Goal: Task Accomplishment & Management: Use online tool/utility

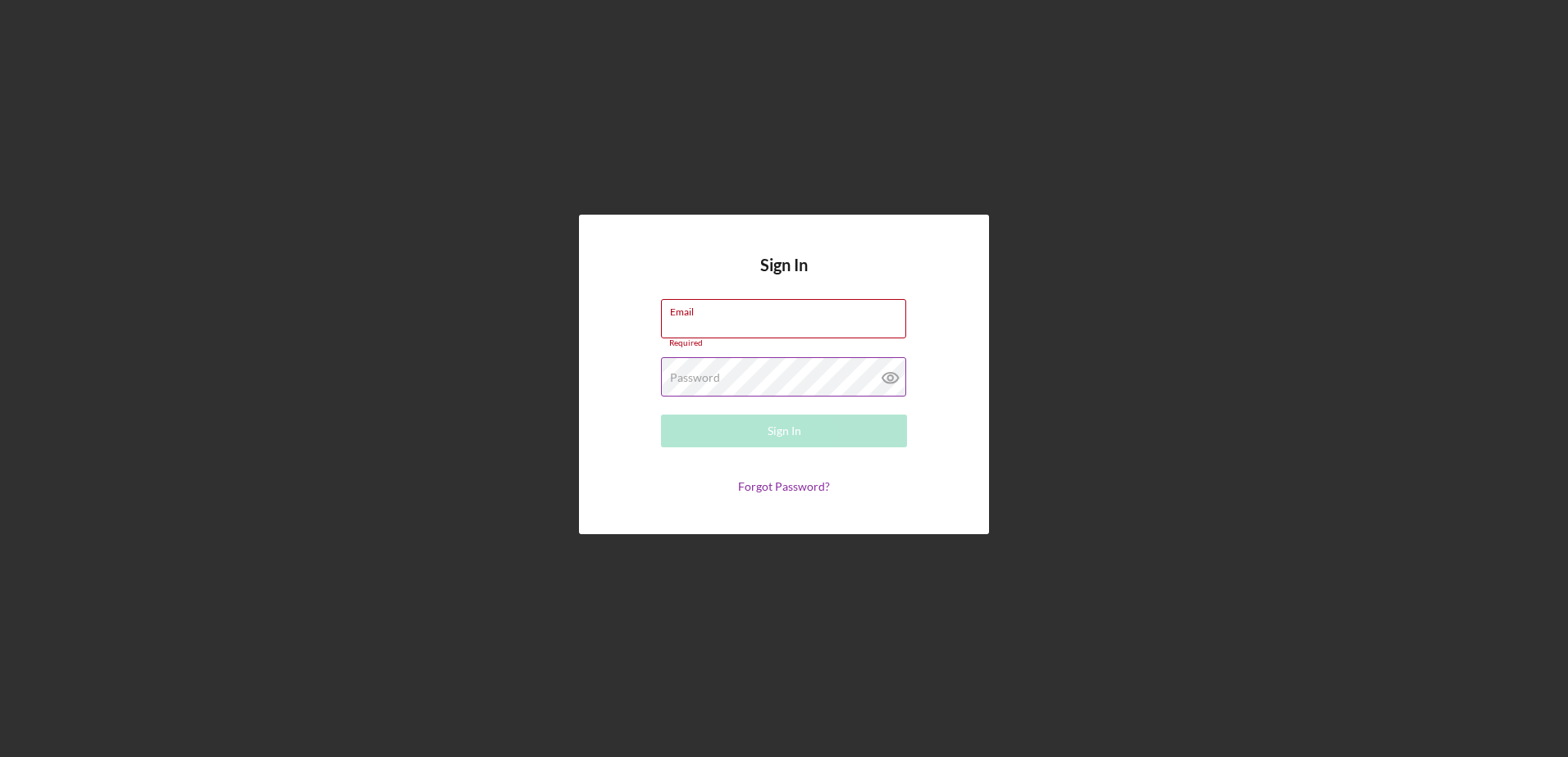
type input "[EMAIL_ADDRESS][DOMAIN_NAME]"
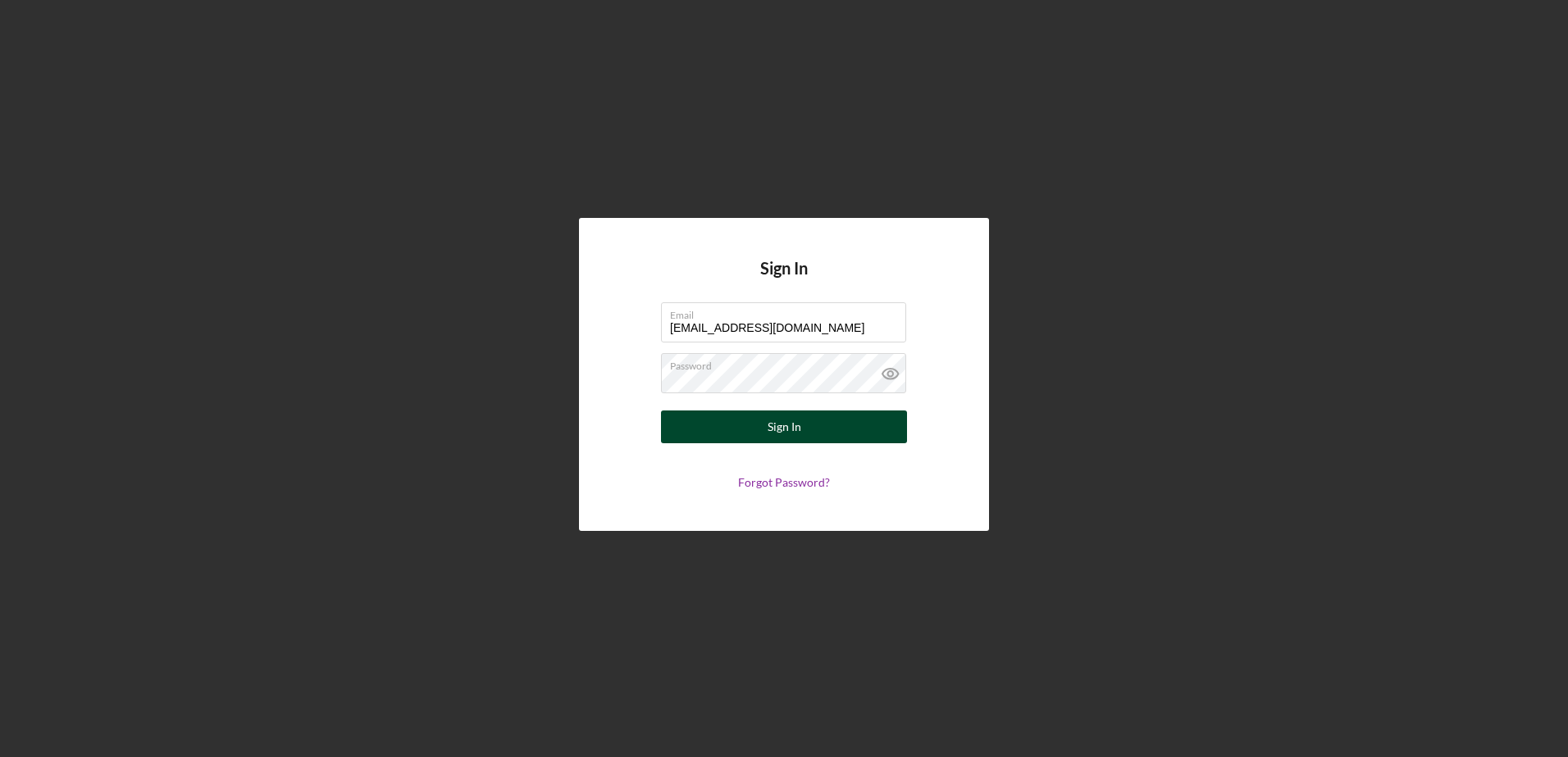
click at [708, 420] on button "Sign In" at bounding box center [784, 426] width 246 height 33
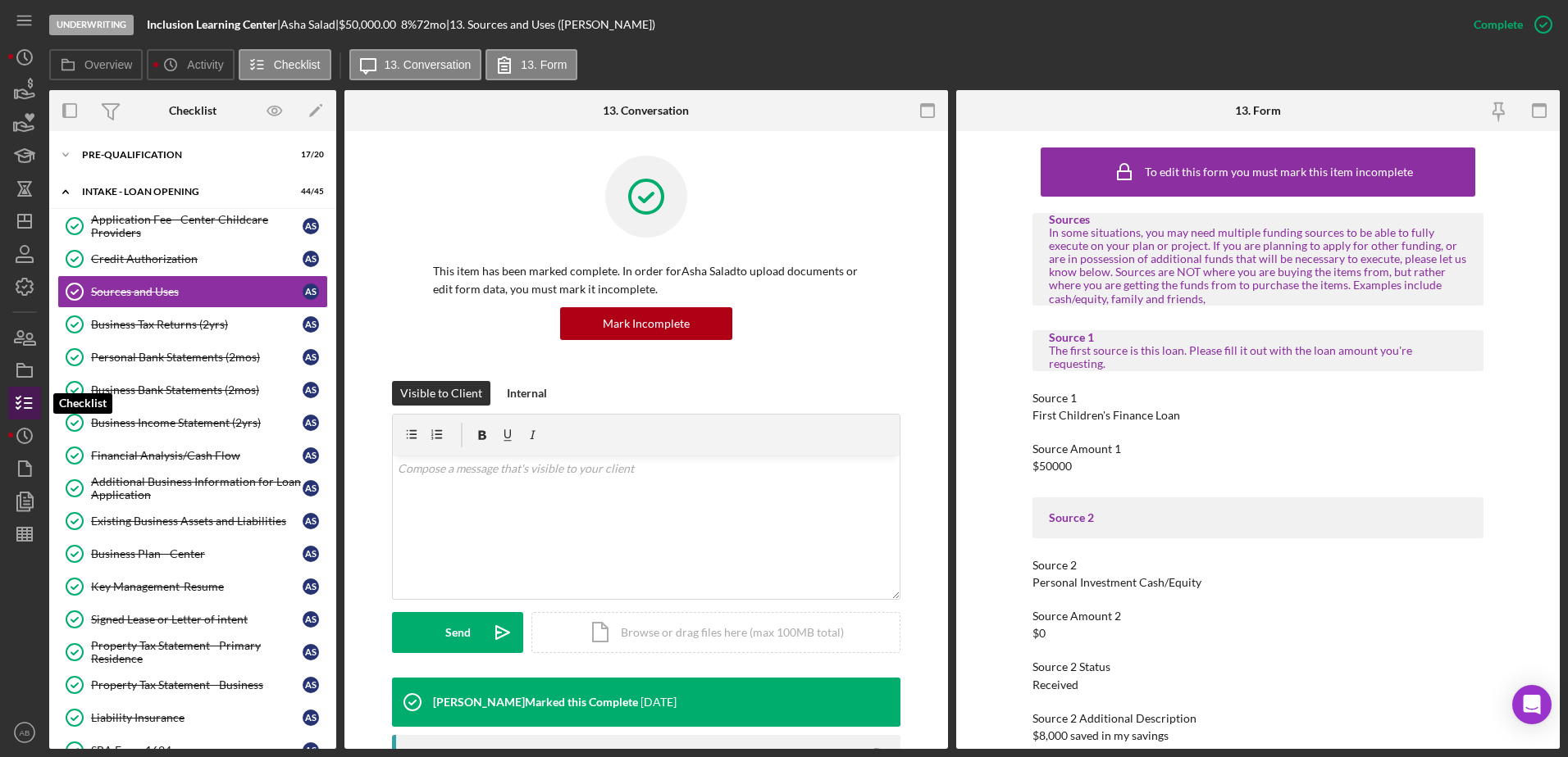
click at [30, 403] on line "button" at bounding box center [28, 403] width 8 height 0
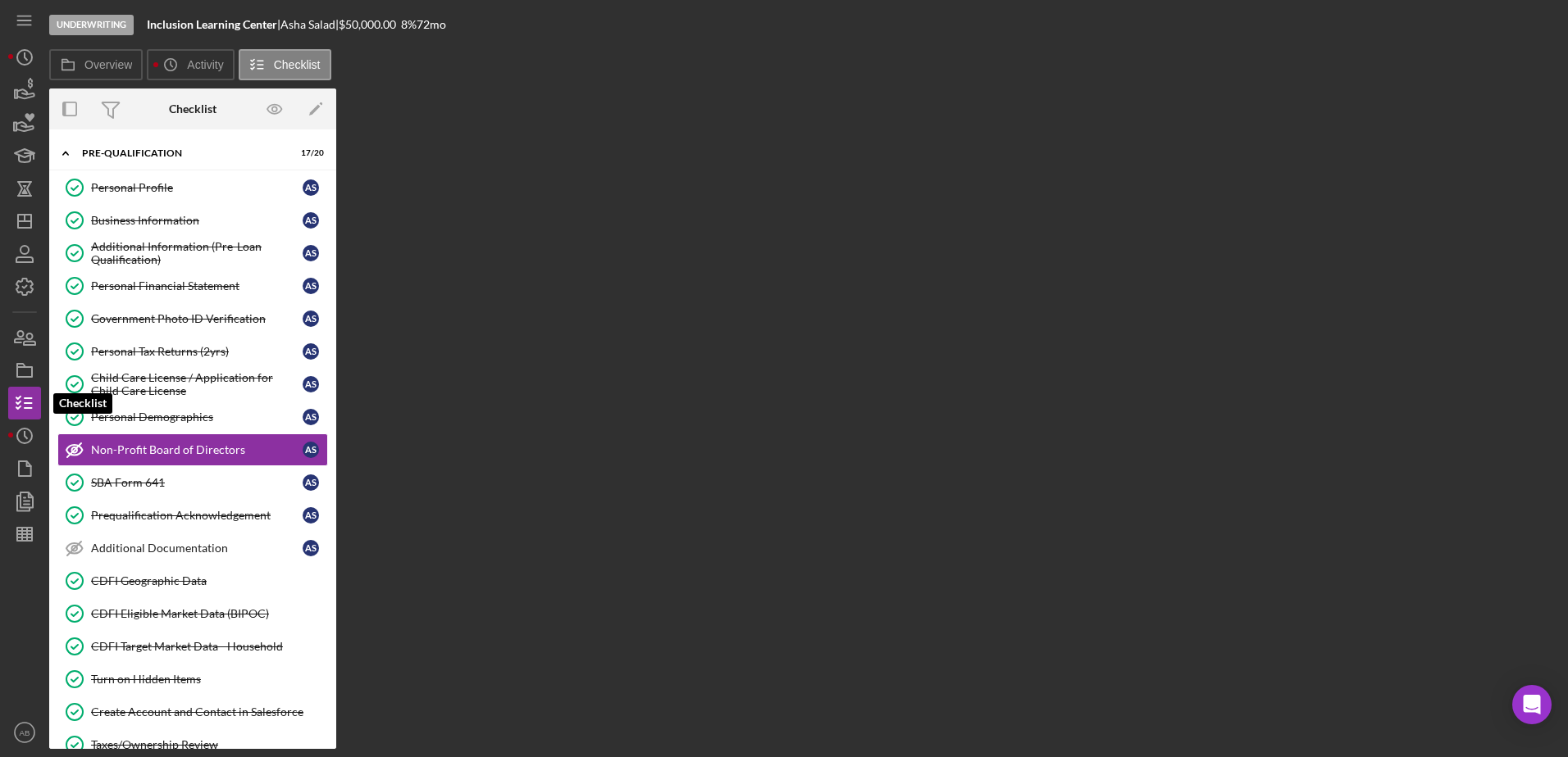
scroll to position [11, 0]
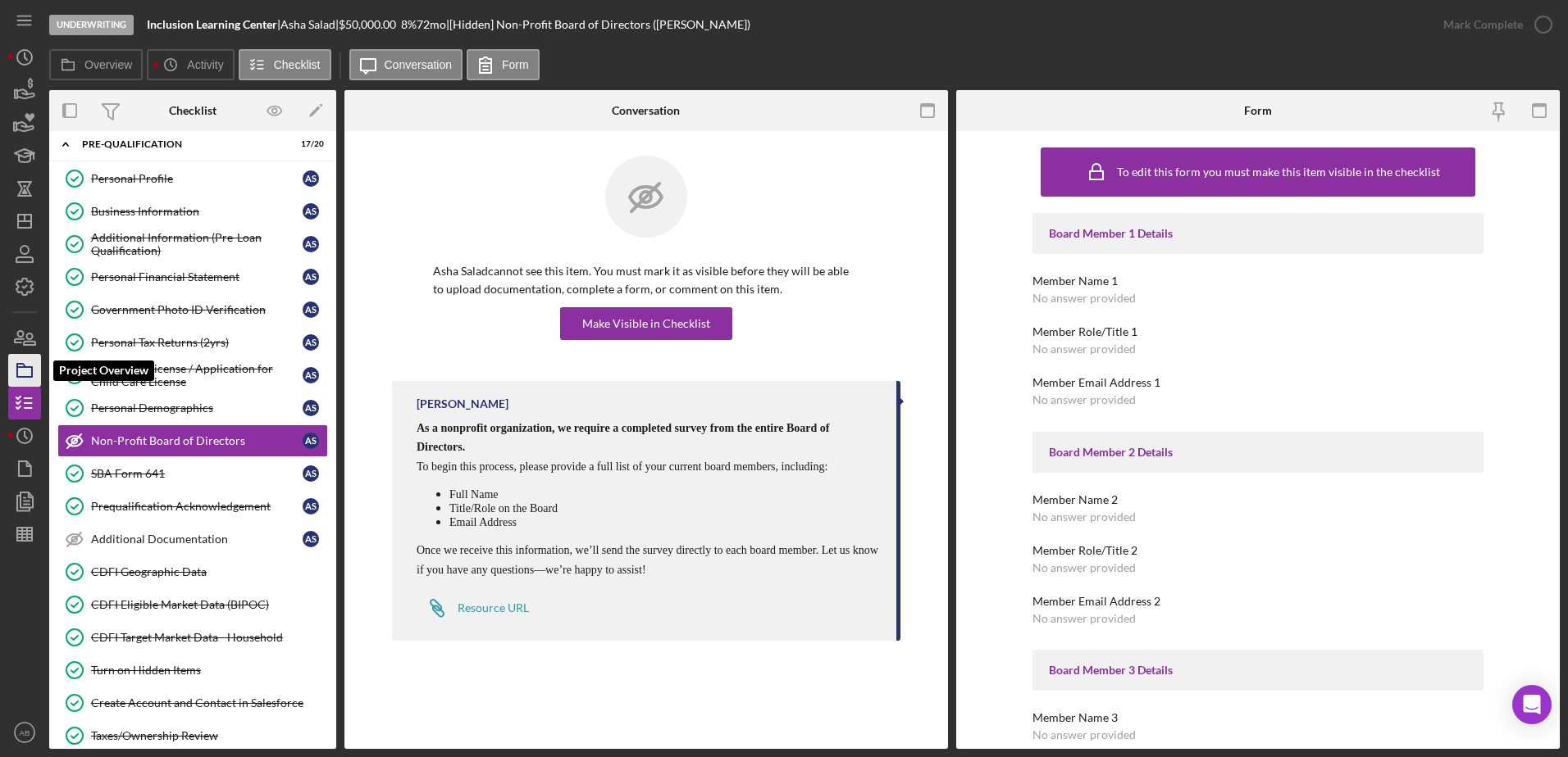
click at [24, 361] on icon "button" at bounding box center [24, 370] width 41 height 41
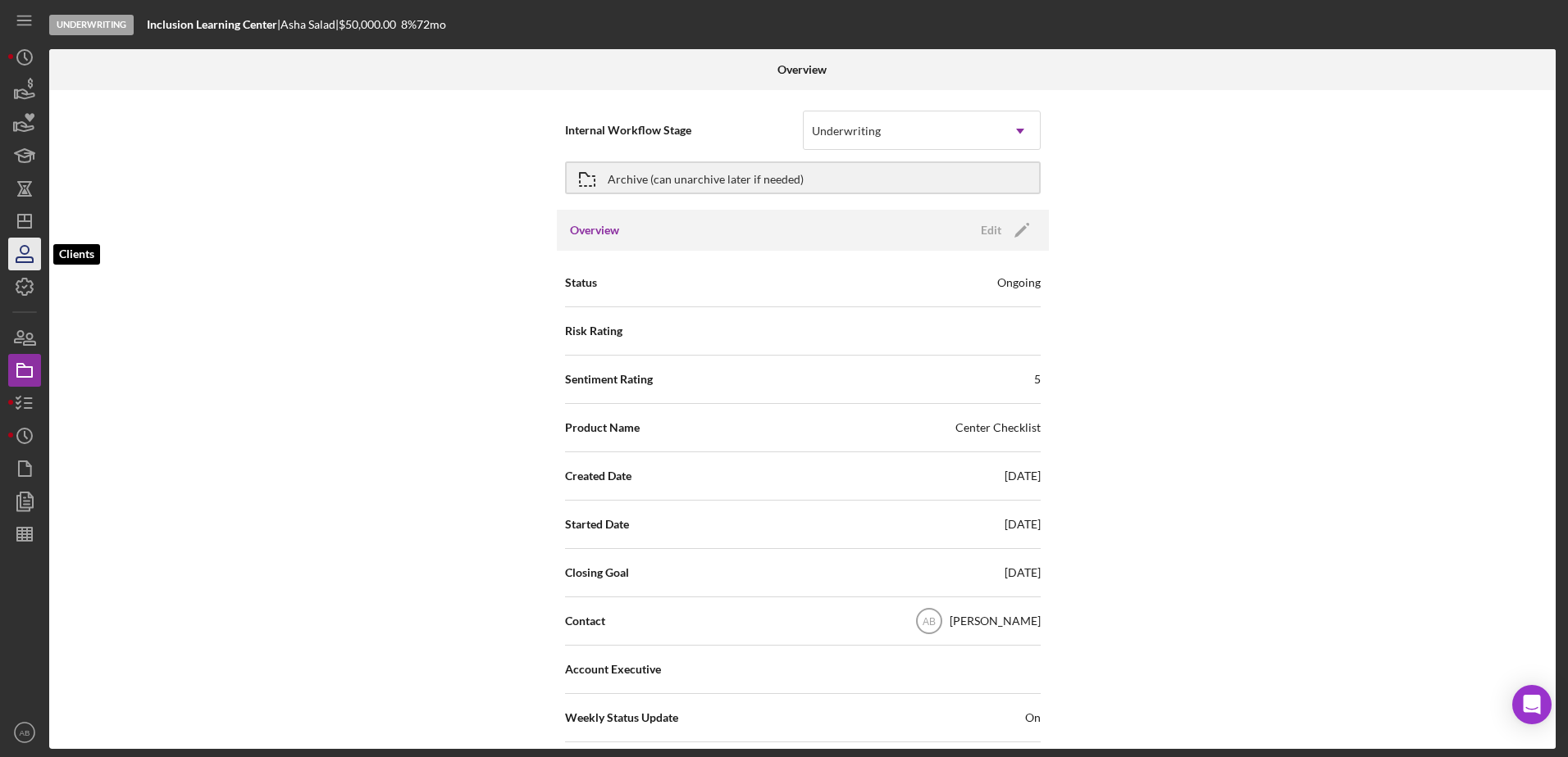
click at [16, 254] on icon "button" at bounding box center [24, 254] width 41 height 41
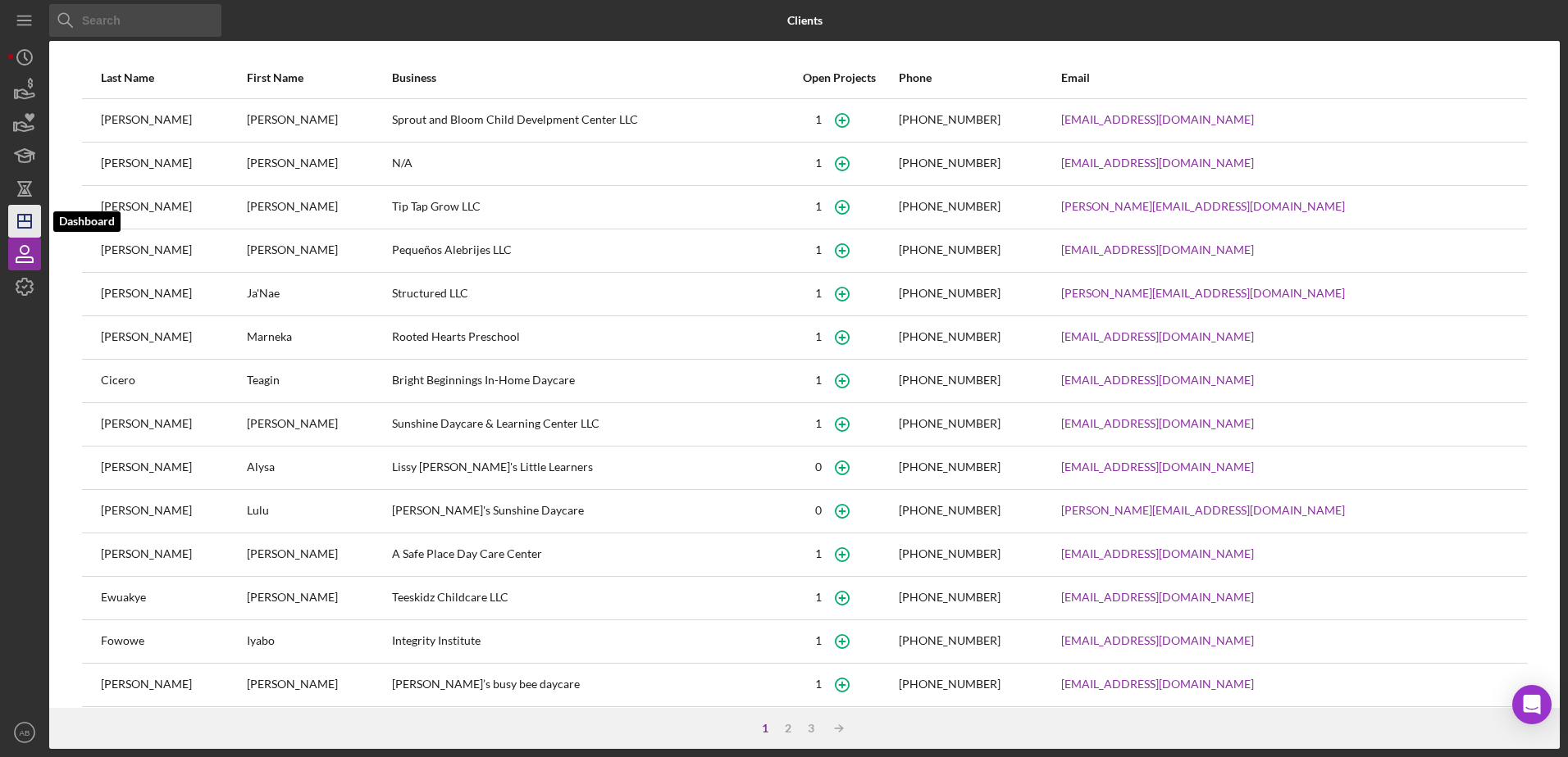
click at [17, 211] on icon "Icon/Dashboard" at bounding box center [24, 221] width 41 height 41
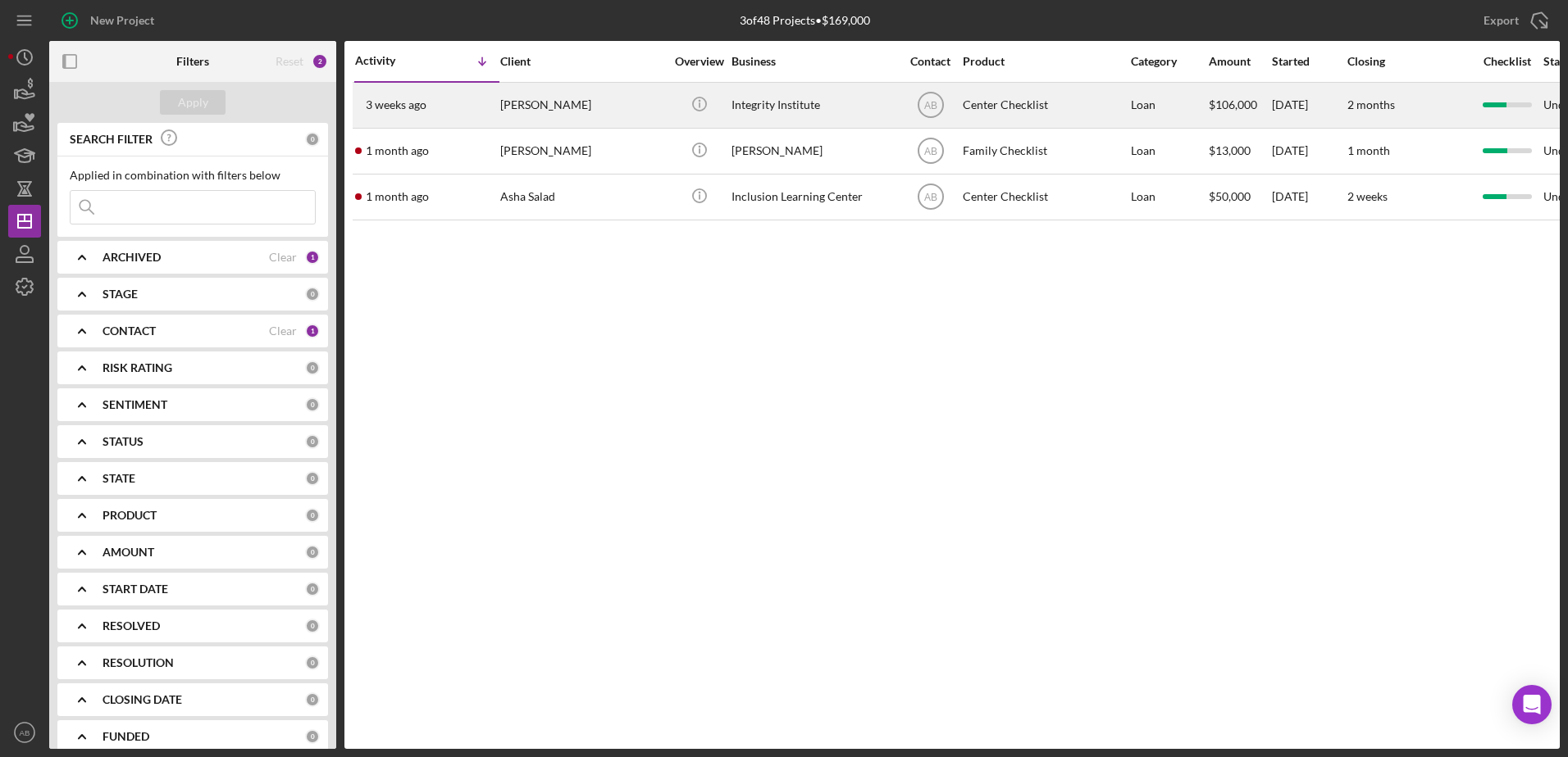
click at [534, 103] on div "[PERSON_NAME]" at bounding box center [582, 105] width 164 height 44
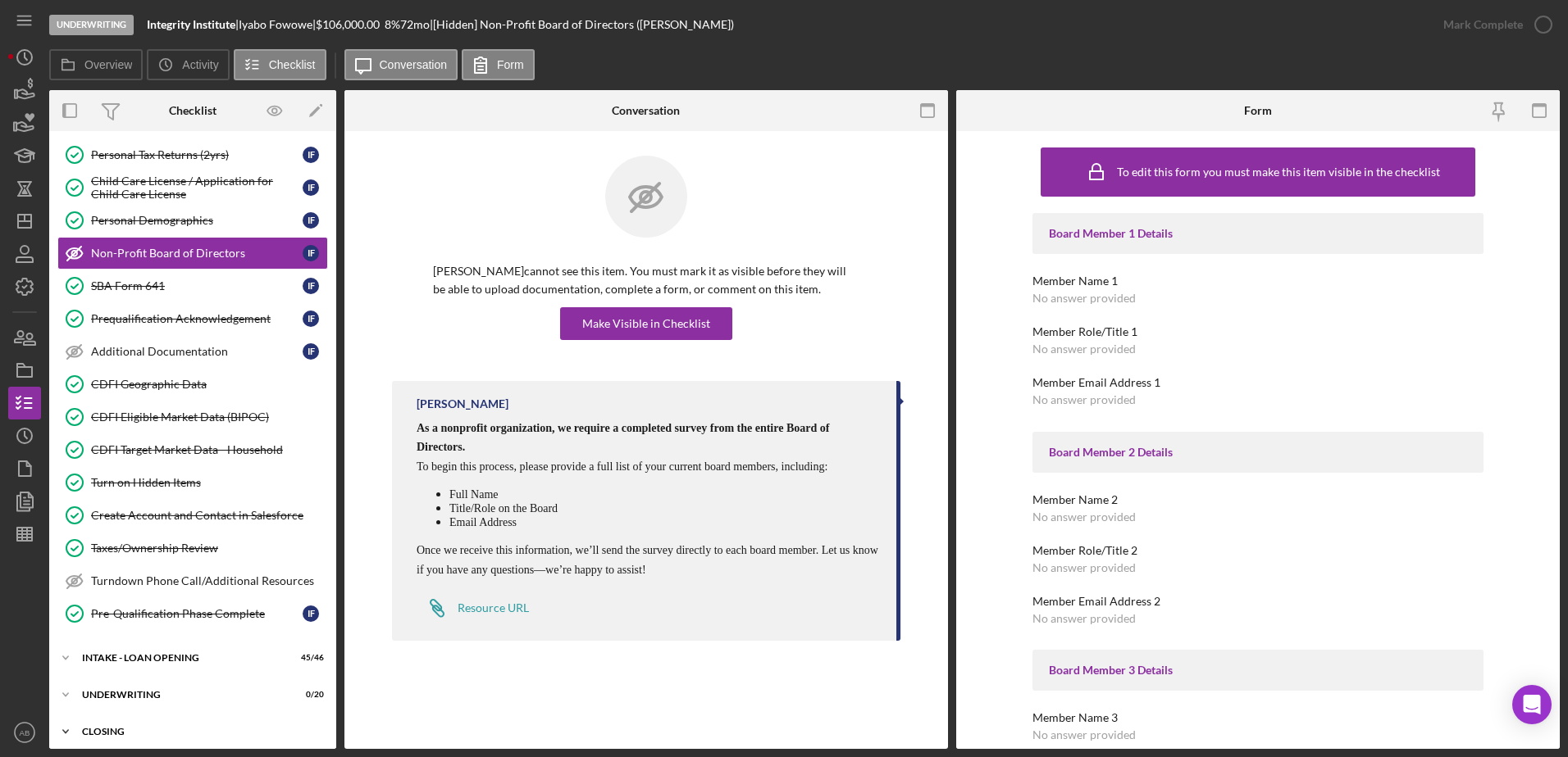
scroll to position [280, 0]
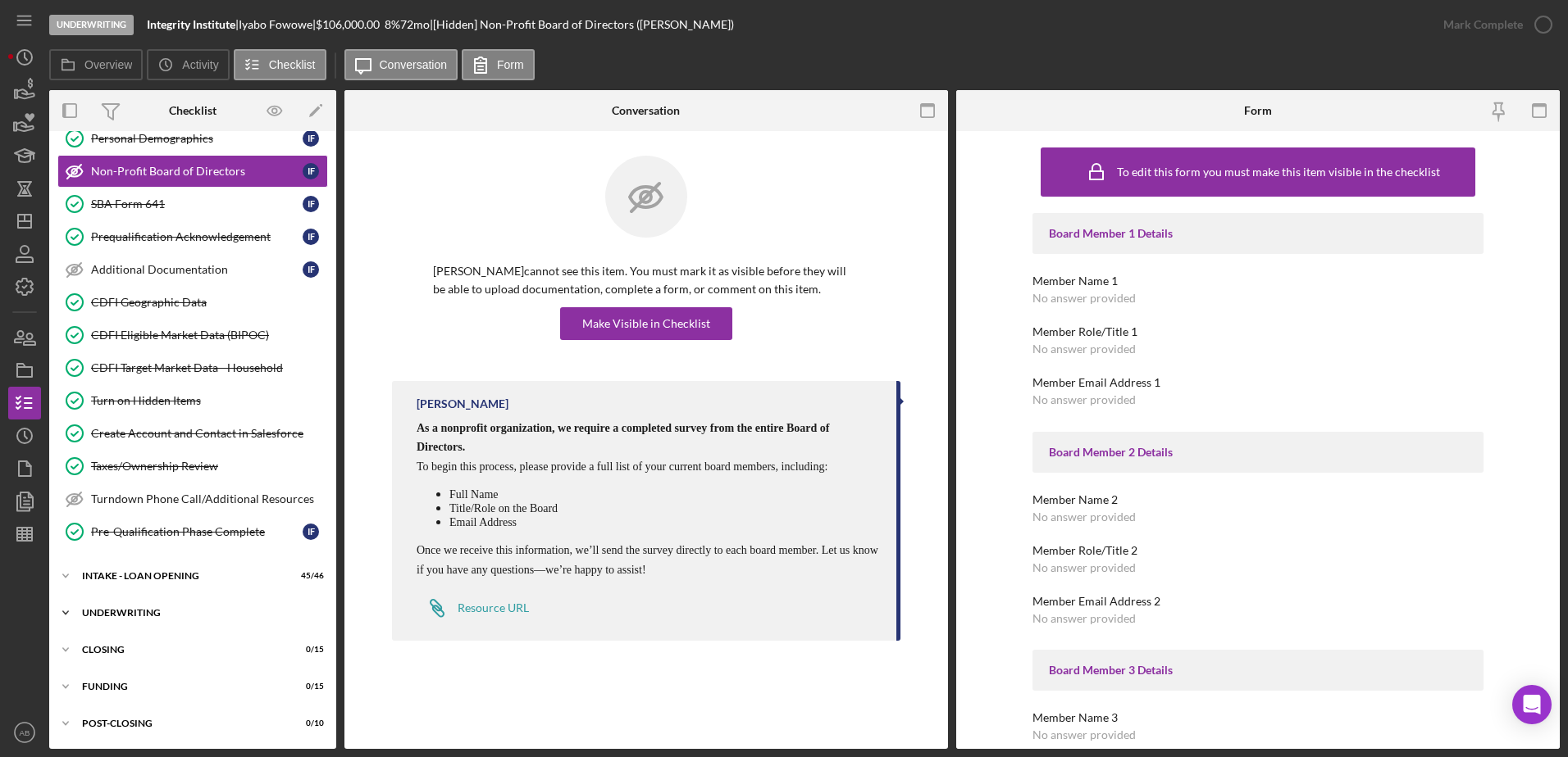
click at [106, 611] on div "UNDERWRITING" at bounding box center [199, 613] width 234 height 10
drag, startPoint x: 118, startPoint y: 645, endPoint x: 91, endPoint y: 627, distance: 32.4
click at [114, 645] on div "Deed for Collateral Property (Legal Description)" at bounding box center [196, 647] width 211 height 26
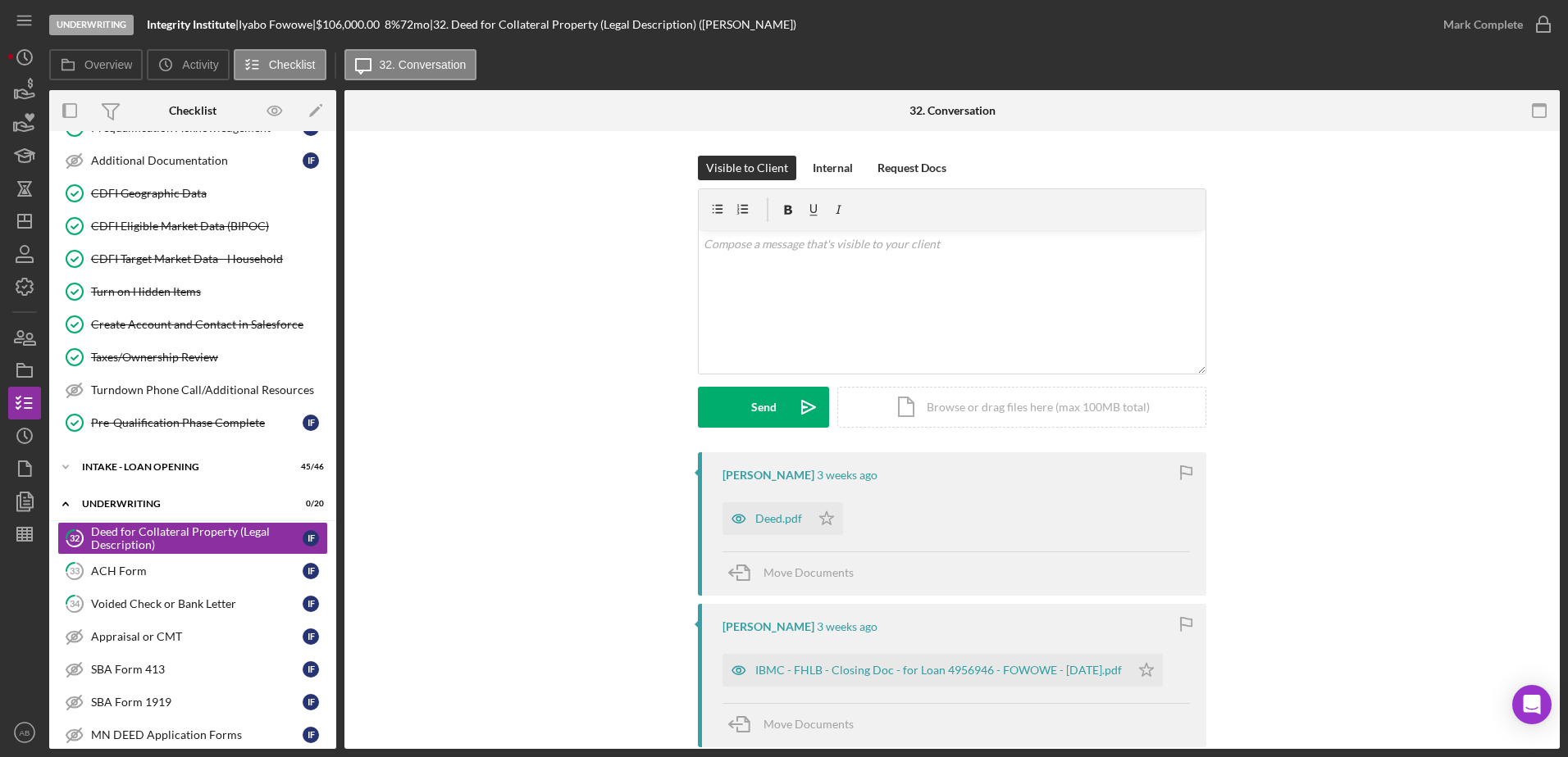
scroll to position [207, 0]
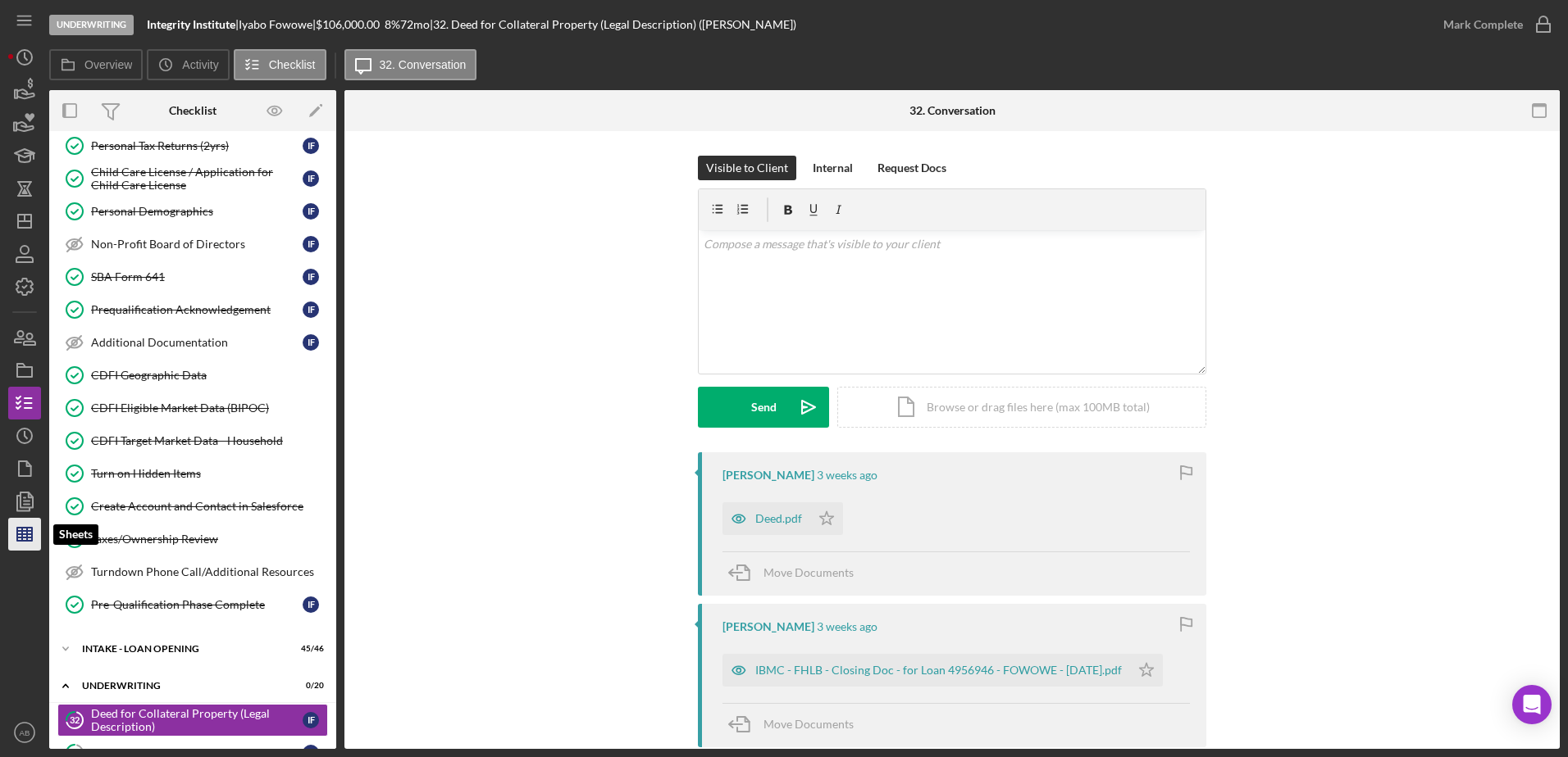
click at [13, 532] on icon "button" at bounding box center [24, 534] width 41 height 41
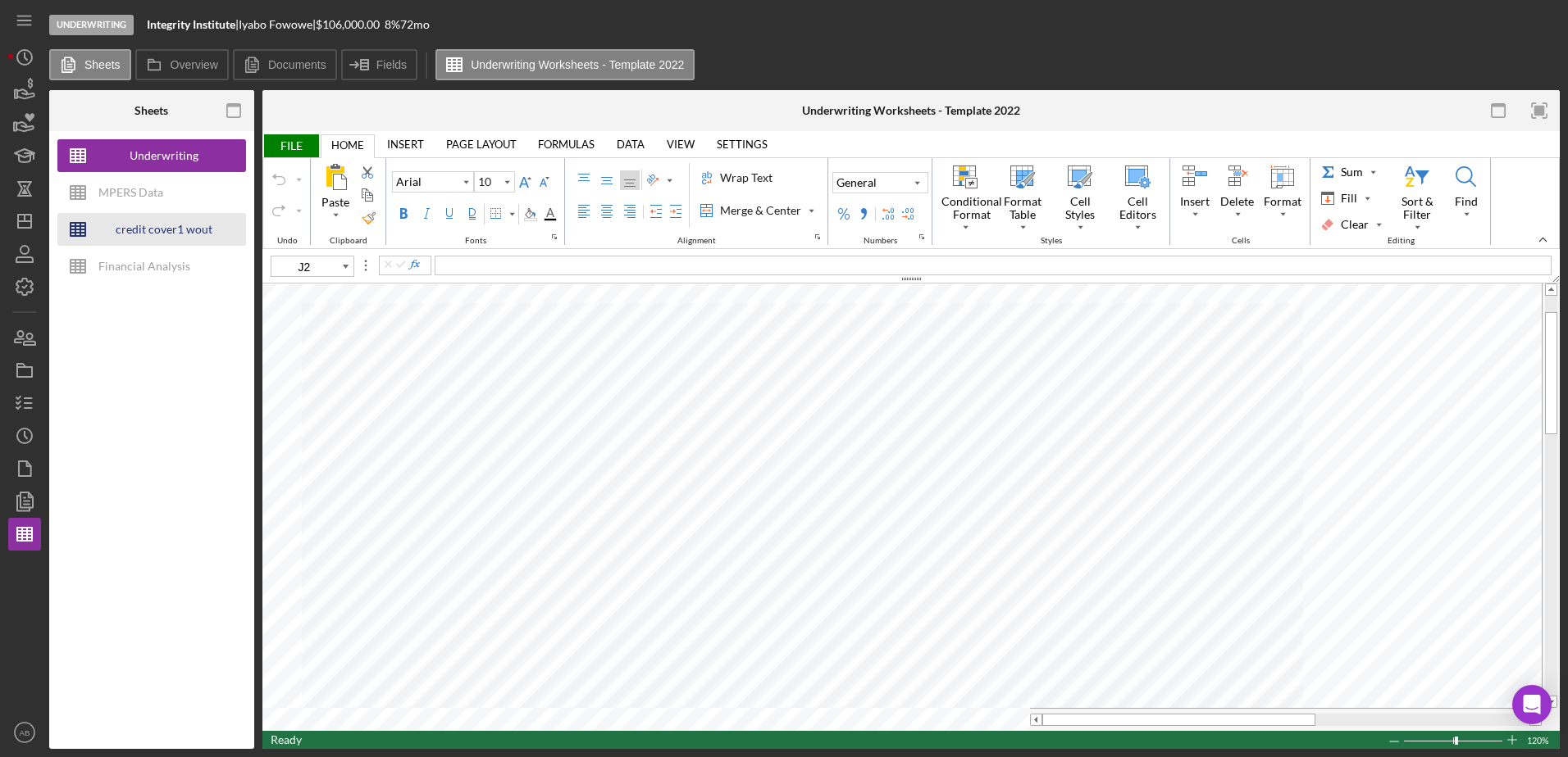
click at [111, 235] on div "credit cover1 wout restrictions" at bounding box center [164, 229] width 131 height 33
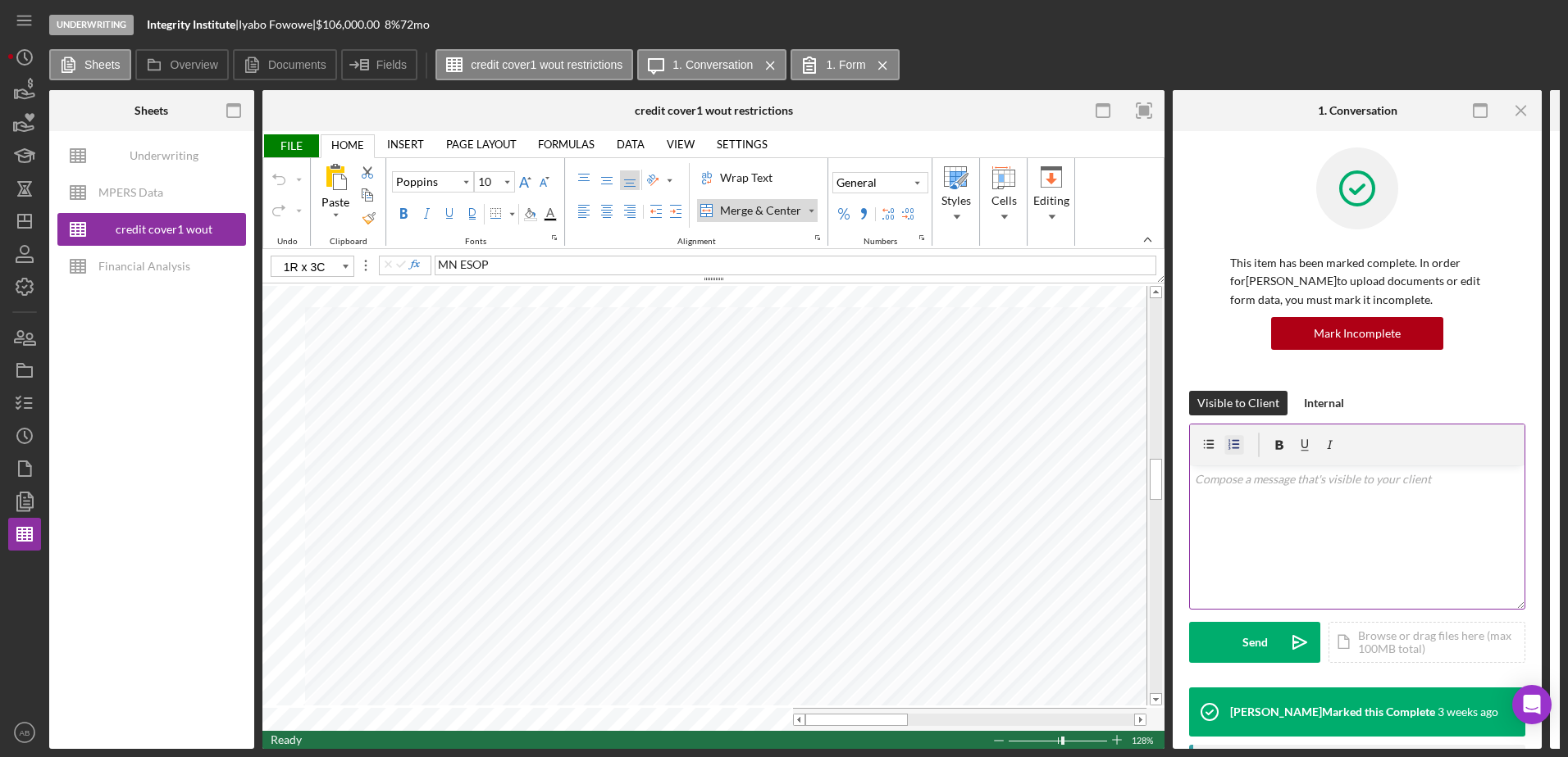
type input "C56"
drag, startPoint x: 1515, startPoint y: 102, endPoint x: 1475, endPoint y: 111, distance: 41.0
click at [1515, 102] on icon "Icon/Menu Close" at bounding box center [1522, 111] width 37 height 37
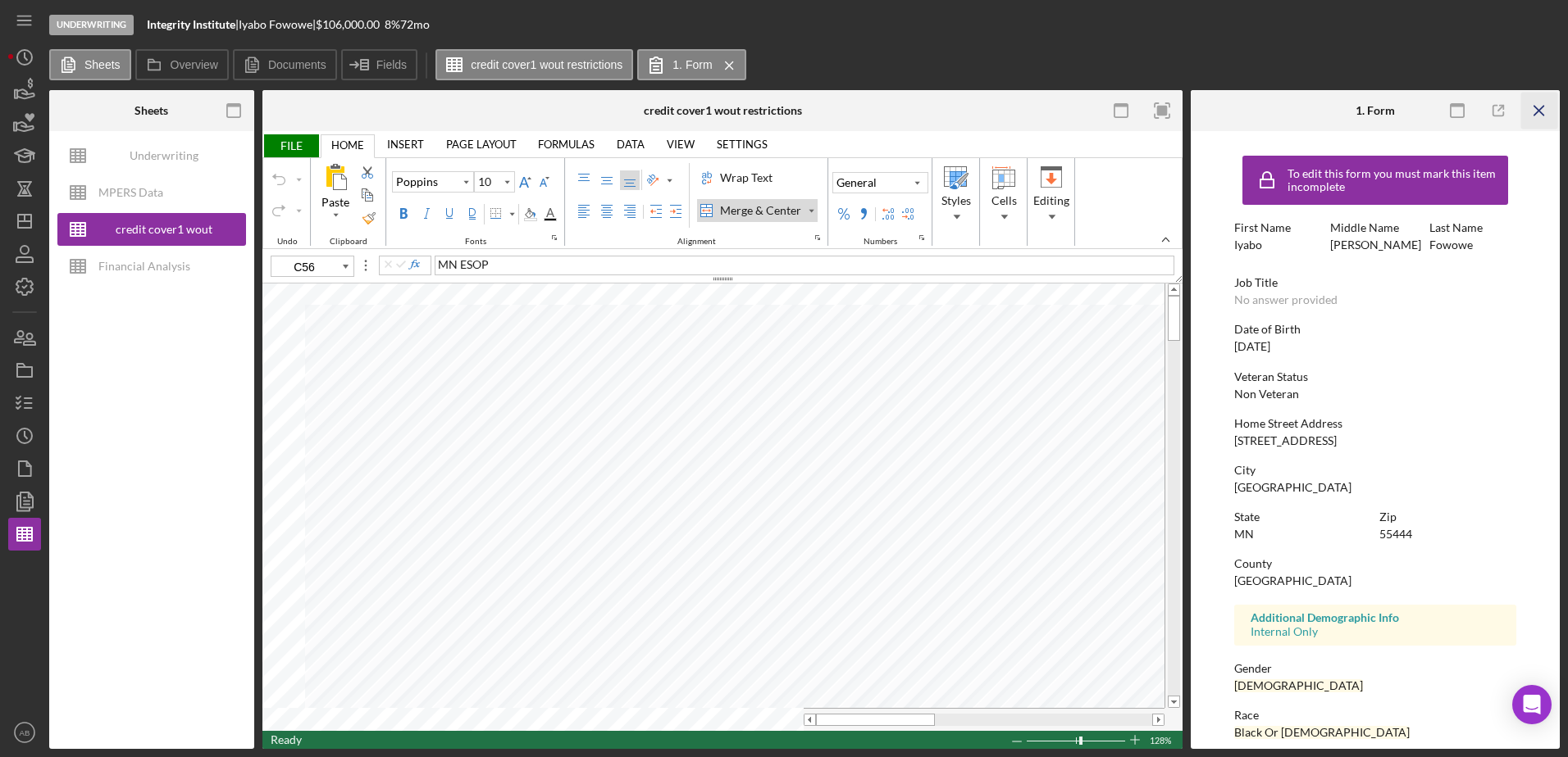
click at [1534, 106] on line "button" at bounding box center [1539, 110] width 9 height 9
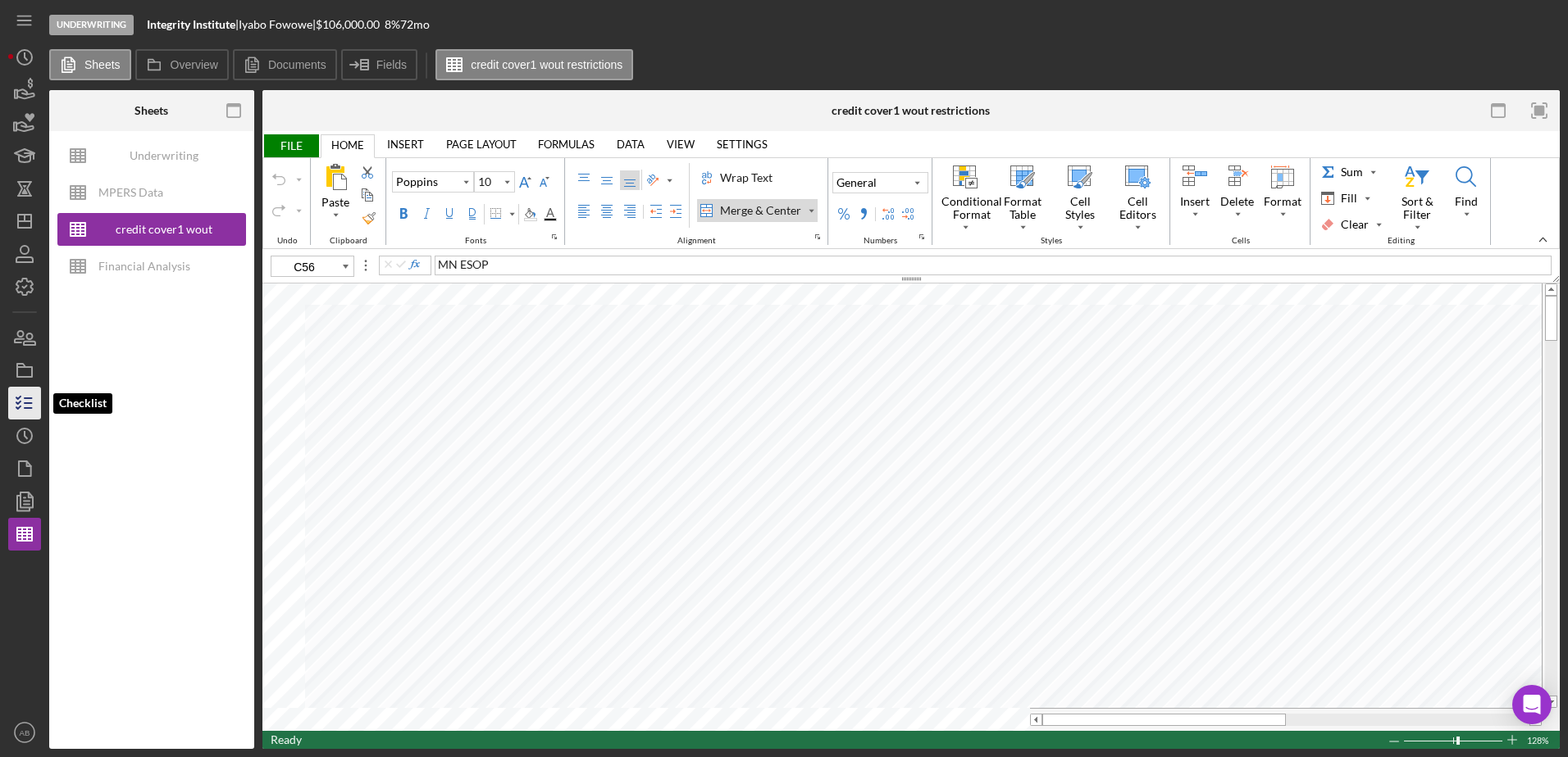
click at [32, 409] on icon "button" at bounding box center [24, 403] width 41 height 41
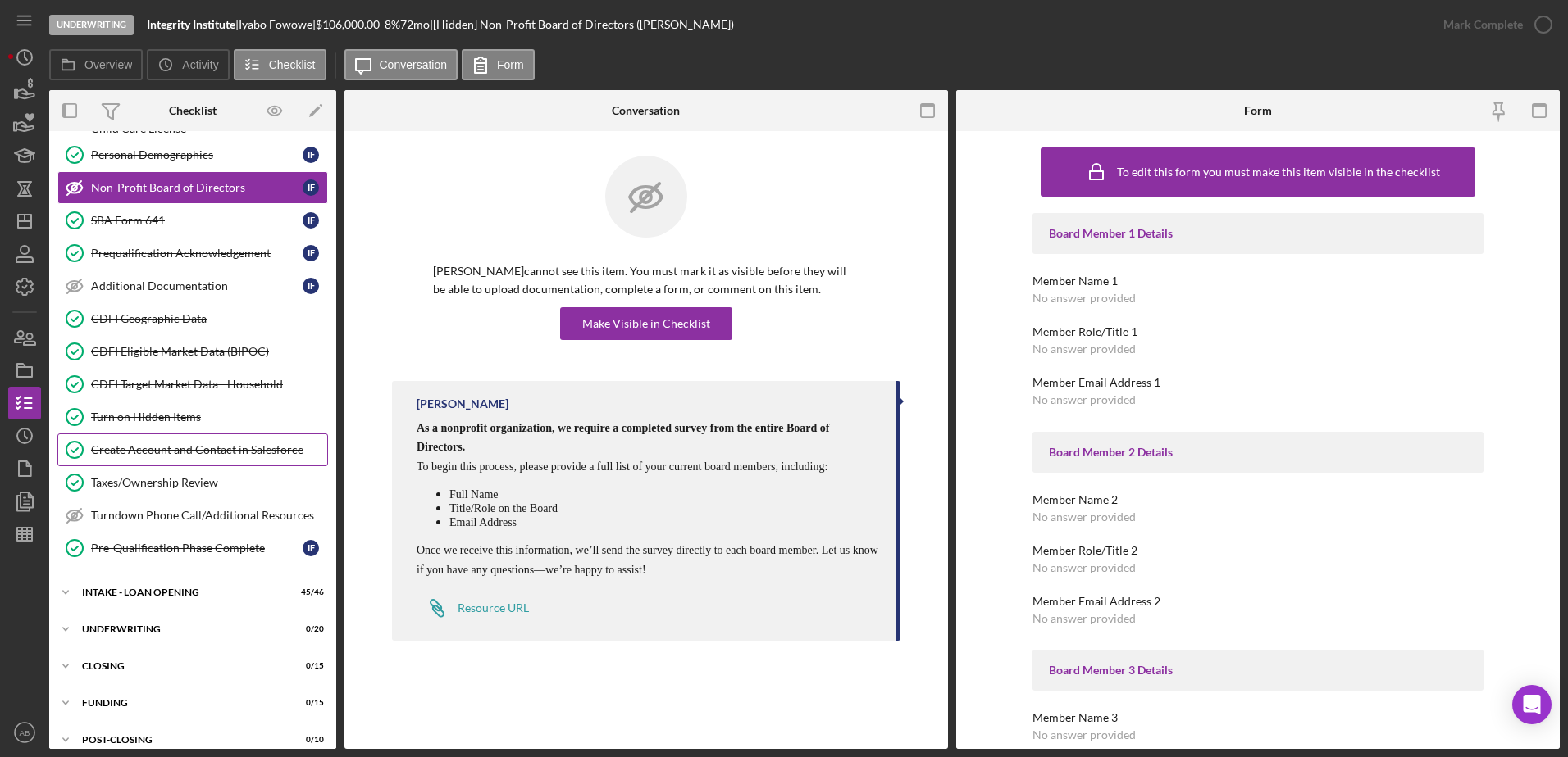
scroll to position [280, 0]
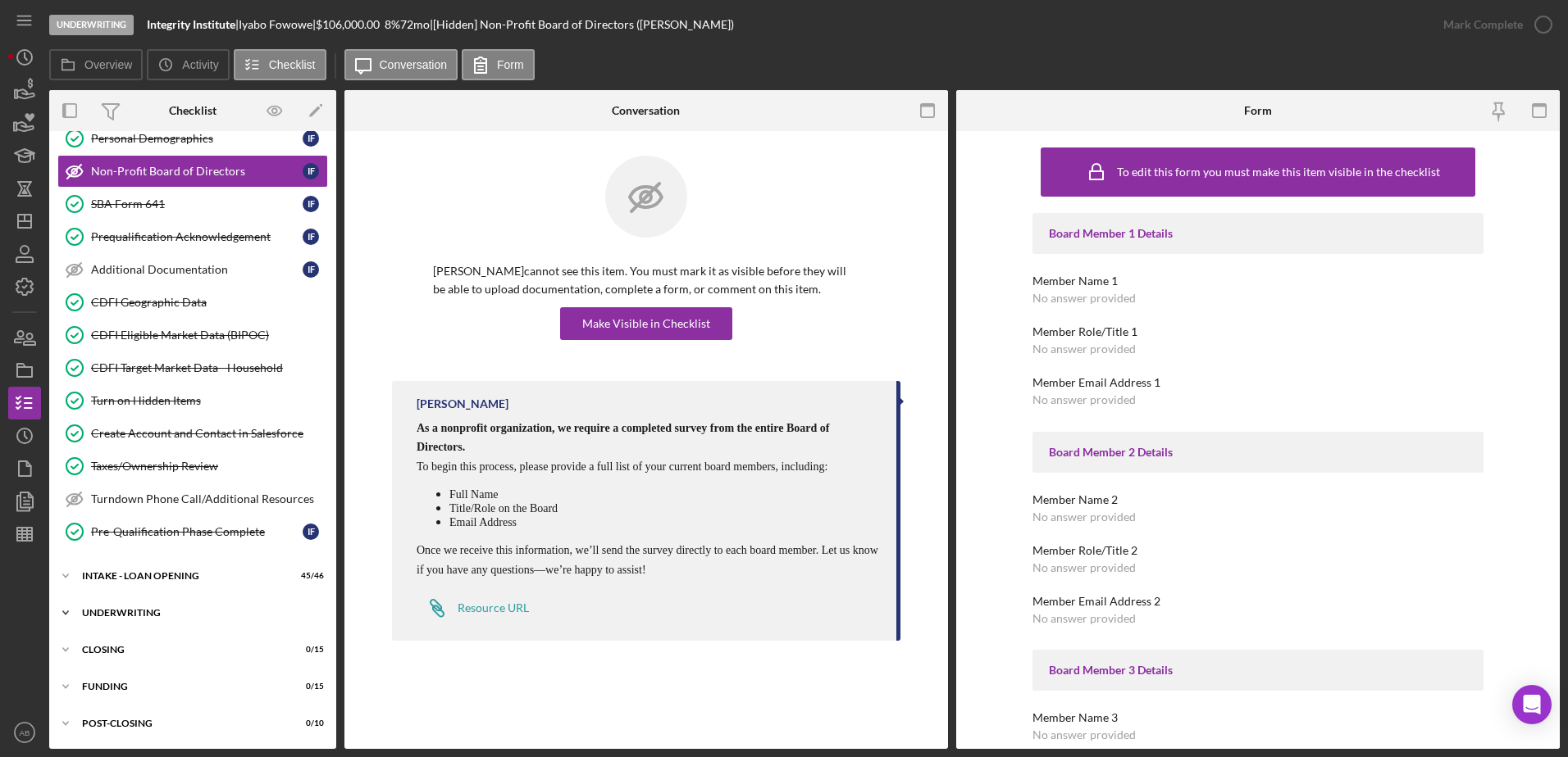
click at [146, 601] on div "Icon/Expander UNDERWRITING 0 / 20" at bounding box center [192, 612] width 287 height 33
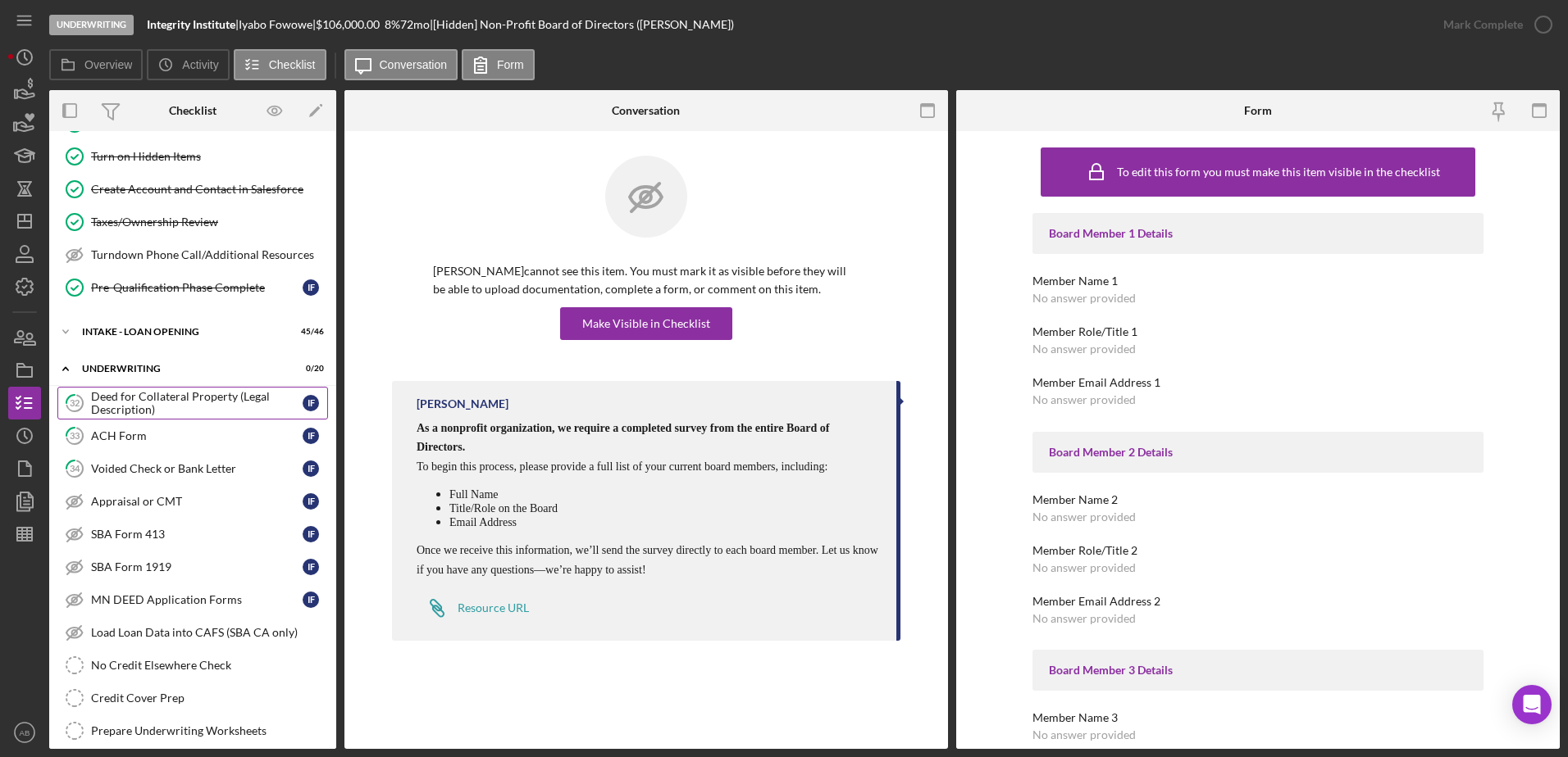
scroll to position [526, 0]
click at [158, 692] on div "Credit Cover Prep" at bounding box center [209, 696] width 237 height 13
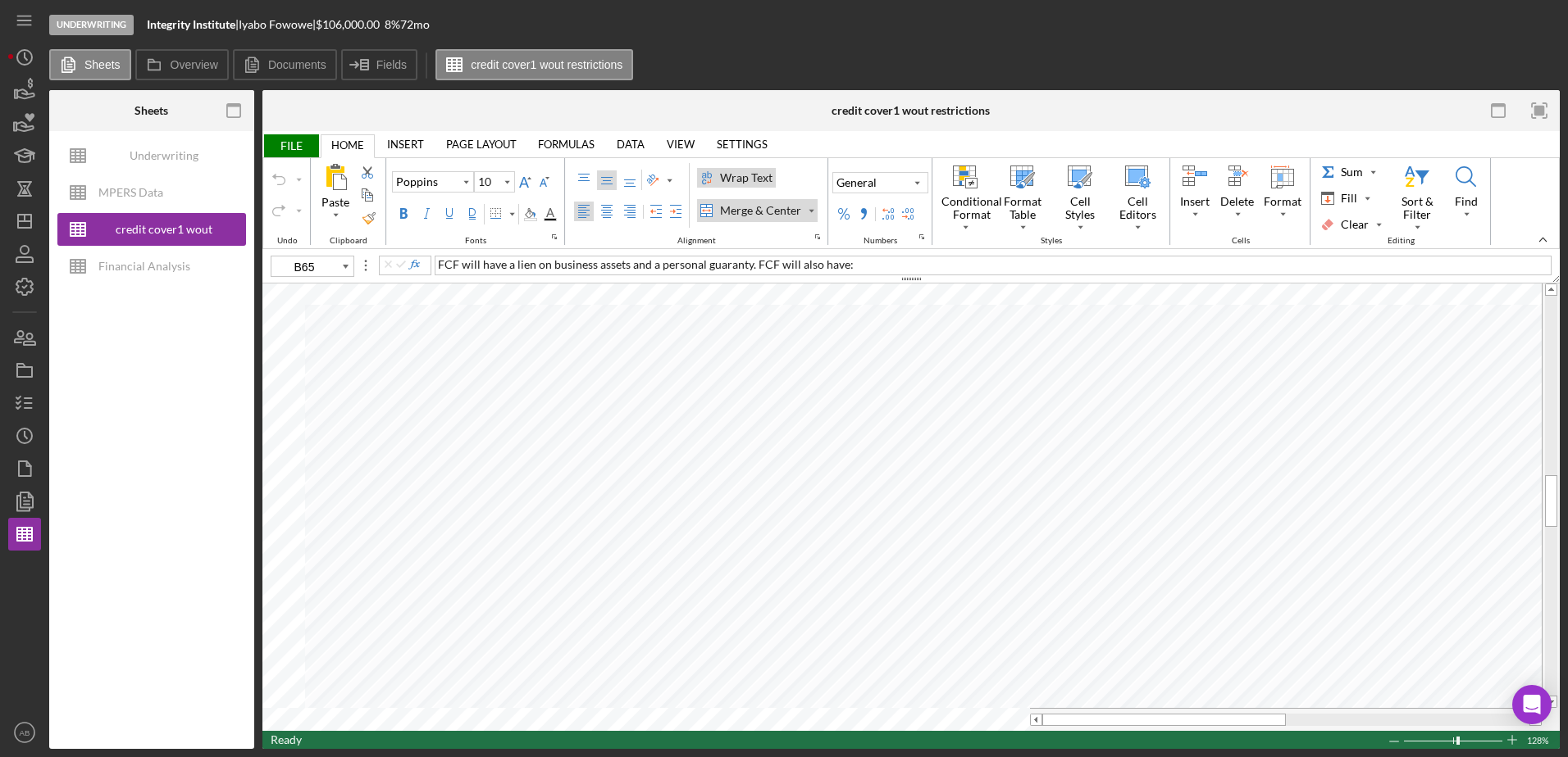
type input "E57"
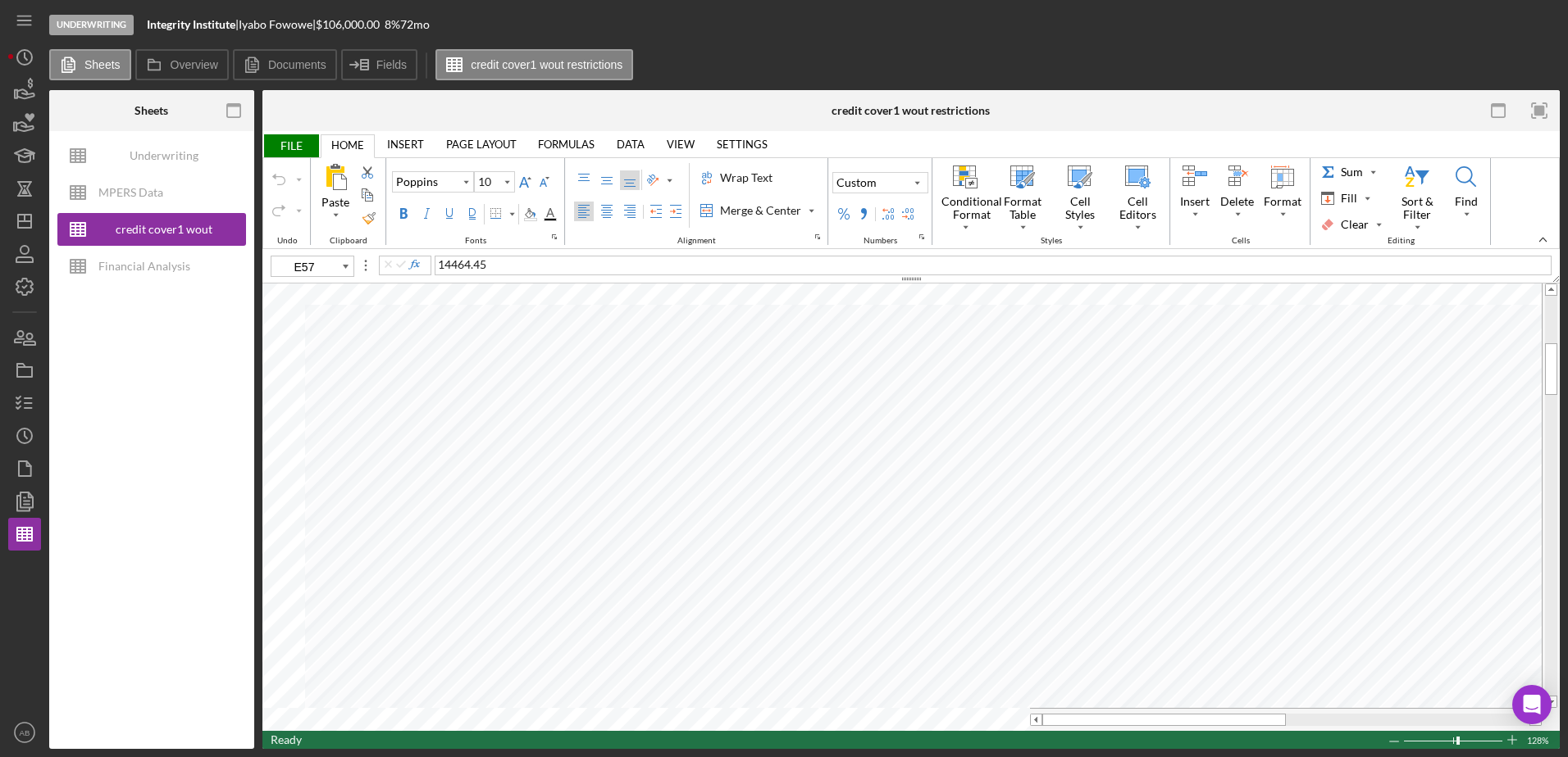
type input "11"
type input "F23"
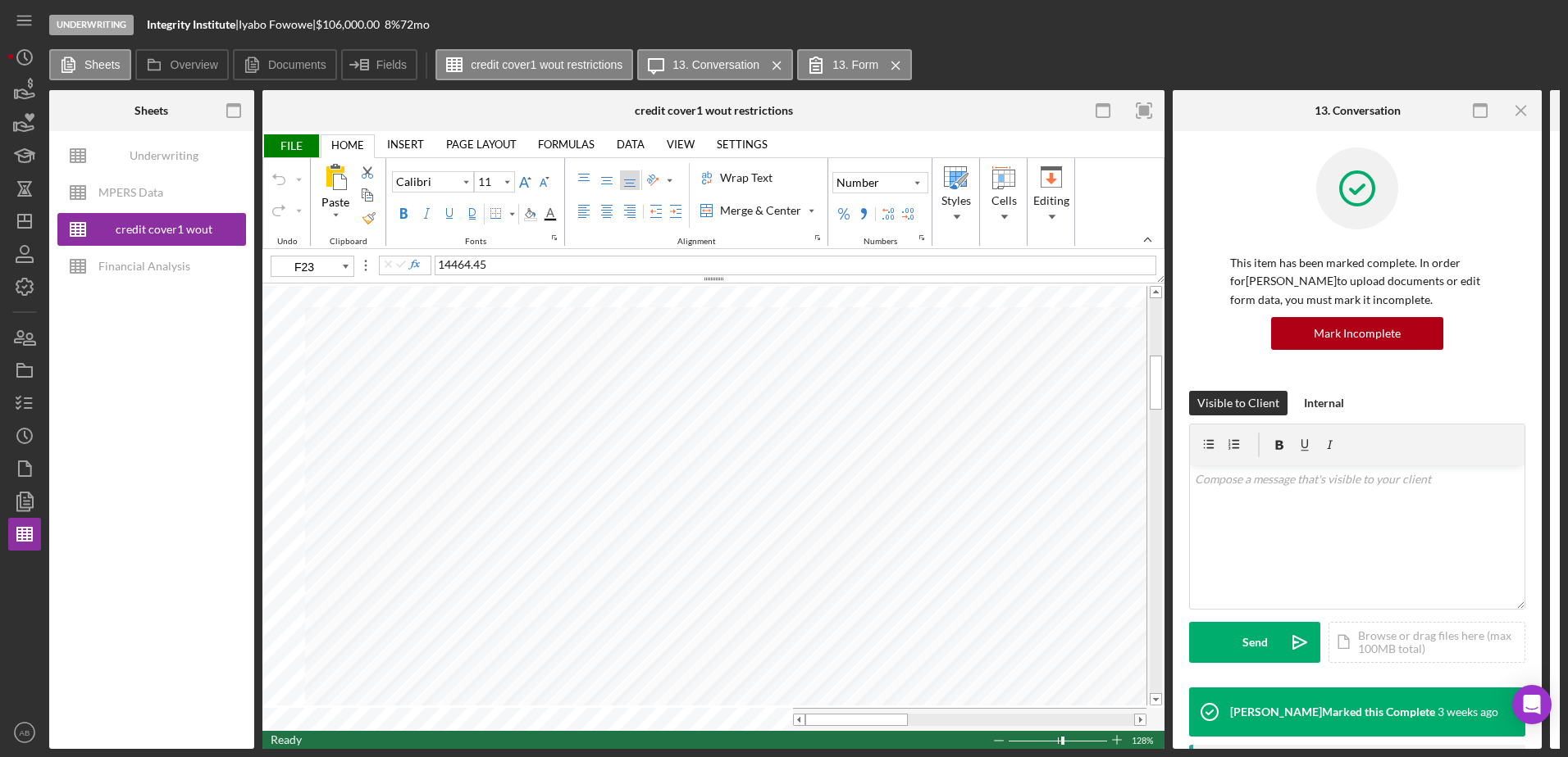
type input "10"
click at [526, 214] on div "Background Color" at bounding box center [530, 214] width 13 height 13
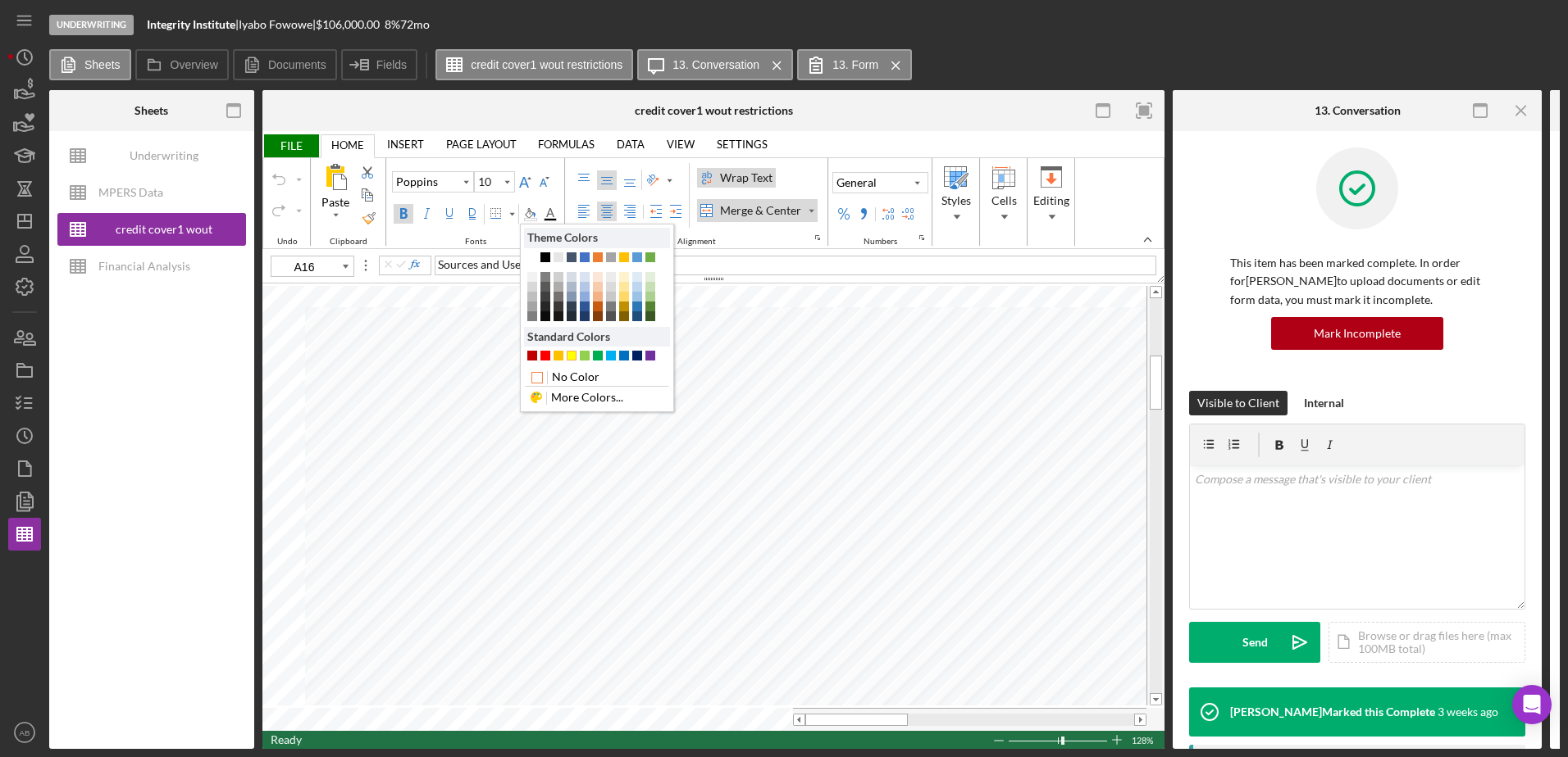
click at [571, 357] on div "#FFFF00" at bounding box center [571, 356] width 10 height 10
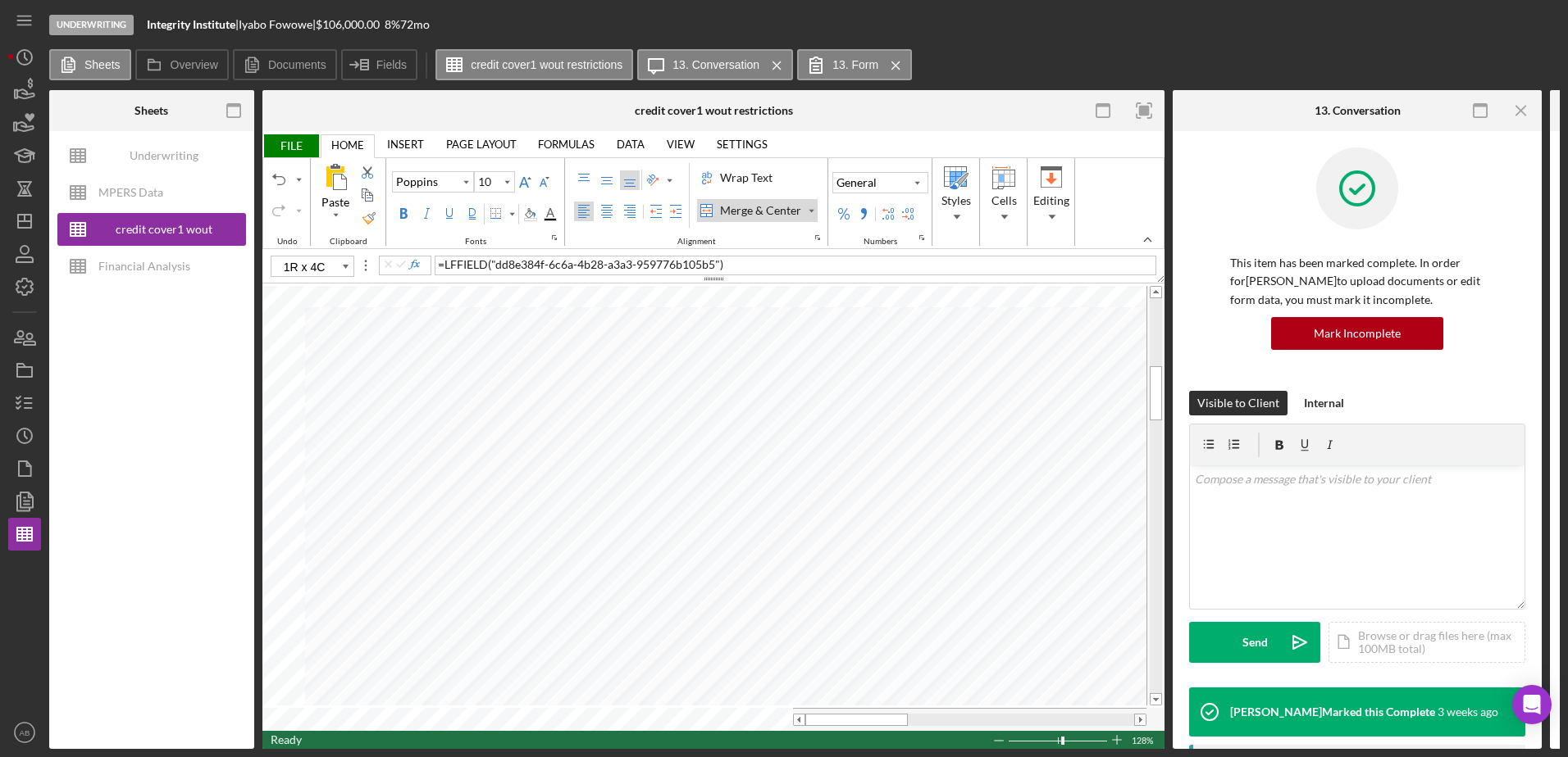
type input "C27"
type input "9"
click at [526, 211] on div "Background Color" at bounding box center [530, 214] width 13 height 13
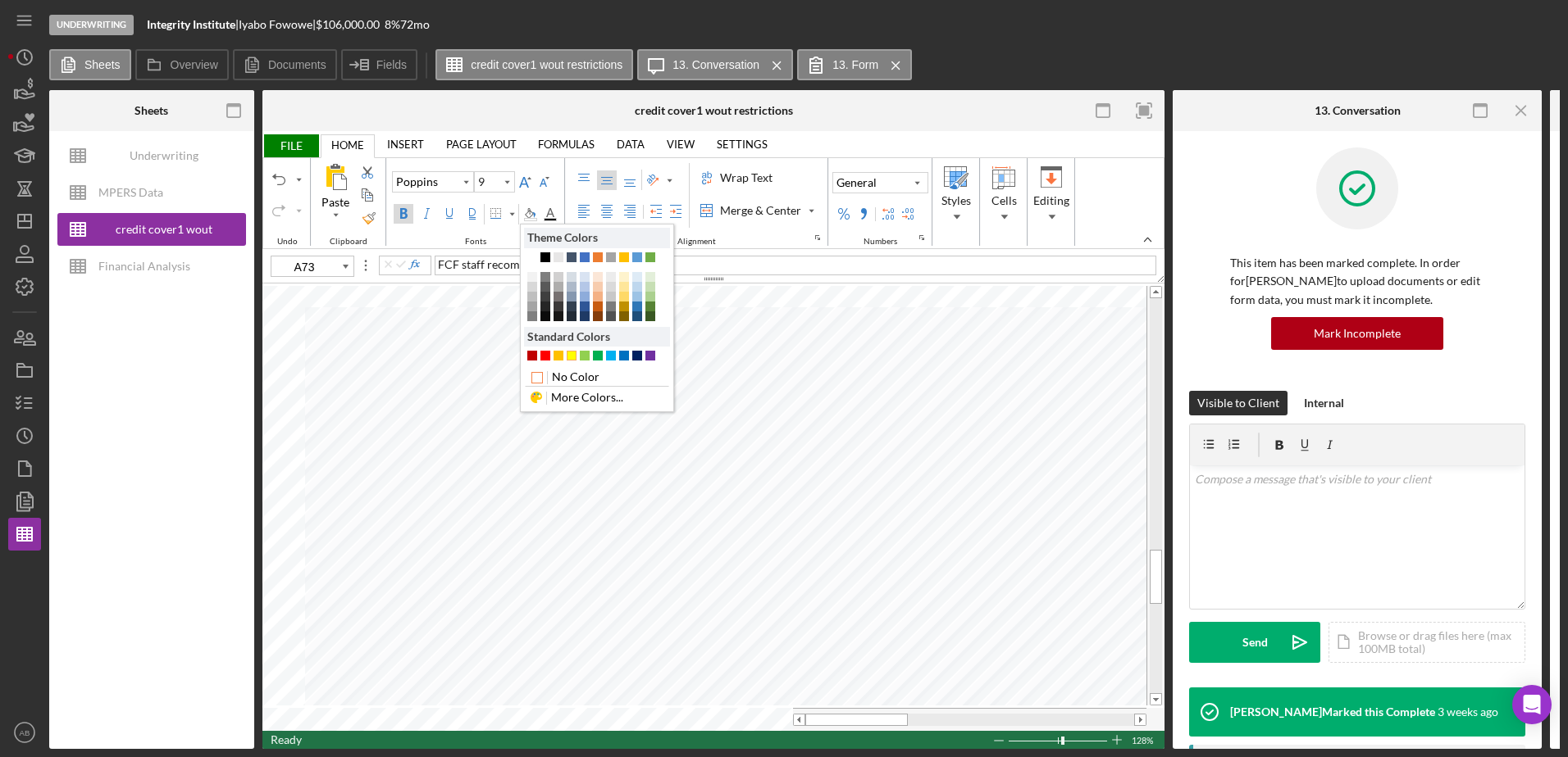
click at [574, 356] on div "#FFFF00" at bounding box center [571, 356] width 10 height 10
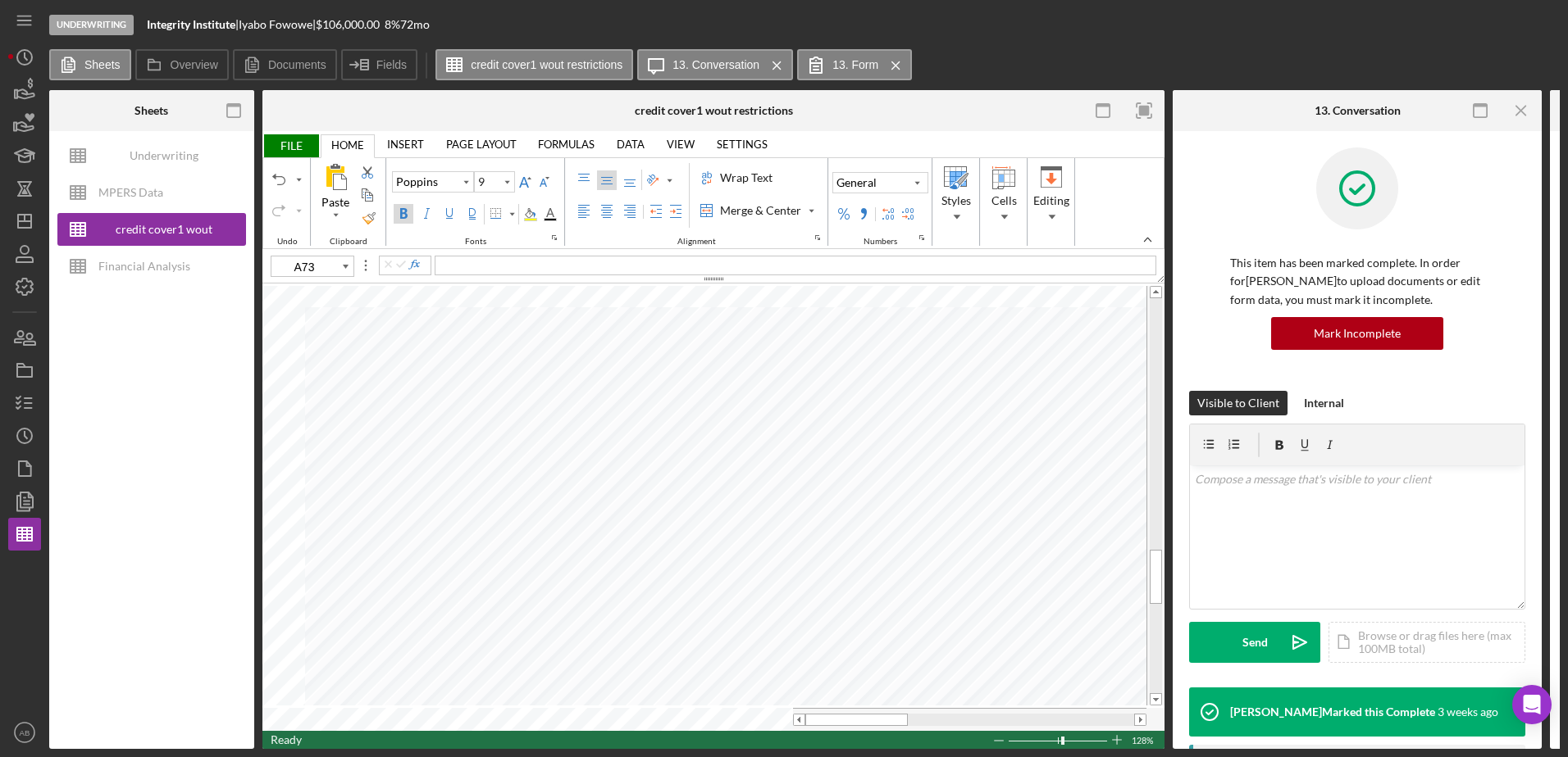
type input "B73"
click at [529, 218] on div "Background Color" at bounding box center [530, 220] width 13 height 3
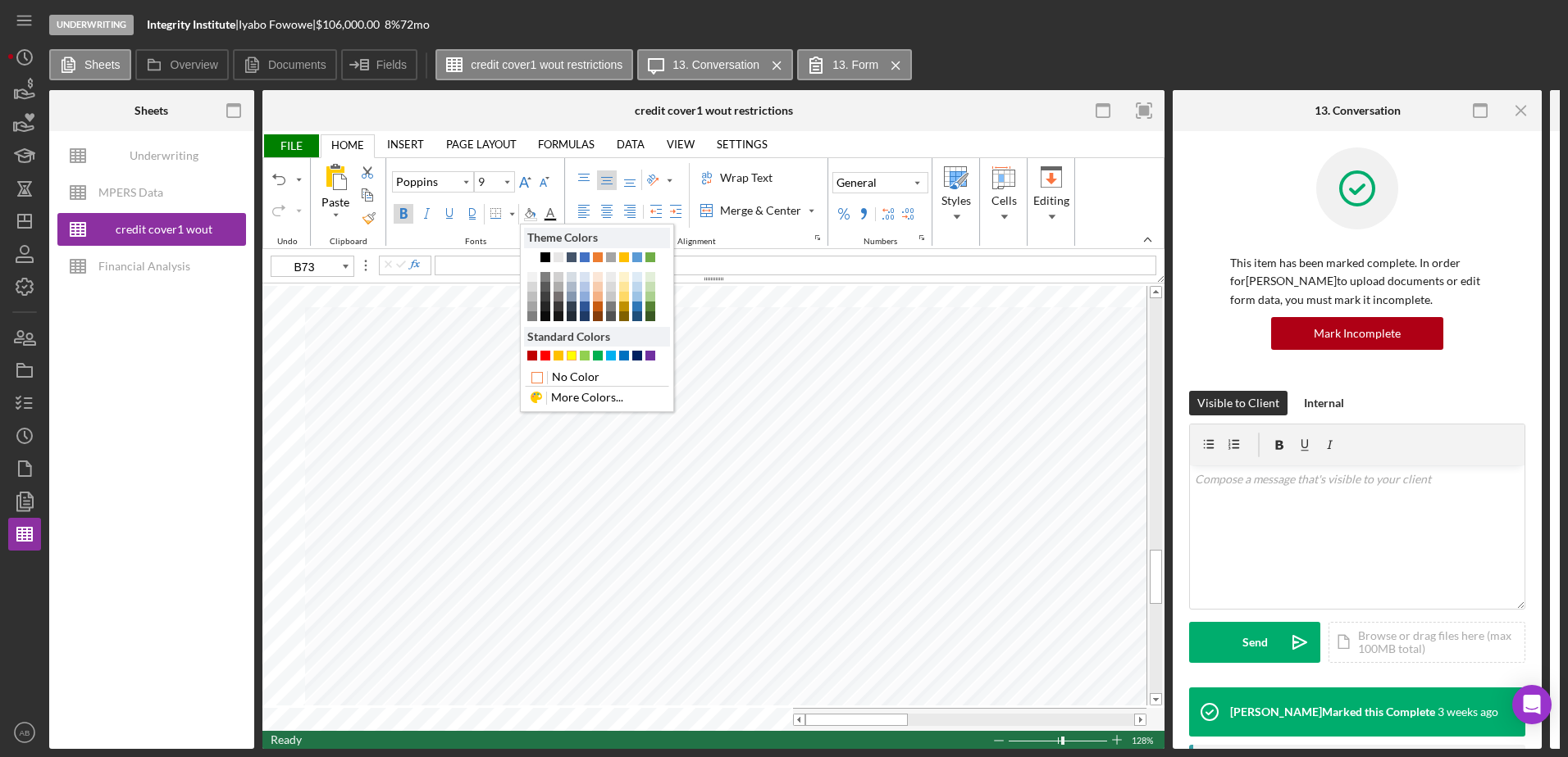
click at [572, 353] on div "#FFFF00" at bounding box center [571, 356] width 10 height 10
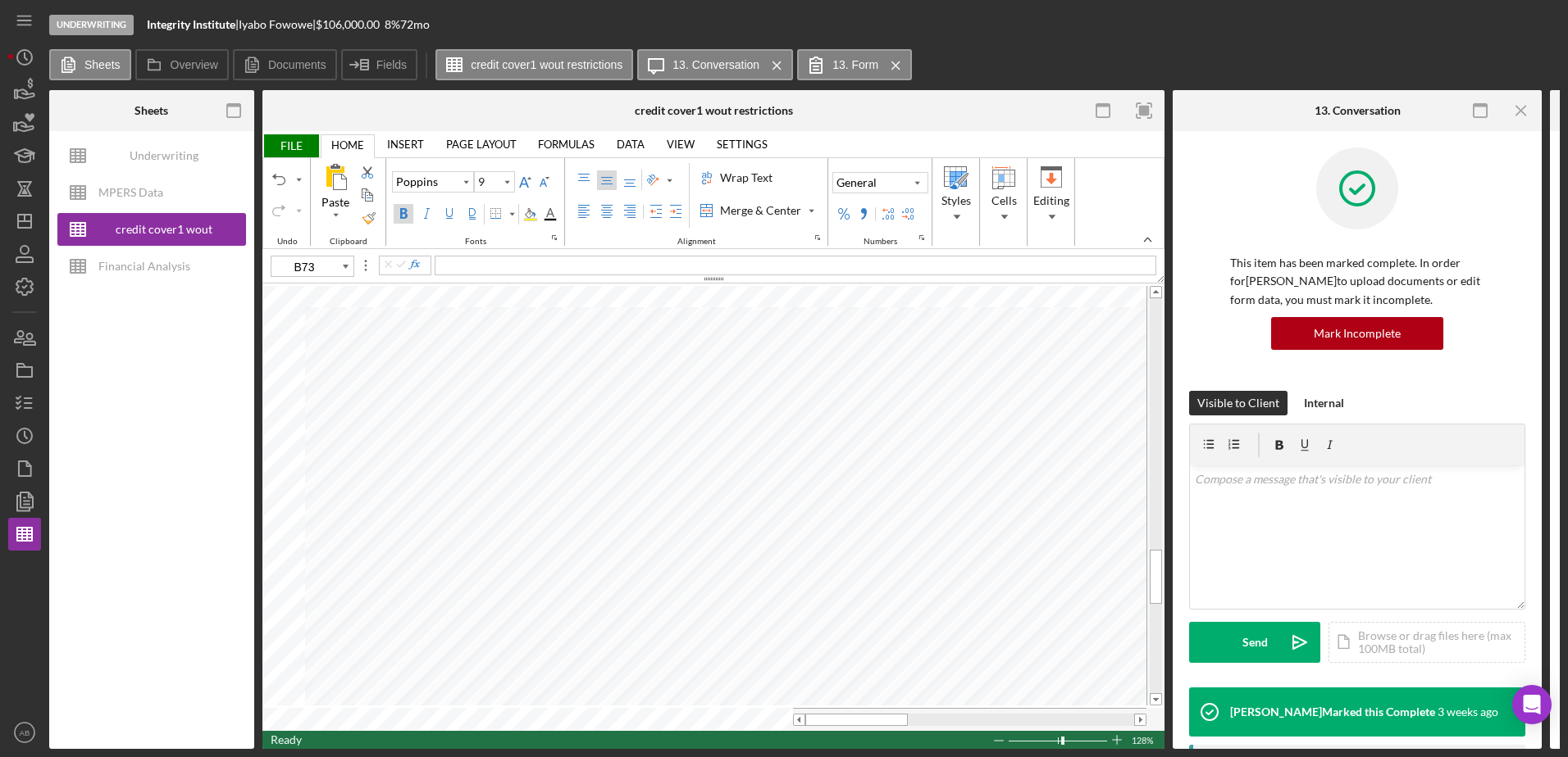
type input "10"
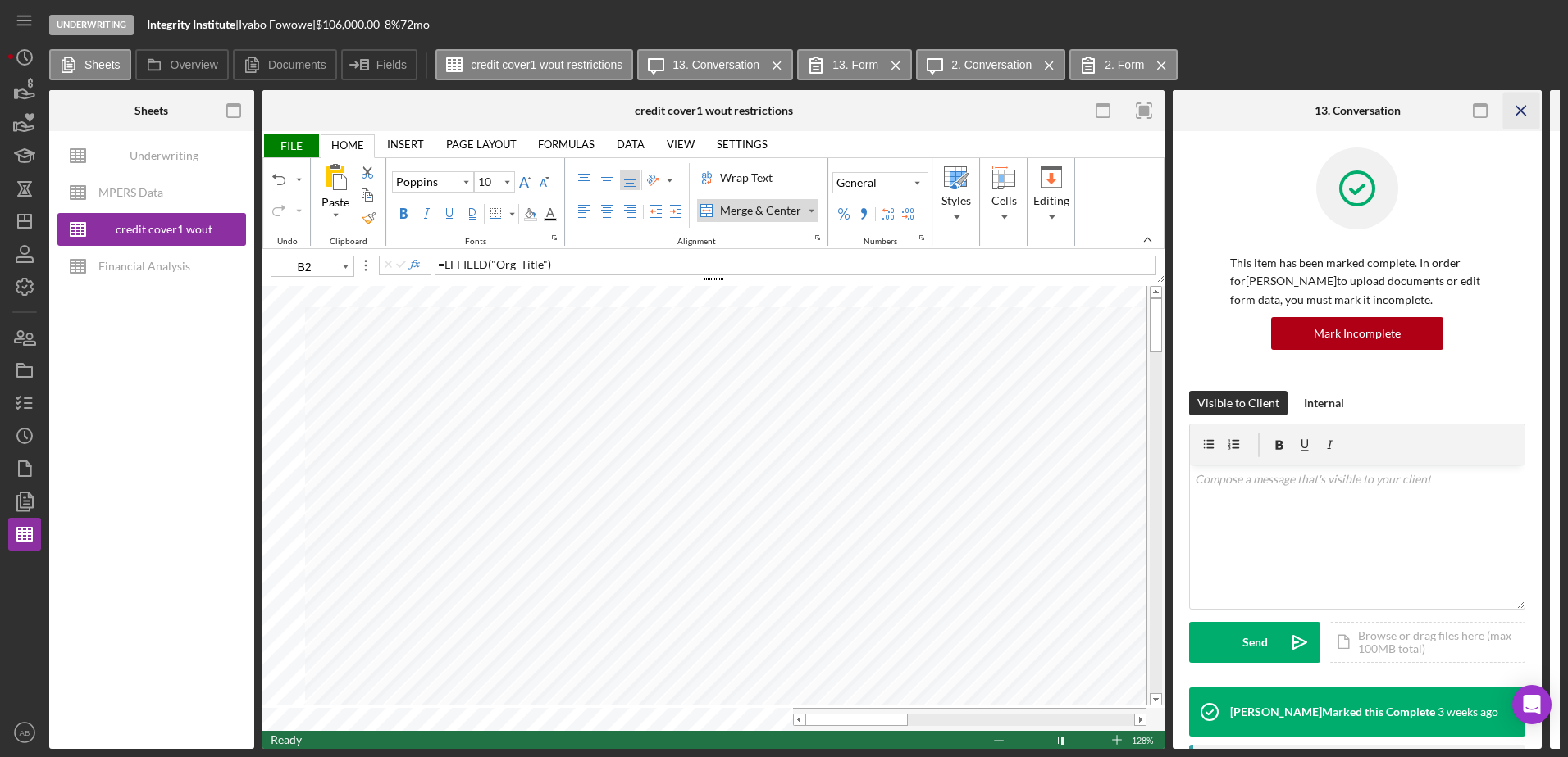
click at [1518, 114] on line "button" at bounding box center [1520, 110] width 9 height 9
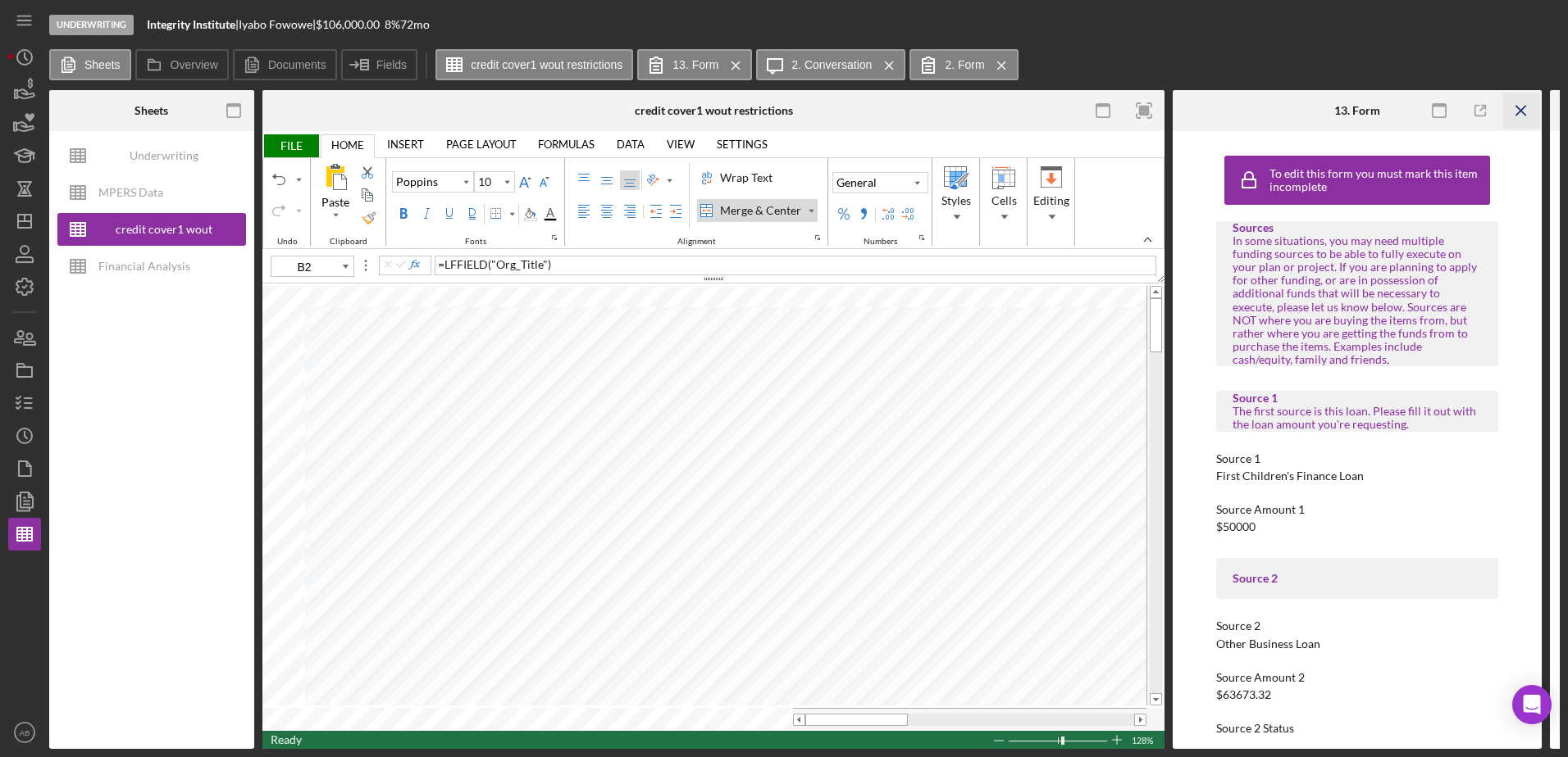
click at [1518, 115] on icon "Icon/Menu Close" at bounding box center [1522, 111] width 37 height 37
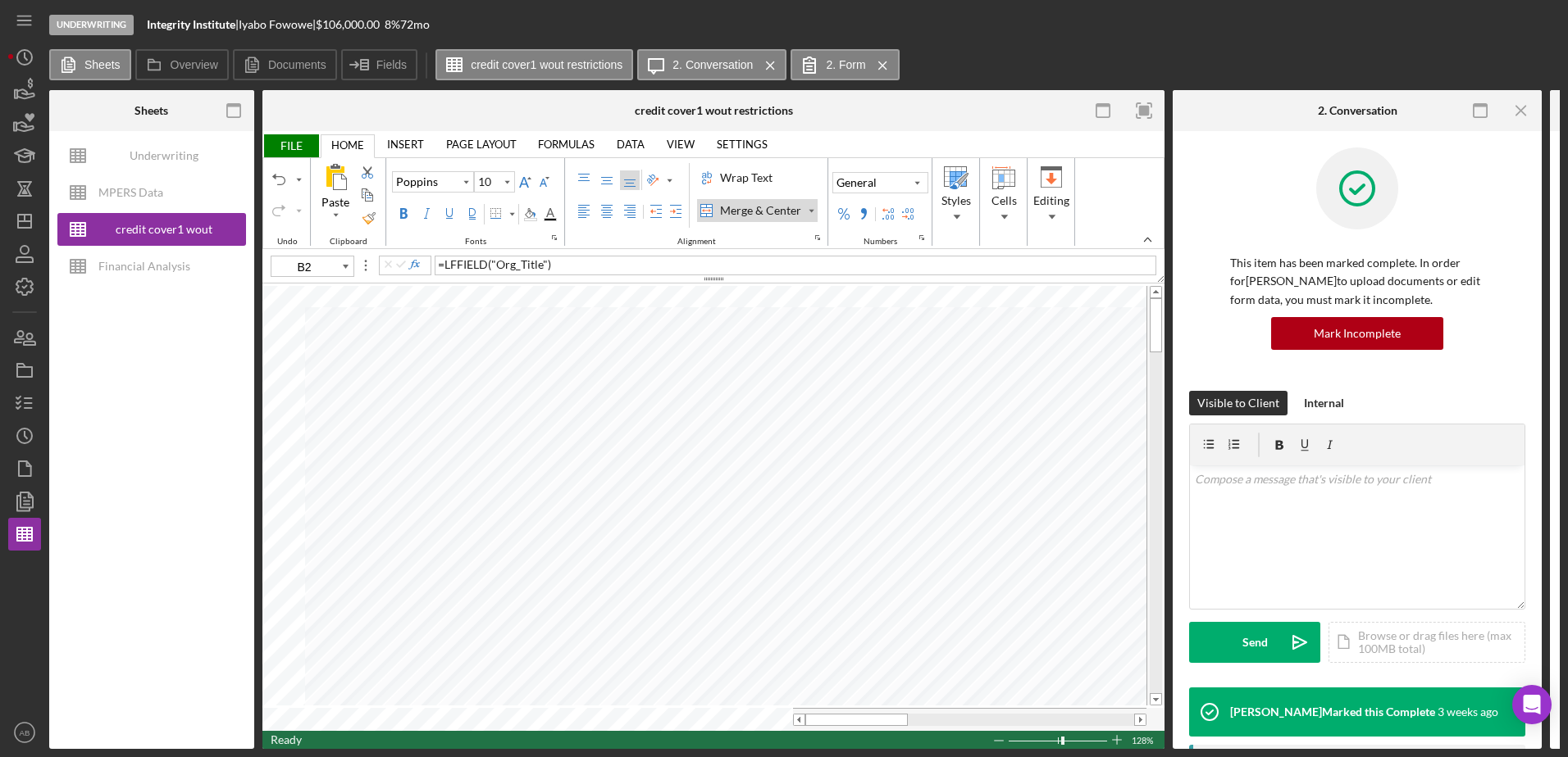
click at [1518, 115] on icon "Icon/Menu Close" at bounding box center [1522, 111] width 37 height 37
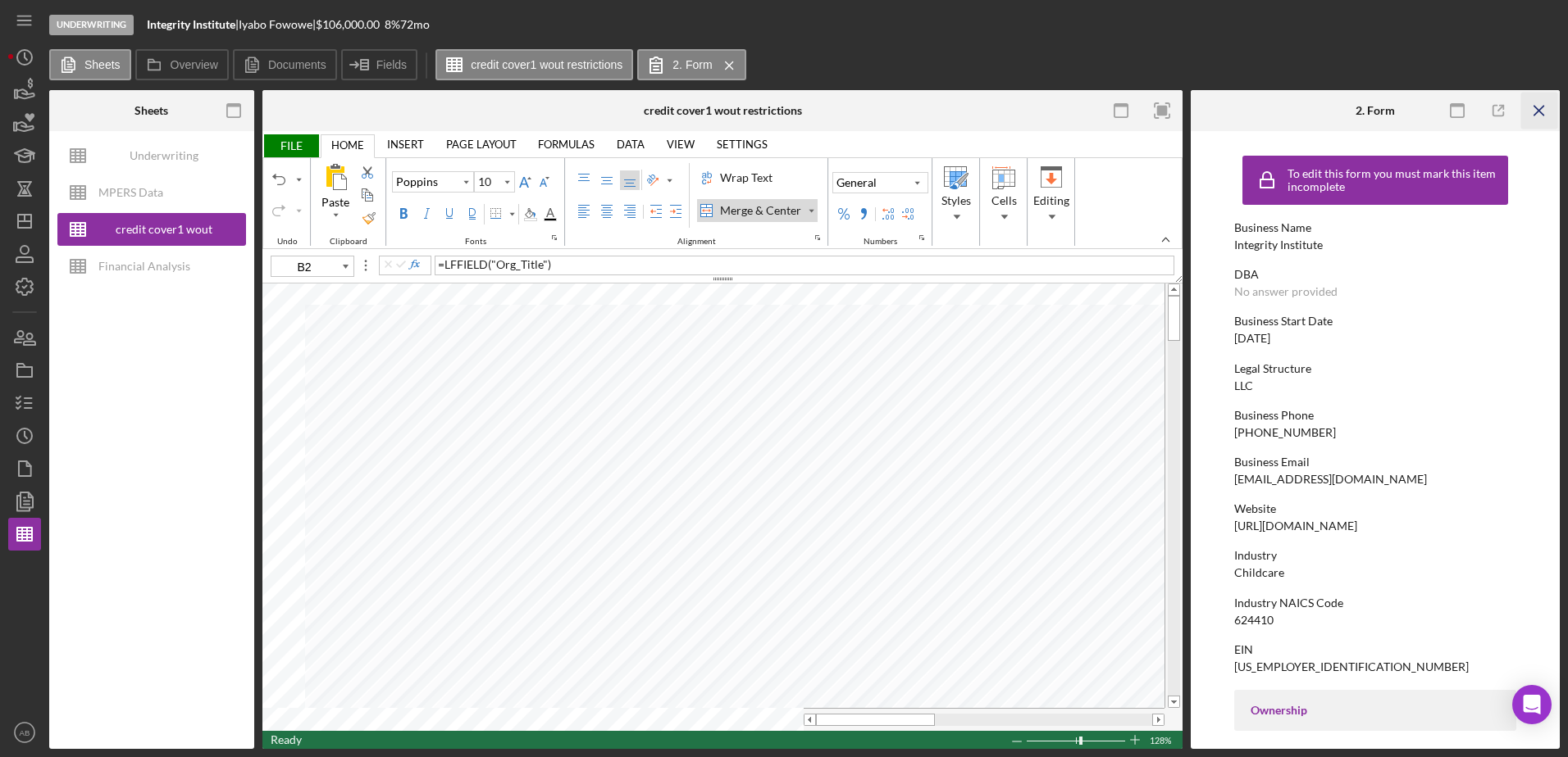
click at [1537, 111] on line "button" at bounding box center [1539, 110] width 9 height 9
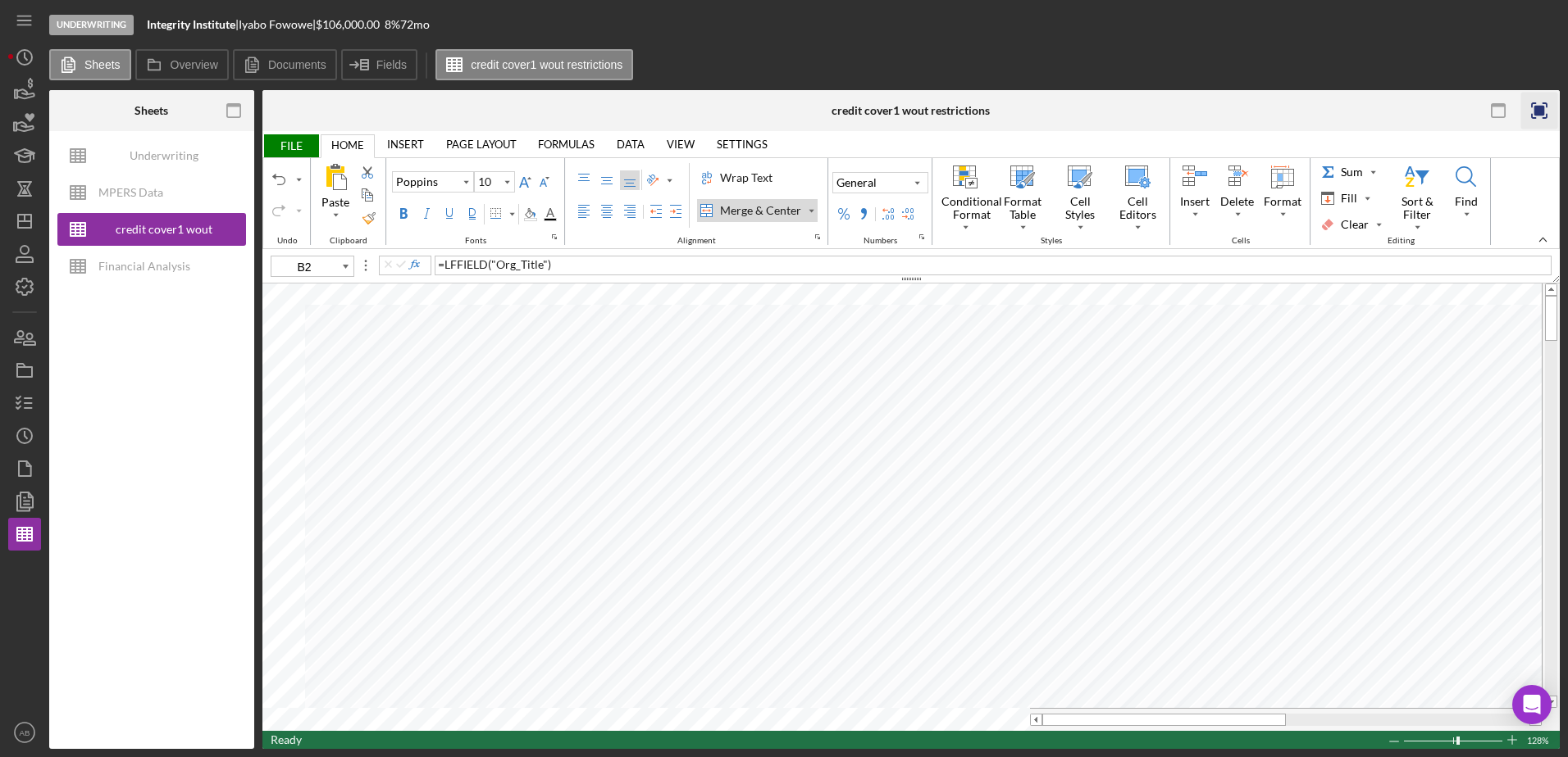
click at [1542, 106] on rect "button" at bounding box center [1539, 111] width 11 height 11
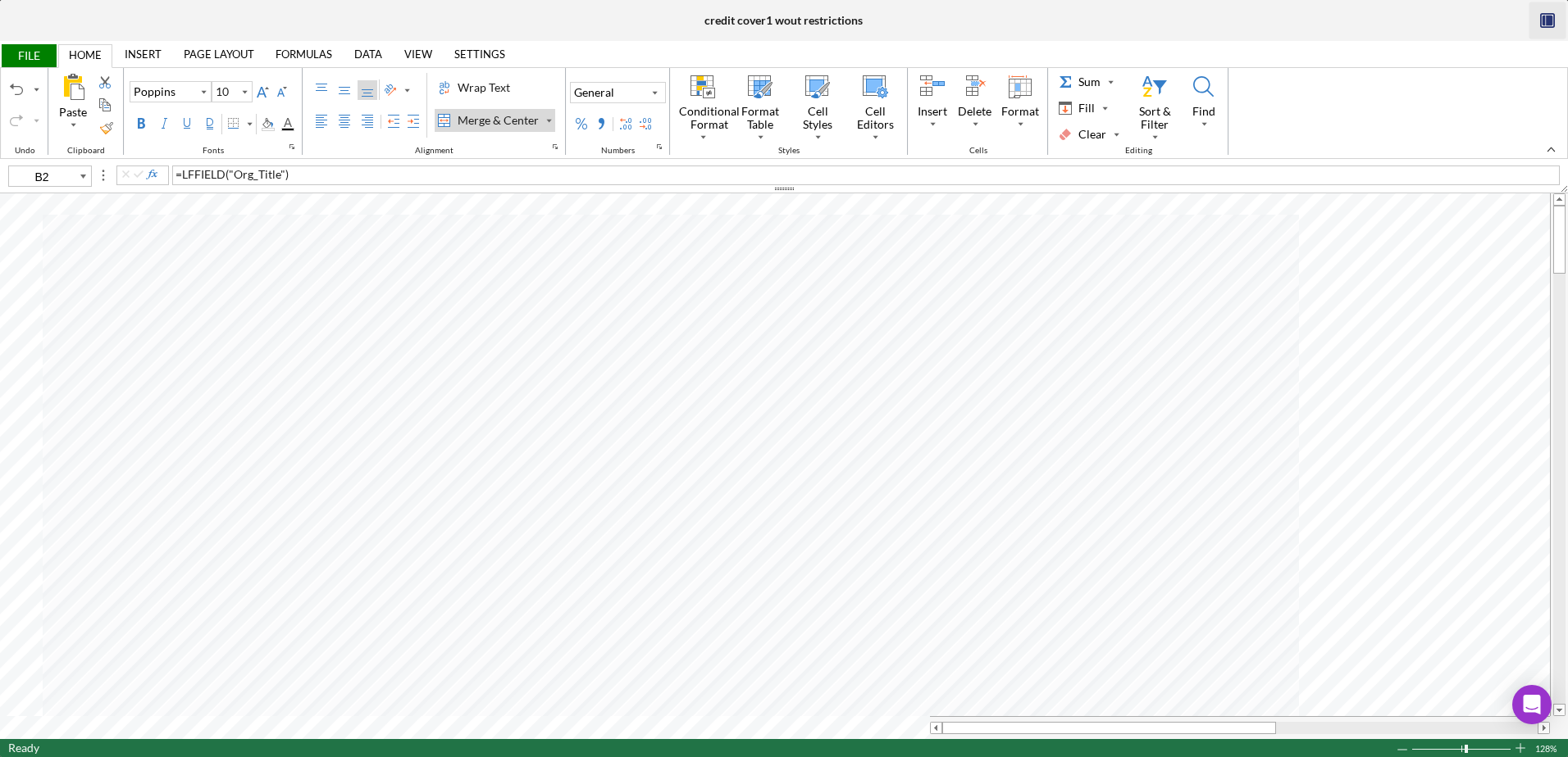
click at [1542, 22] on icon "button" at bounding box center [1544, 21] width 3 height 11
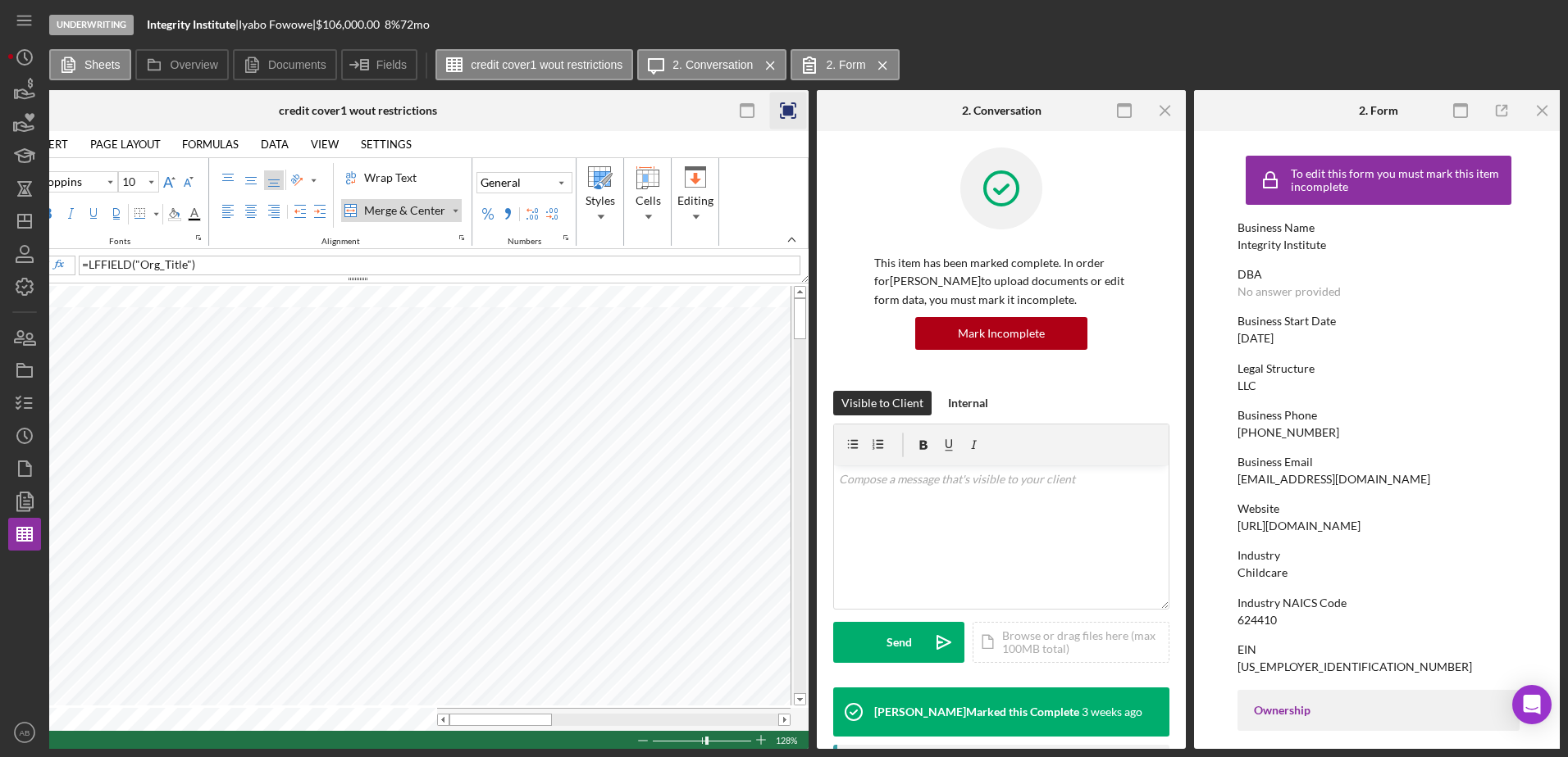
scroll to position [0, 359]
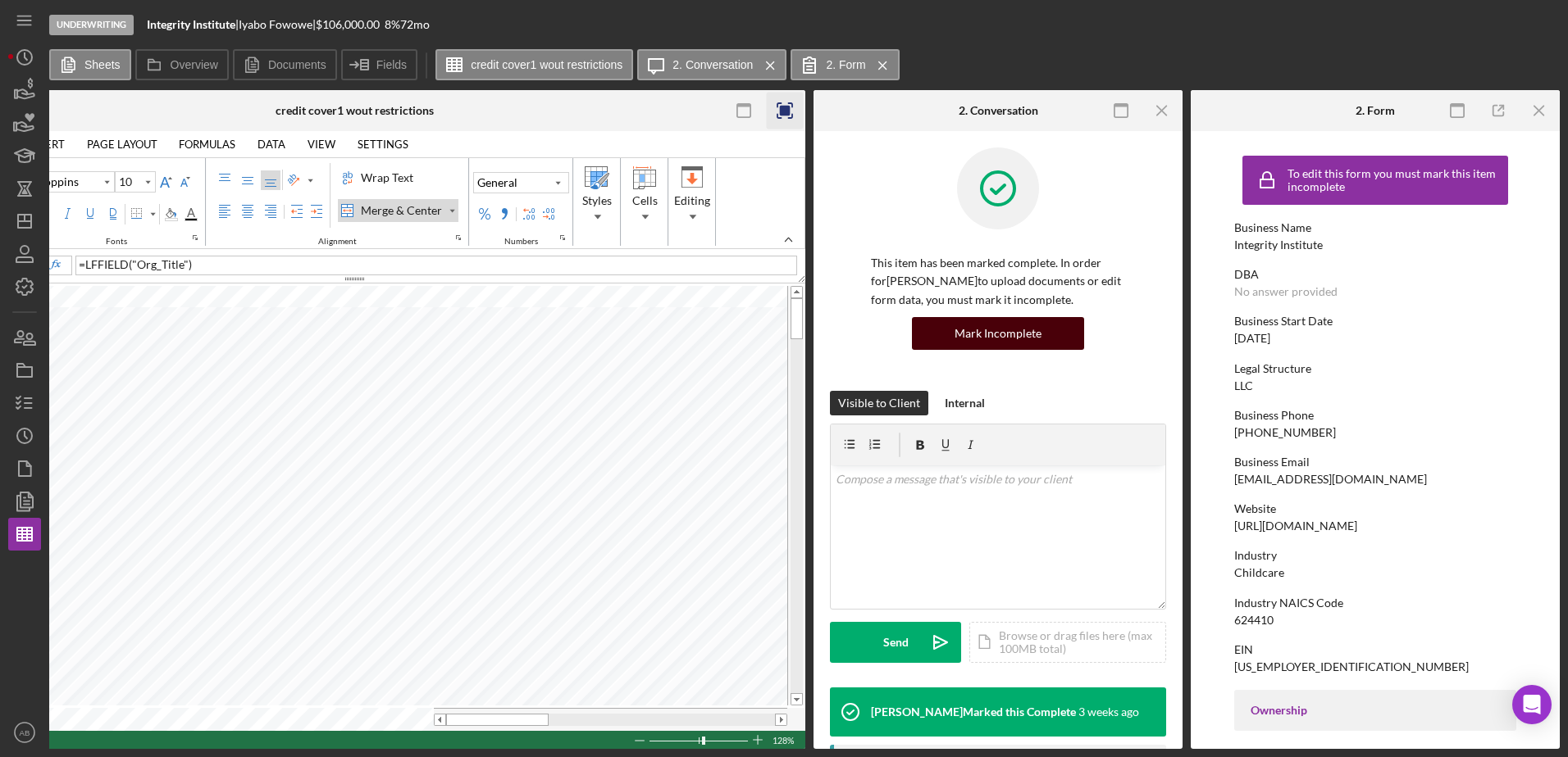
click at [1001, 334] on div "Mark Incomplete" at bounding box center [997, 333] width 87 height 33
click at [988, 336] on div "Mark Incomplete" at bounding box center [997, 333] width 87 height 33
click at [1537, 107] on icon "Icon/Menu Close" at bounding box center [1539, 111] width 37 height 37
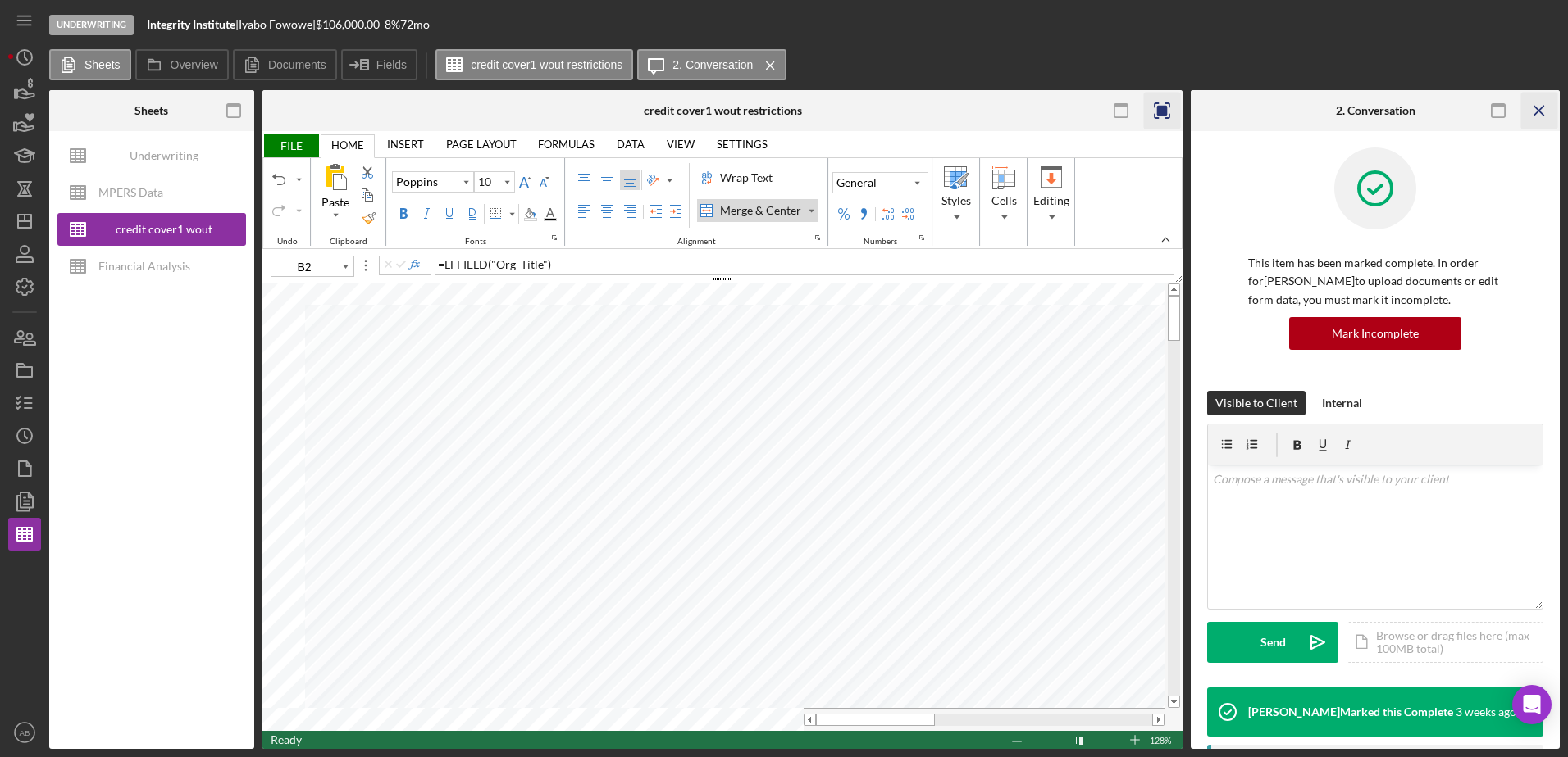
click at [1542, 102] on icon "Icon/Menu Close" at bounding box center [1539, 111] width 37 height 37
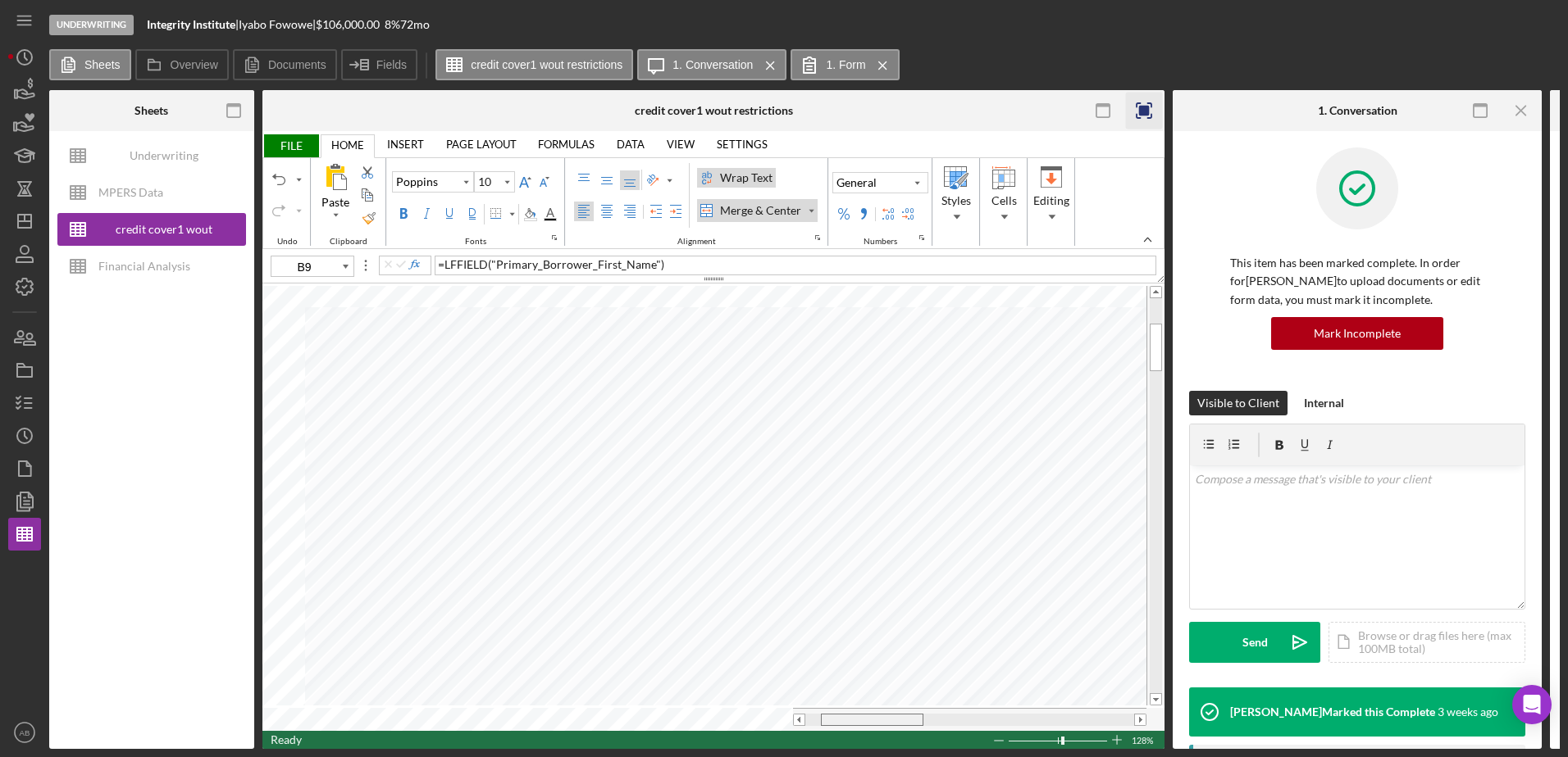
drag, startPoint x: 842, startPoint y: 713, endPoint x: 863, endPoint y: 712, distance: 21.0
click at [863, 713] on div at bounding box center [872, 719] width 103 height 13
type input "F9"
click at [169, 57] on icon at bounding box center [154, 64] width 33 height 33
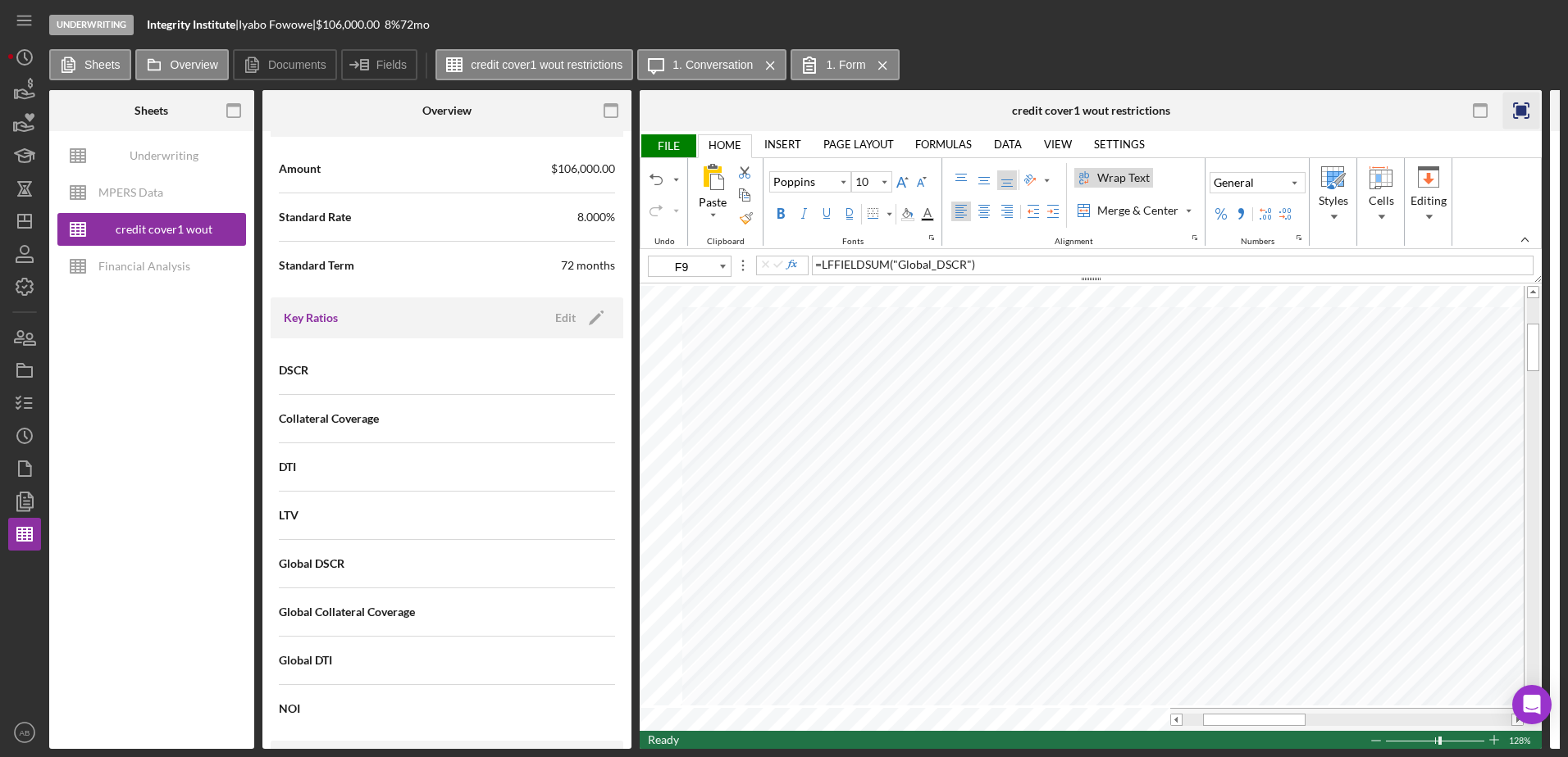
scroll to position [983, 0]
click at [155, 145] on div "Underwriting Worksheets - Template 2022" at bounding box center [164, 156] width 131 height 33
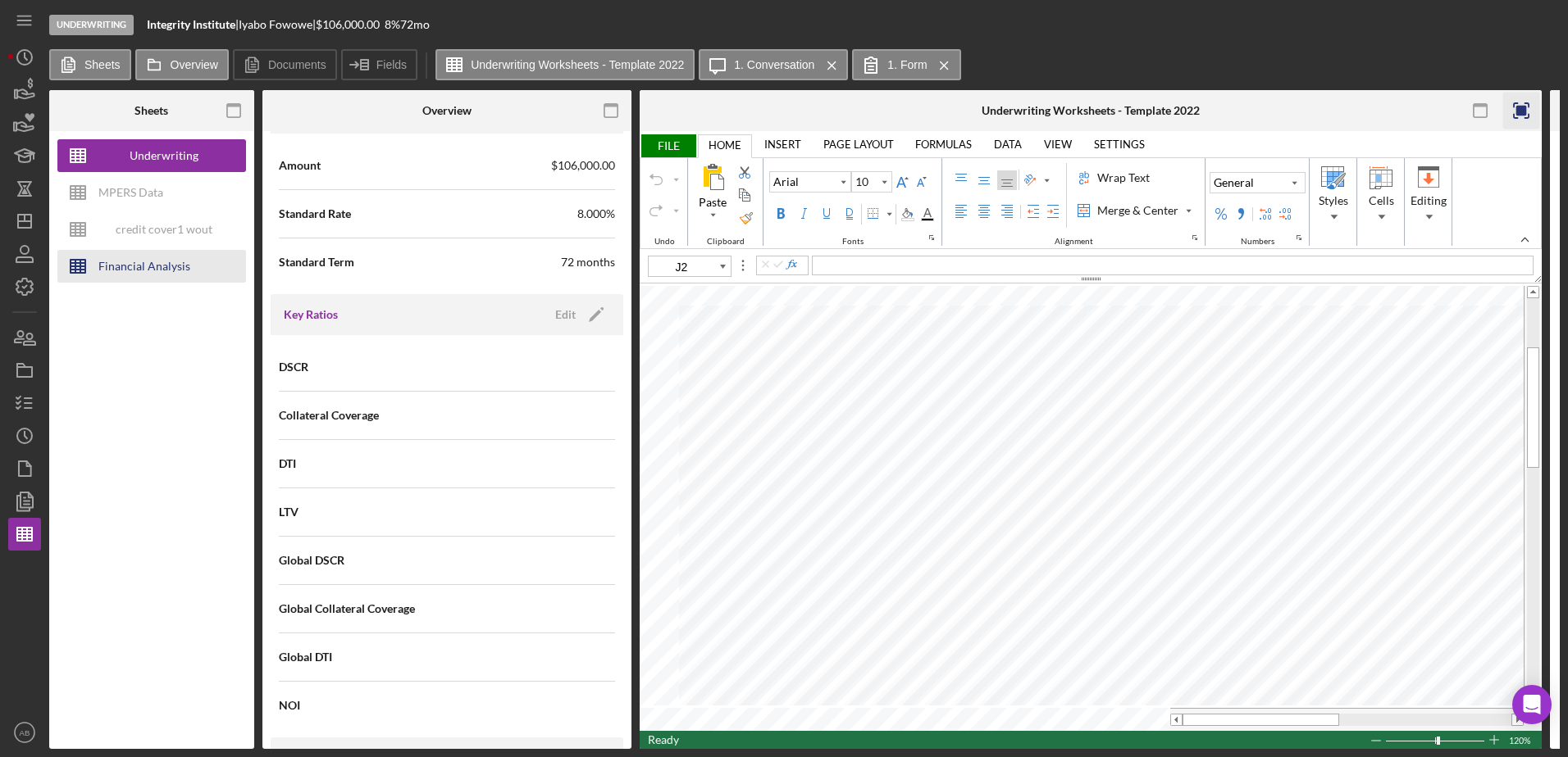
click at [181, 228] on div "credit cover1 wout restrictions" at bounding box center [164, 229] width 131 height 33
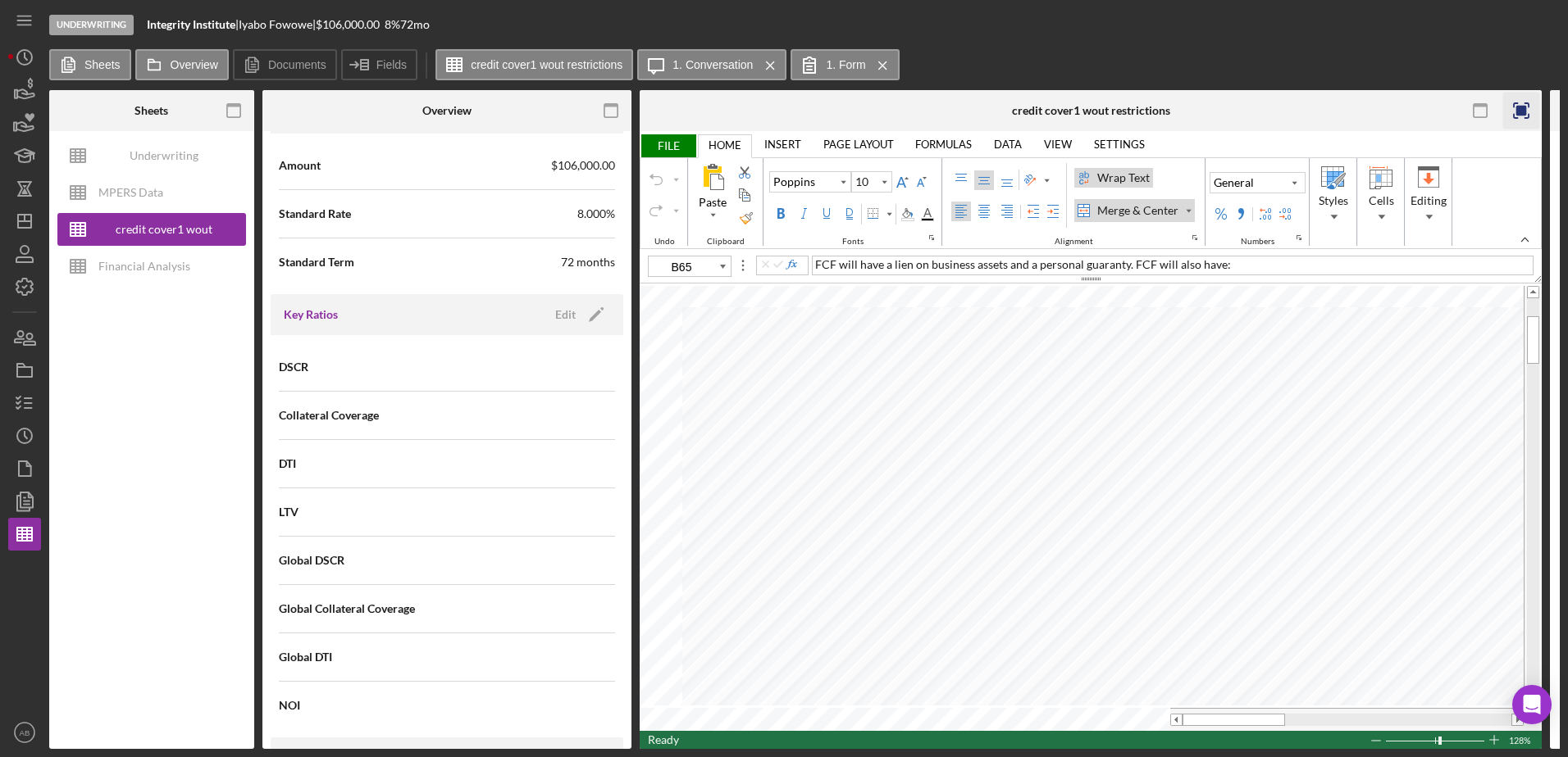
type input "E9"
drag, startPoint x: 1240, startPoint y: 712, endPoint x: 1271, endPoint y: 707, distance: 31.4
click at [1271, 708] on div at bounding box center [1347, 719] width 353 height 23
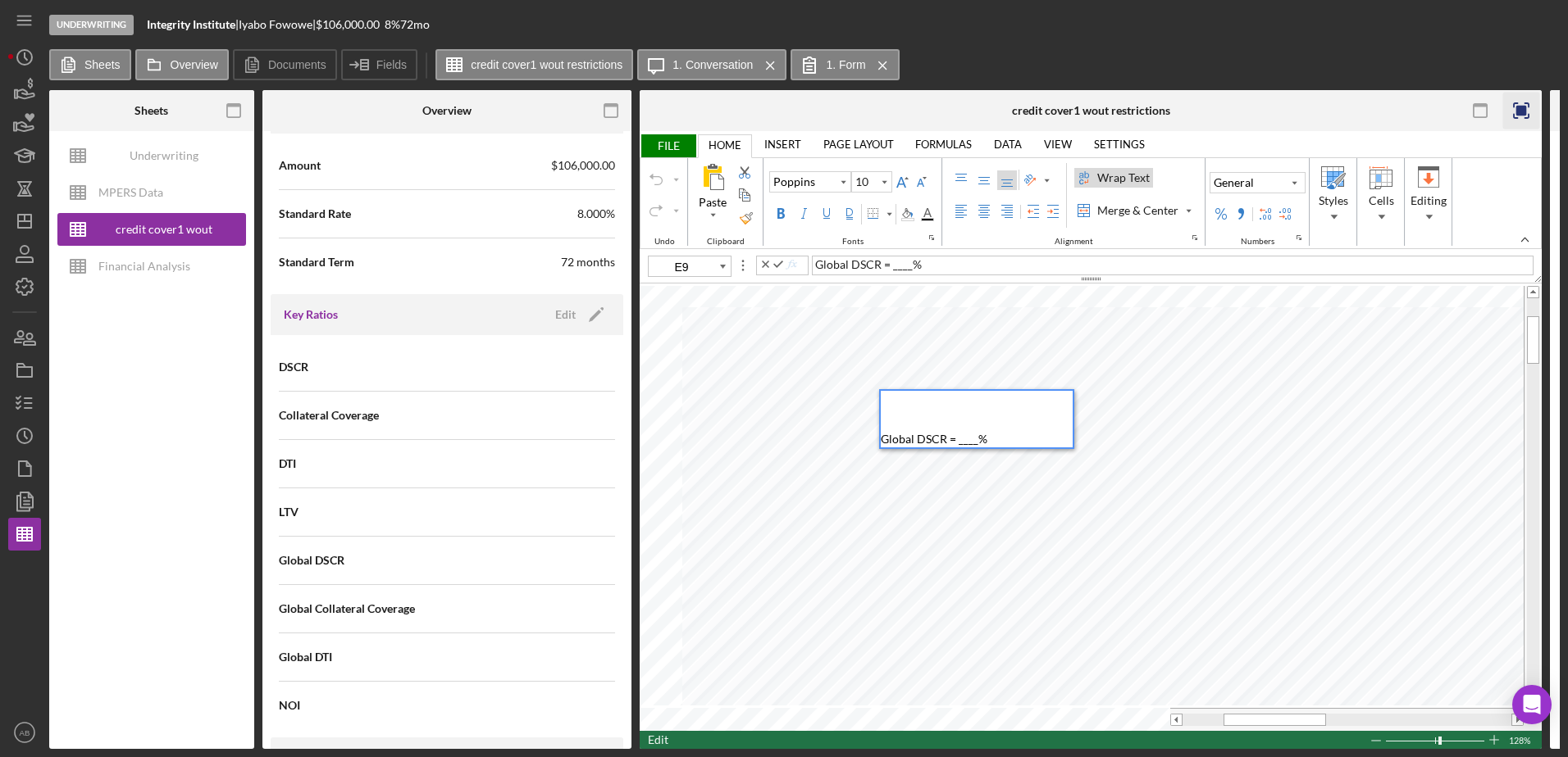
click at [1004, 443] on div "Global DSCR = ____%" at bounding box center [976, 419] width 192 height 56
drag, startPoint x: 998, startPoint y: 443, endPoint x: 954, endPoint y: 439, distance: 44.2
click at [954, 439] on div "Global DSCR = ____%" at bounding box center [976, 419] width 192 height 56
drag, startPoint x: 1247, startPoint y: 715, endPoint x: 1207, endPoint y: 717, distance: 40.0
click at [1207, 717] on div at bounding box center [1235, 719] width 103 height 13
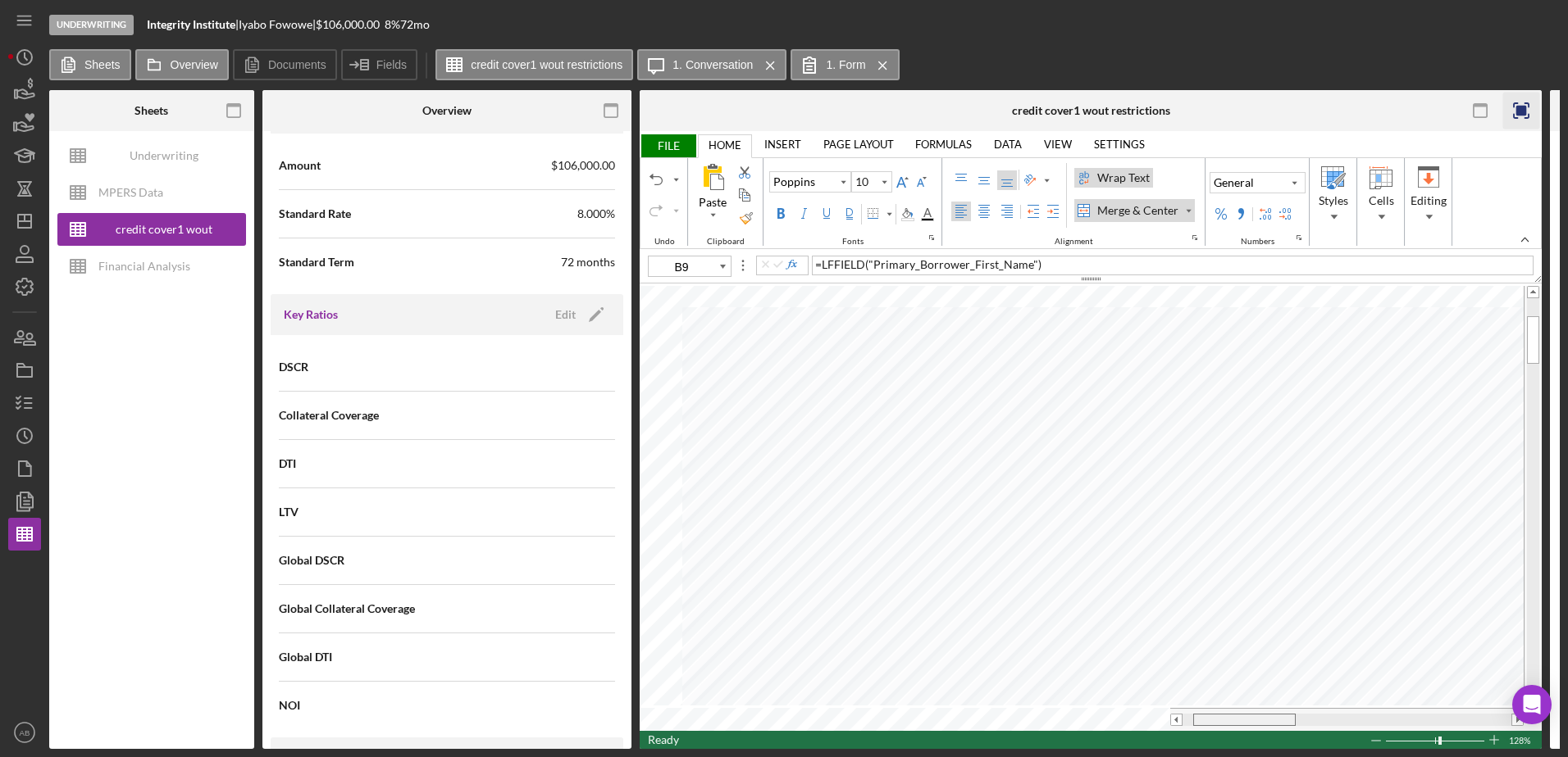
drag, startPoint x: 1226, startPoint y: 716, endPoint x: 1241, endPoint y: 717, distance: 15.0
click at [1241, 717] on div at bounding box center [1244, 719] width 103 height 13
click at [1236, 721] on div at bounding box center [1258, 719] width 103 height 13
type input "F9"
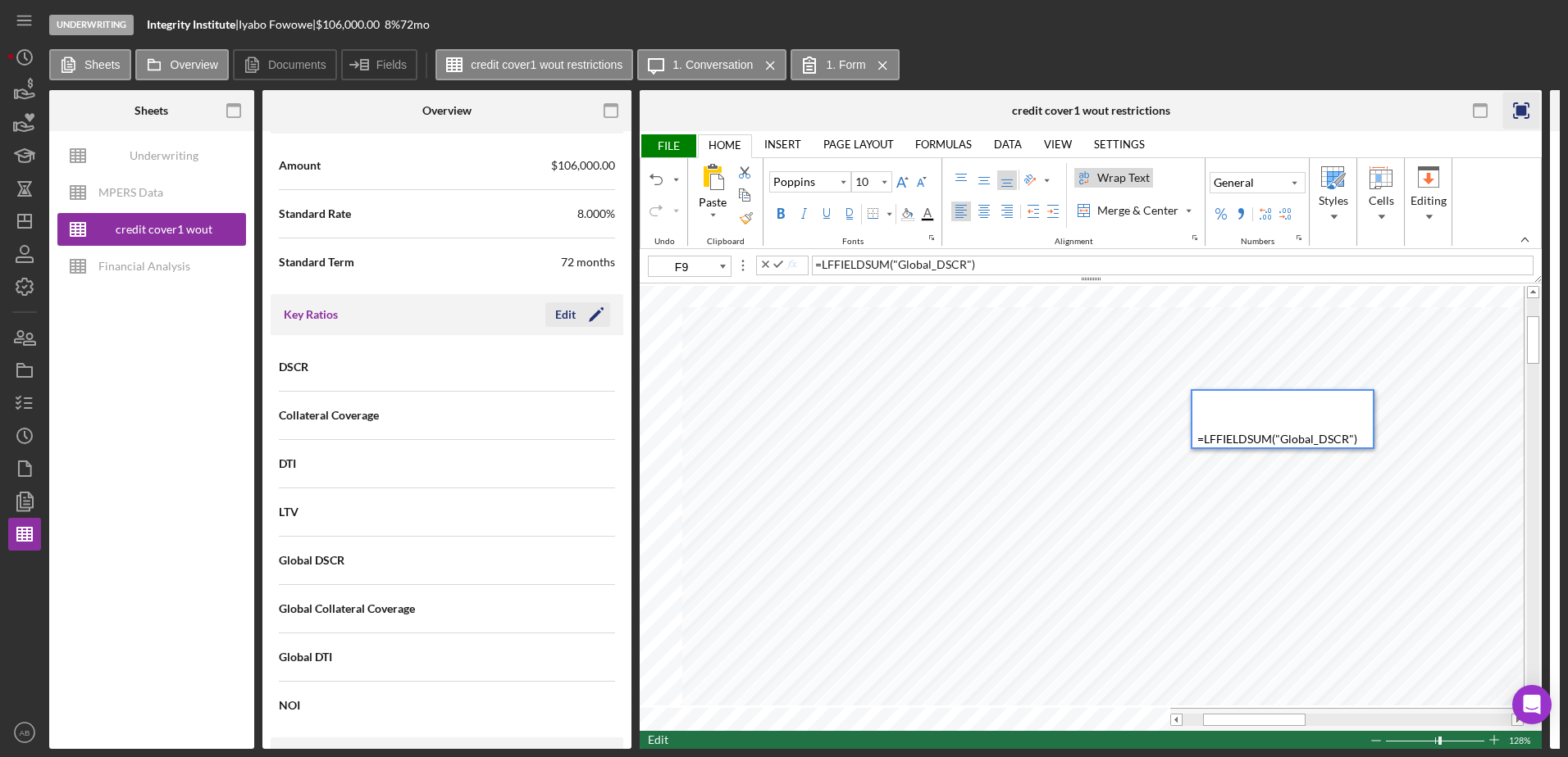
click at [564, 311] on div "Edit" at bounding box center [565, 314] width 20 height 24
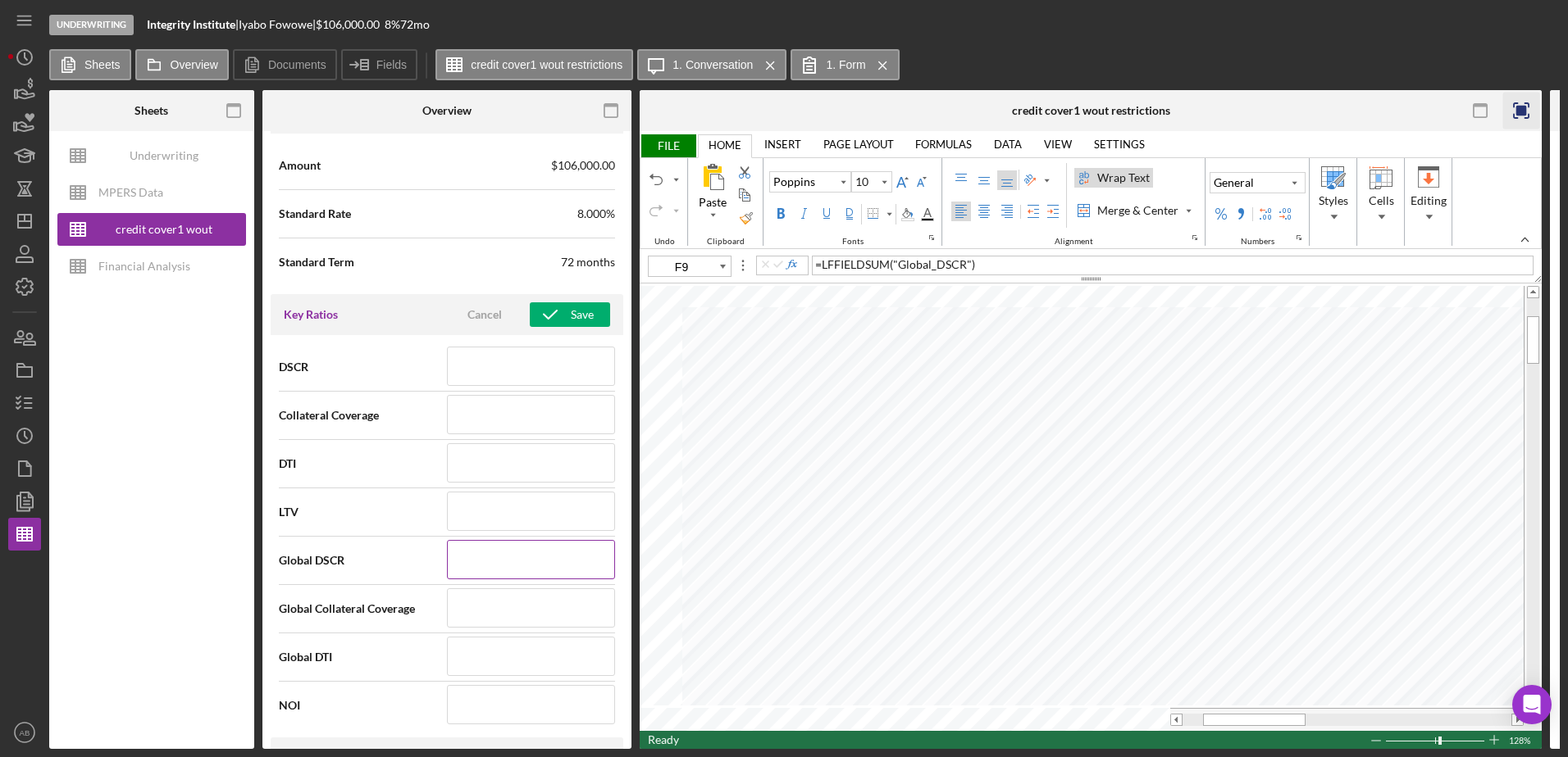
click at [496, 557] on input at bounding box center [531, 559] width 168 height 40
click at [496, 557] on input "1.38" at bounding box center [531, 559] width 168 height 40
type input "1.38"
drag, startPoint x: 587, startPoint y: 310, endPoint x: 594, endPoint y: 359, distance: 49.5
click at [584, 310] on div "Save" at bounding box center [582, 314] width 23 height 24
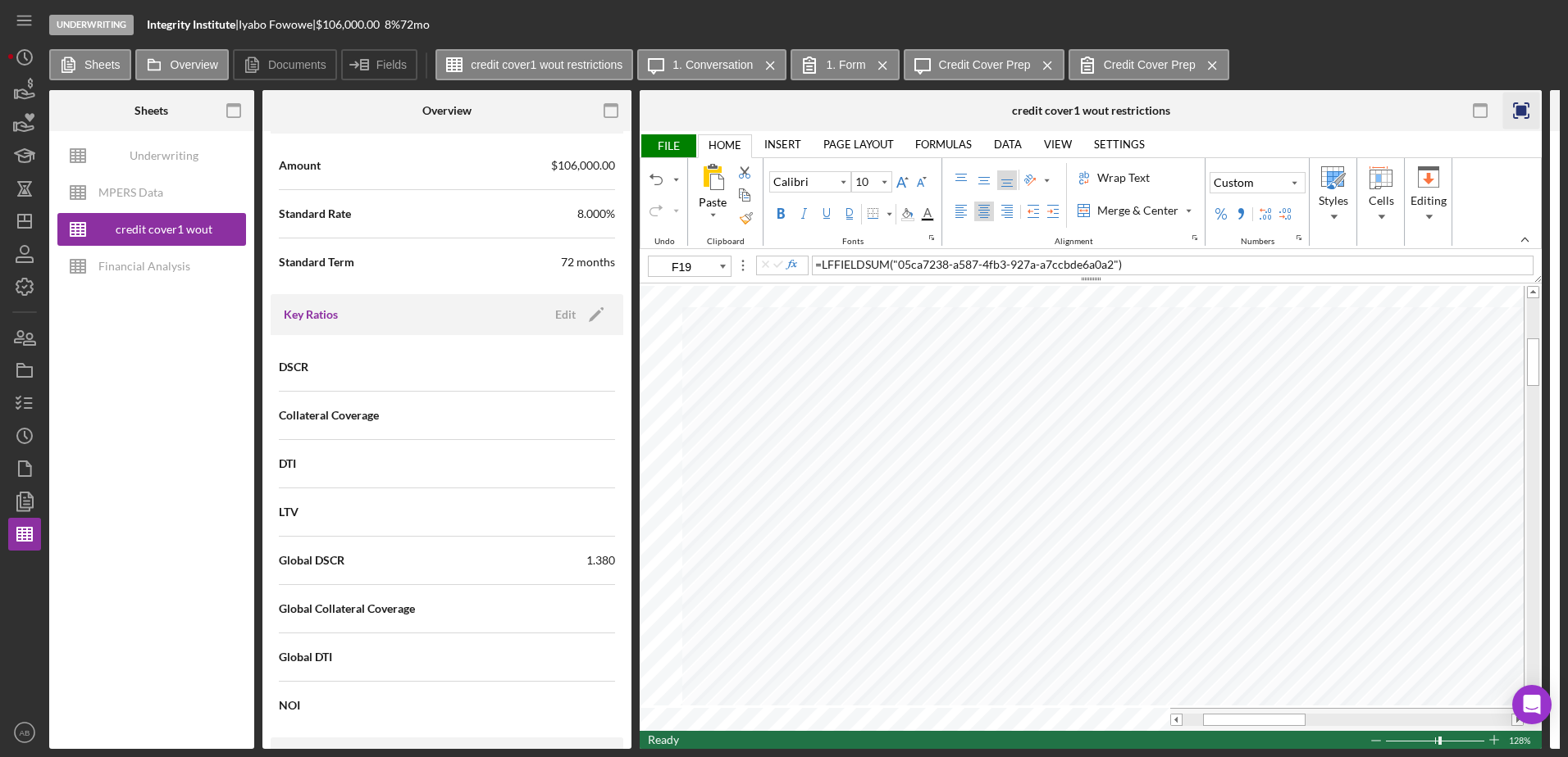
type input "F21"
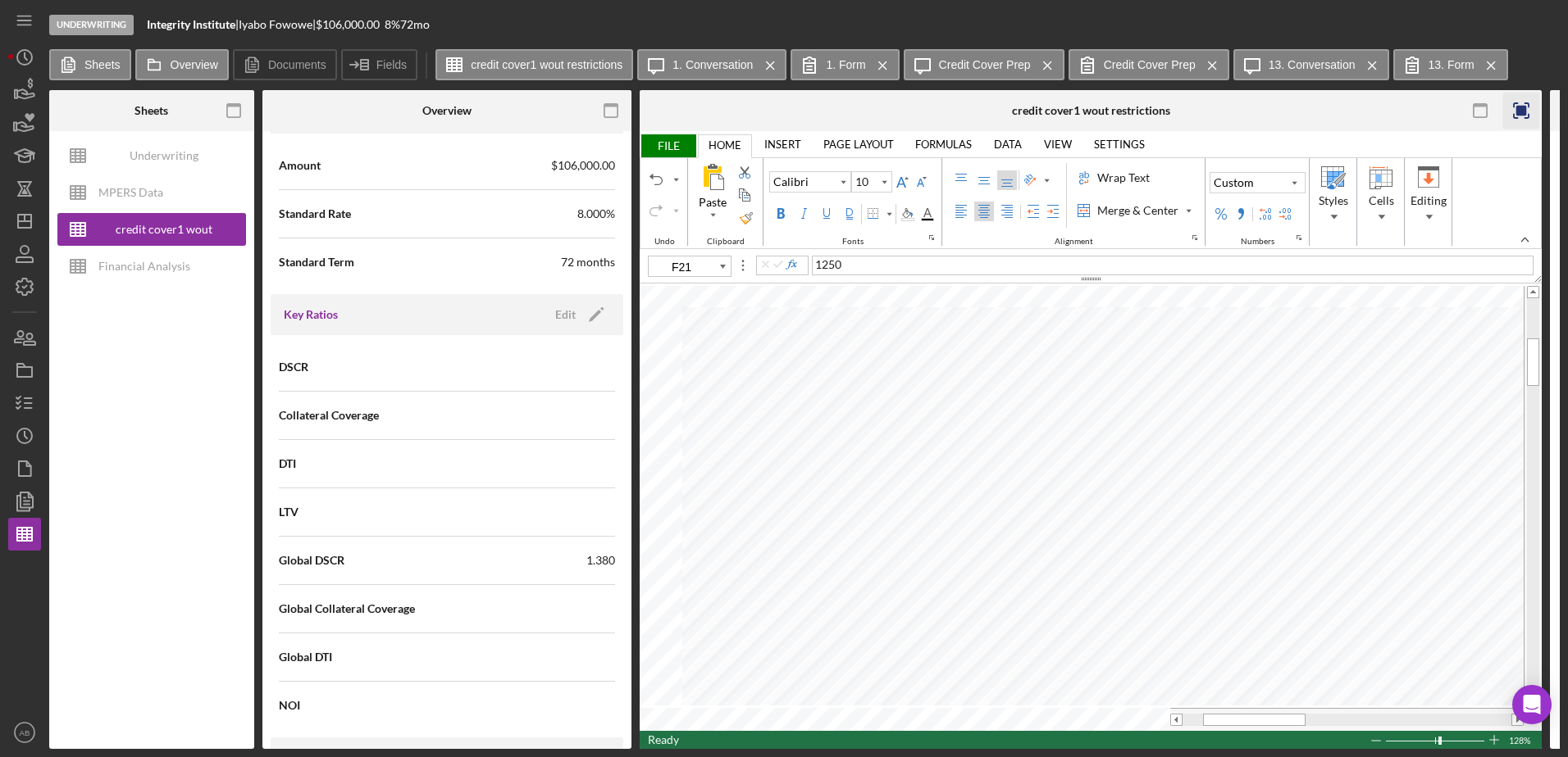
type input "11"
type input "F23"
type input "10"
type input "F21"
type input "11"
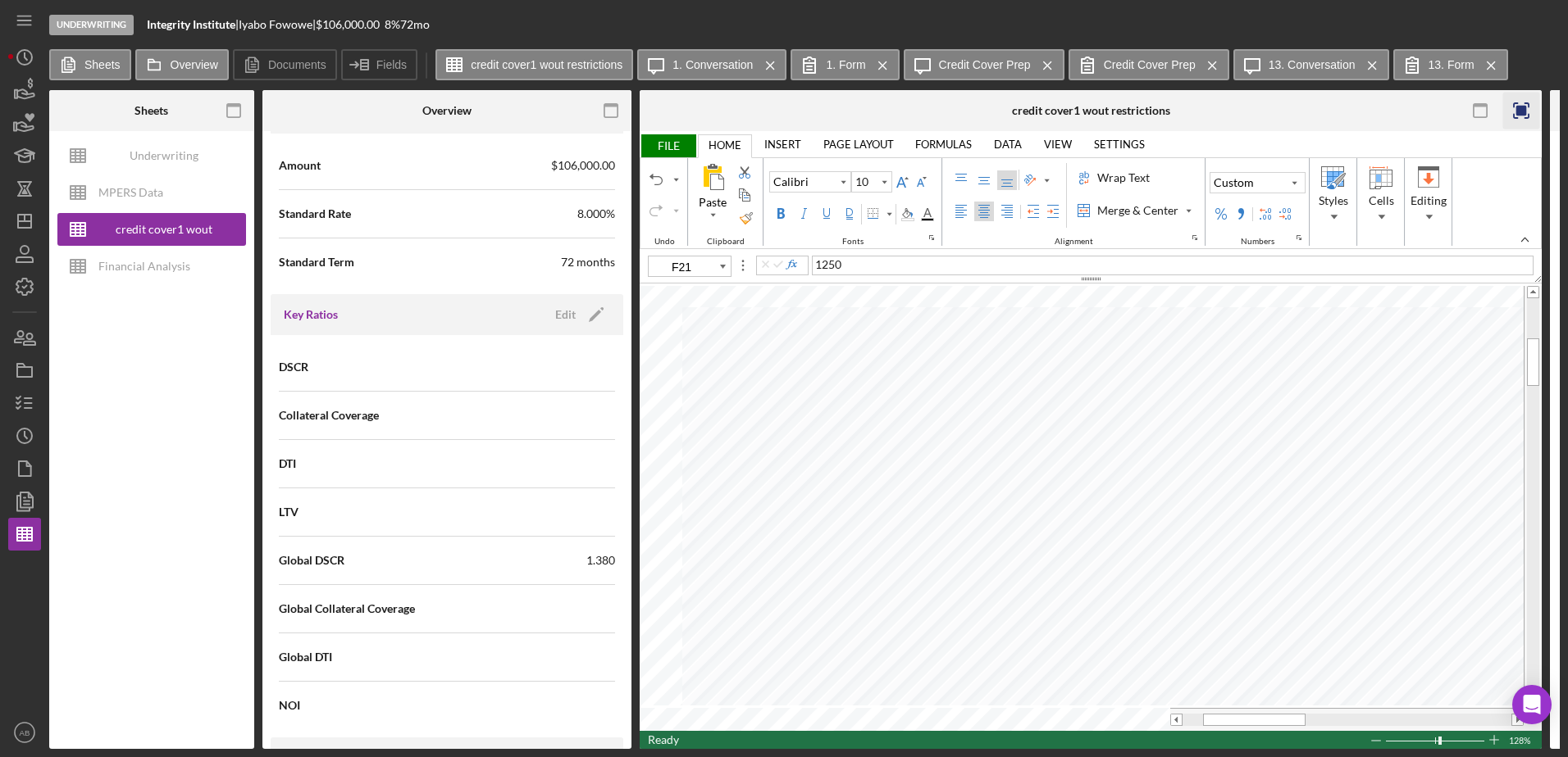
type input "E23"
type input "10"
type input "E22"
type input "11"
type input "E23"
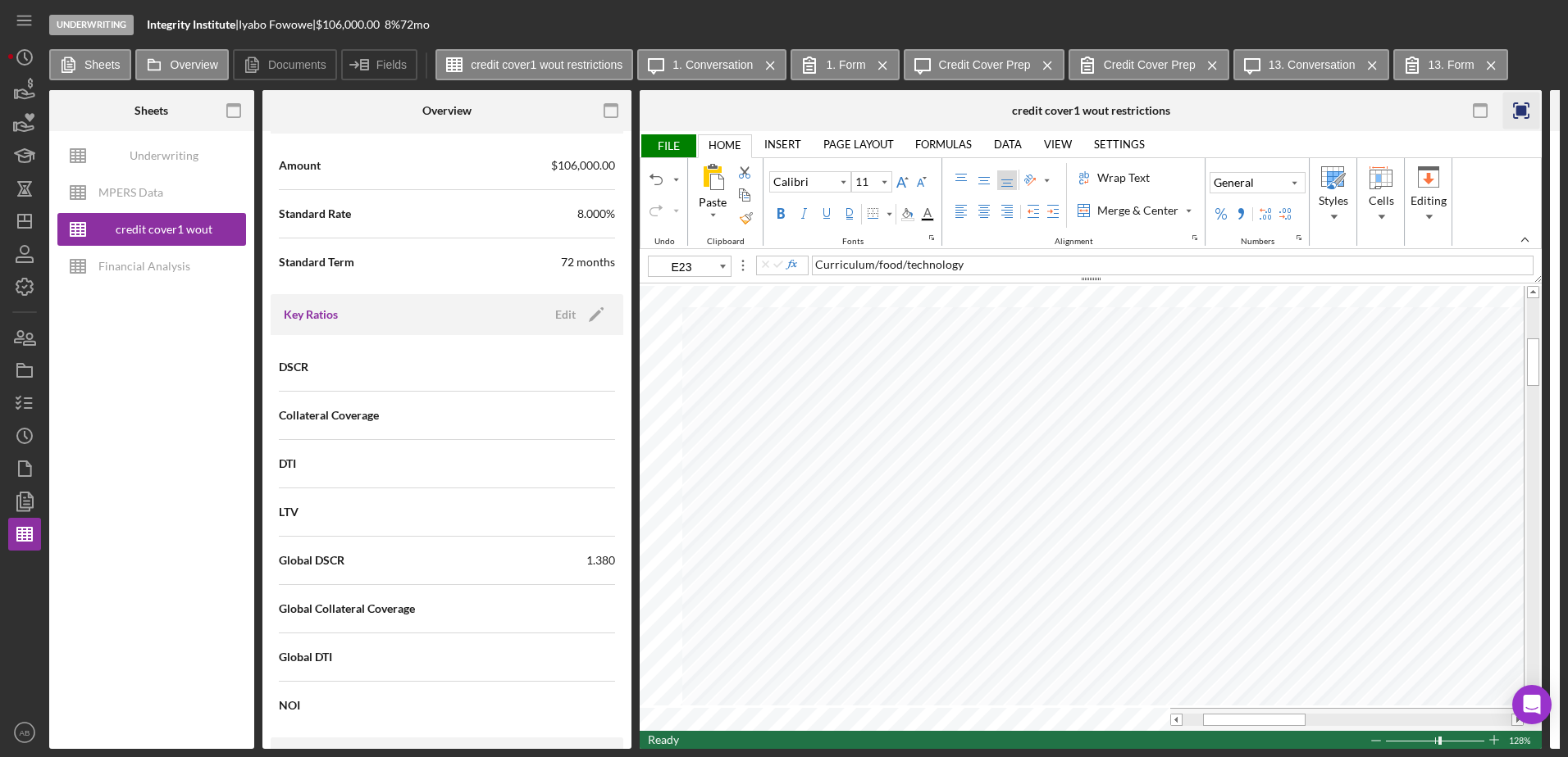
type input "10"
type input "E24"
type input "11"
type input "E23"
type input "10"
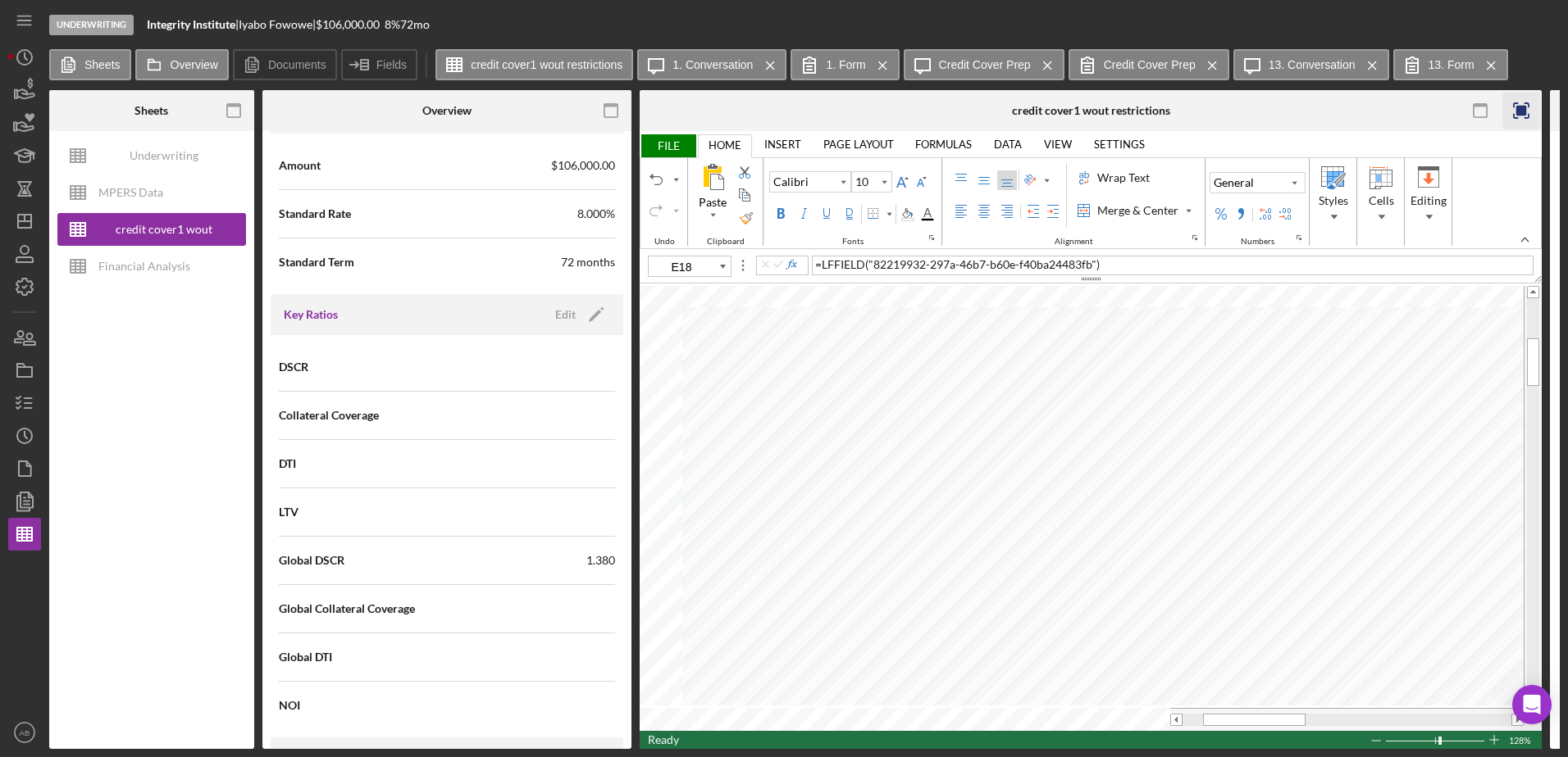
type input "E17"
type input "11"
type input "E23"
type input "10"
type input "C26"
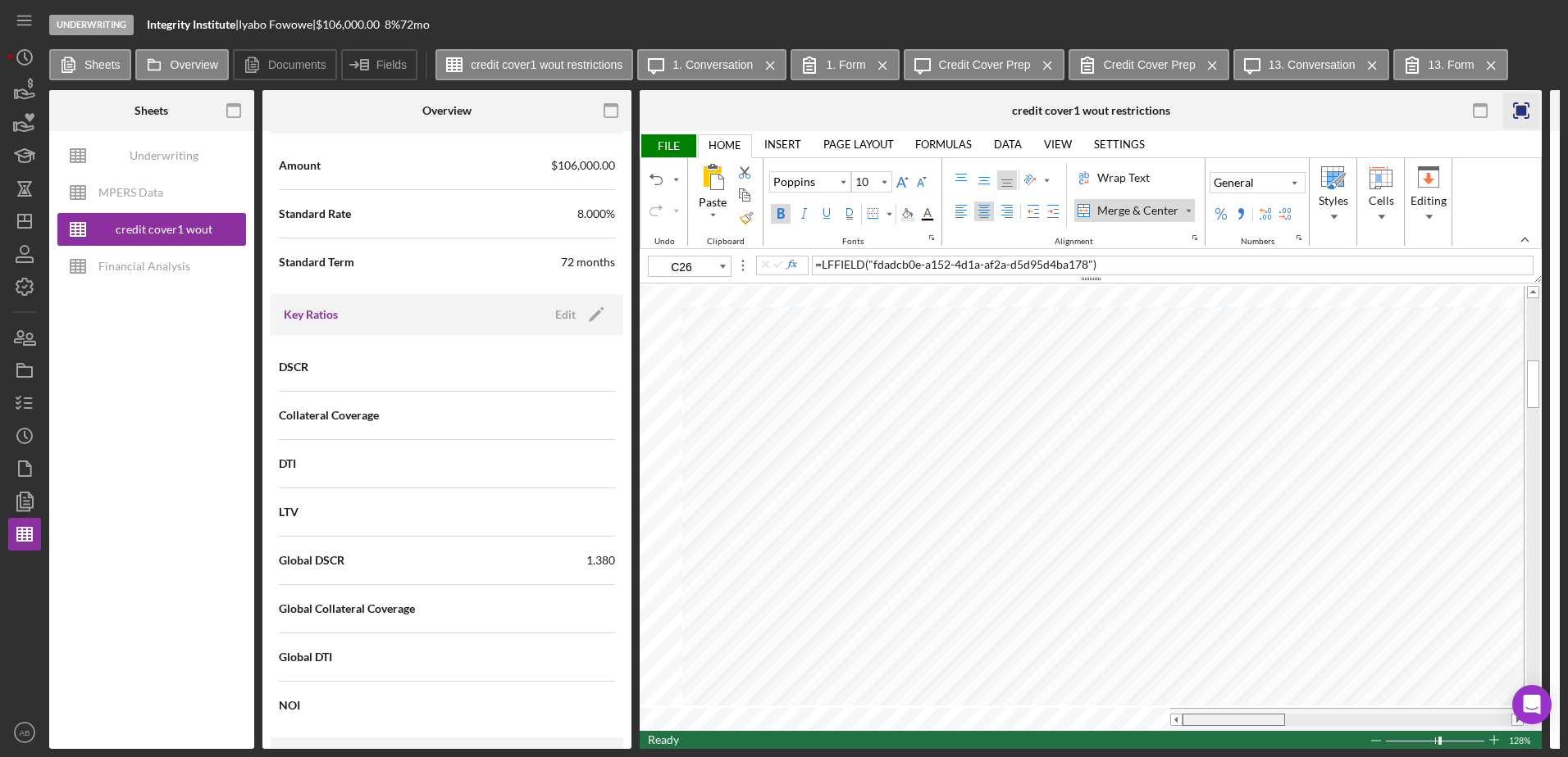
drag, startPoint x: 1236, startPoint y: 713, endPoint x: 1199, endPoint y: 713, distance: 37.0
click at [1199, 713] on div at bounding box center [1234, 719] width 103 height 13
click at [189, 66] on label "Overview" at bounding box center [194, 65] width 47 height 13
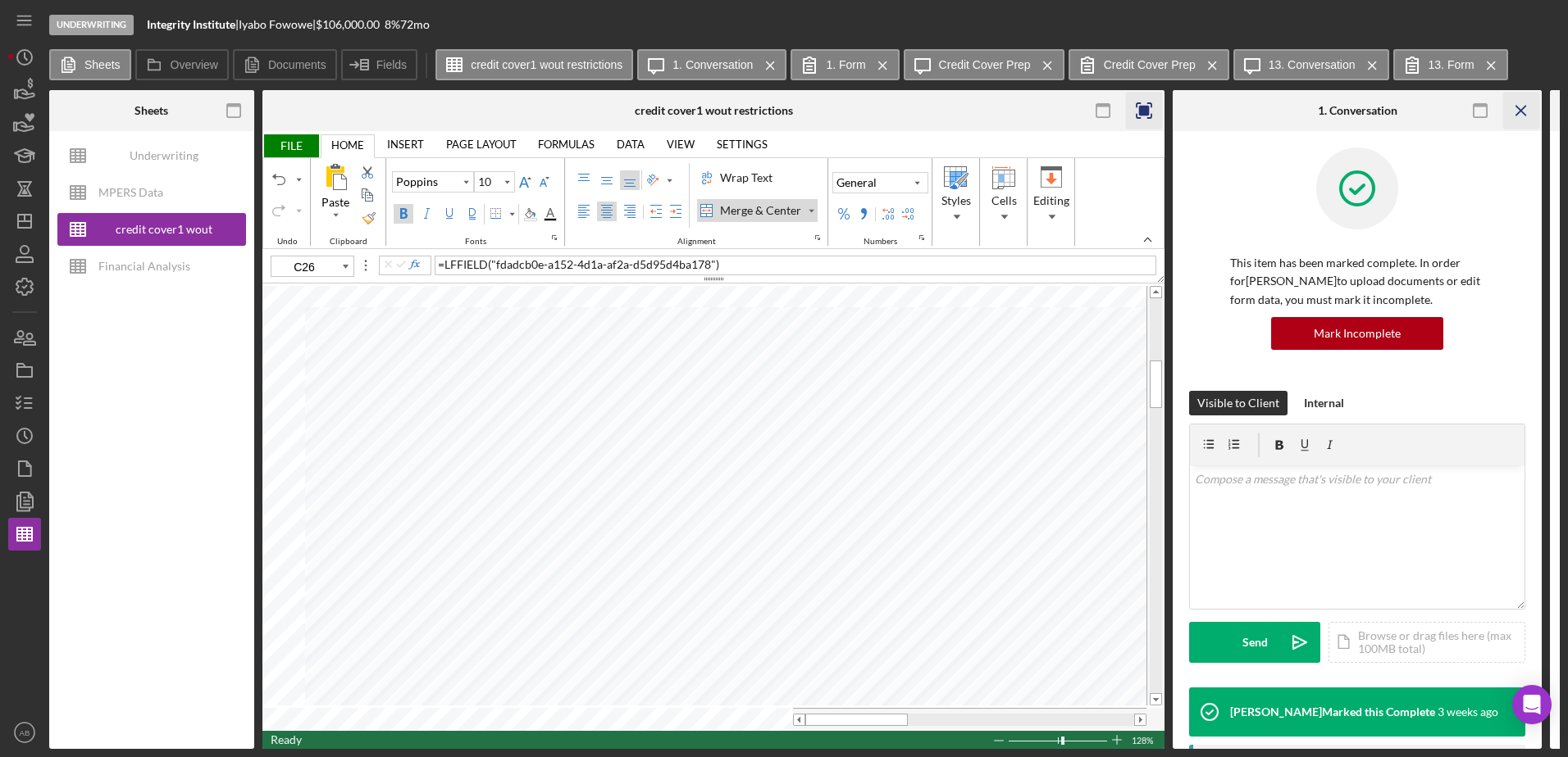
click at [1526, 117] on icon "Icon/Menu Close" at bounding box center [1522, 111] width 37 height 37
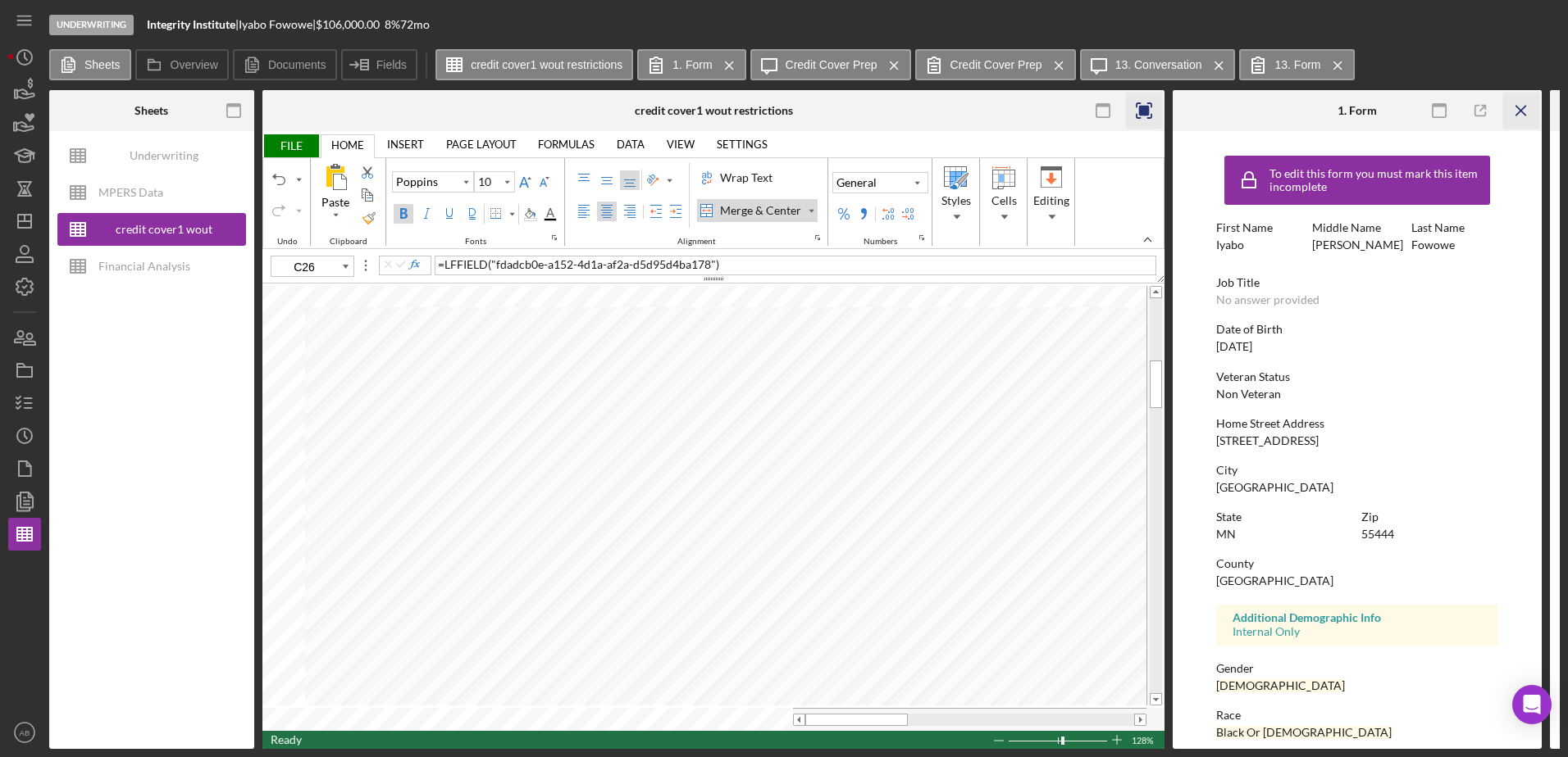
click at [1525, 110] on icon "Icon/Menu Close" at bounding box center [1522, 111] width 37 height 37
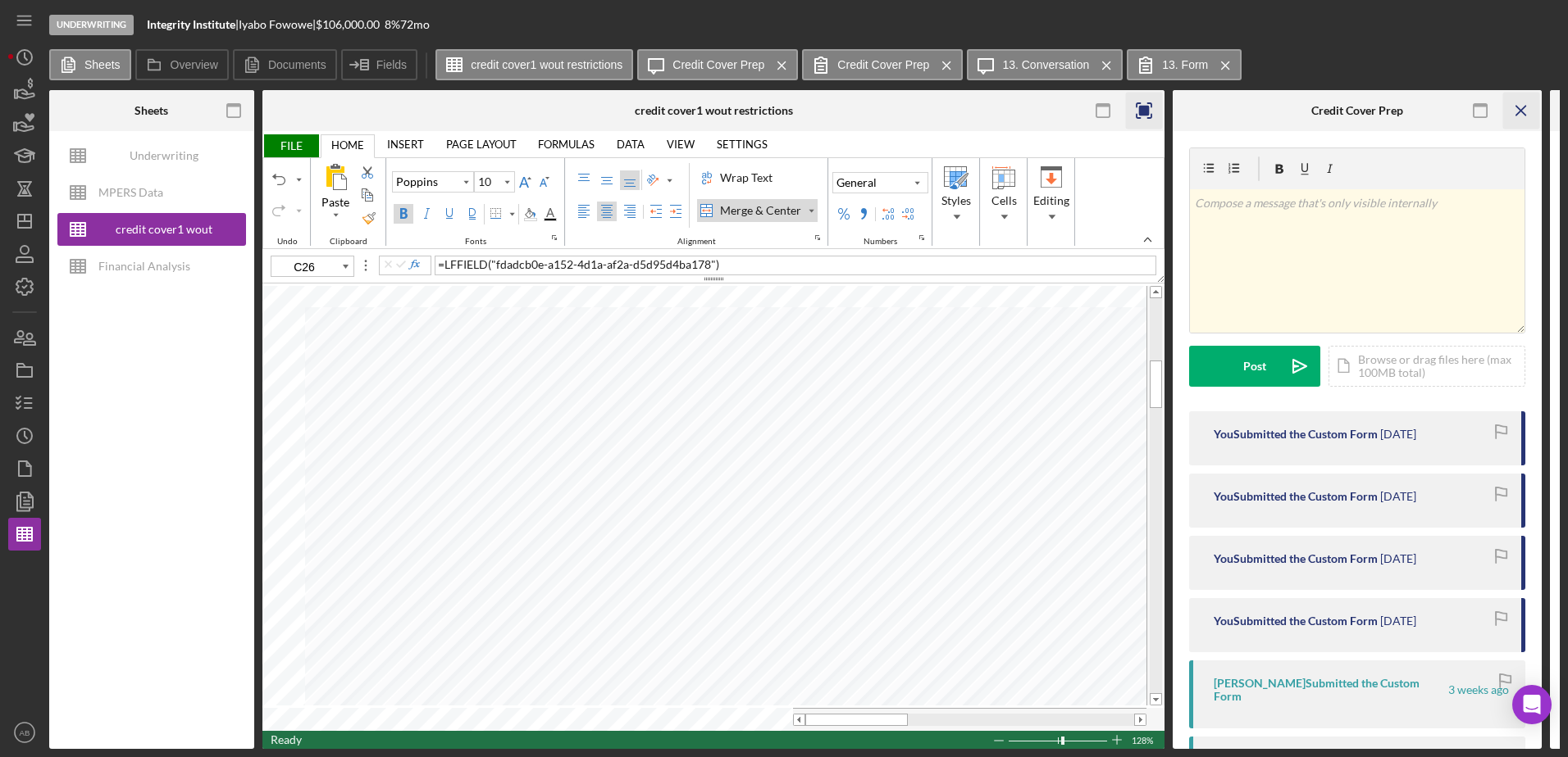
click at [1516, 104] on icon "Icon/Menu Close" at bounding box center [1522, 111] width 37 height 37
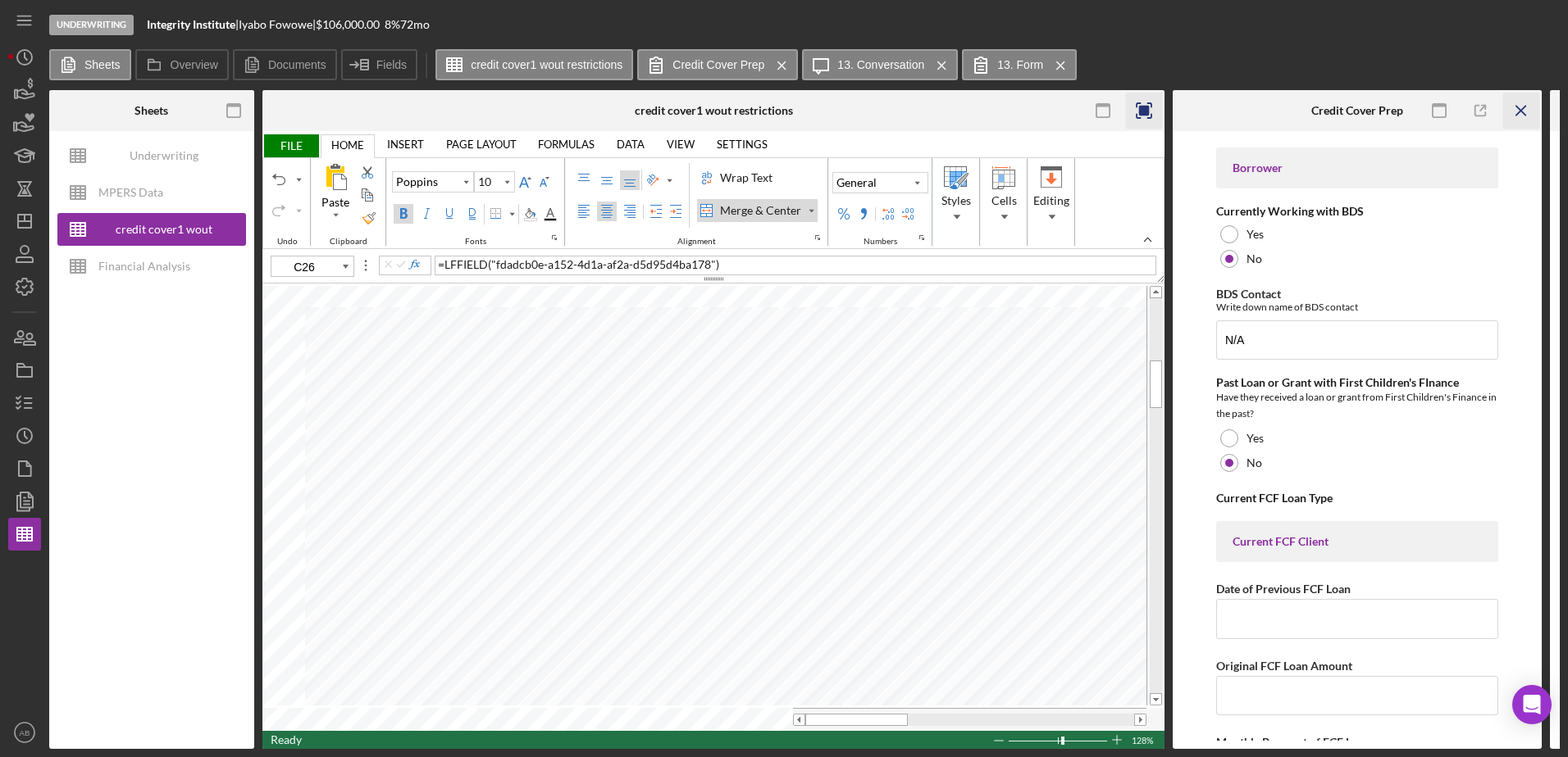
click at [1523, 110] on icon "Icon/Menu Close" at bounding box center [1522, 111] width 37 height 37
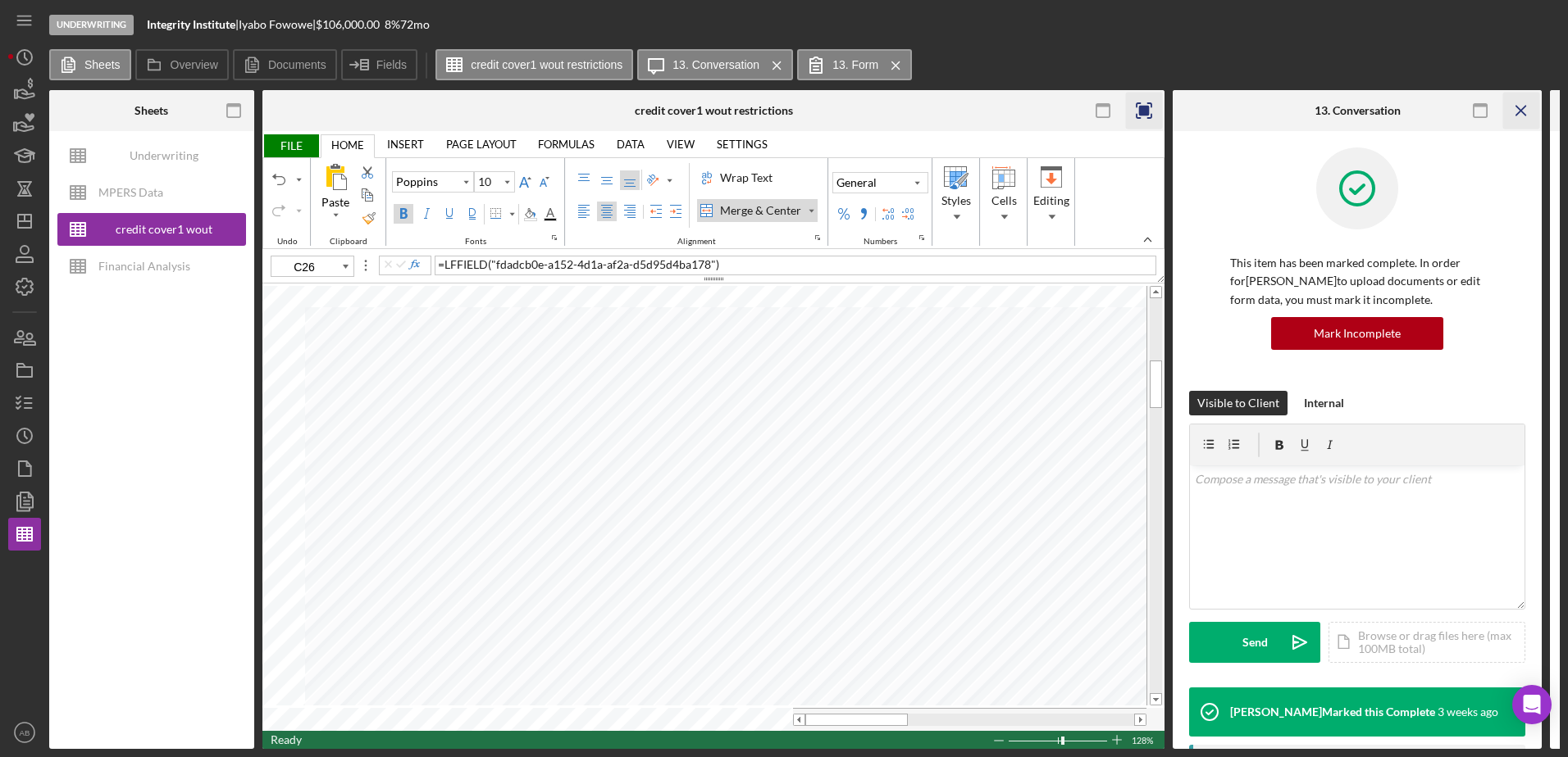
click at [1518, 109] on line "button" at bounding box center [1520, 110] width 9 height 9
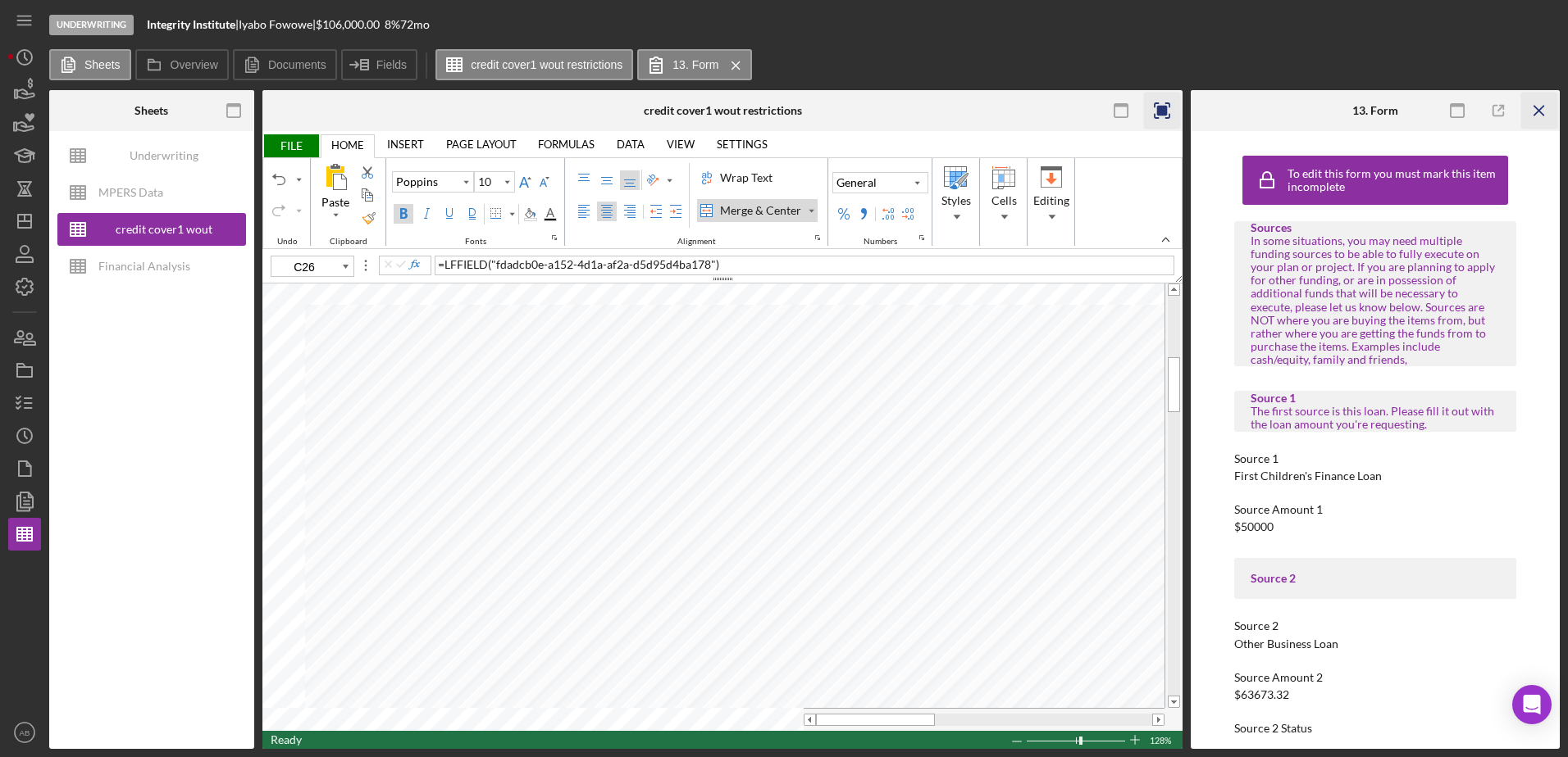
click at [1536, 111] on icon "Icon/Menu Close" at bounding box center [1539, 111] width 37 height 37
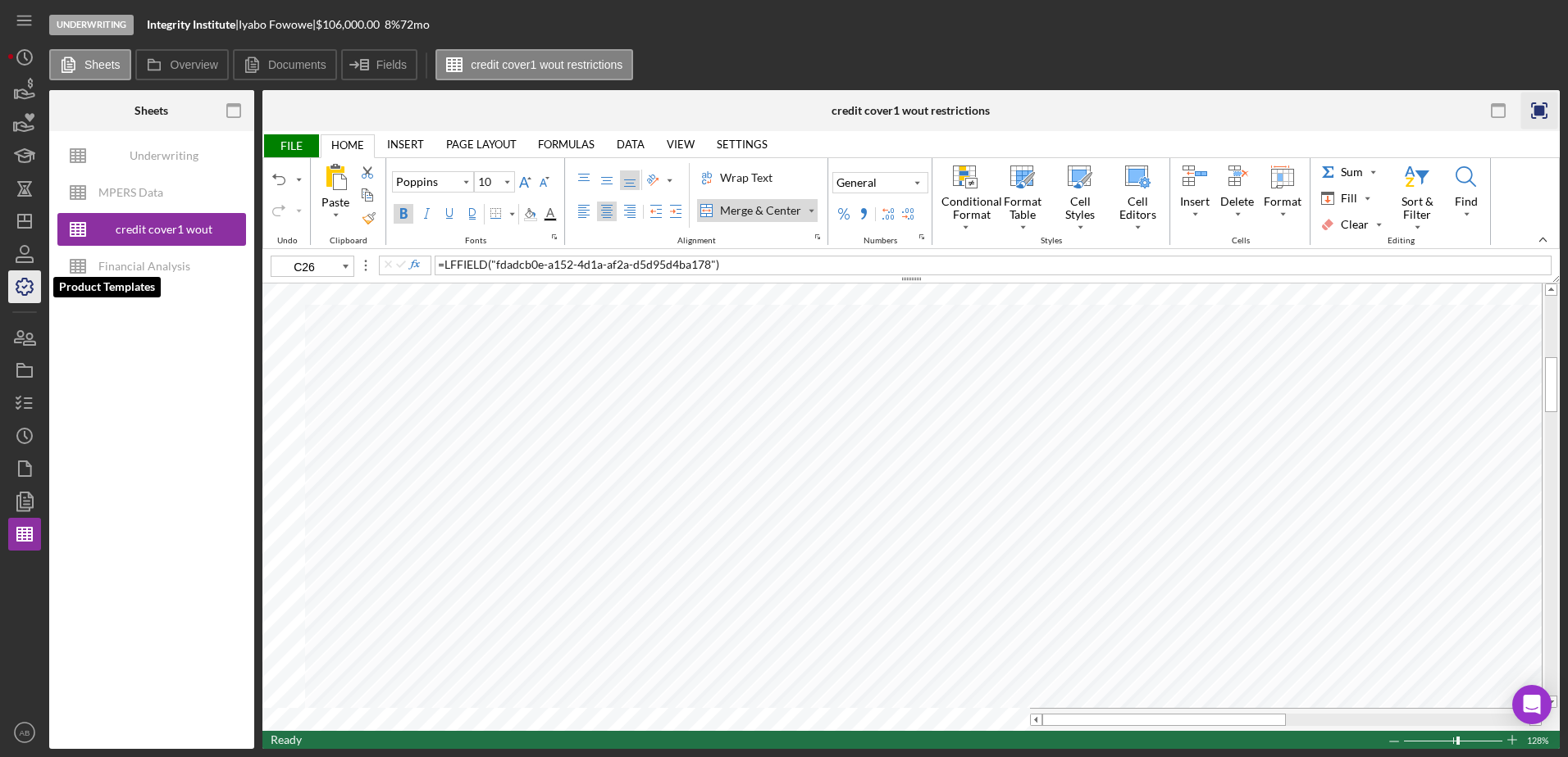
click at [22, 278] on icon "button" at bounding box center [24, 286] width 16 height 16
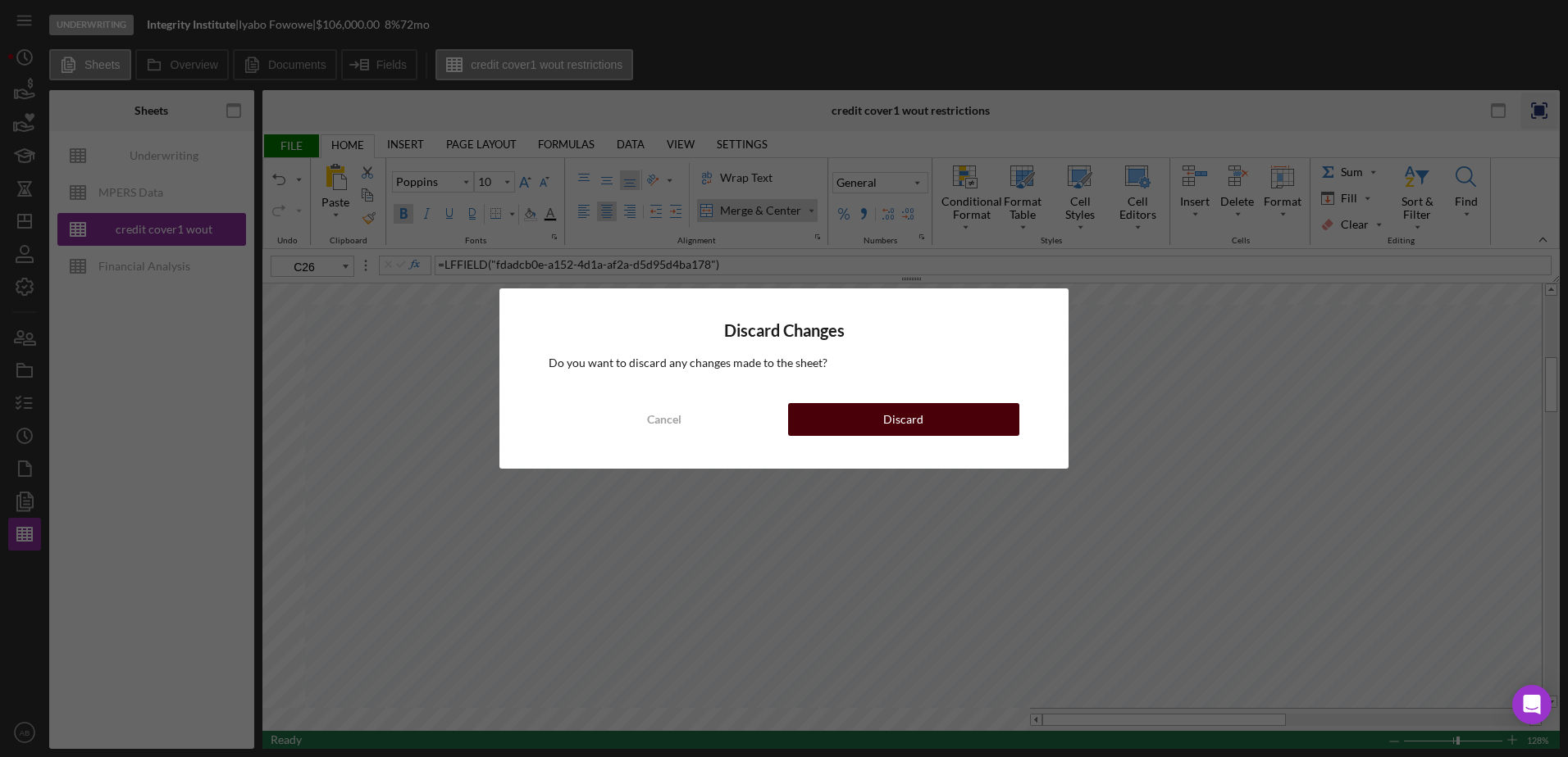
click at [883, 420] on button "Discard" at bounding box center [903, 419] width 231 height 33
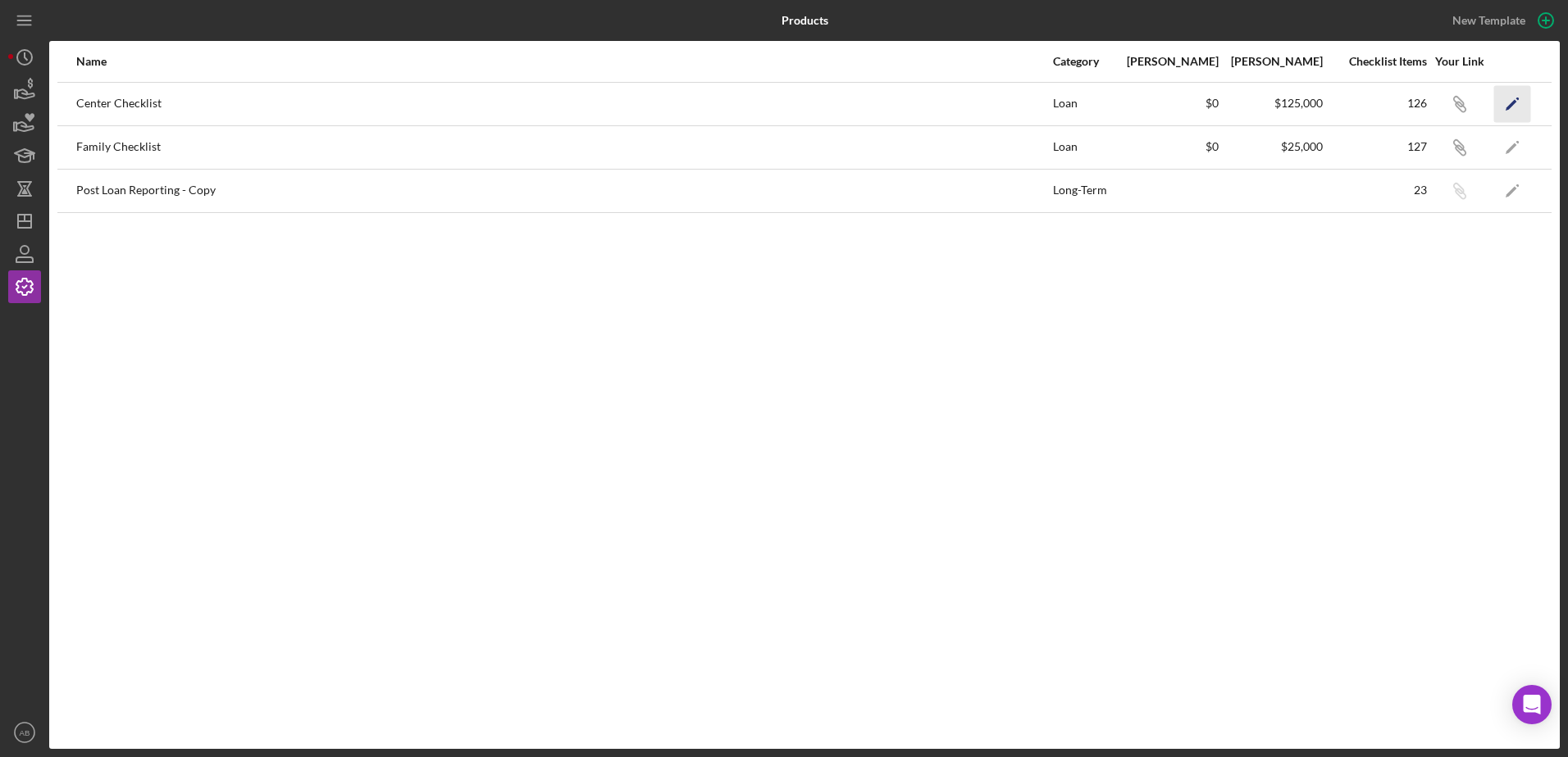
click at [1513, 108] on icon "Icon/Edit" at bounding box center [1512, 103] width 37 height 37
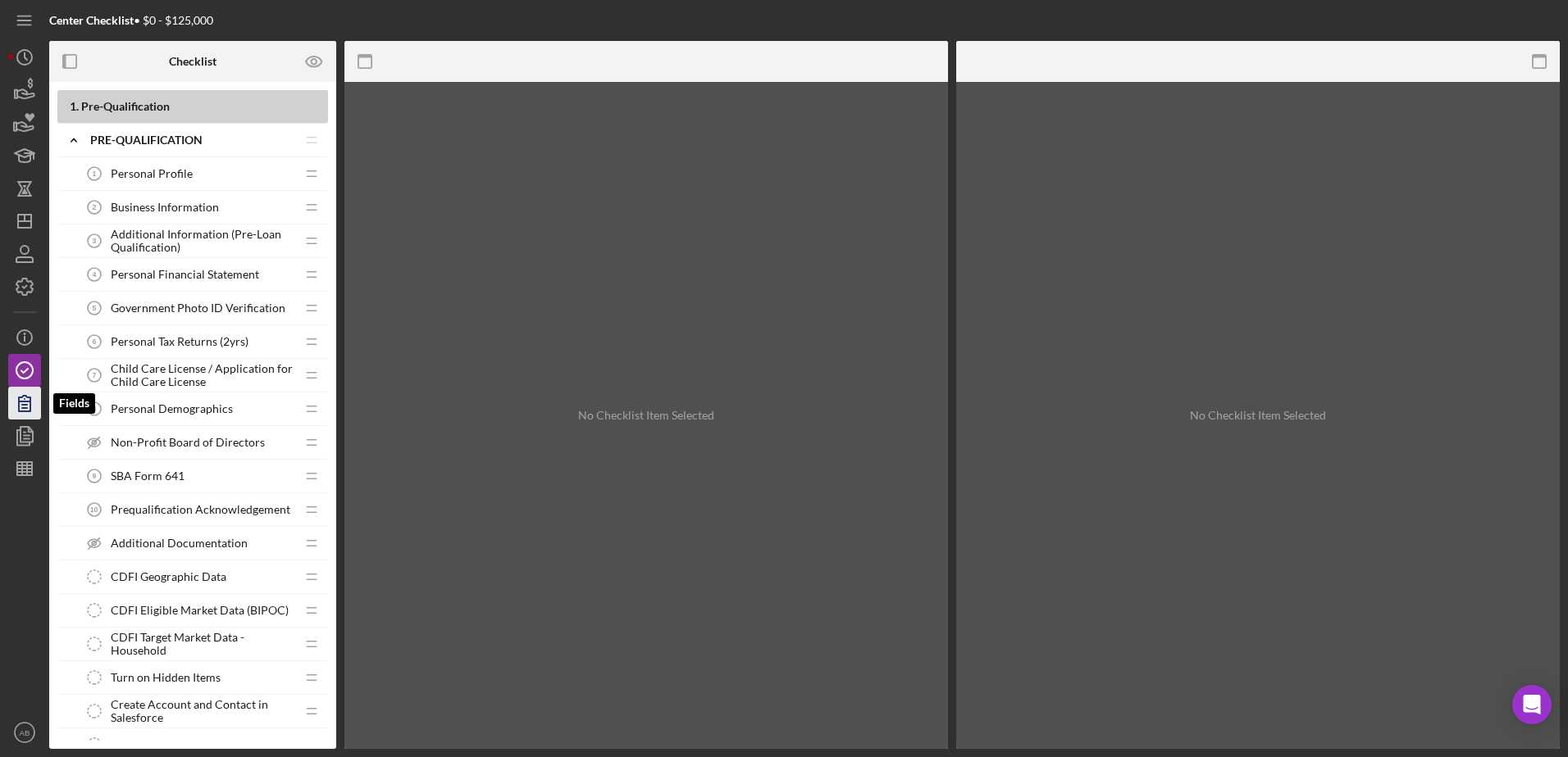
click at [15, 395] on icon "button" at bounding box center [24, 403] width 41 height 41
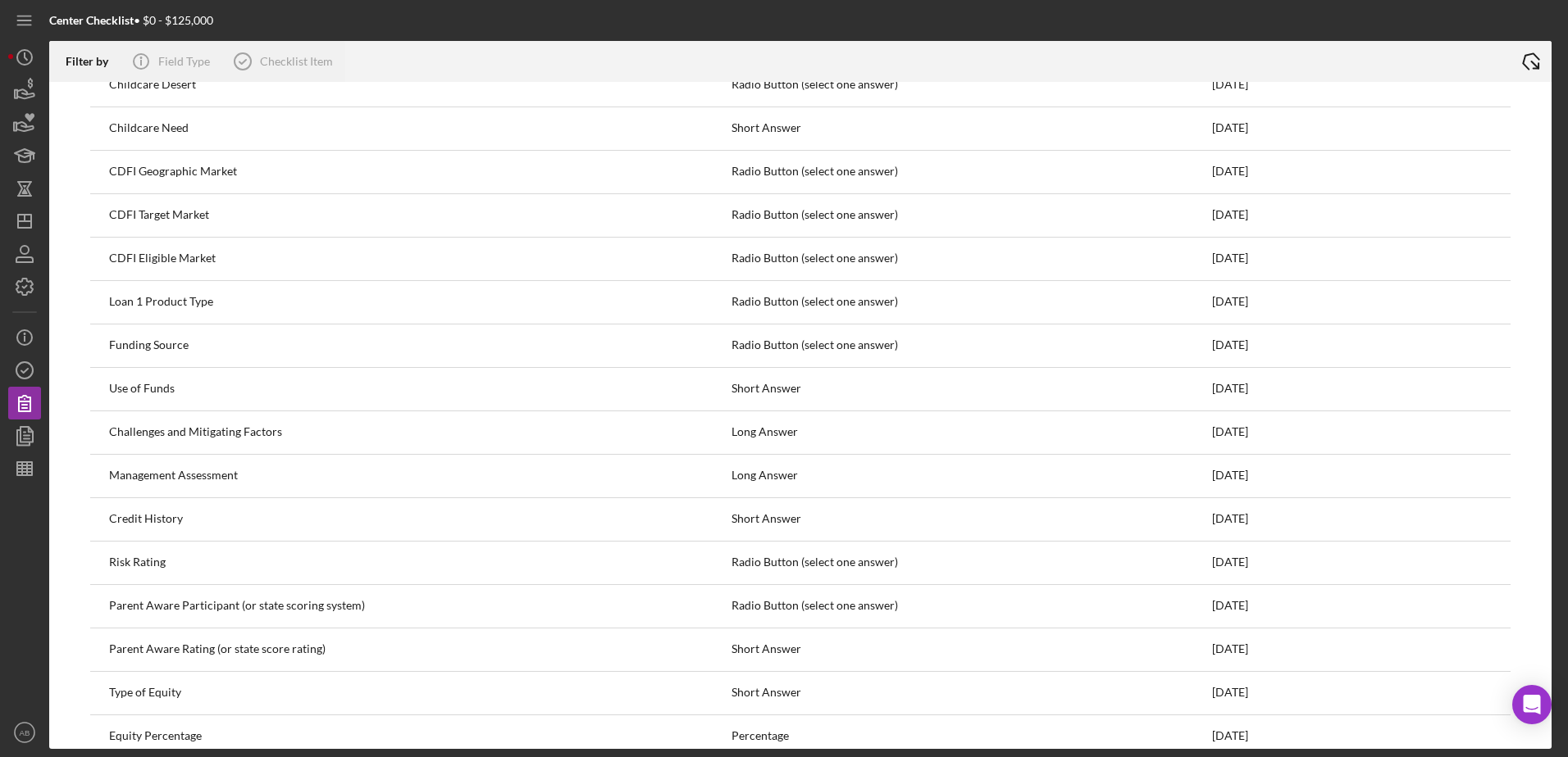
scroll to position [7430, 0]
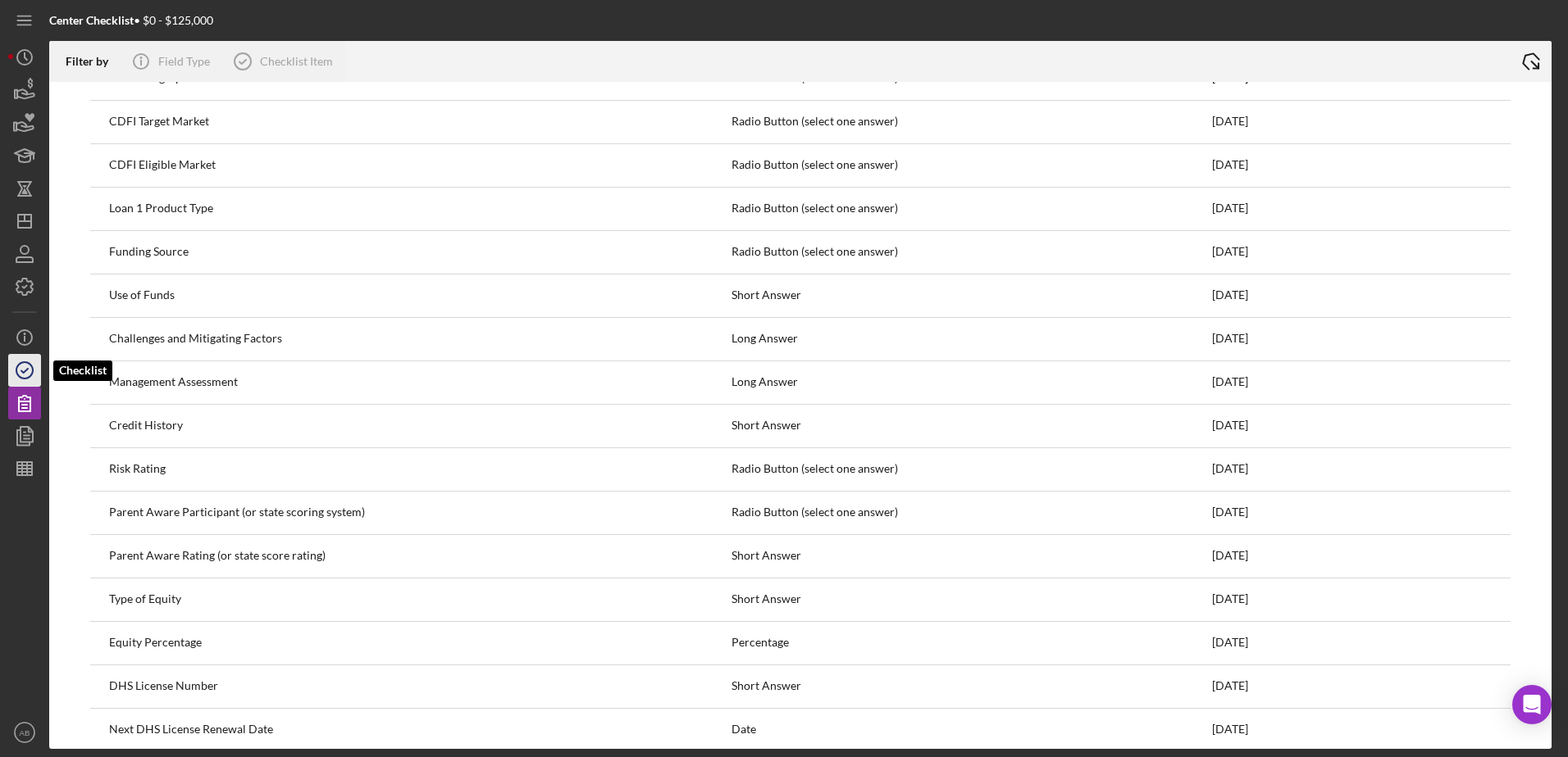
click at [11, 355] on icon "button" at bounding box center [24, 370] width 41 height 41
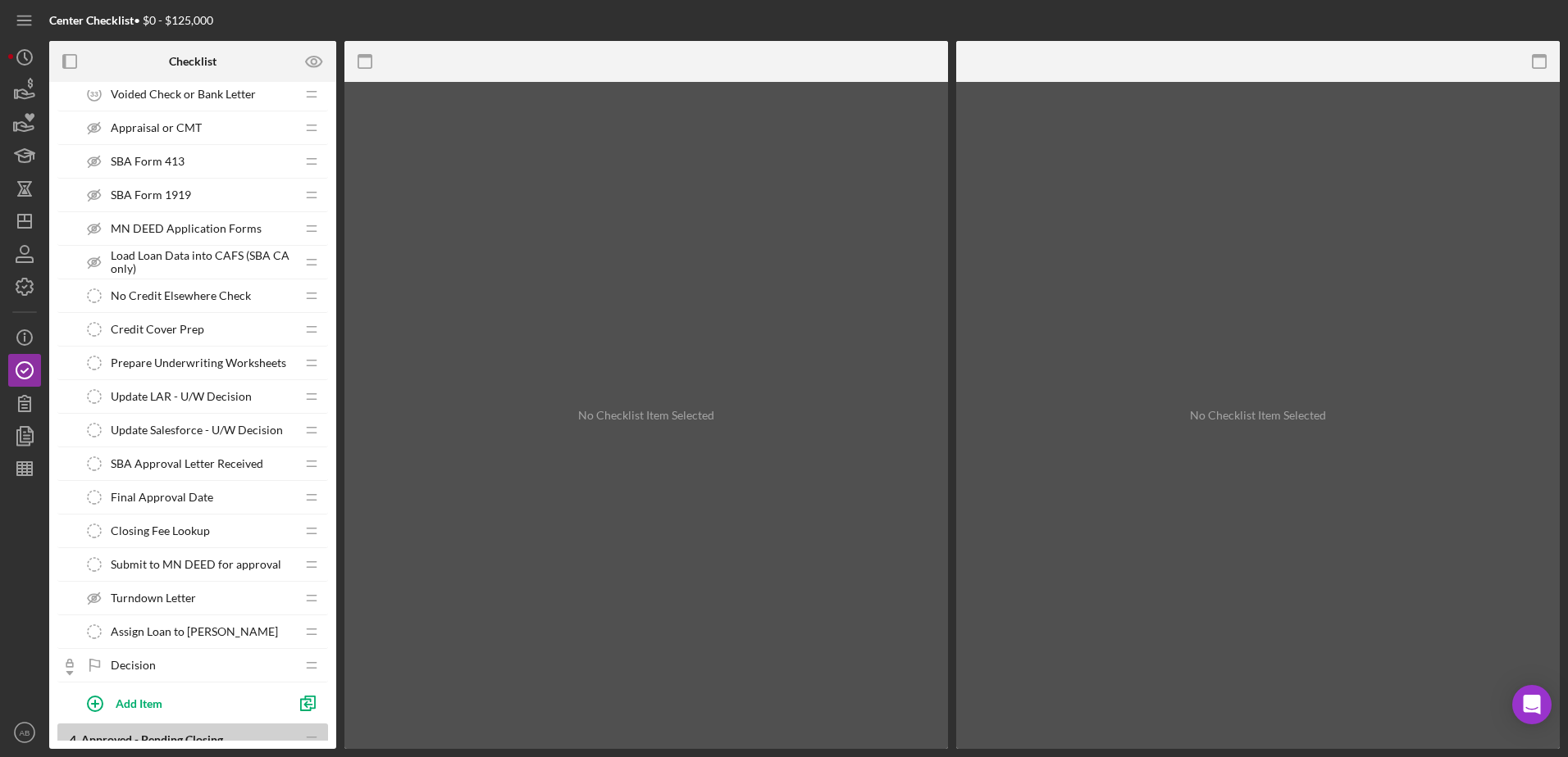
scroll to position [2540, 0]
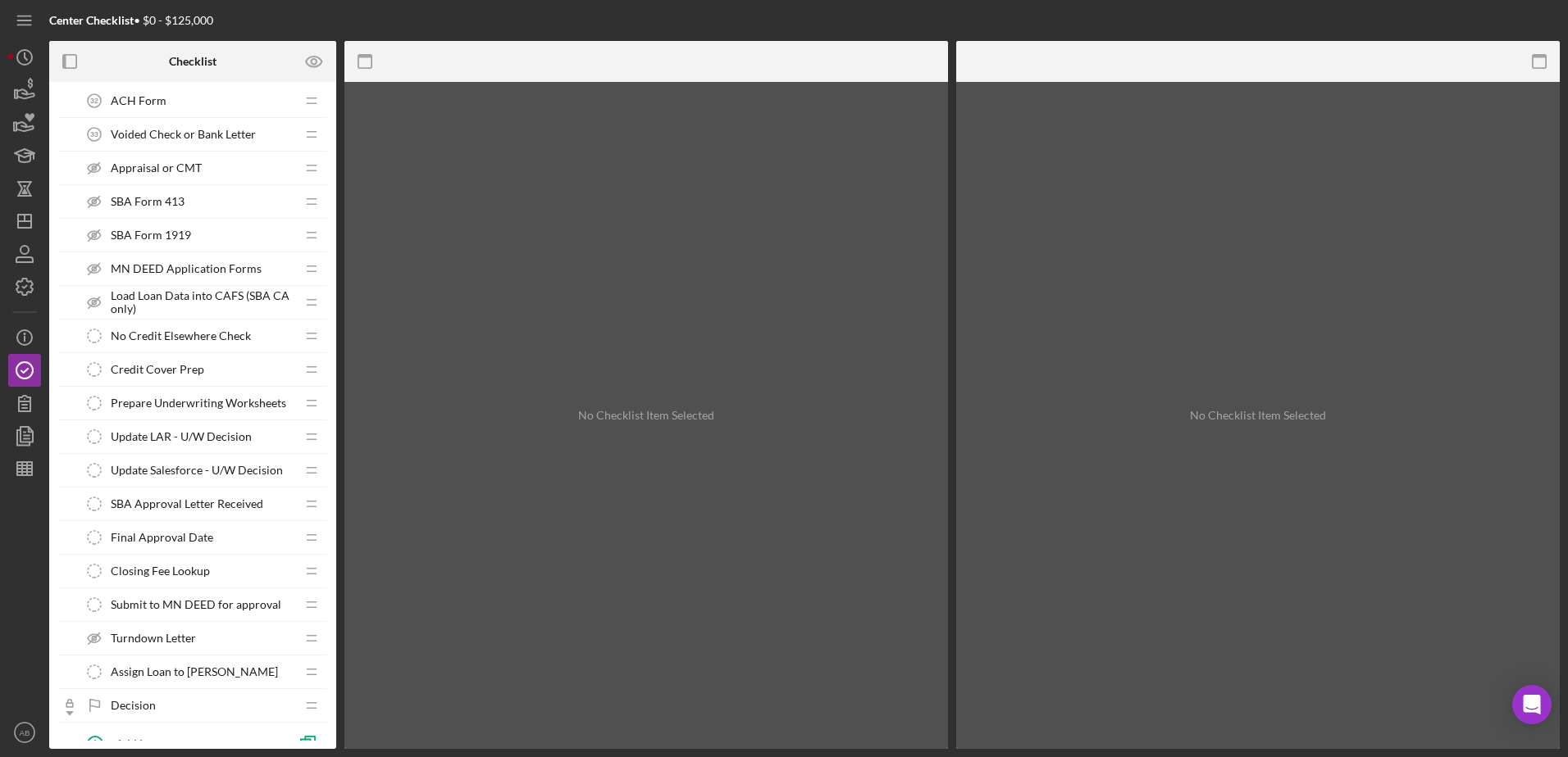
click at [146, 366] on span "Credit Cover Prep" at bounding box center [157, 370] width 93 height 13
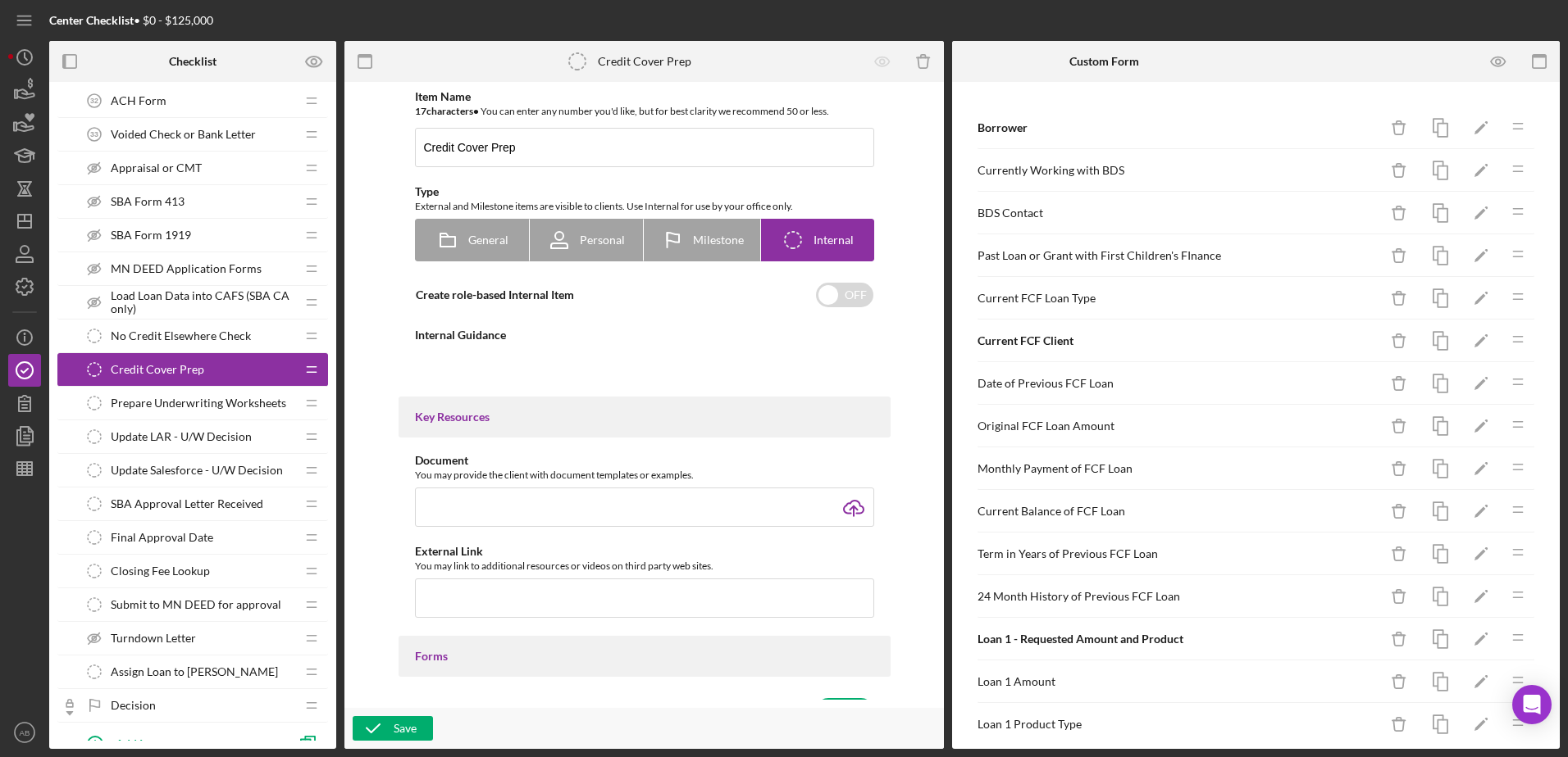
type textarea "<div>Prepare Credit Cover</div>"
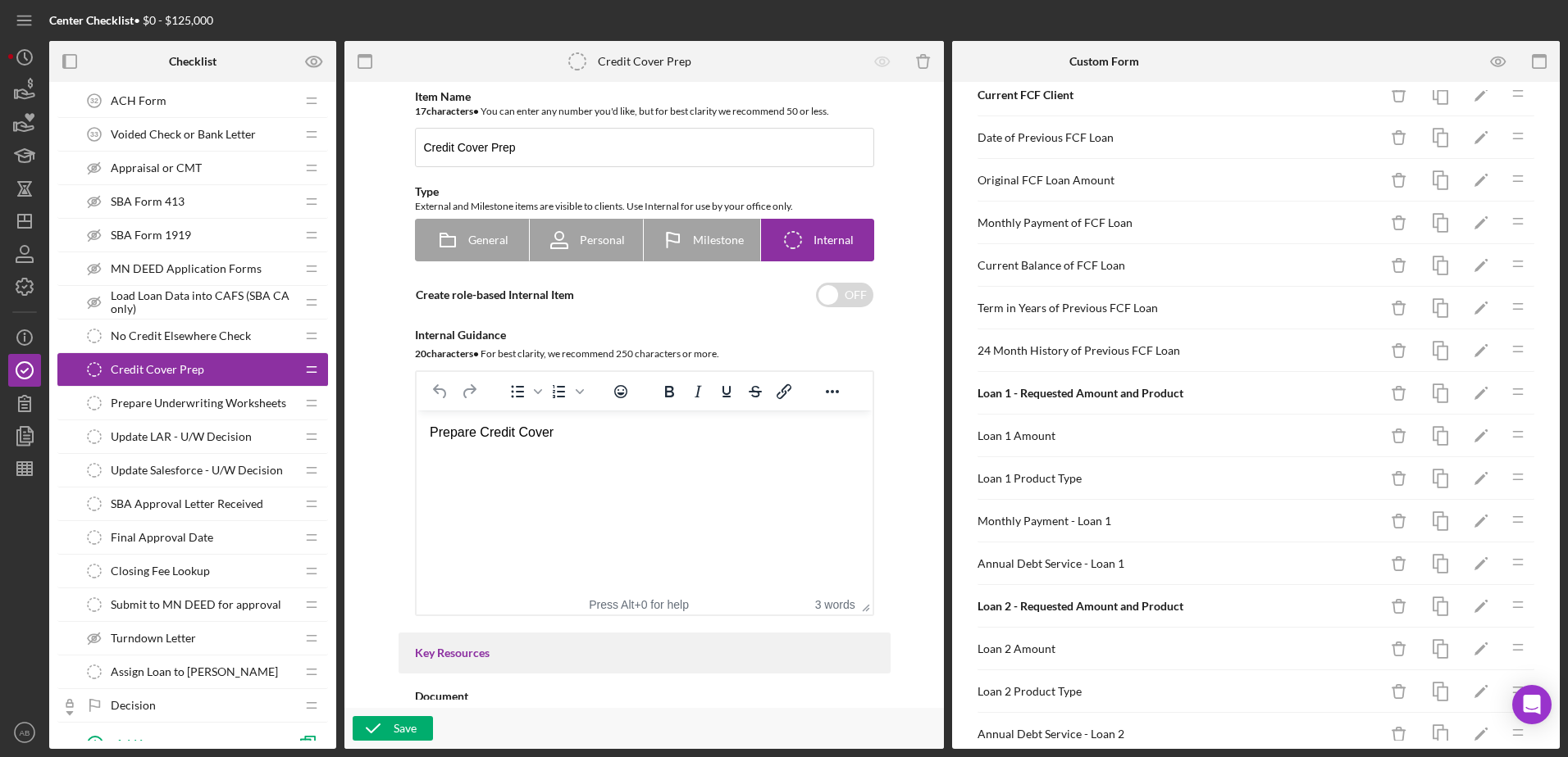
scroll to position [1246, 0]
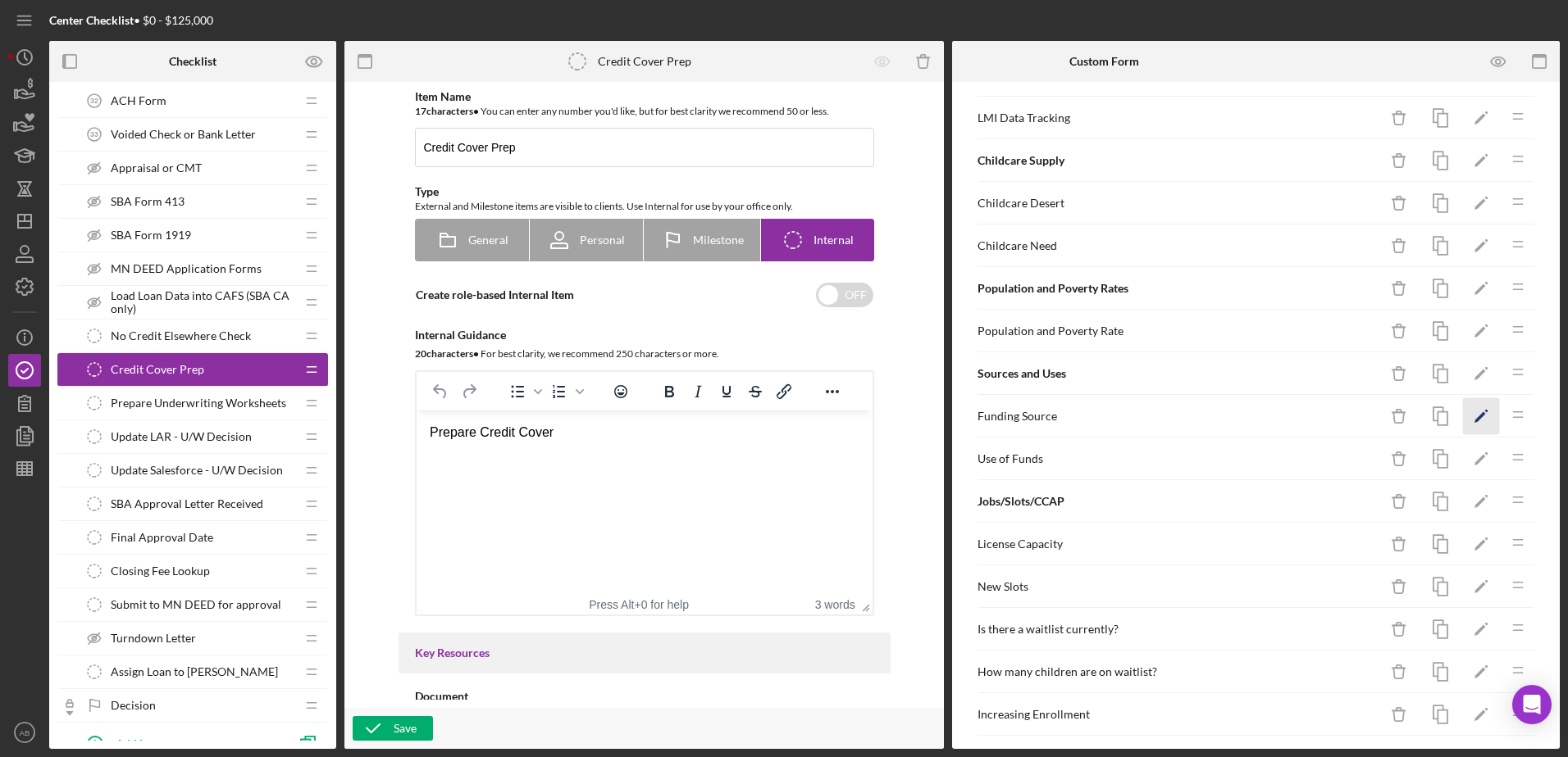
click at [1468, 421] on icon "Icon/Edit" at bounding box center [1481, 416] width 37 height 37
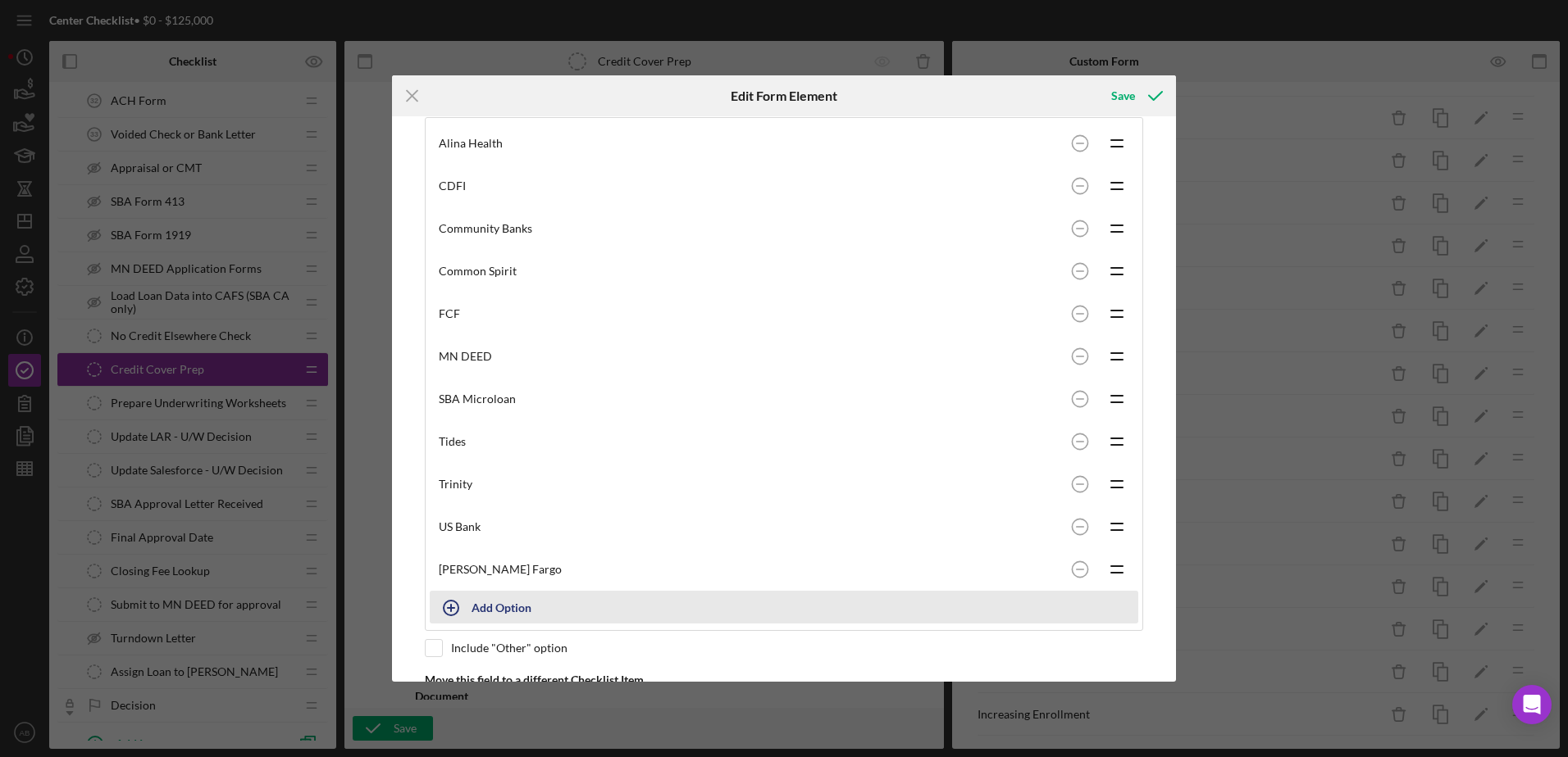
scroll to position [410, 0]
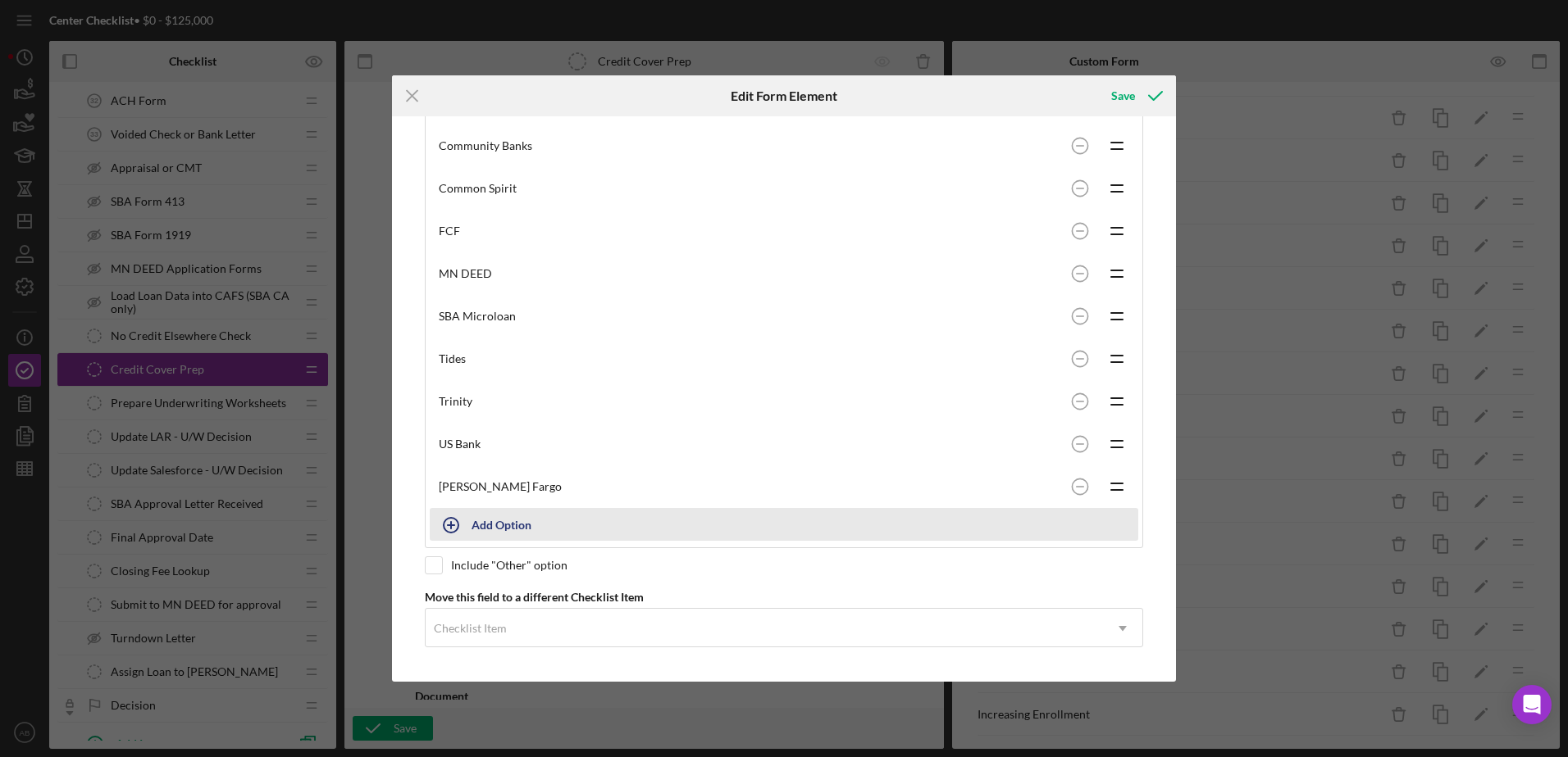
click at [510, 527] on div "Add Option" at bounding box center [501, 524] width 60 height 31
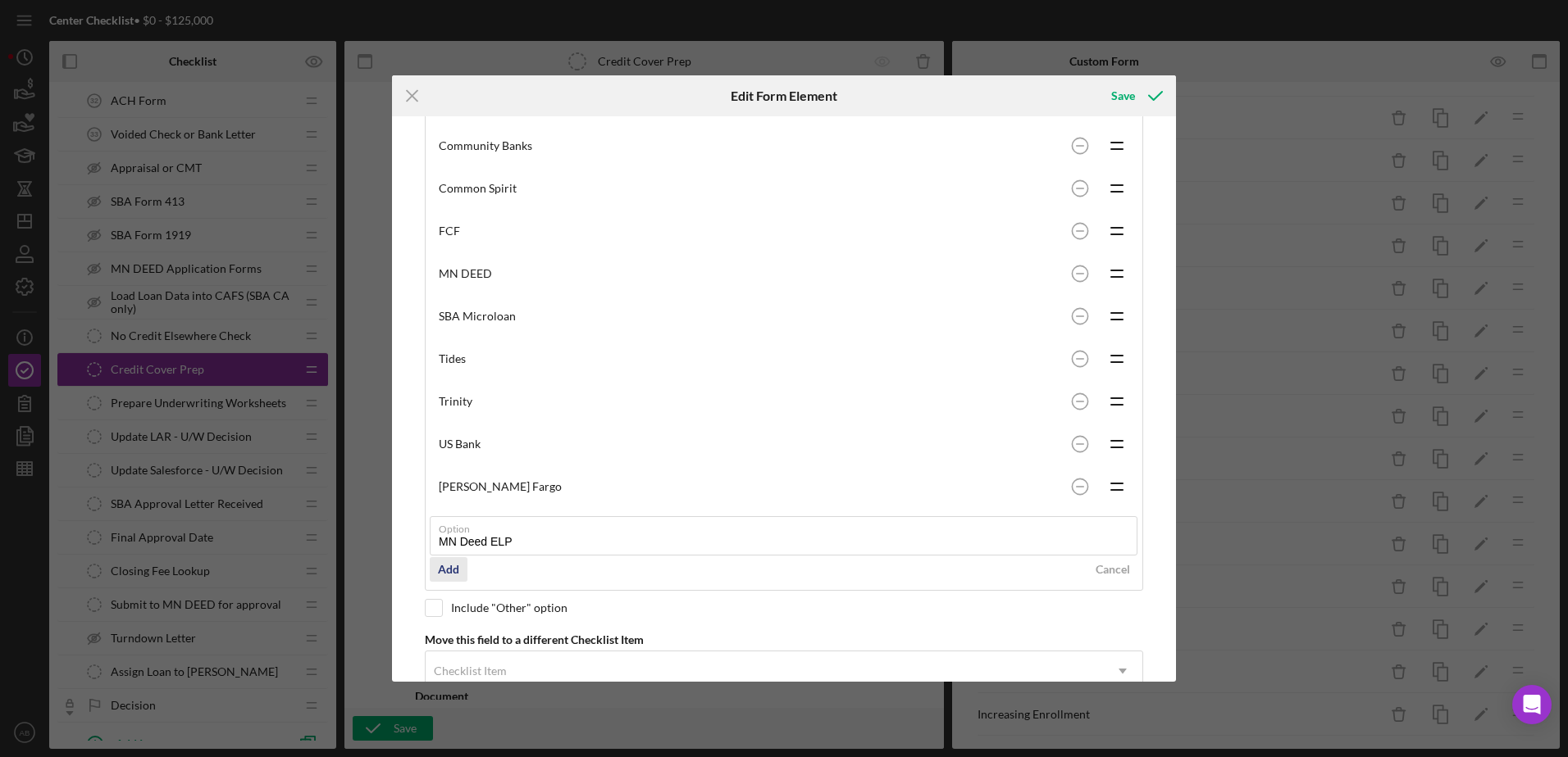
type input "MN Deed ELP"
click at [448, 566] on div "Add" at bounding box center [448, 569] width 21 height 24
type input "MN Deed ESOP"
click at [1071, 68] on circle at bounding box center [1079, 60] width 16 height 16
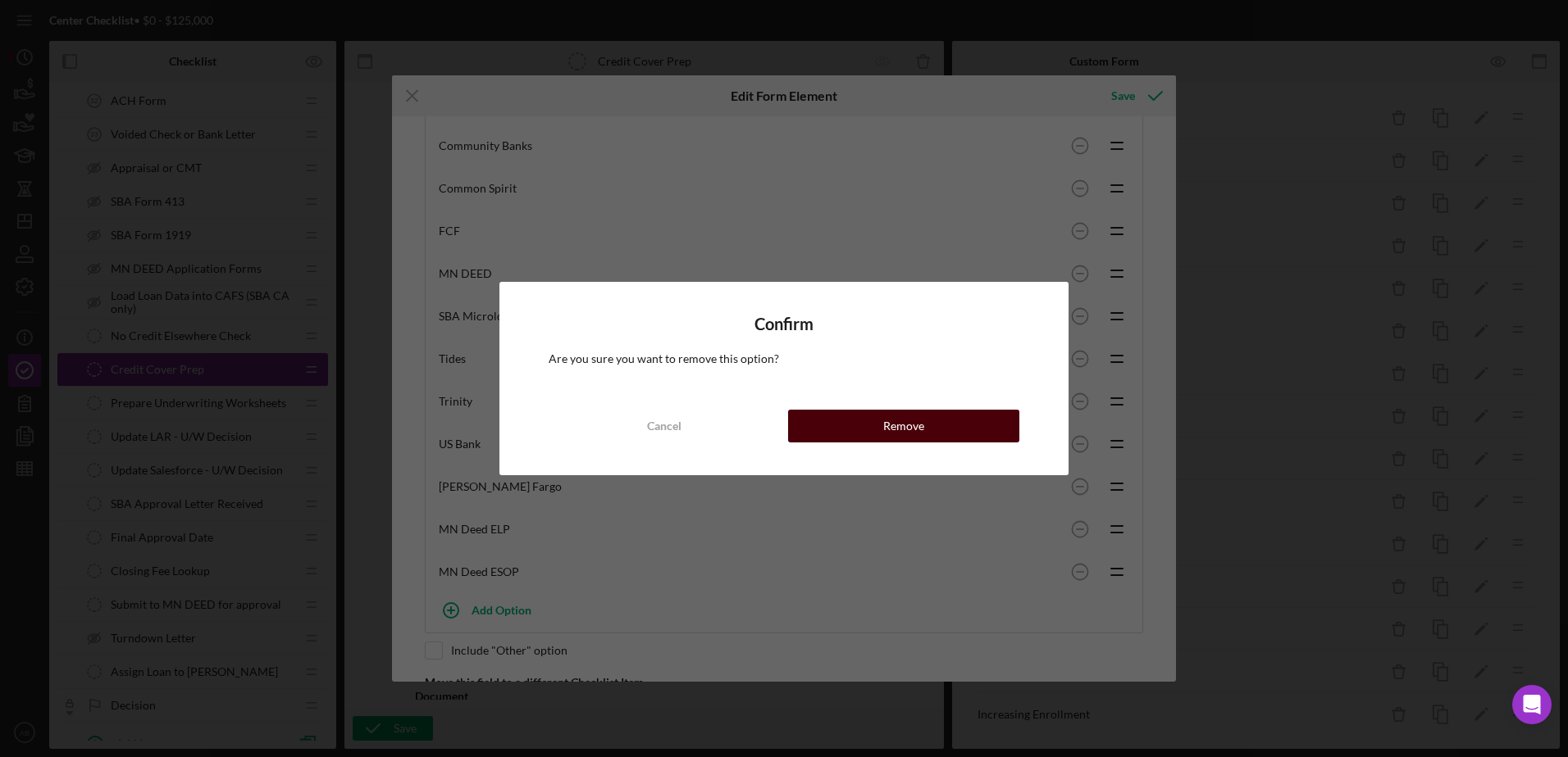
click at [885, 421] on div "Remove" at bounding box center [903, 426] width 41 height 33
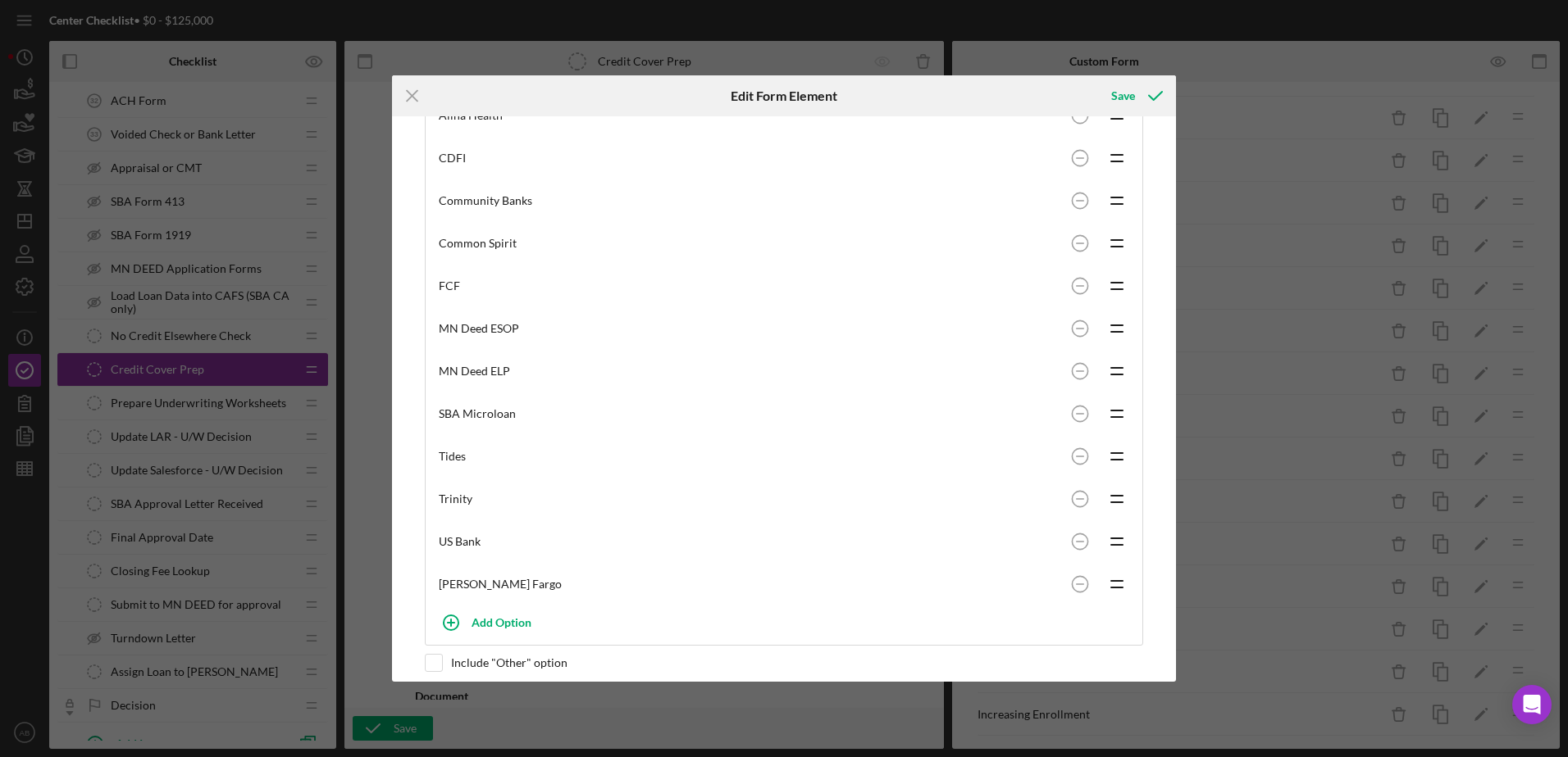
scroll to position [44, 0]
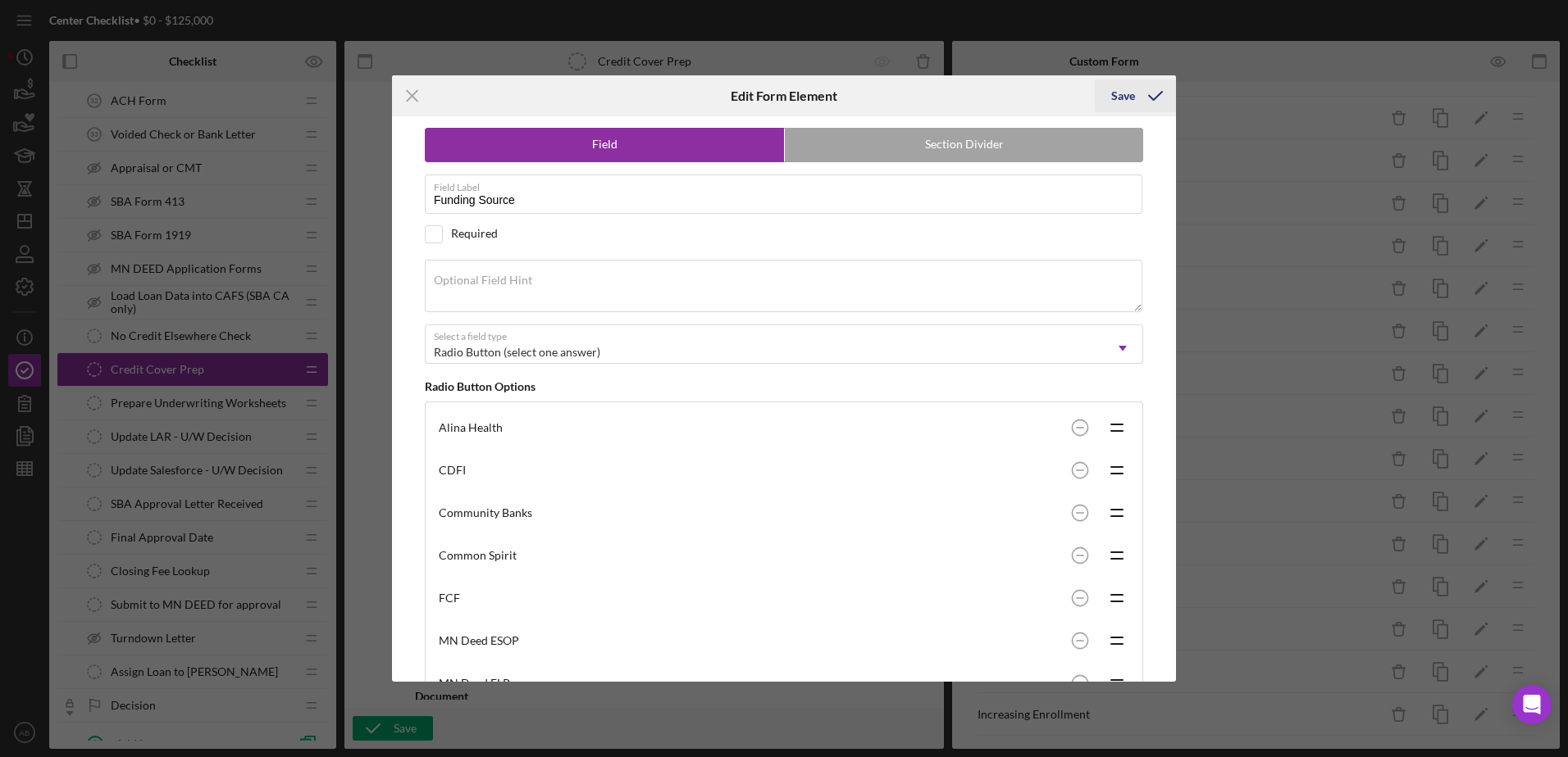
click at [1123, 85] on div "Save" at bounding box center [1123, 95] width 24 height 33
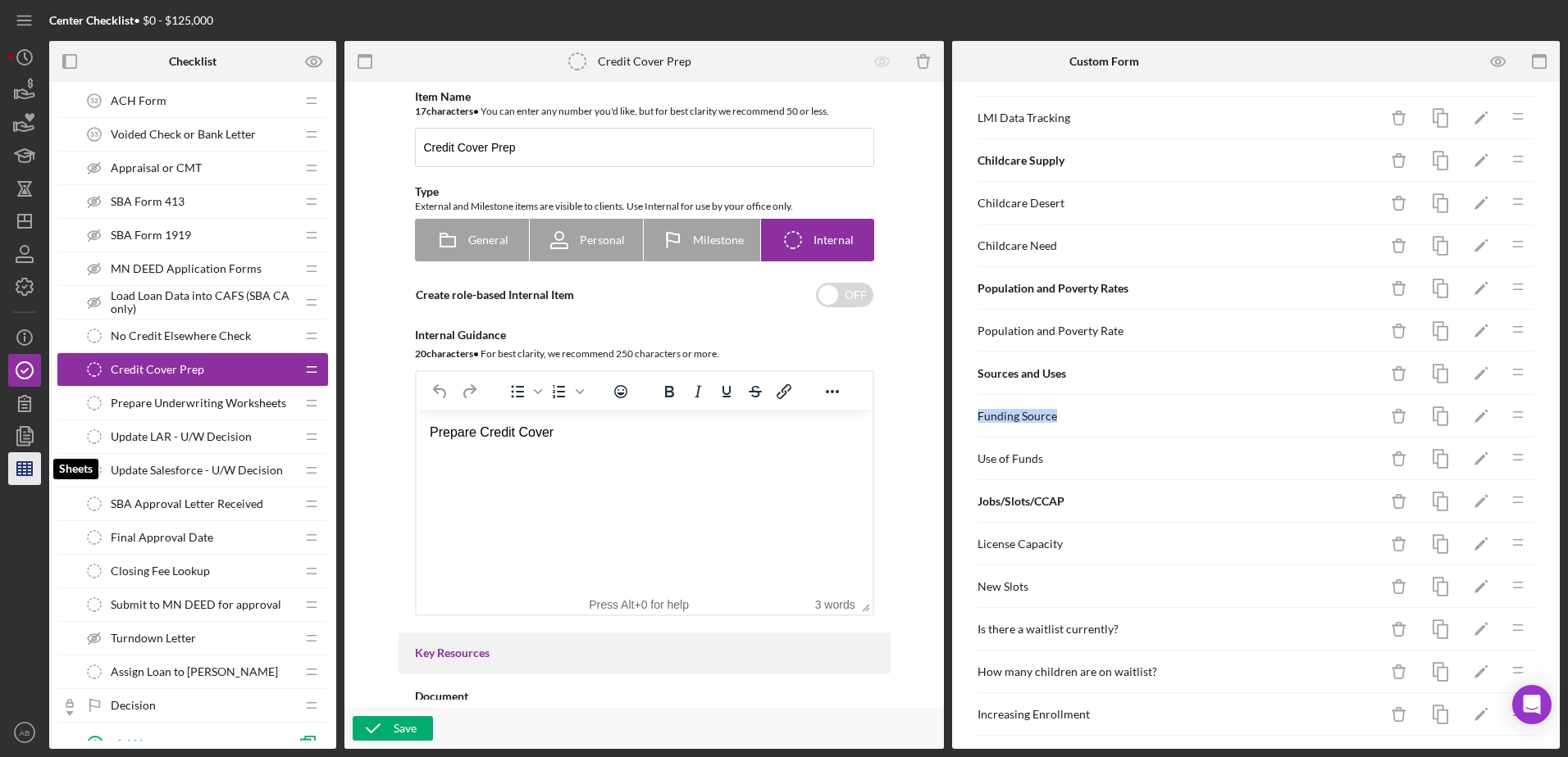
click at [13, 462] on icon "button" at bounding box center [24, 468] width 41 height 41
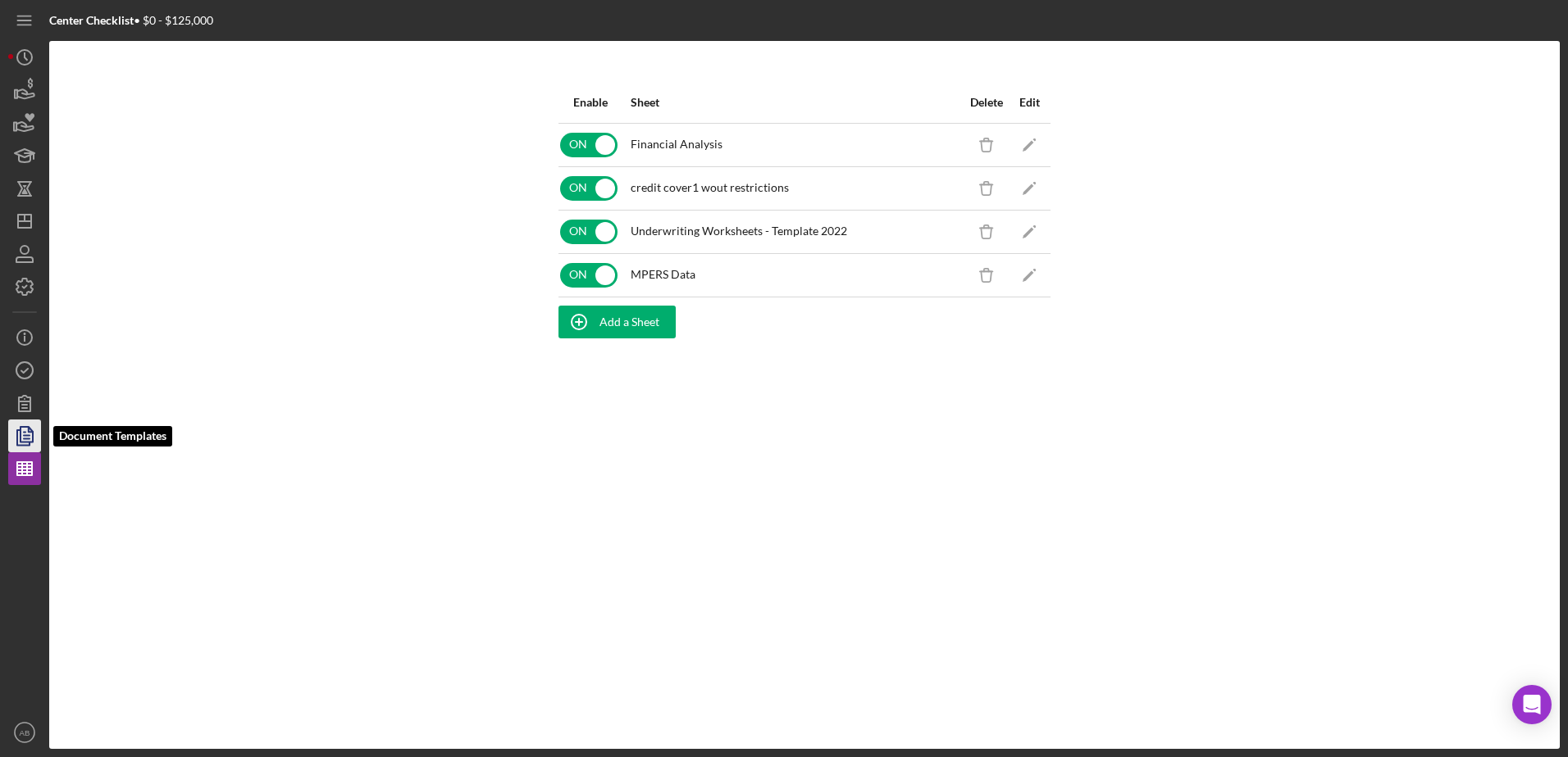
click at [25, 423] on icon "button" at bounding box center [24, 436] width 41 height 41
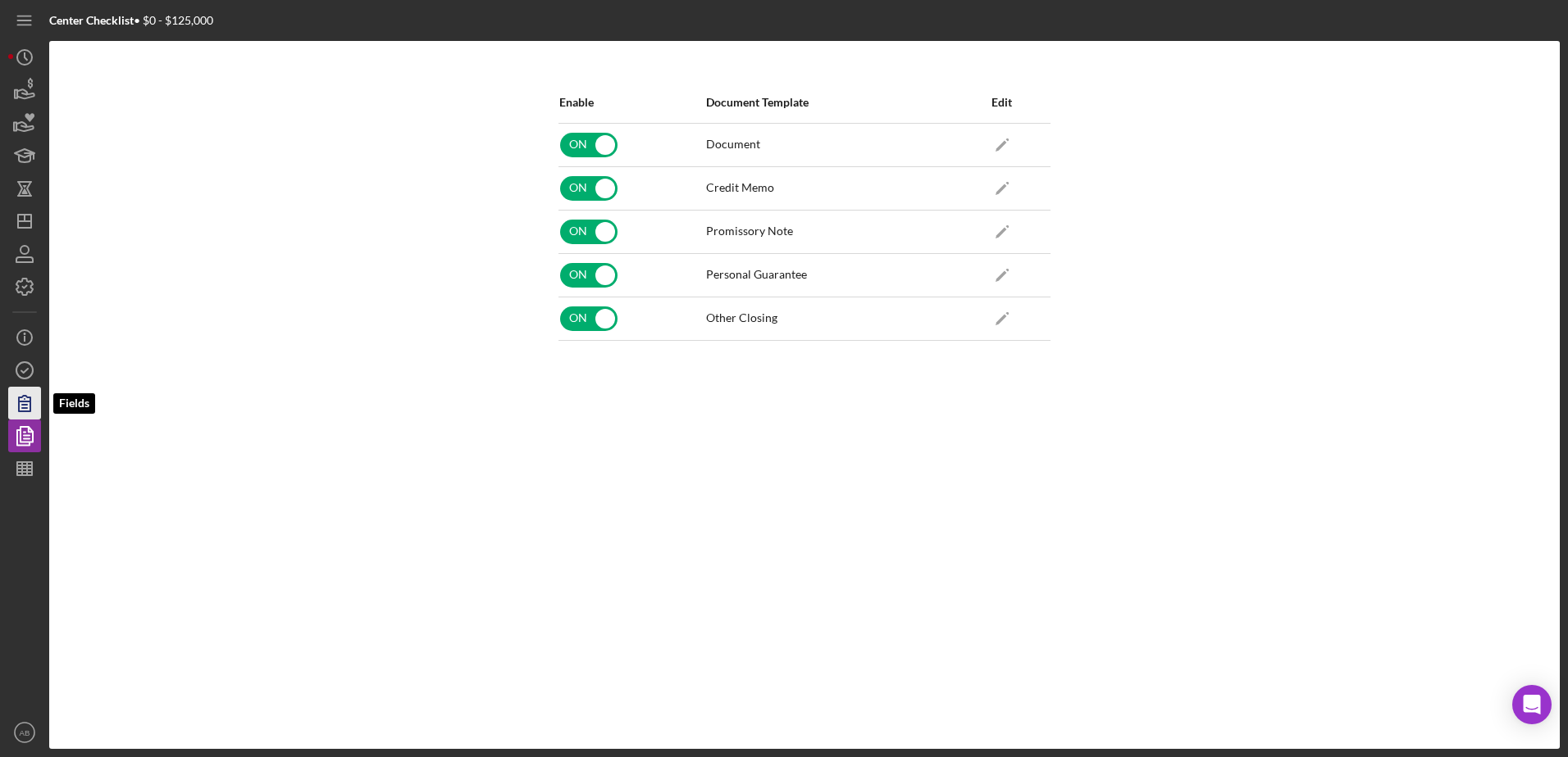
click at [28, 407] on icon "button" at bounding box center [24, 403] width 41 height 41
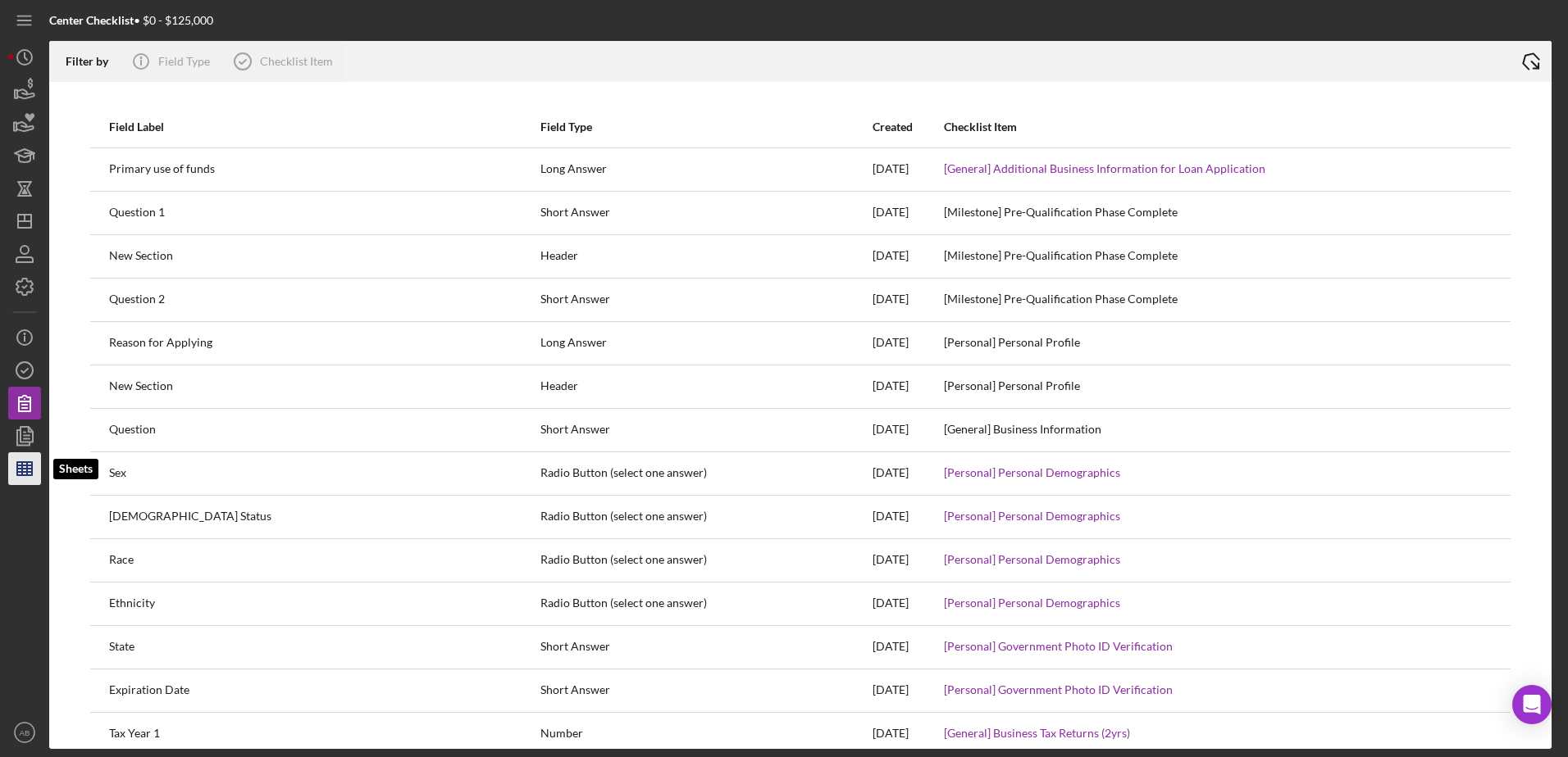
click at [25, 453] on icon "button" at bounding box center [24, 468] width 41 height 41
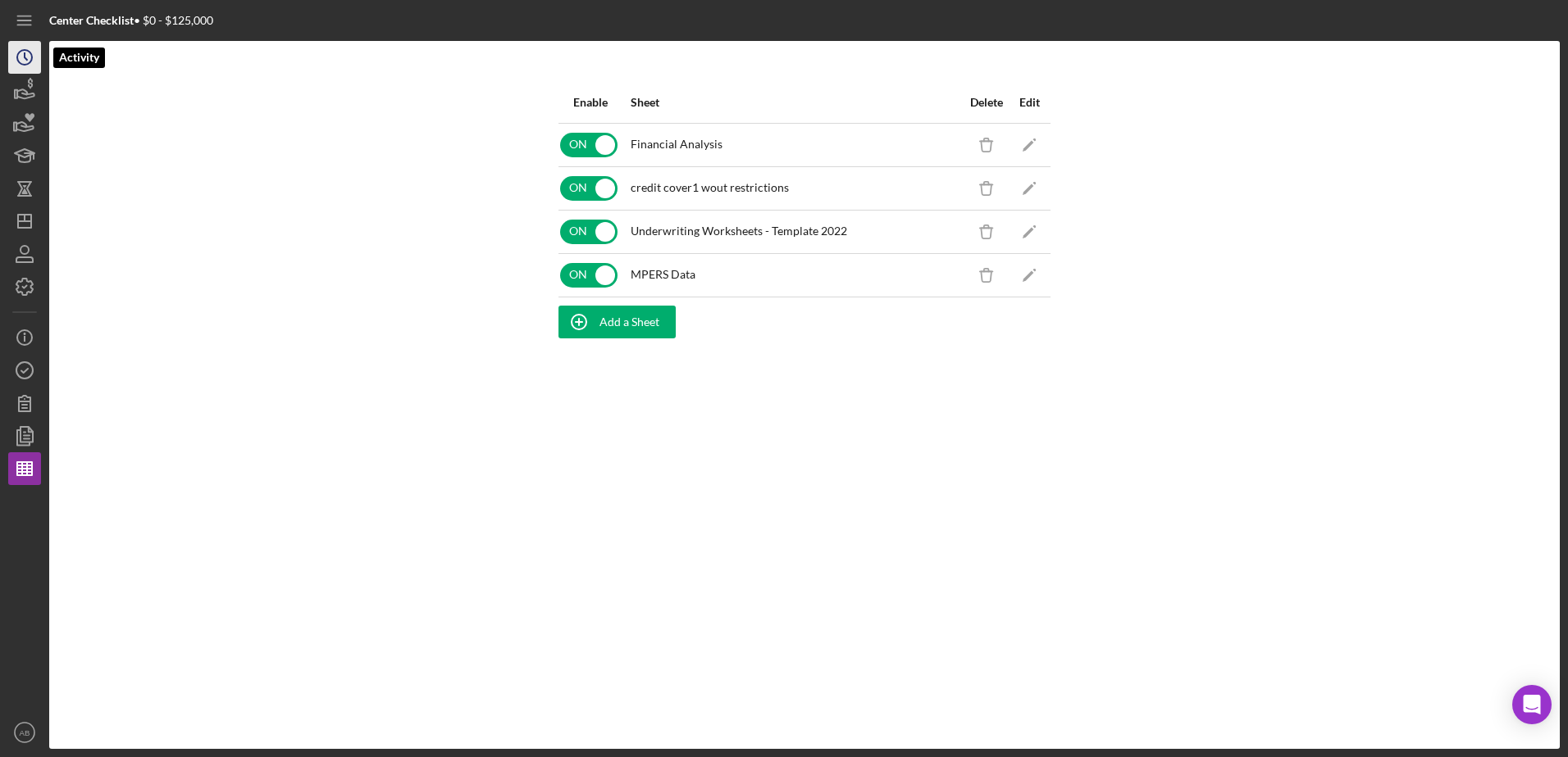
click at [21, 59] on icon "Icon/History" at bounding box center [24, 57] width 41 height 41
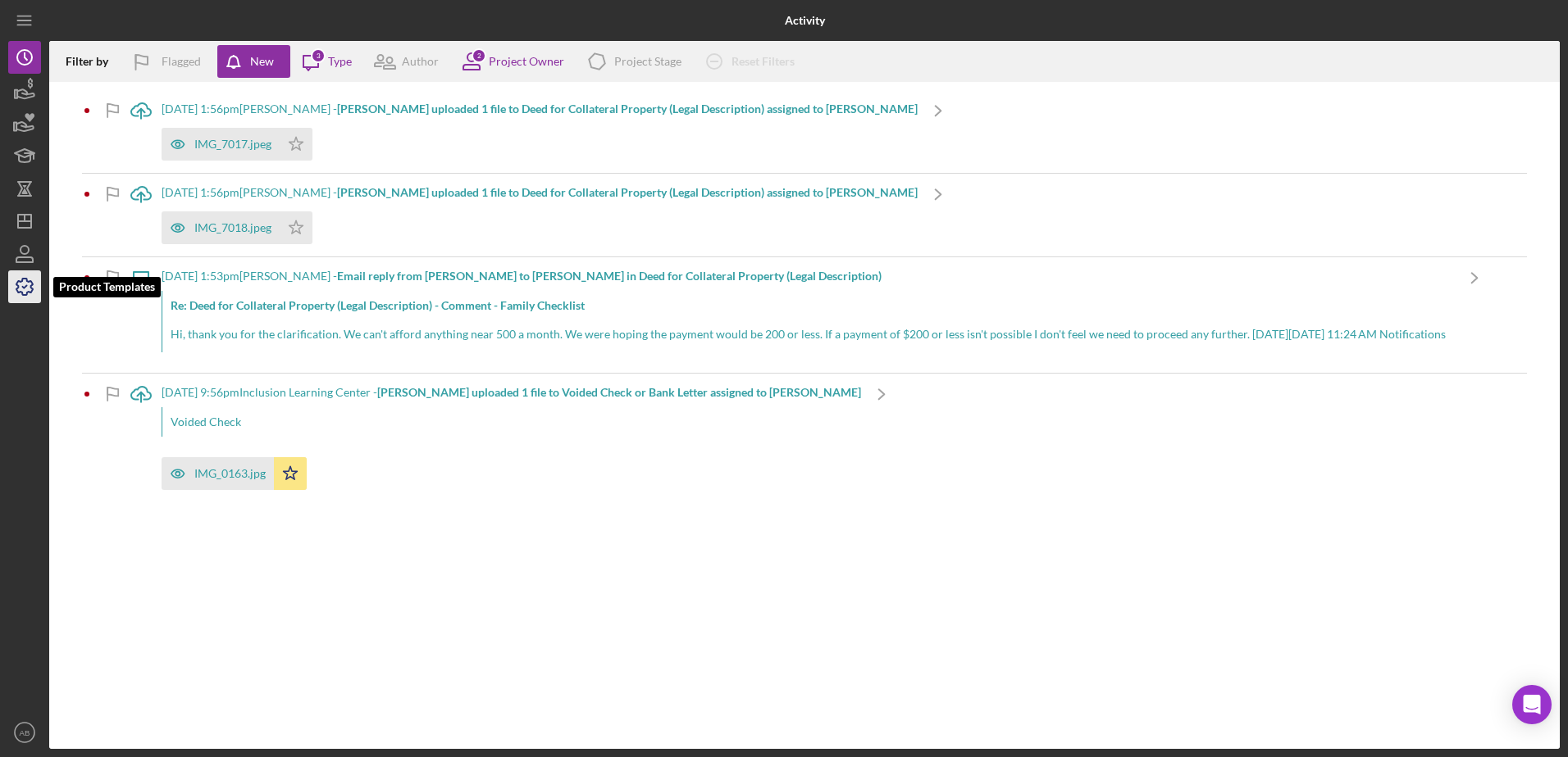
click at [29, 284] on icon "button" at bounding box center [24, 287] width 41 height 41
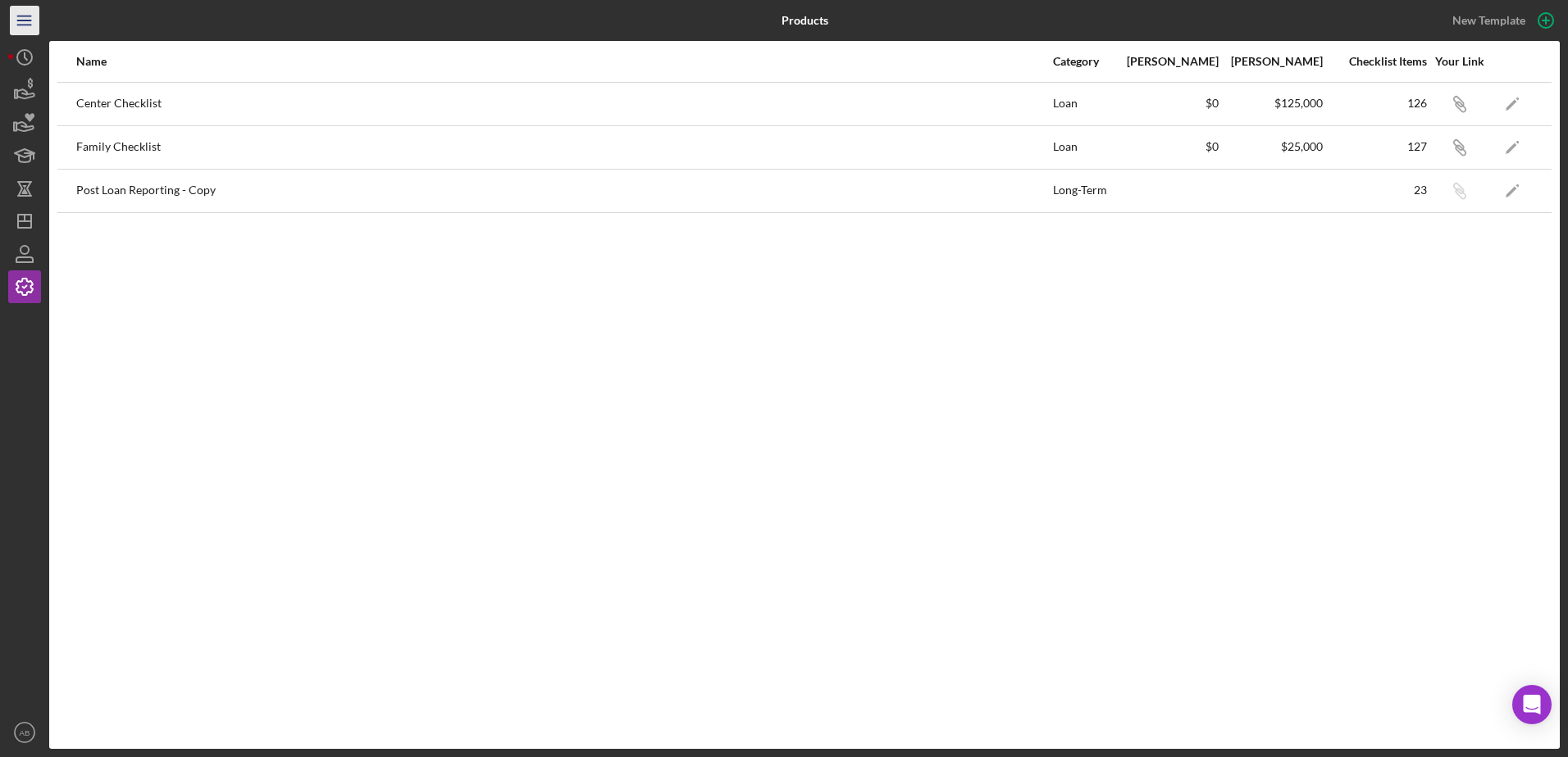
click at [19, 17] on icon "Icon/Menu" at bounding box center [25, 21] width 37 height 37
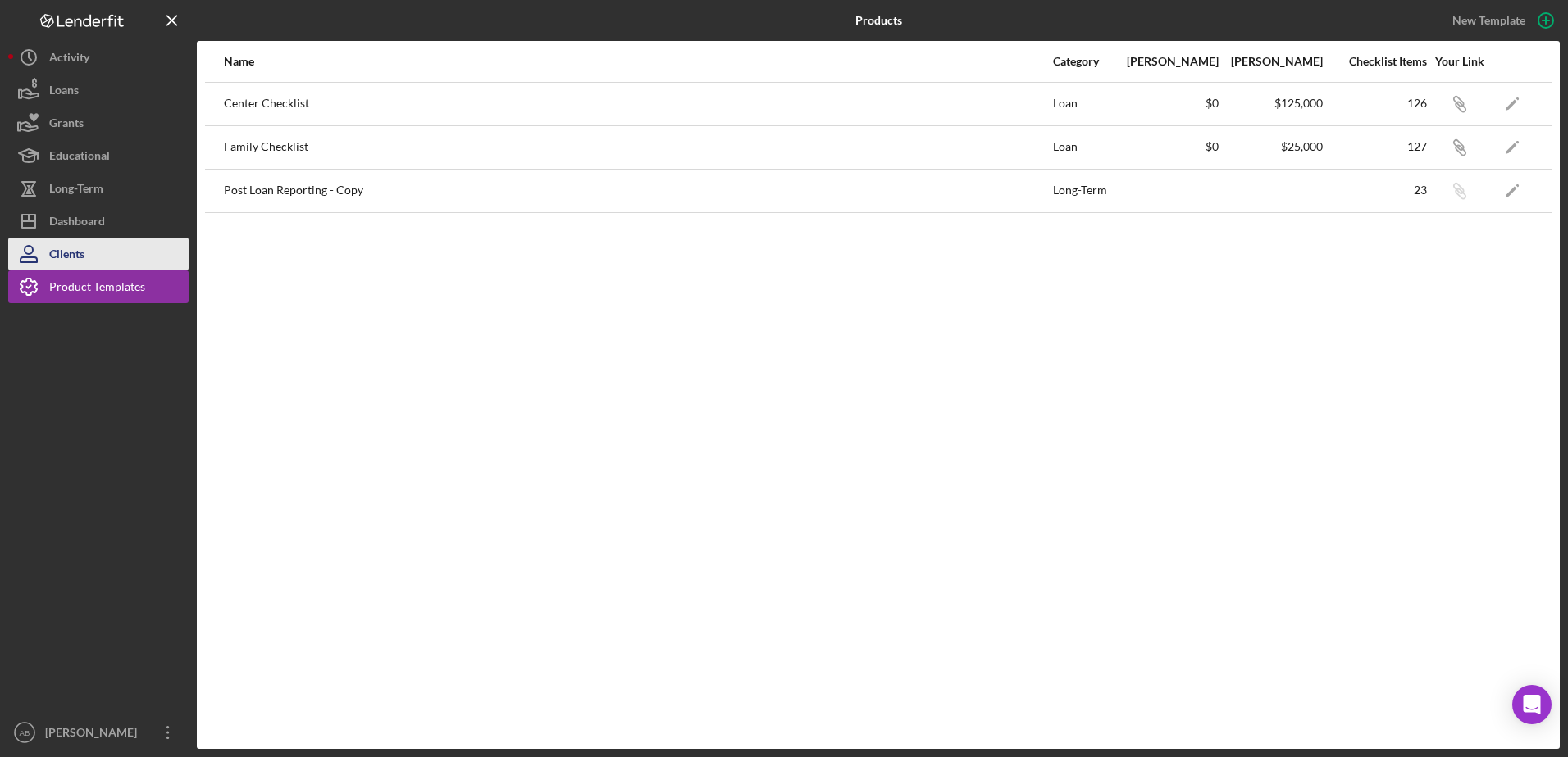
click at [73, 244] on div "Clients" at bounding box center [66, 256] width 35 height 37
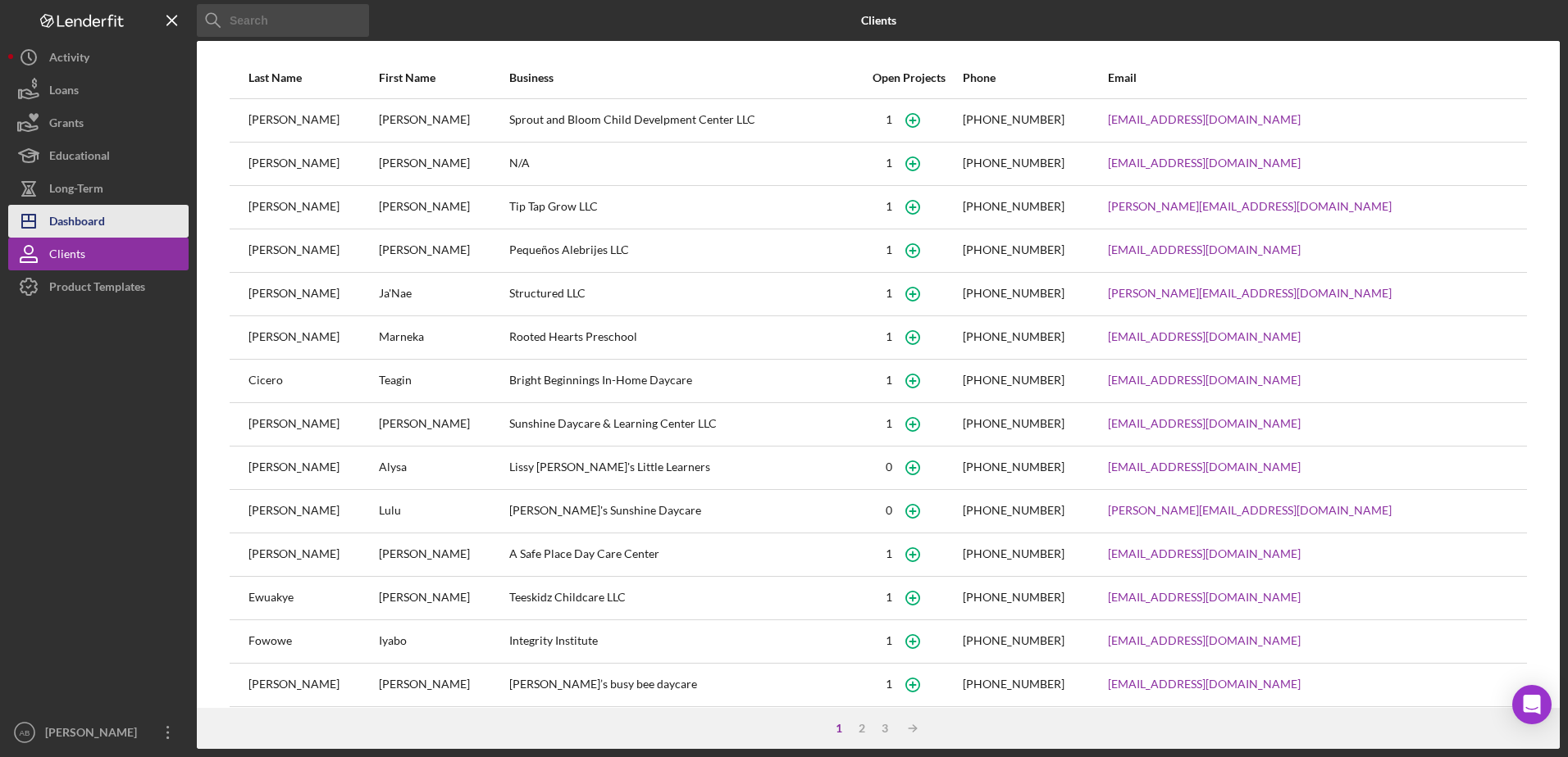
click at [71, 222] on div "Dashboard" at bounding box center [77, 224] width 56 height 37
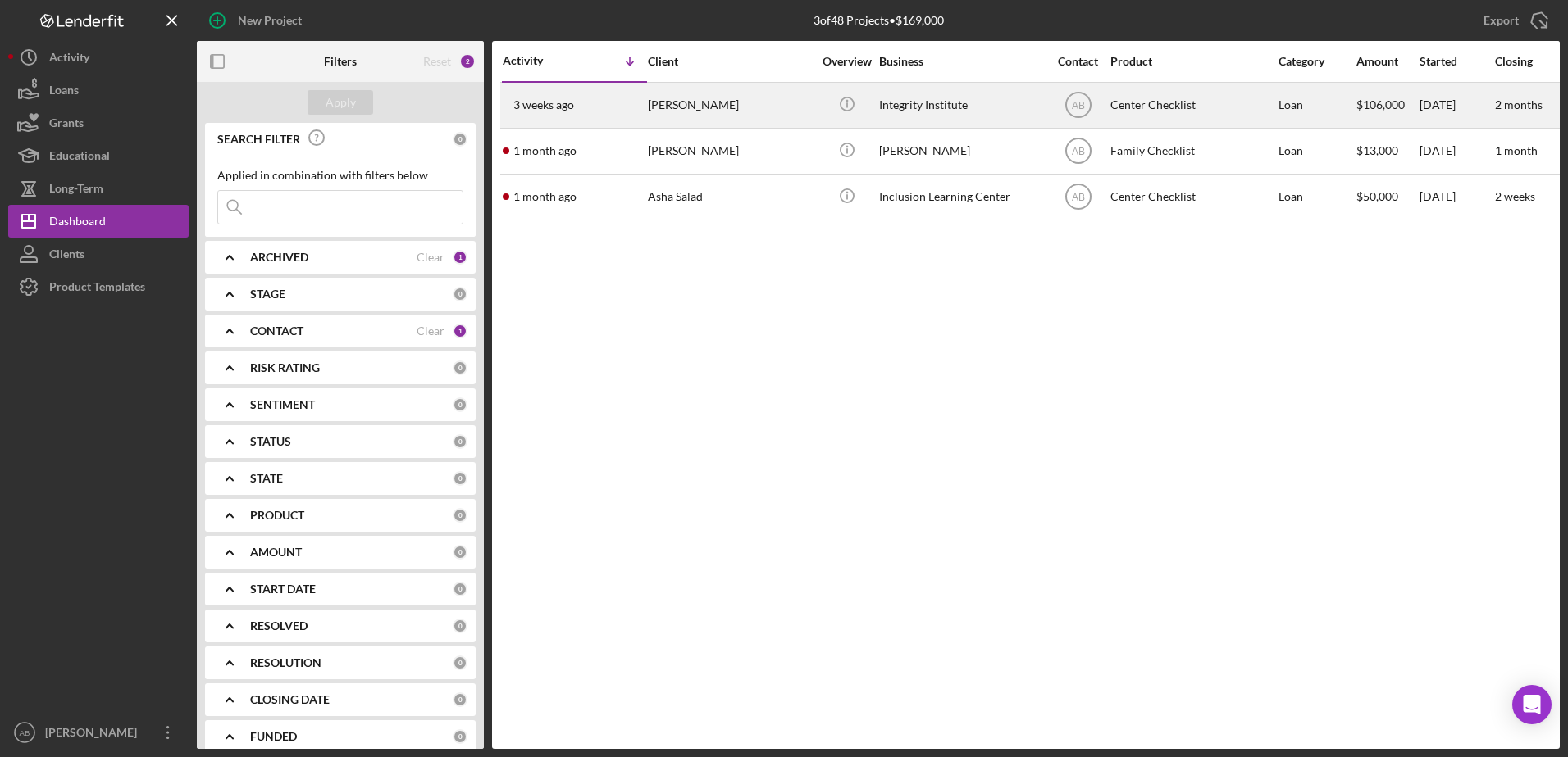
click at [694, 91] on div "[PERSON_NAME]" at bounding box center [730, 105] width 164 height 44
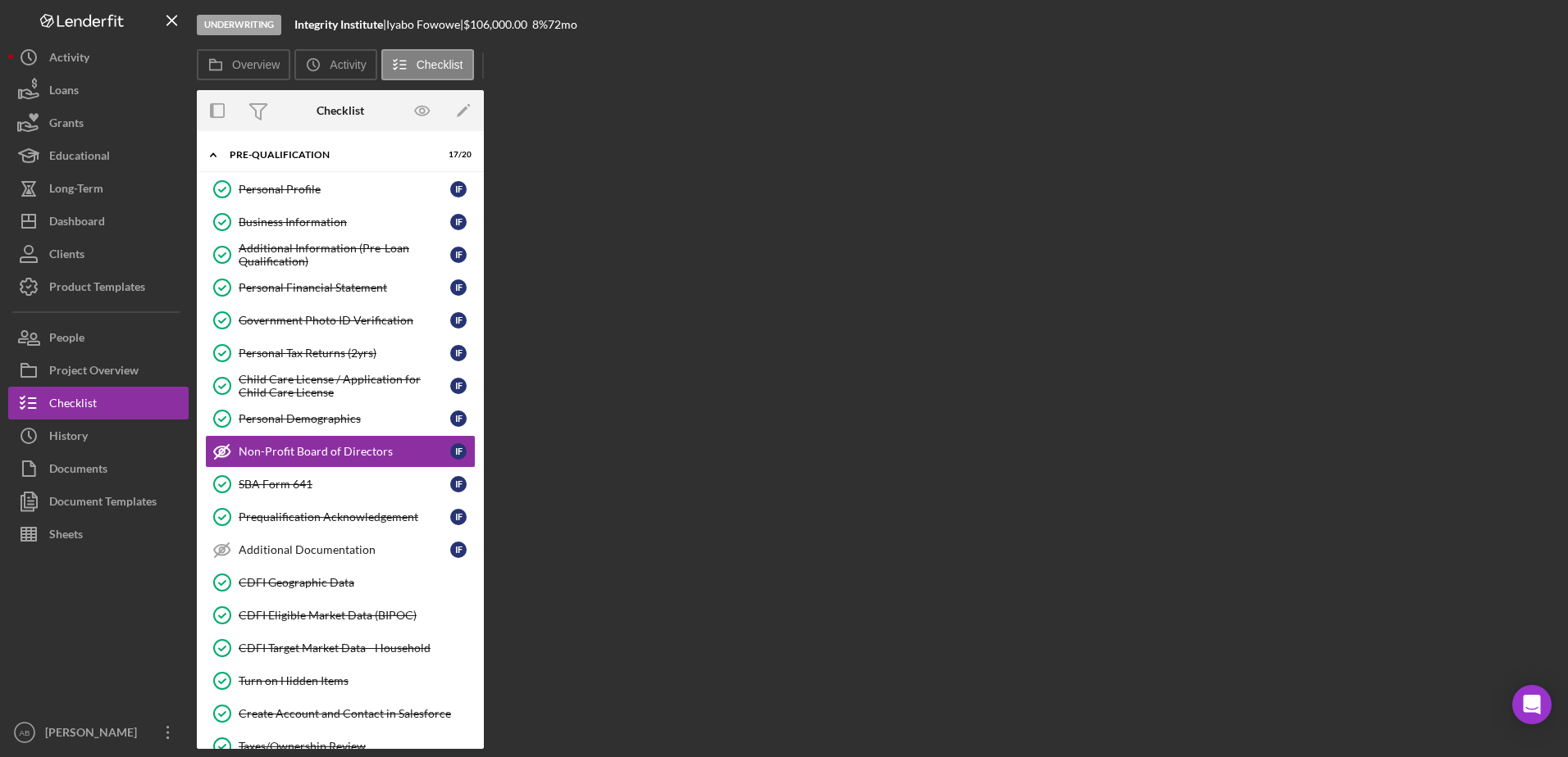
scroll to position [12, 0]
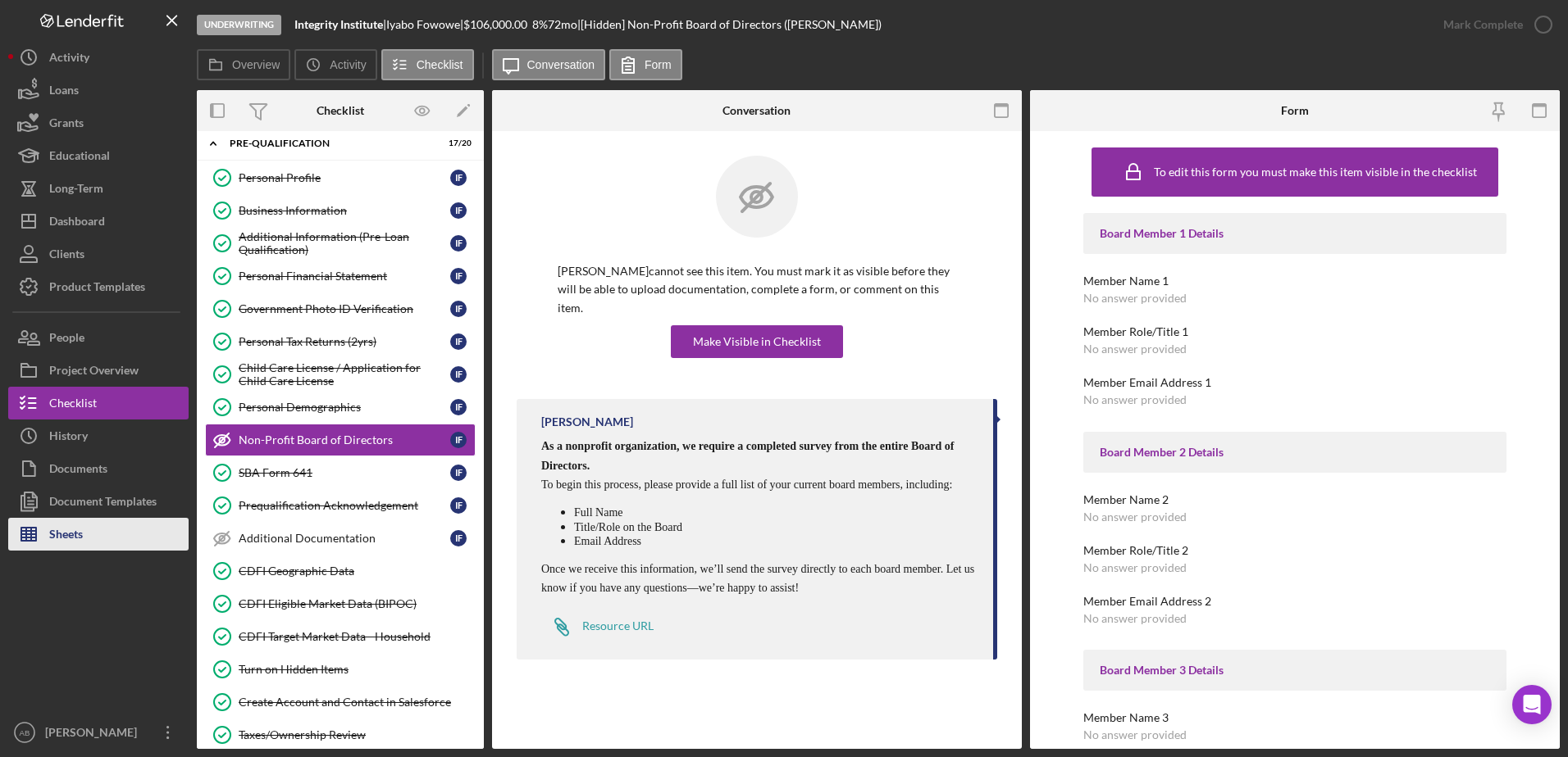
click at [79, 537] on div "Sheets" at bounding box center [66, 537] width 34 height 37
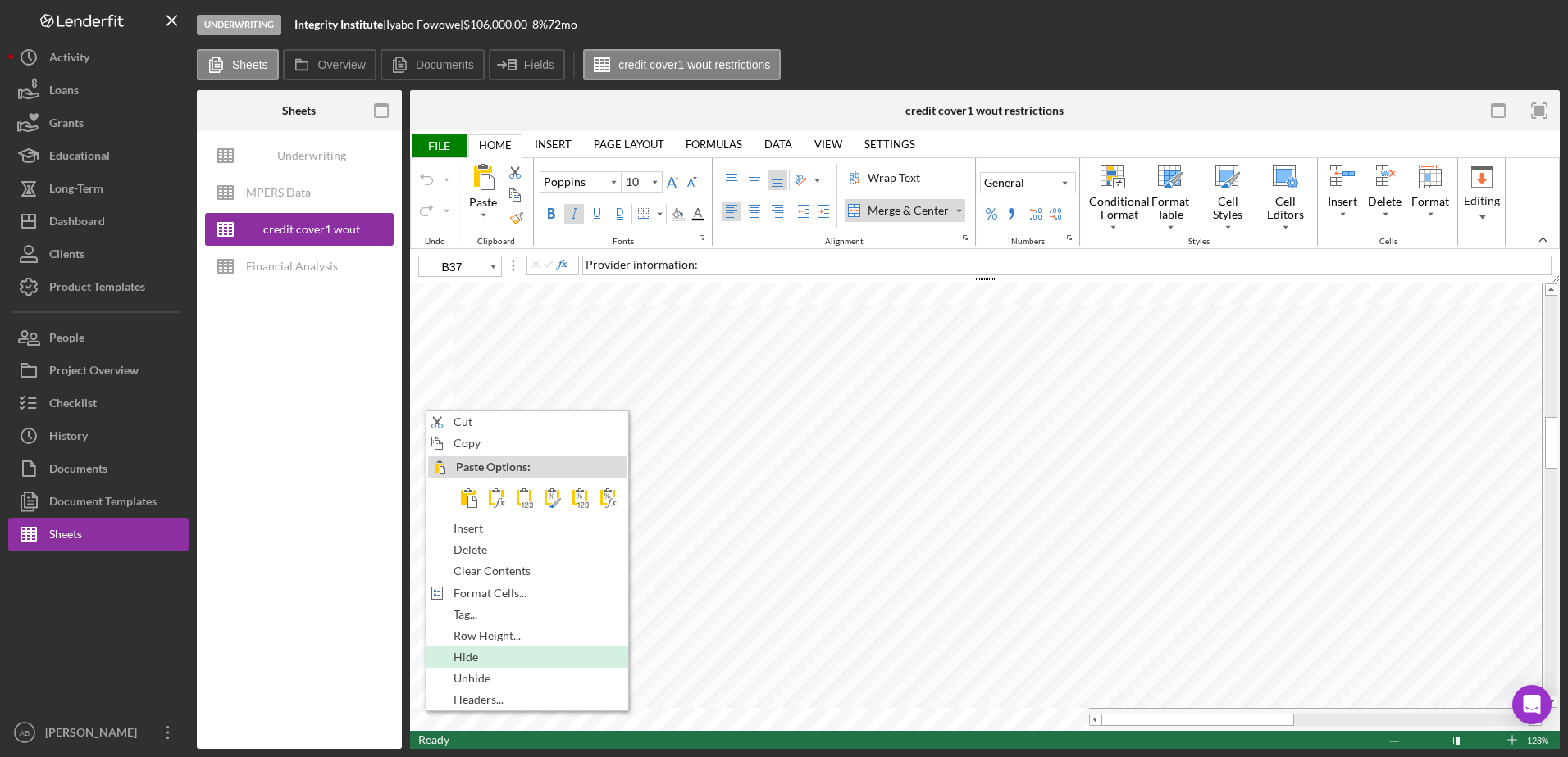
click at [475, 659] on span "Hide" at bounding box center [476, 657] width 44 height 13
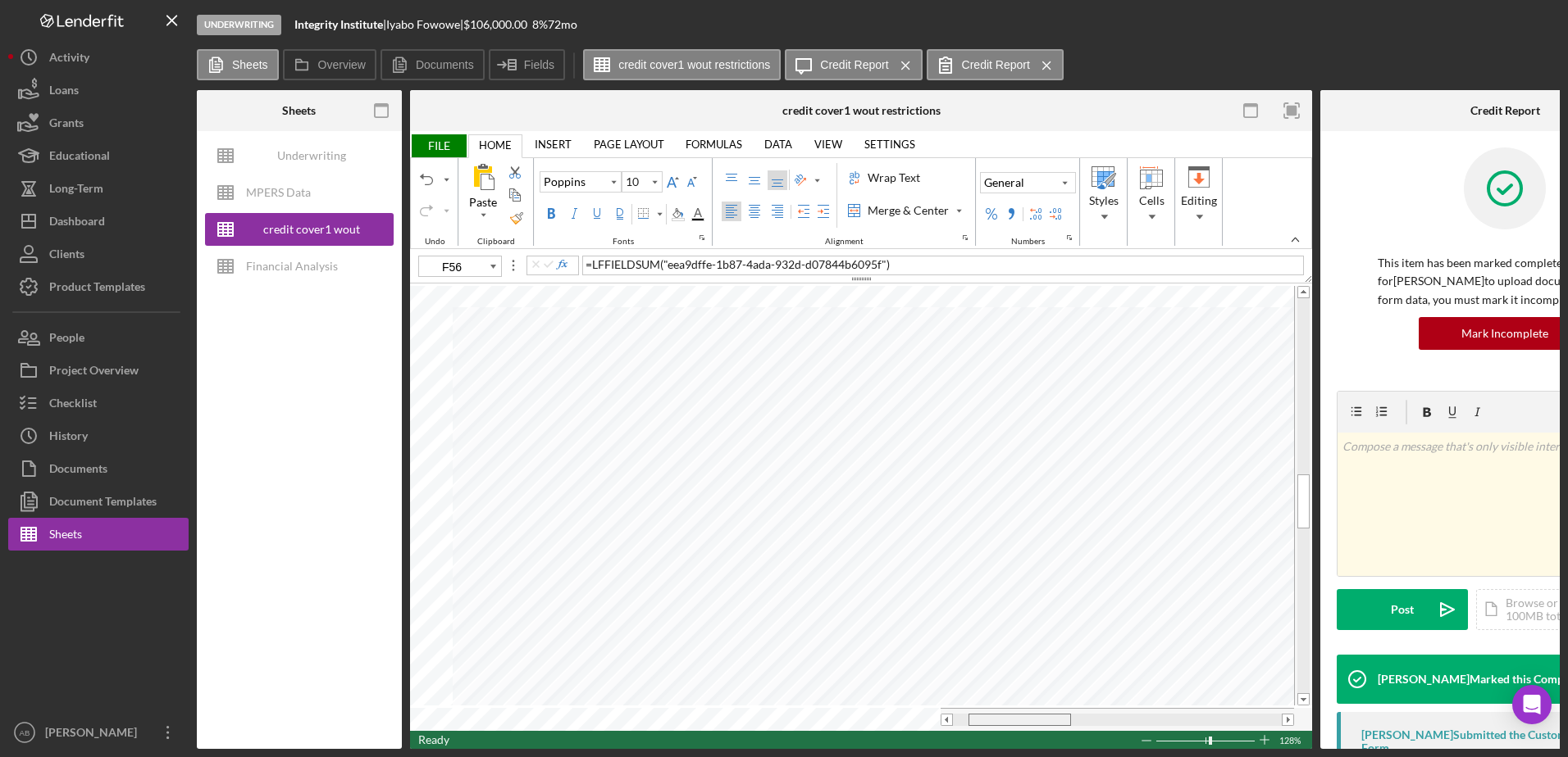
drag, startPoint x: 1039, startPoint y: 717, endPoint x: 1055, endPoint y: 716, distance: 16.0
click at [1055, 716] on div at bounding box center [1019, 719] width 103 height 13
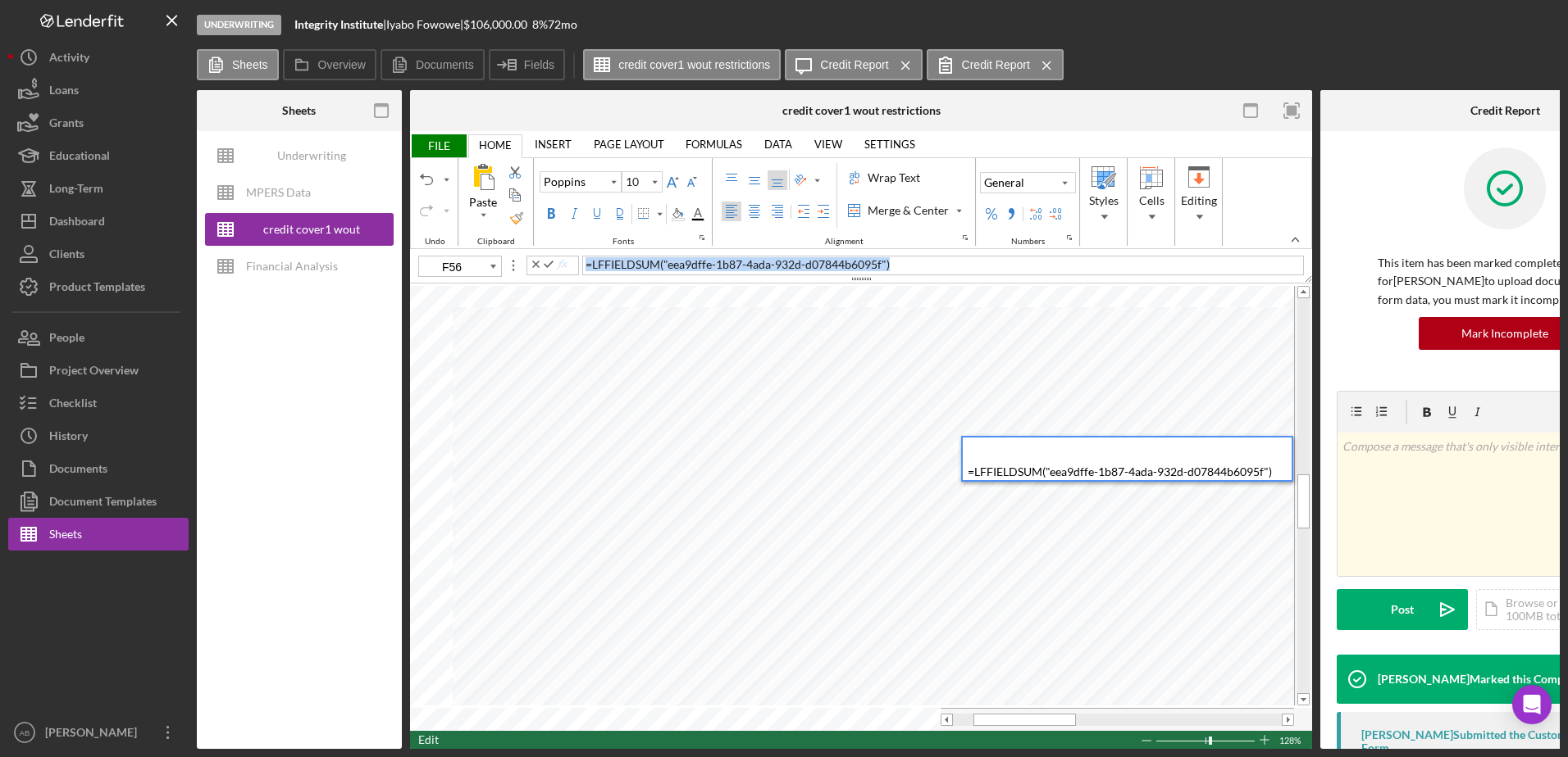
drag, startPoint x: 894, startPoint y: 262, endPoint x: 539, endPoint y: 251, distance: 355.2
click at [539, 251] on div "FILE HOME INSERT PAGE LAYOUT FORMULAS DATA VIEW SETTINGS TABLE DESIGN PICTURE F…" at bounding box center [861, 440] width 902 height 617
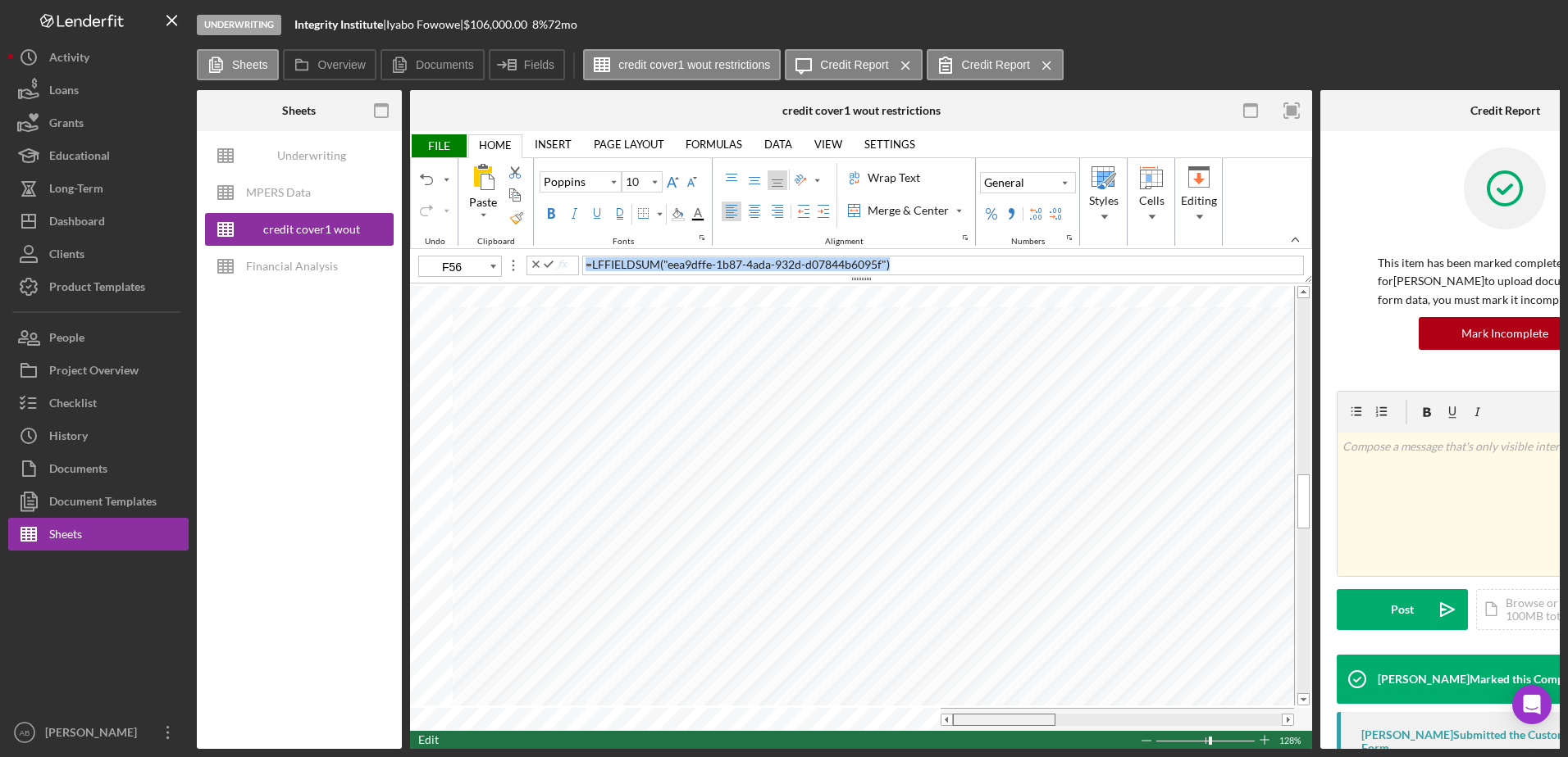
click at [905, 723] on tr at bounding box center [852, 719] width 884 height 23
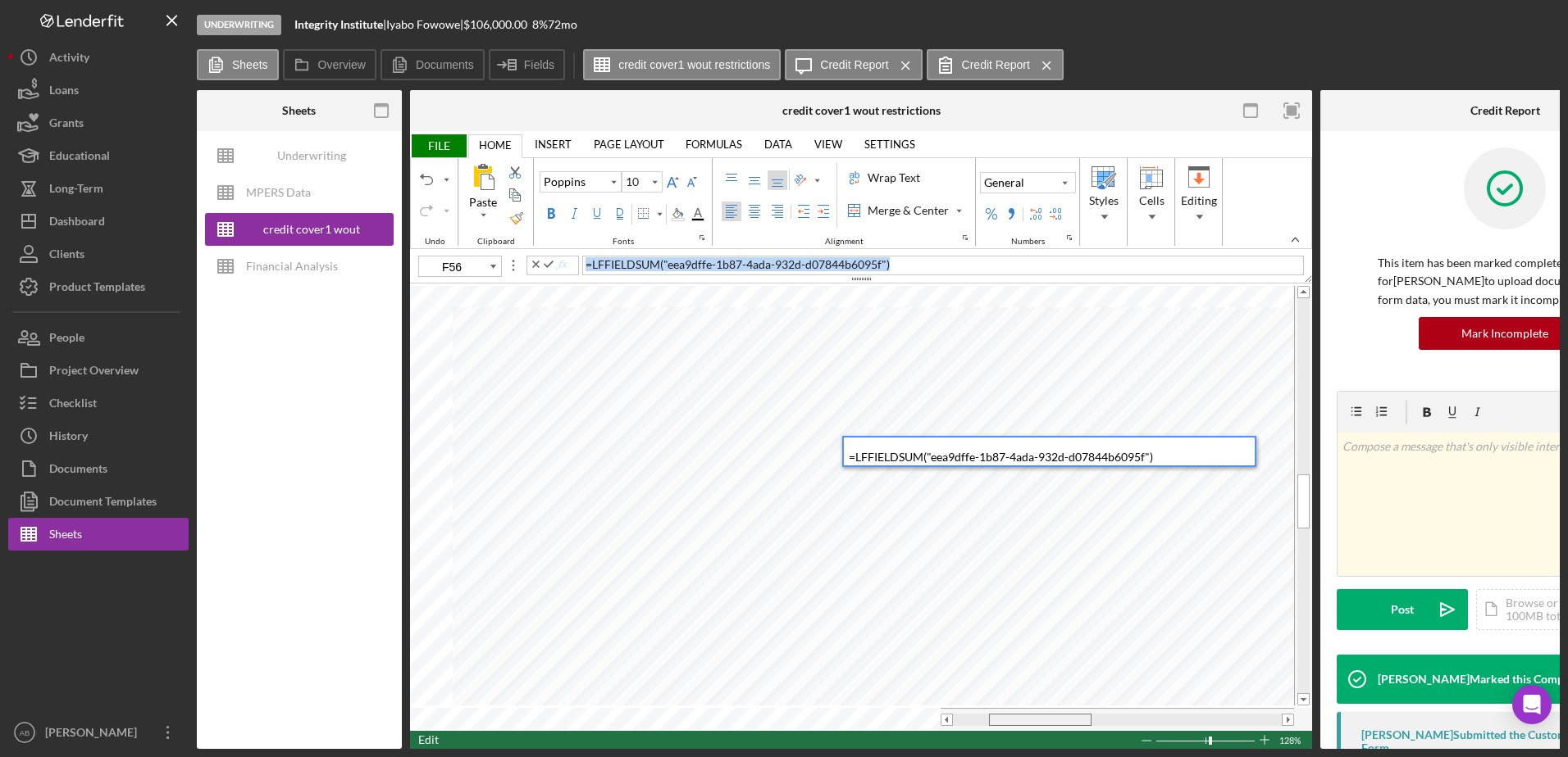
drag, startPoint x: 1011, startPoint y: 717, endPoint x: 1048, endPoint y: 723, distance: 37.5
click at [1048, 723] on div at bounding box center [1117, 719] width 353 height 23
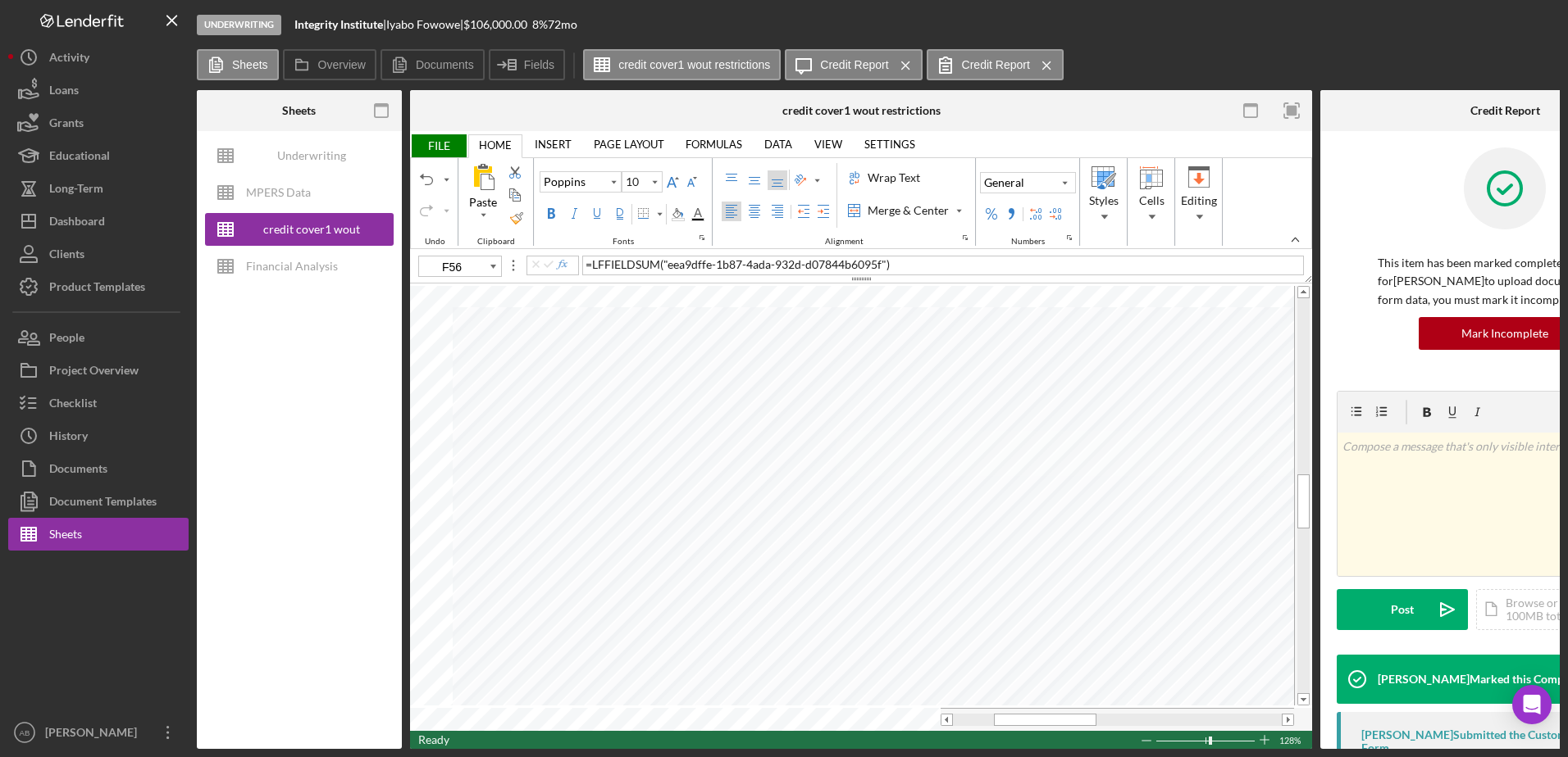
drag, startPoint x: 1093, startPoint y: 749, endPoint x: 1125, endPoint y: 744, distance: 32.4
click at [1125, 744] on div "Underwriting Integrity Institute | [PERSON_NAME] | $106,000.00 8 % 72 mo Sheets…" at bounding box center [784, 378] width 1568 height 757
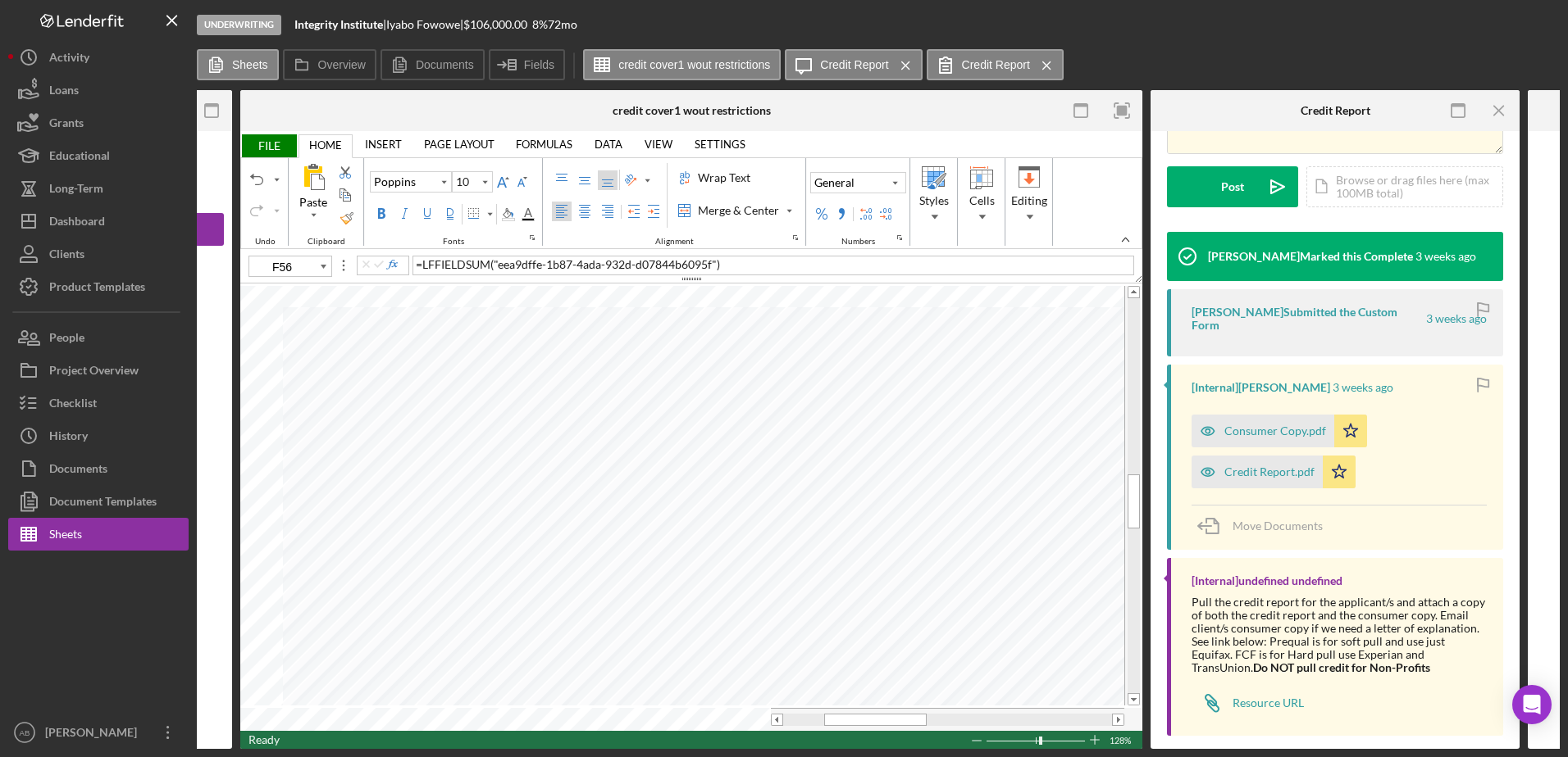
scroll to position [426, 0]
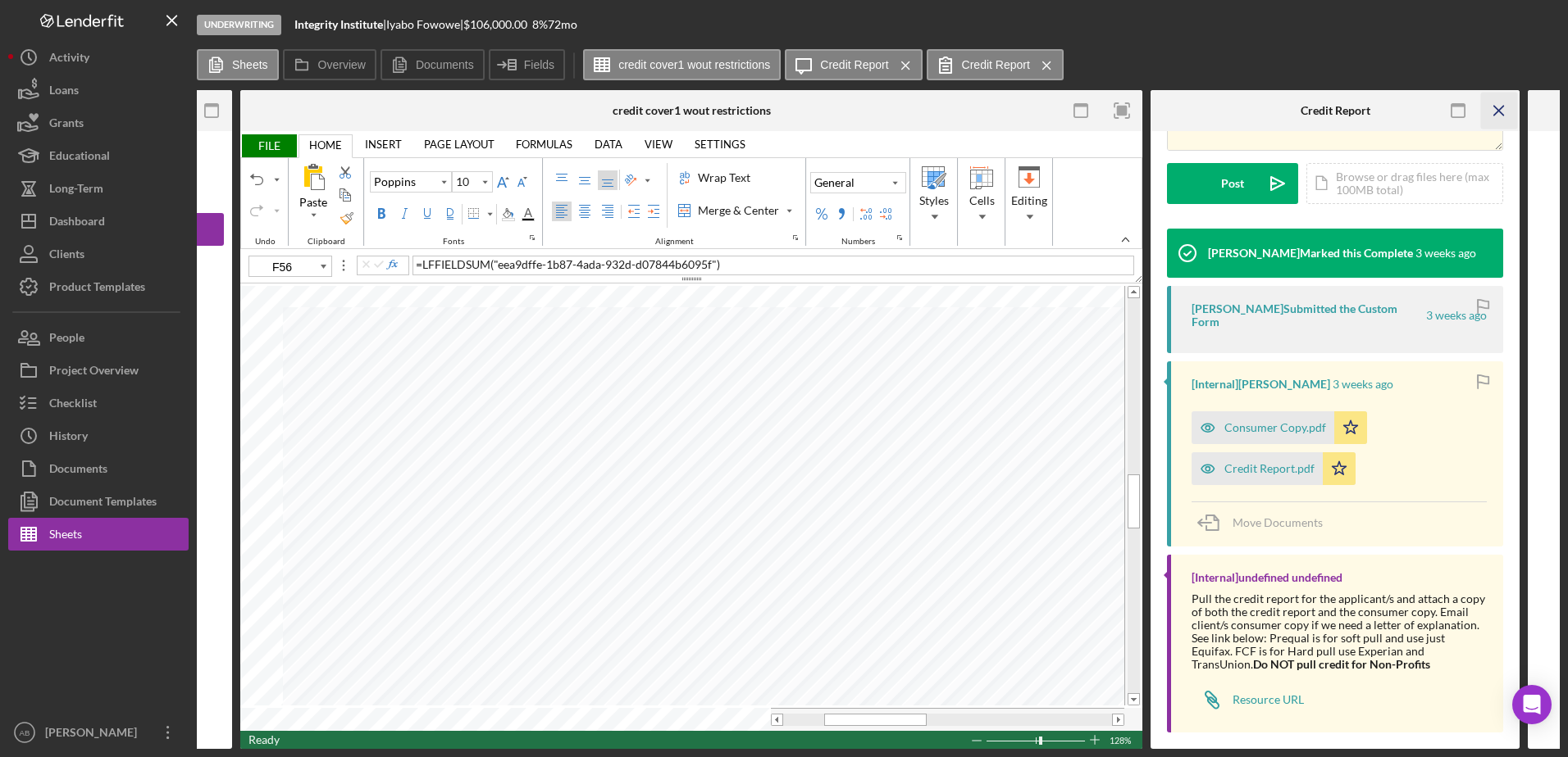
click at [1501, 107] on icon "Icon/Menu Close" at bounding box center [1499, 111] width 37 height 37
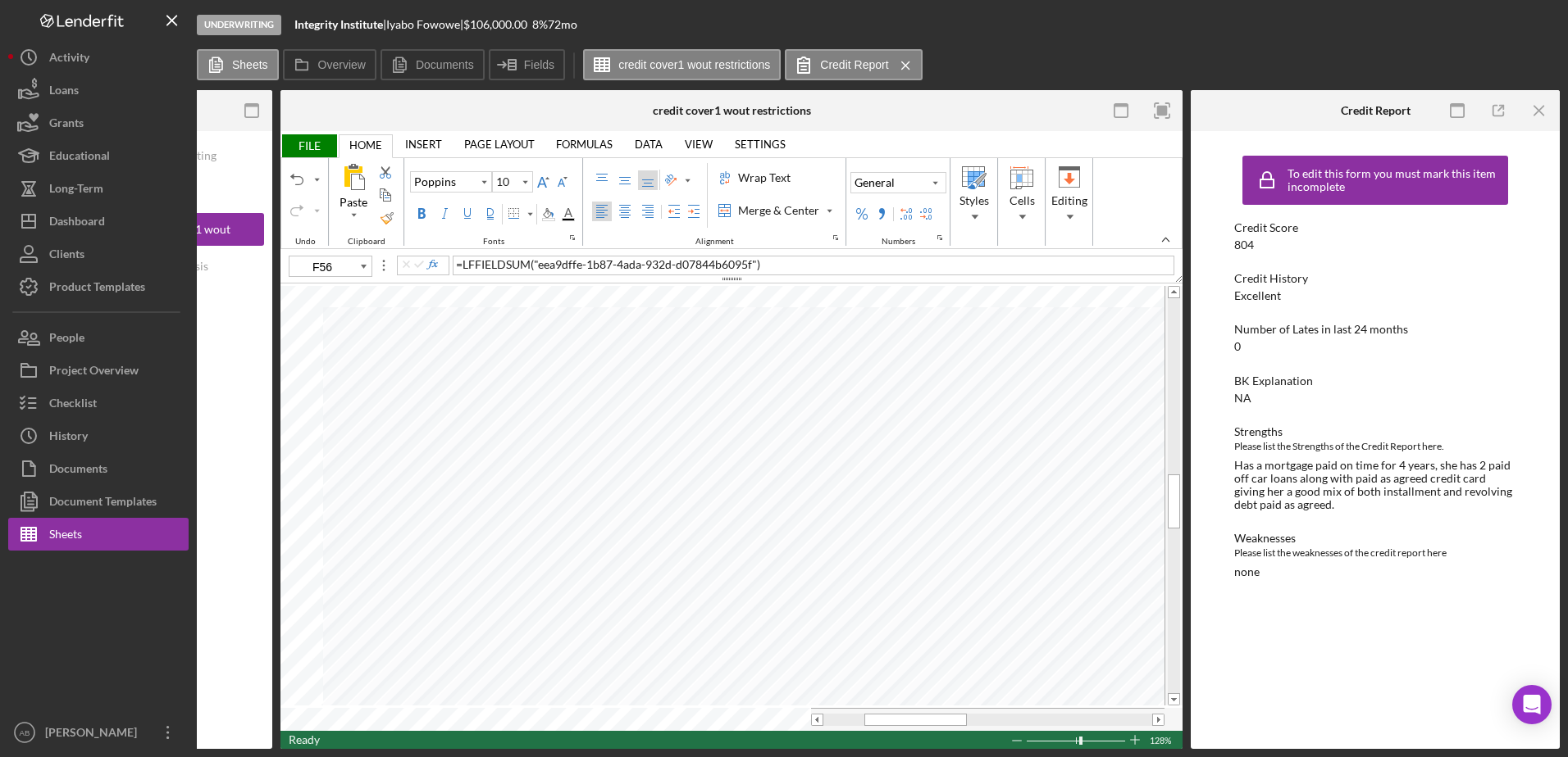
scroll to position [0, 130]
click at [1539, 116] on icon "Icon/Menu Close" at bounding box center [1539, 111] width 37 height 37
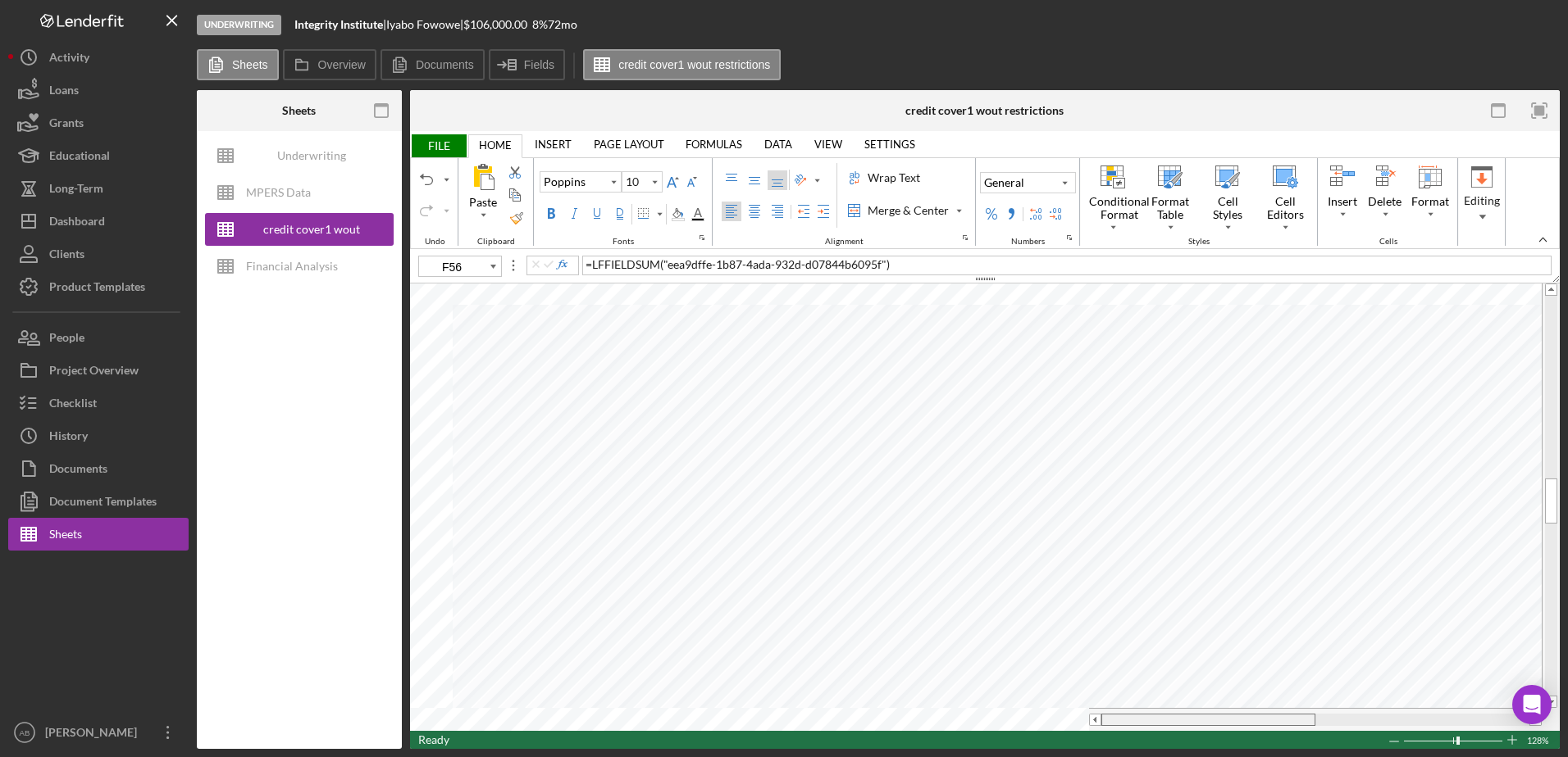
click at [1056, 717] on tr at bounding box center [975, 719] width 1131 height 23
click at [923, 262] on div "= LFFIELDSUM ( "eea9dffe-1b87-4ada-932d-d07844b6095f" )" at bounding box center [1066, 265] width 969 height 19
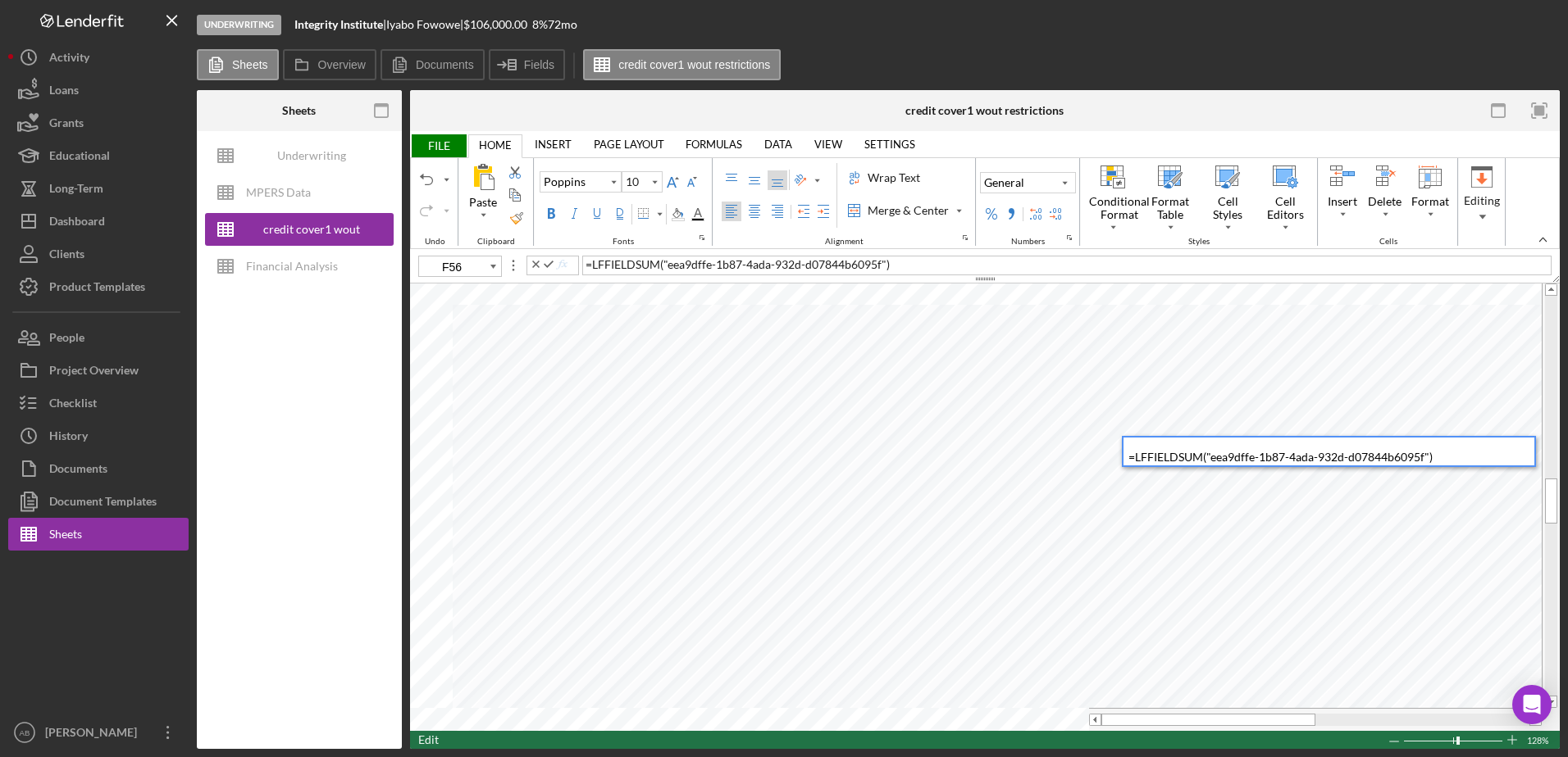
type input "G56"
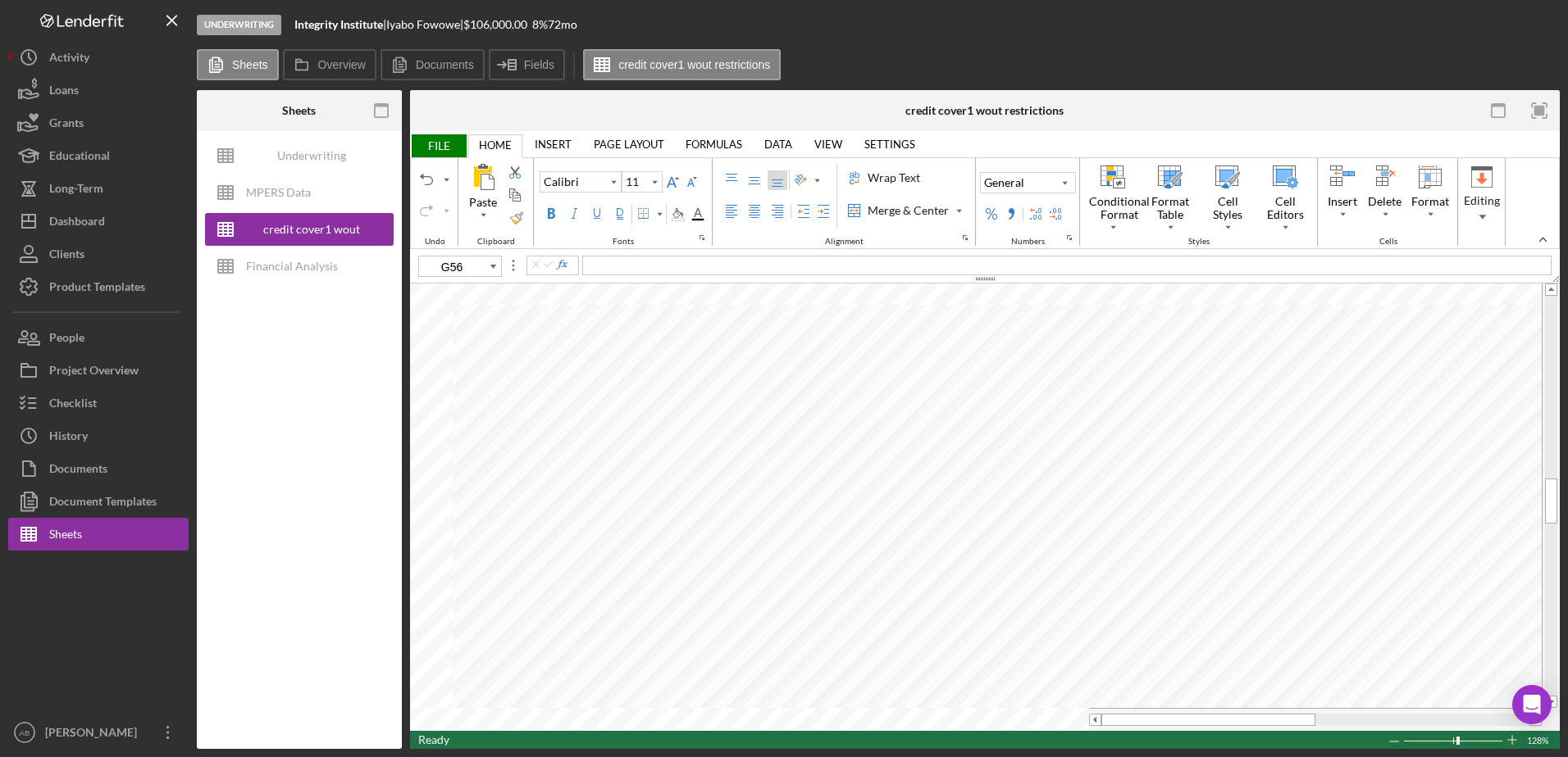
type input "10"
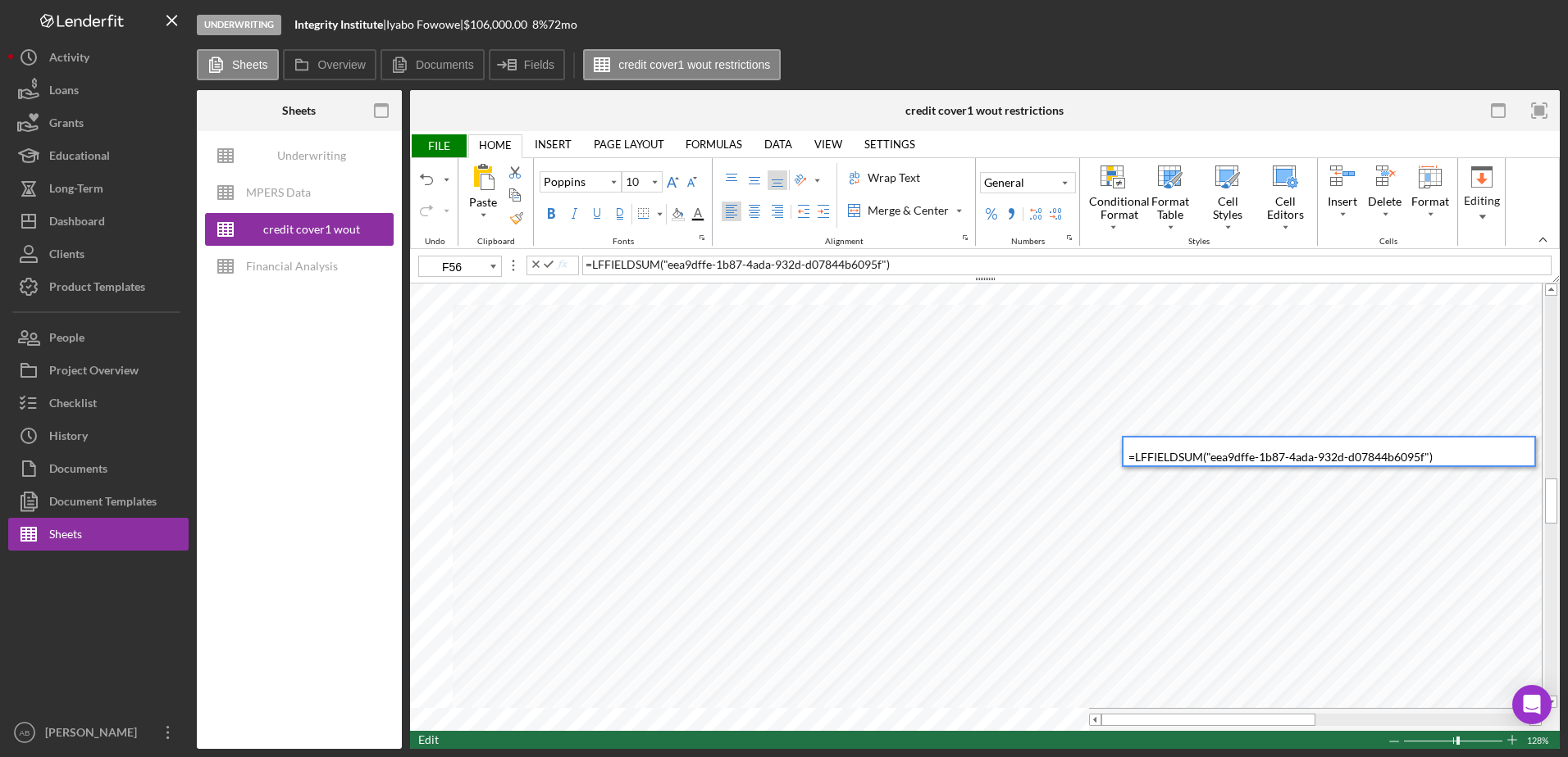
type input "G56"
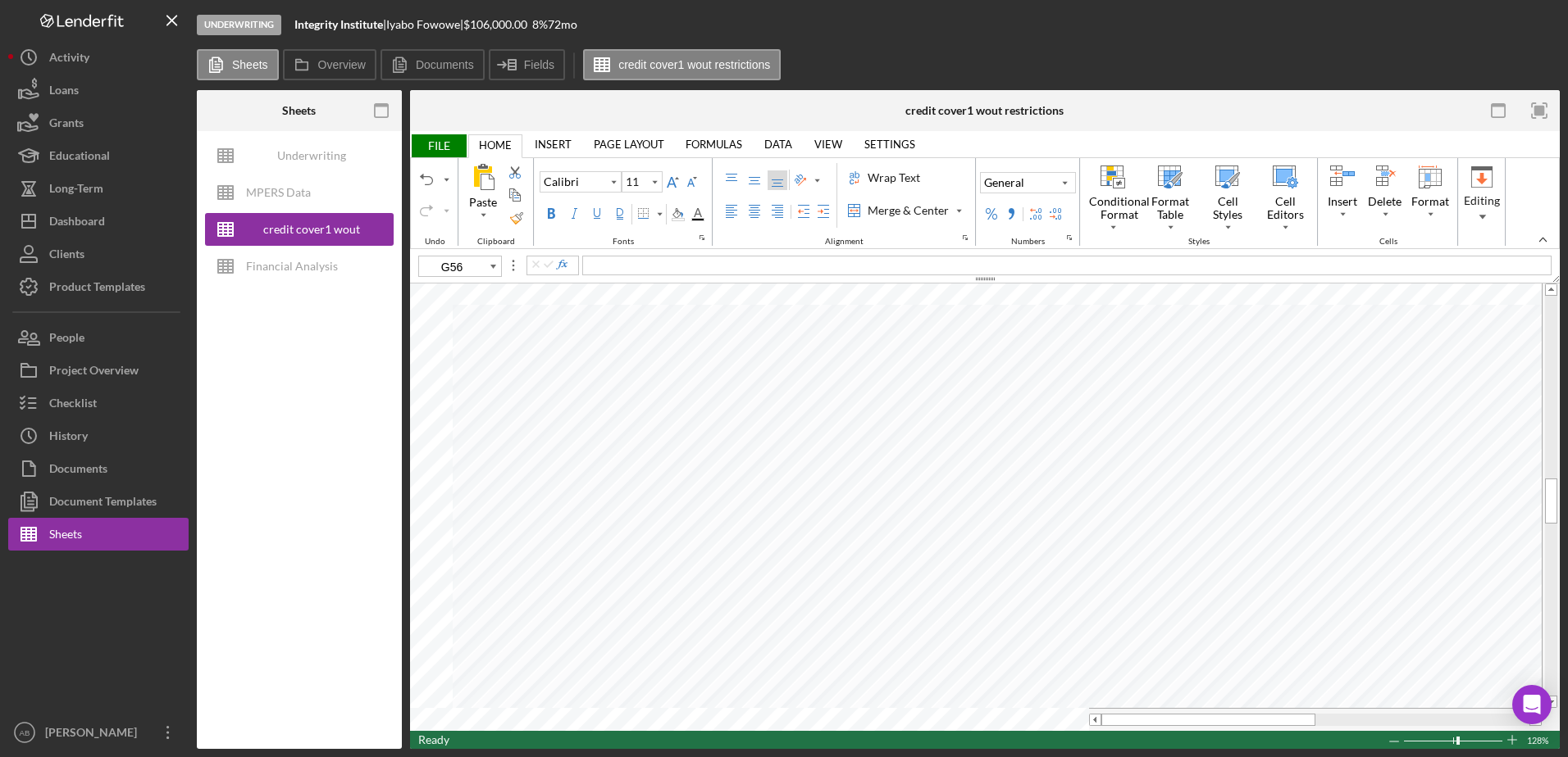
type input "10"
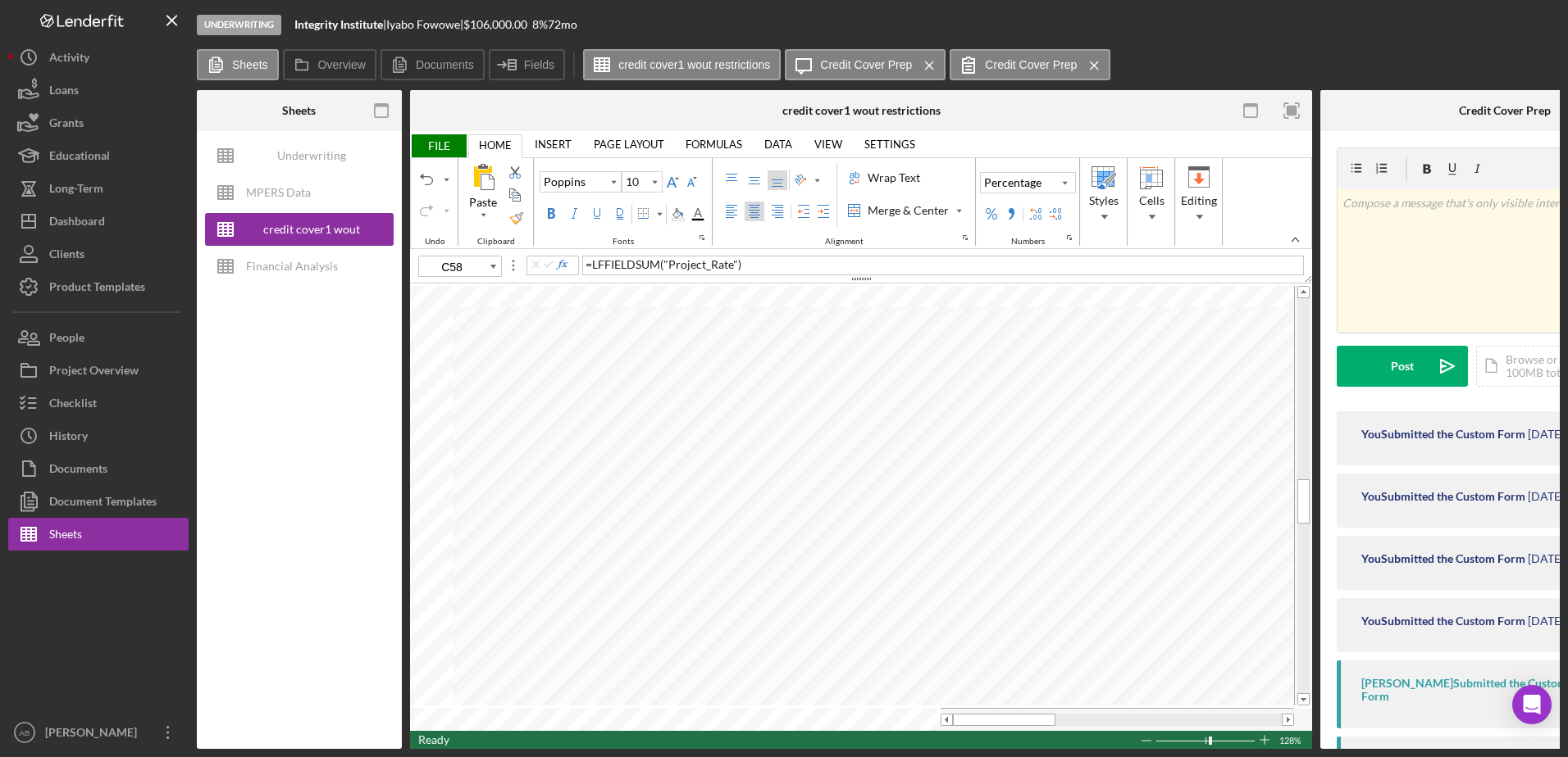
drag, startPoint x: 890, startPoint y: 749, endPoint x: 954, endPoint y: 750, distance: 64.0
click at [954, 750] on div "Underwriting Integrity Institute | [PERSON_NAME] | $106,000.00 8 % 72 mo Sheets…" at bounding box center [784, 378] width 1568 height 757
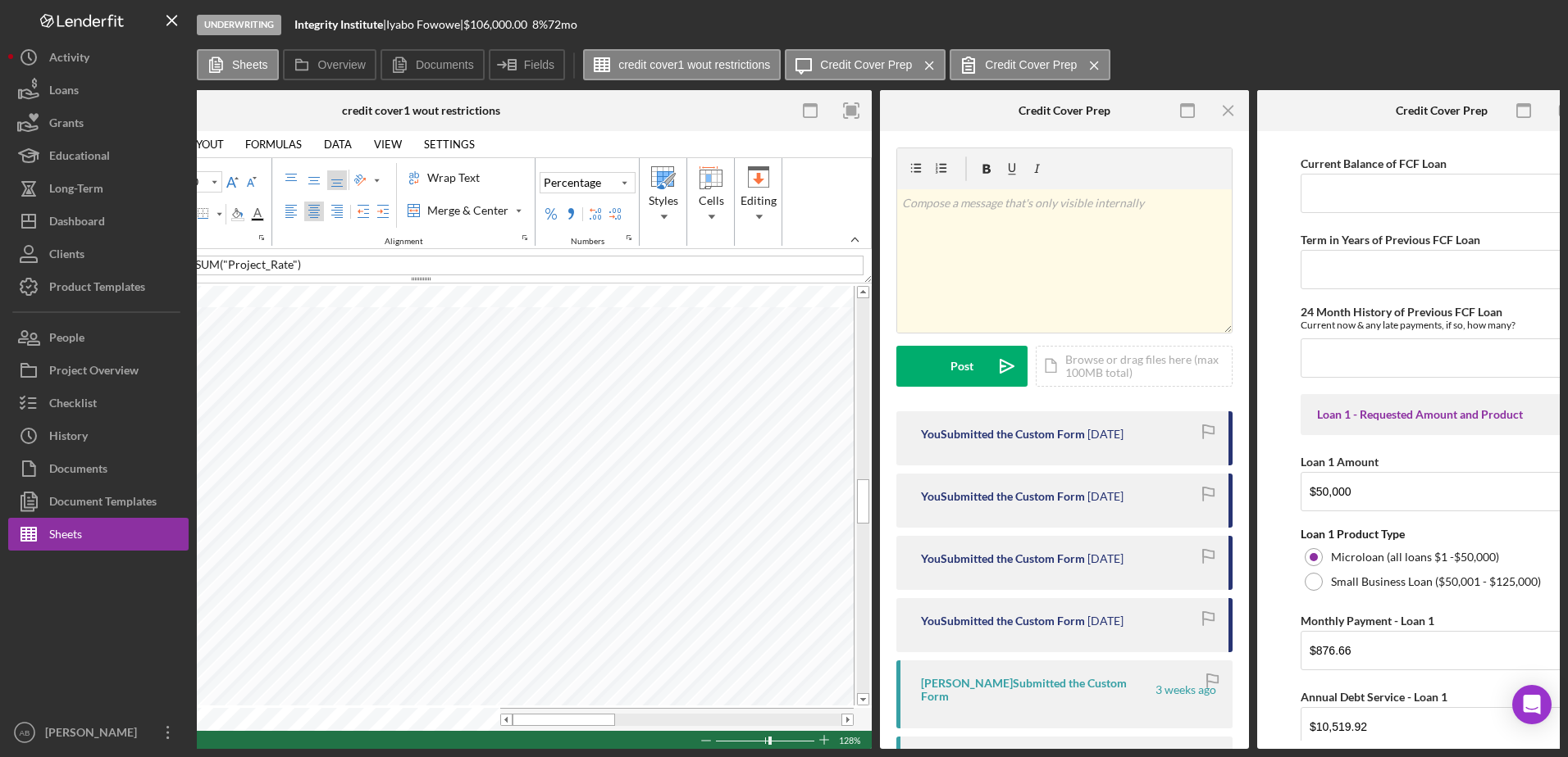
scroll to position [655, 0]
click at [1366, 495] on input "$50,000" at bounding box center [1441, 490] width 282 height 40
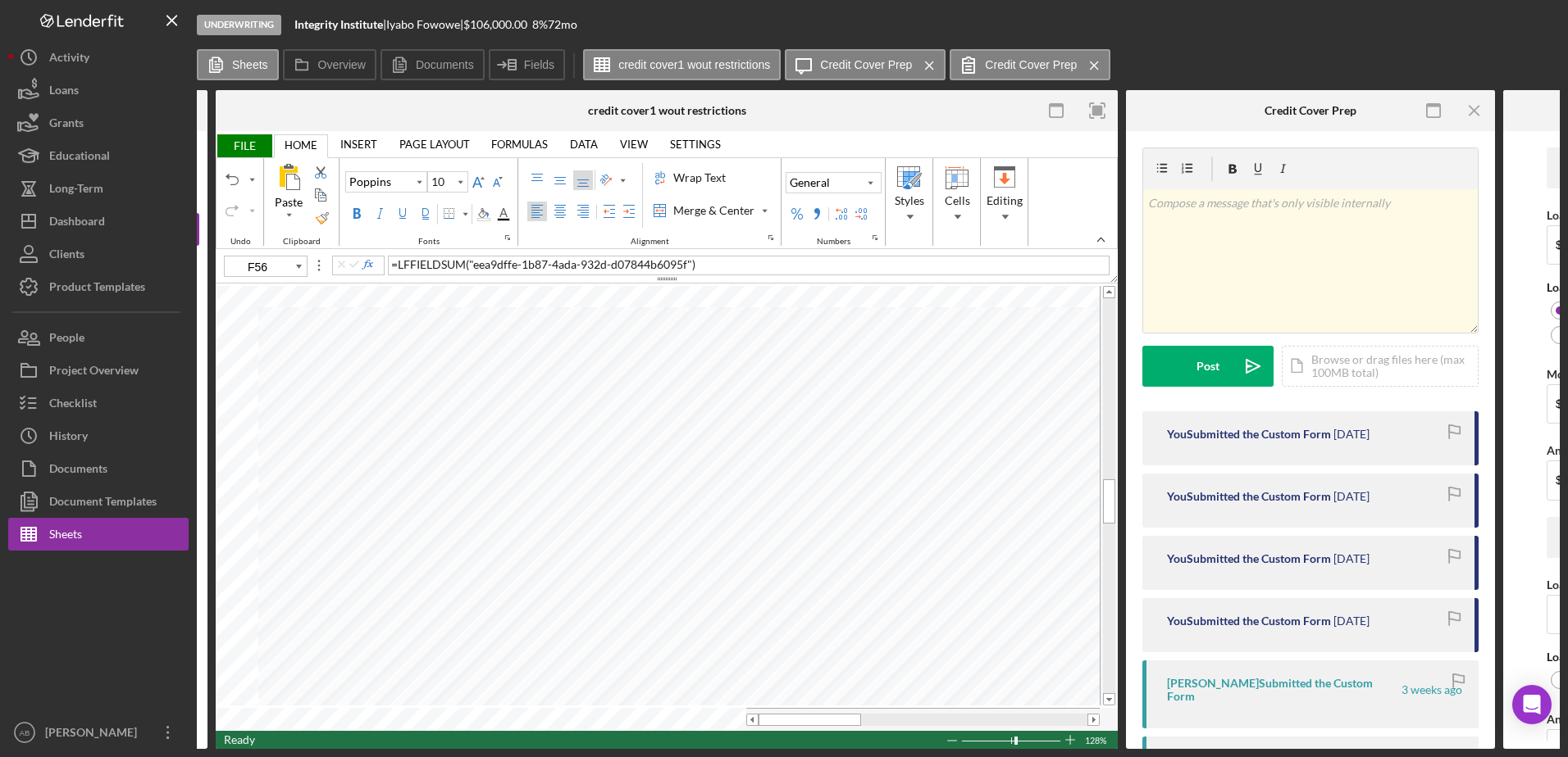
scroll to position [0, 168]
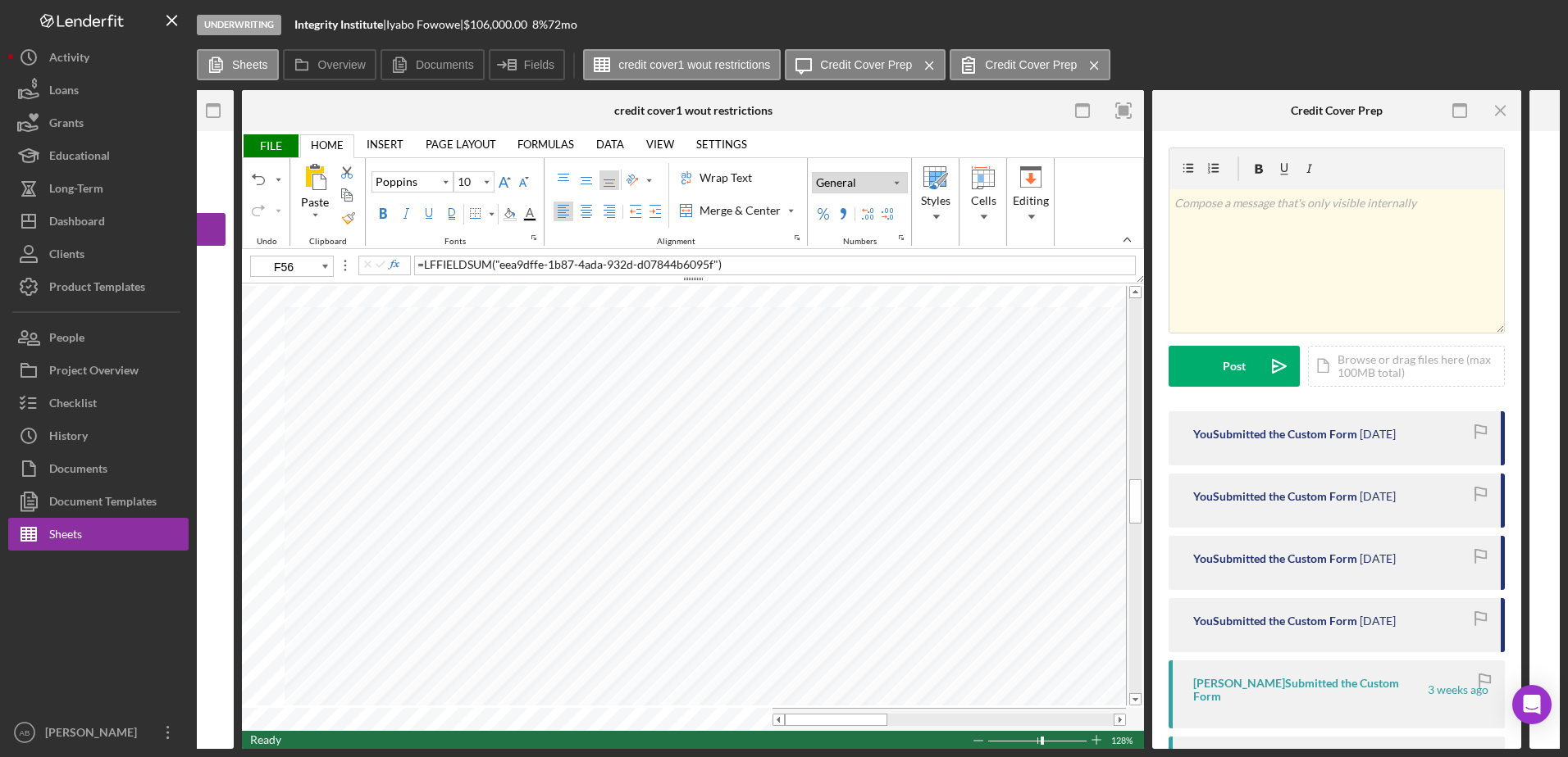
click at [892, 177] on div "Number Format" at bounding box center [896, 183] width 8 height 19
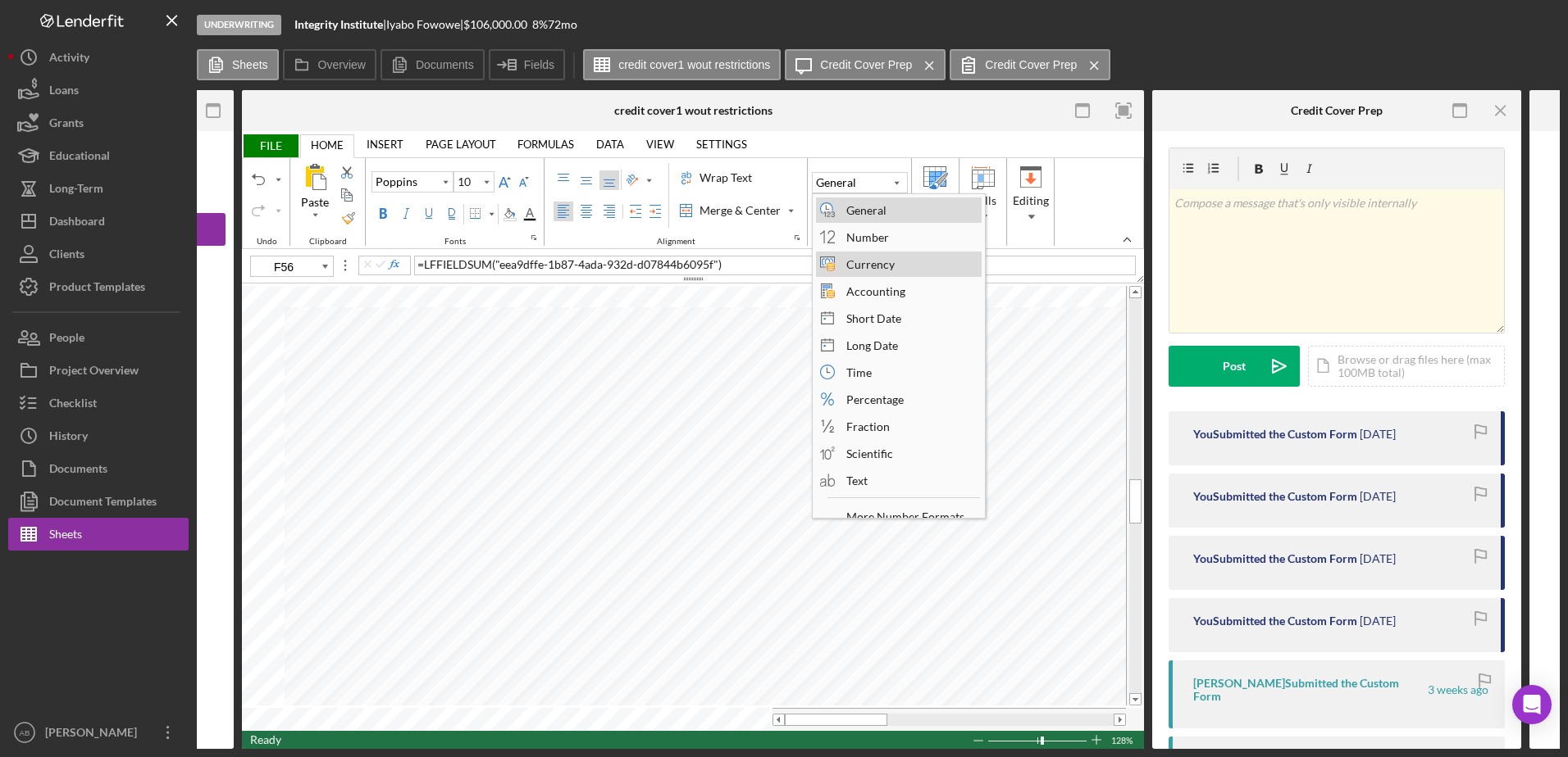
click at [887, 260] on div "Currency" at bounding box center [870, 264] width 65 height 22
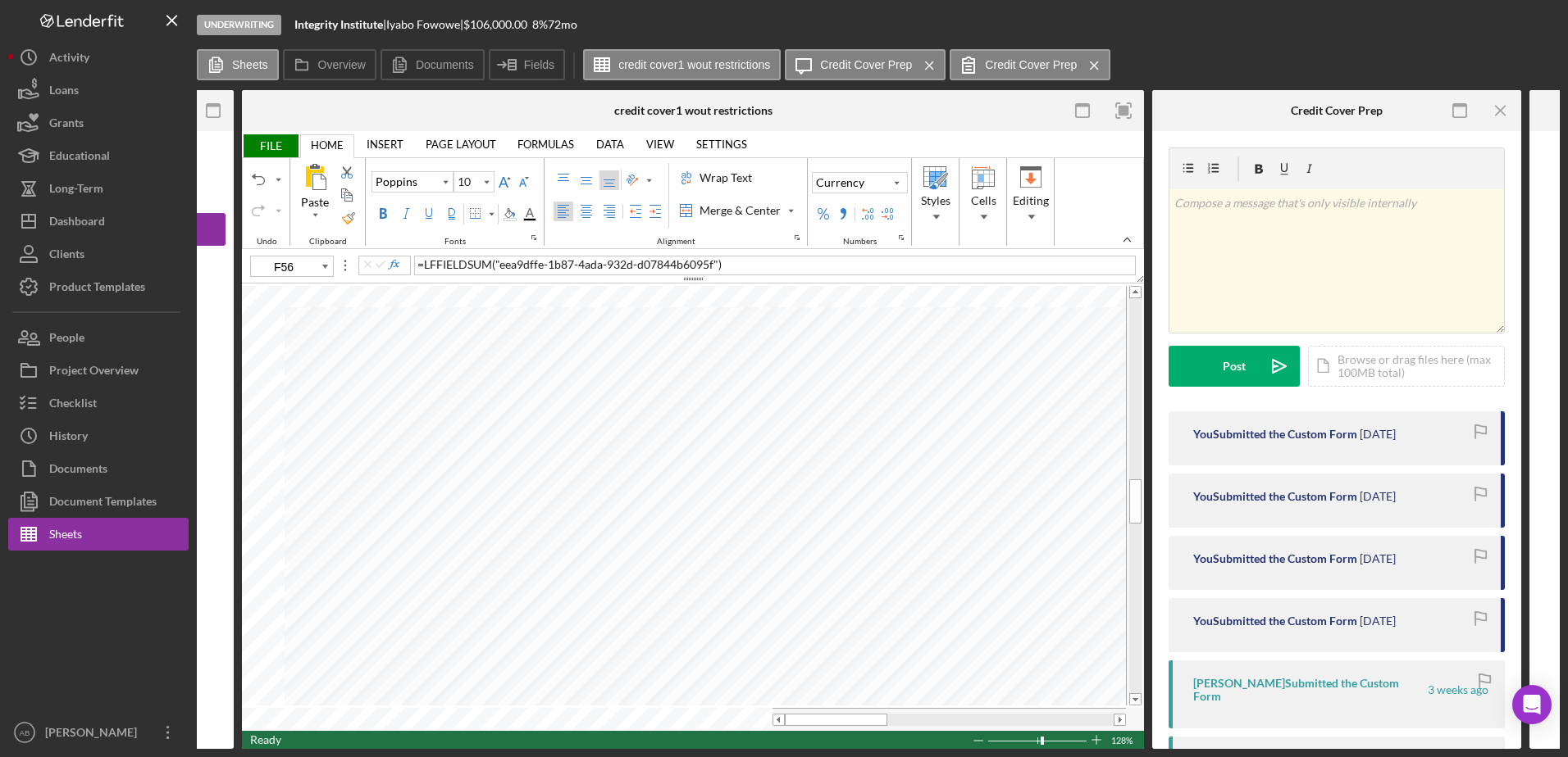
type input "C58"
click at [901, 185] on div "Percentage" at bounding box center [859, 183] width 94 height 19
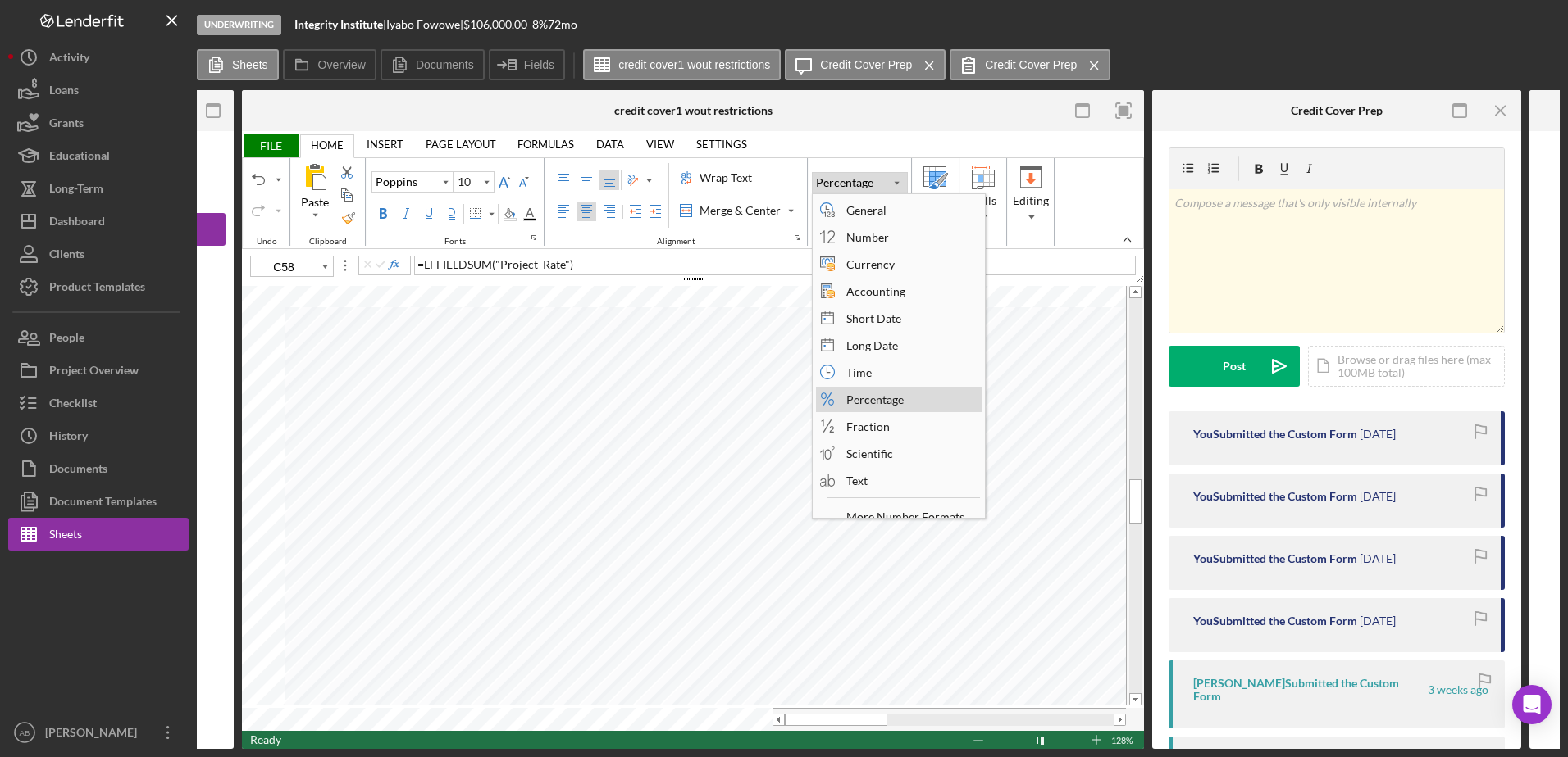
click at [901, 185] on div "Percentage" at bounding box center [859, 183] width 94 height 19
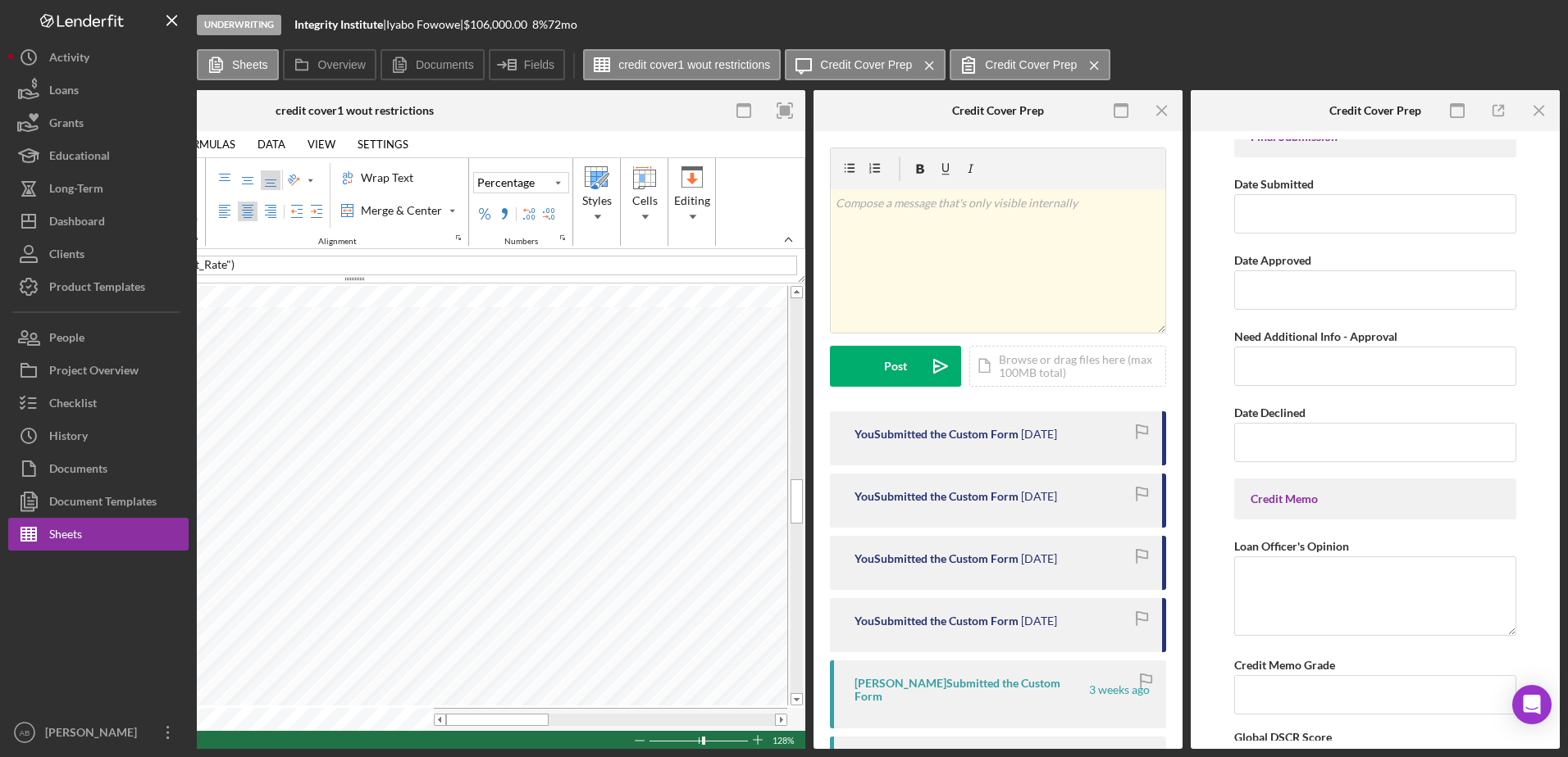
scroll to position [7456, 0]
click at [330, 71] on label "Overview" at bounding box center [342, 65] width 47 height 13
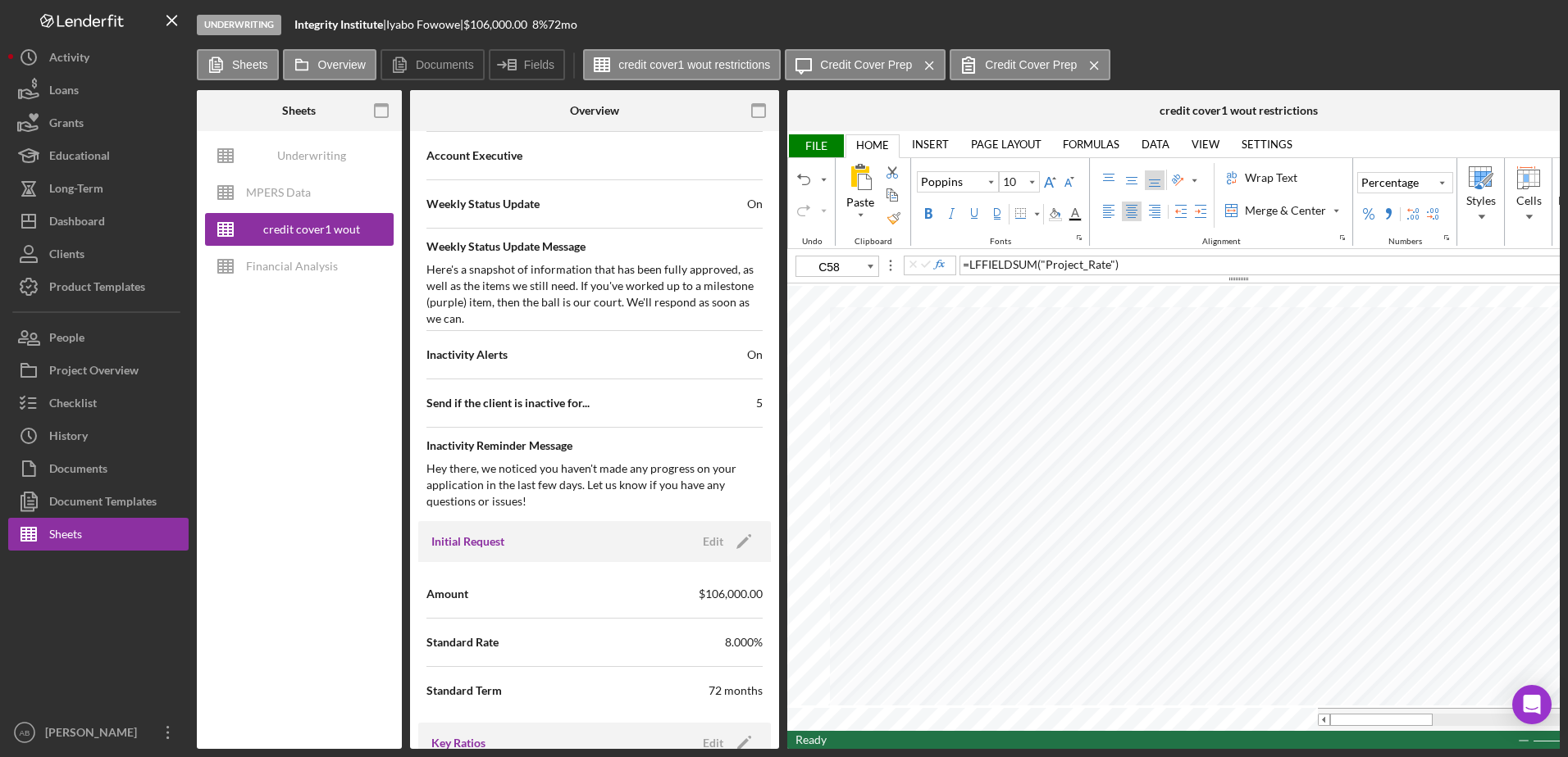
scroll to position [738, 0]
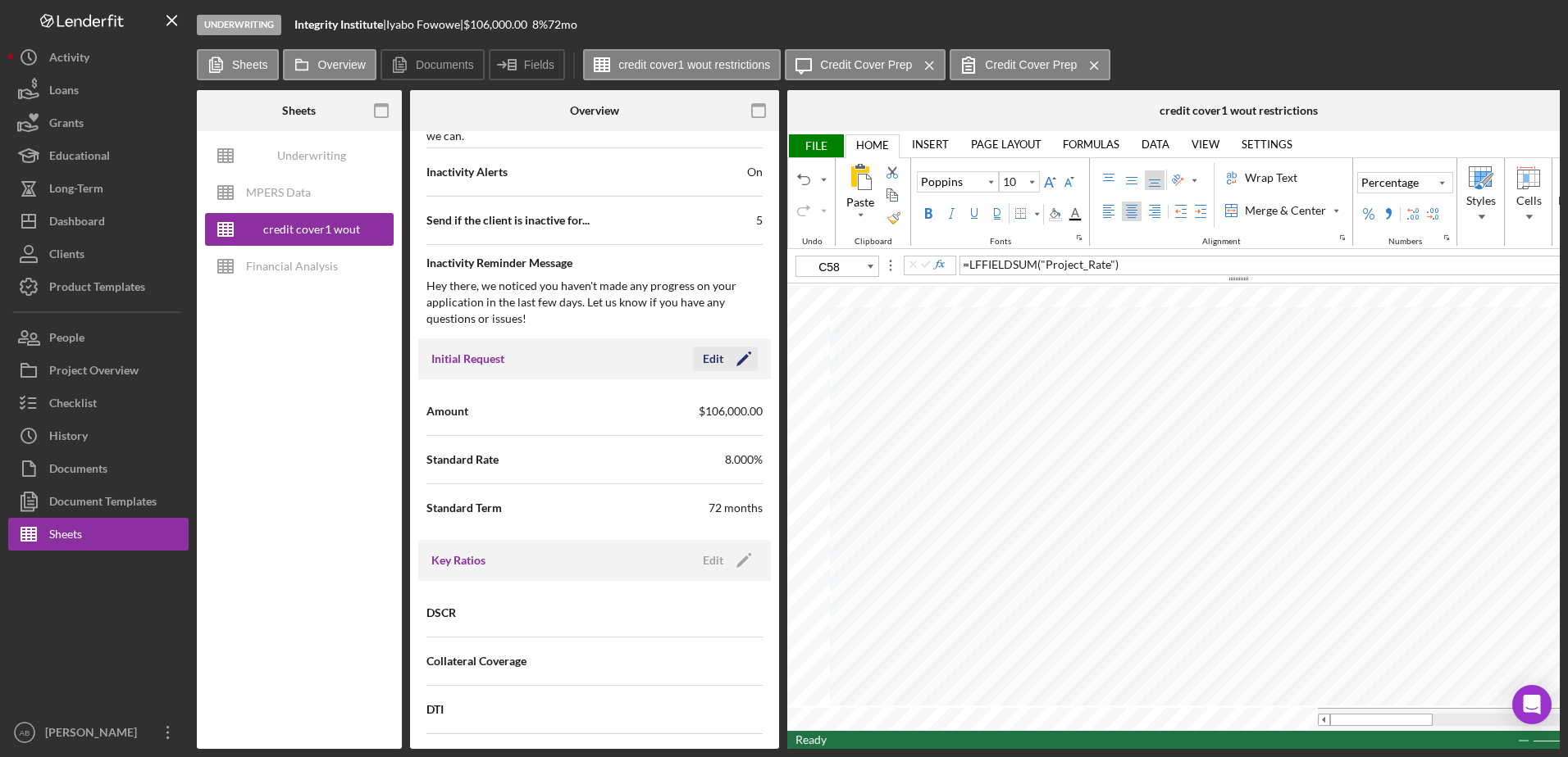
click at [740, 356] on icon "Icon/Edit" at bounding box center [743, 358] width 41 height 41
click at [682, 463] on input "8.000%" at bounding box center [678, 458] width 168 height 40
click at [729, 363] on div "Save" at bounding box center [729, 358] width 23 height 24
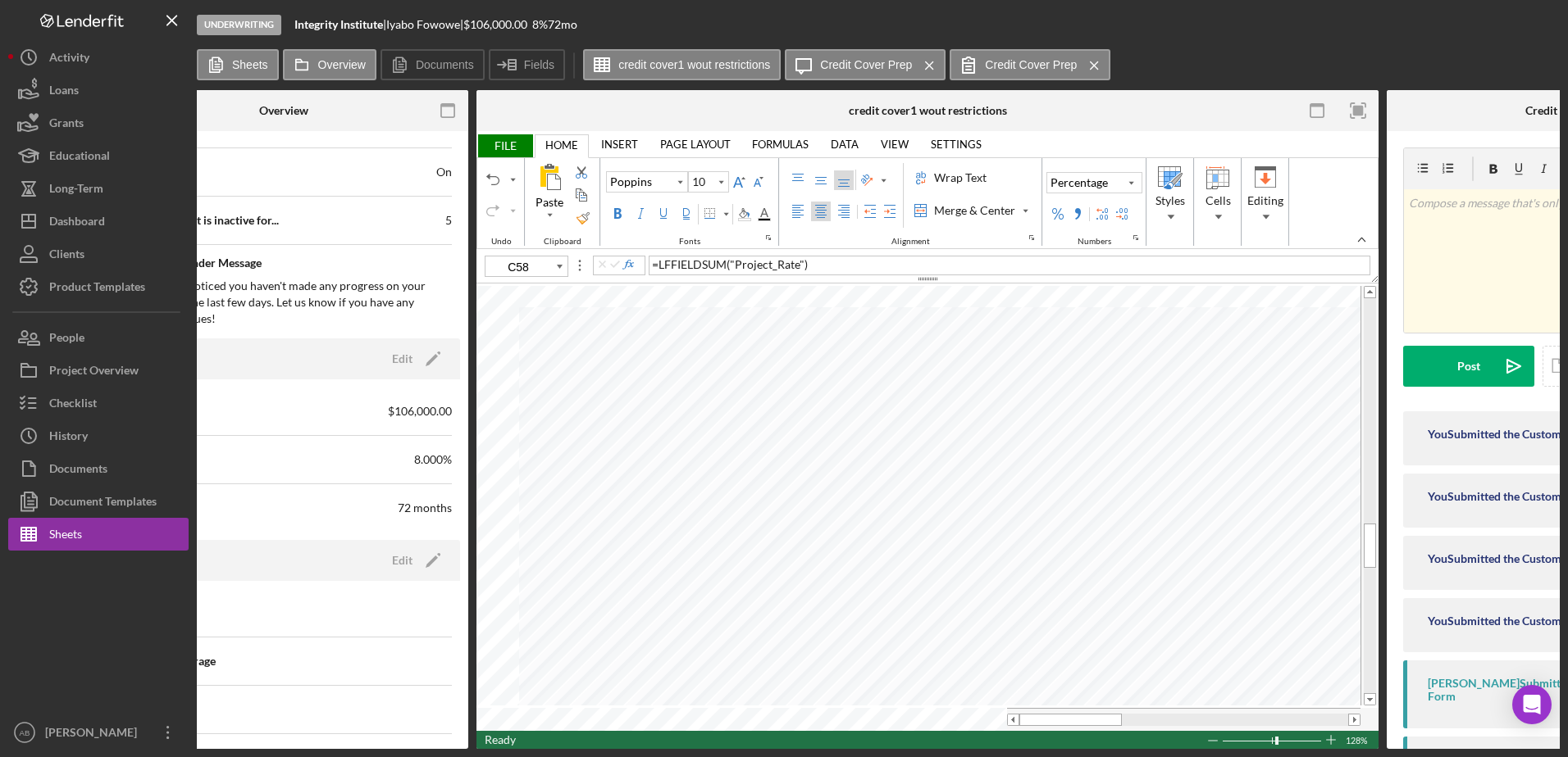
scroll to position [0, 408]
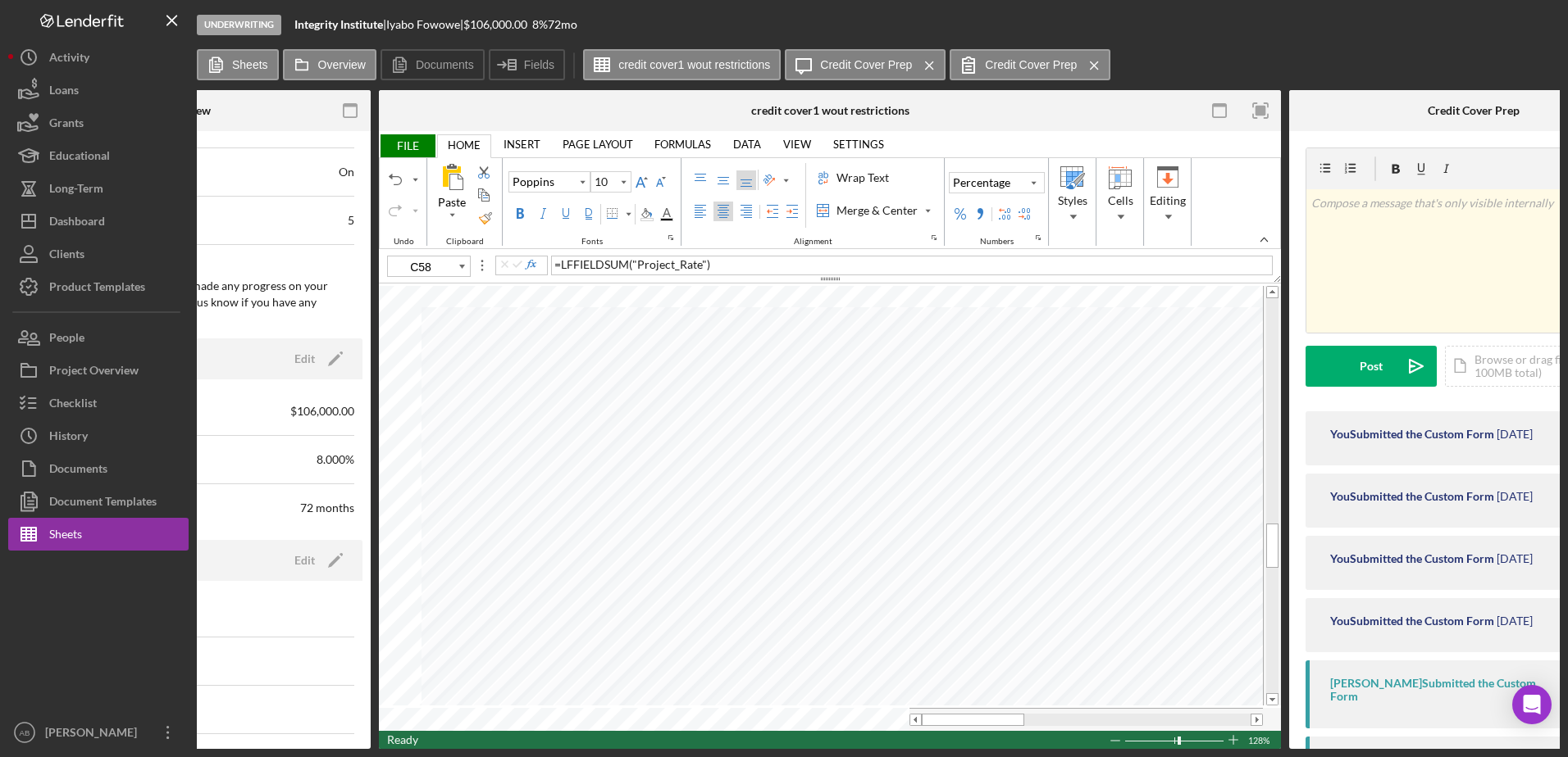
type input "11"
type input "B68"
type input "10"
type input "A65"
type input "11"
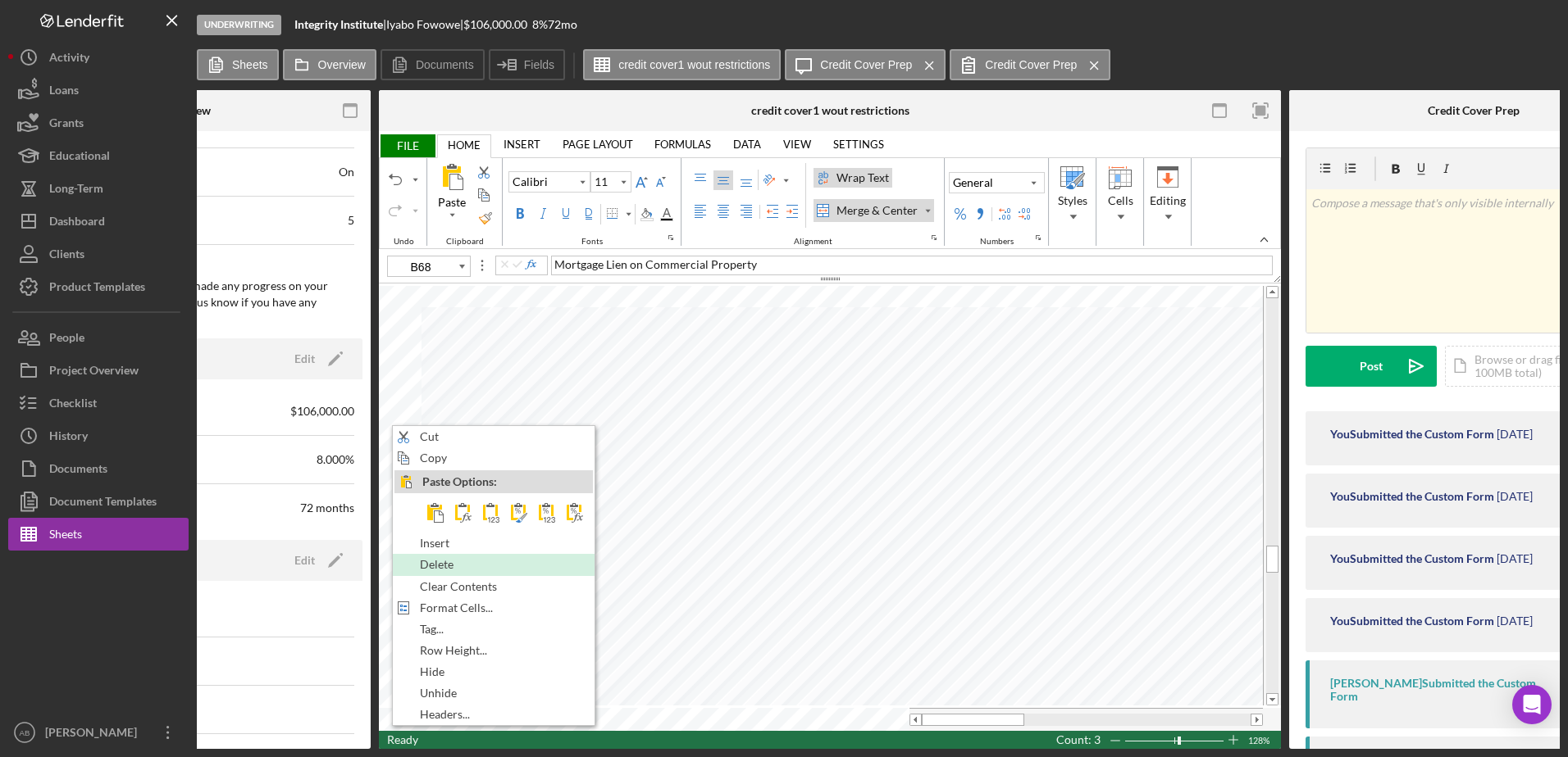
click at [424, 569] on span "Delete" at bounding box center [446, 564] width 52 height 13
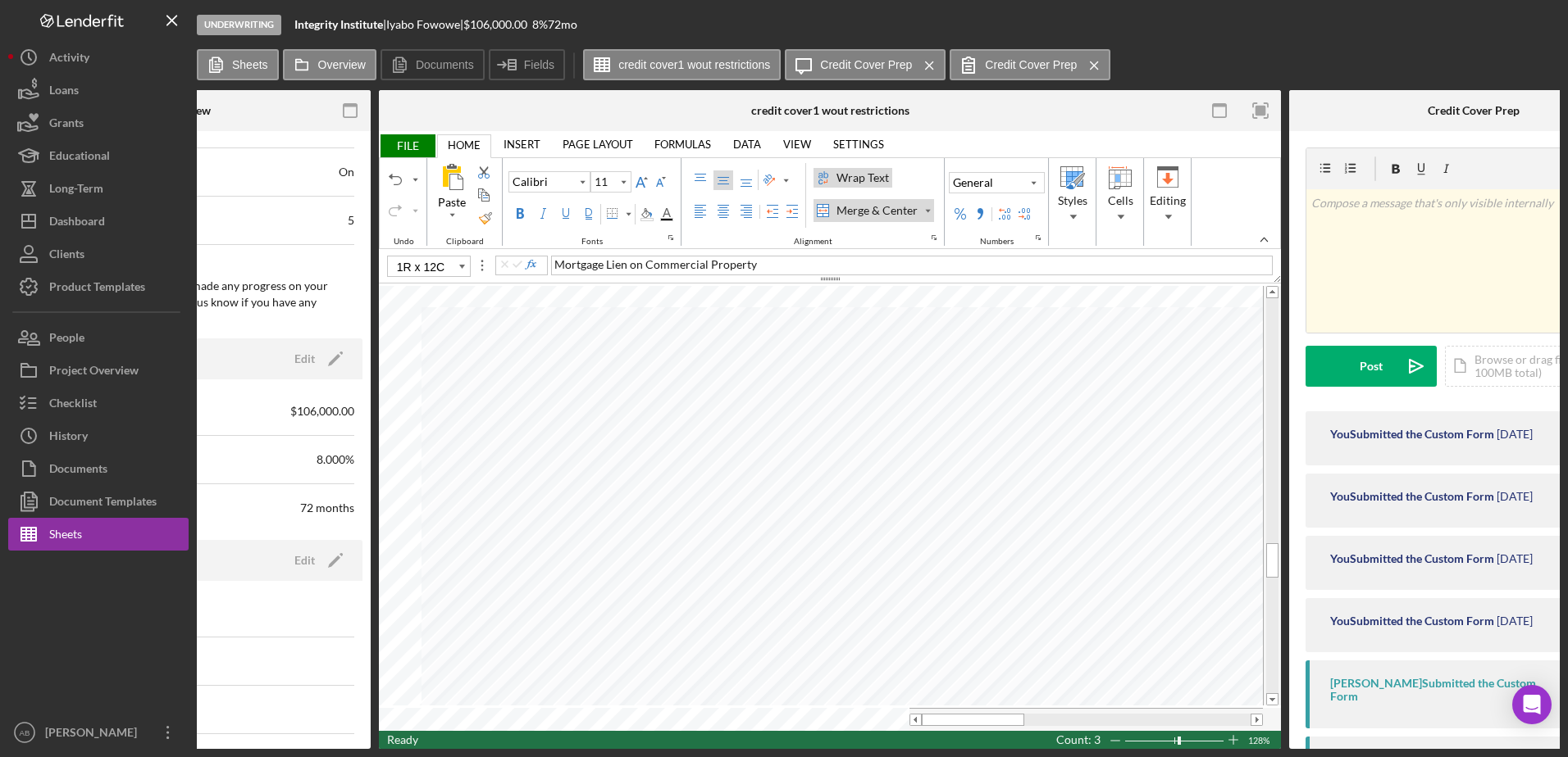
type input "B66"
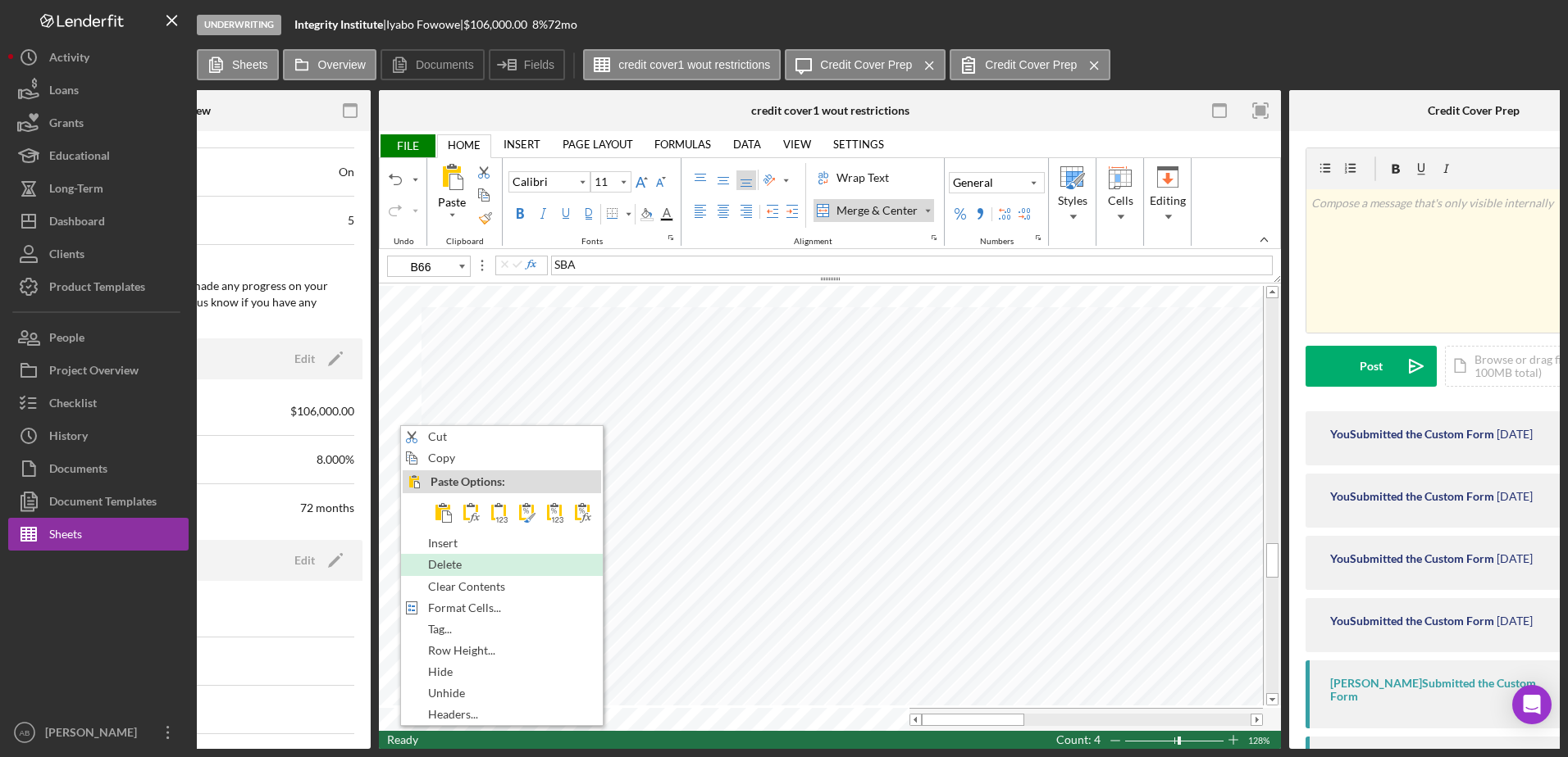
click at [466, 566] on span "Delete" at bounding box center [454, 564] width 52 height 13
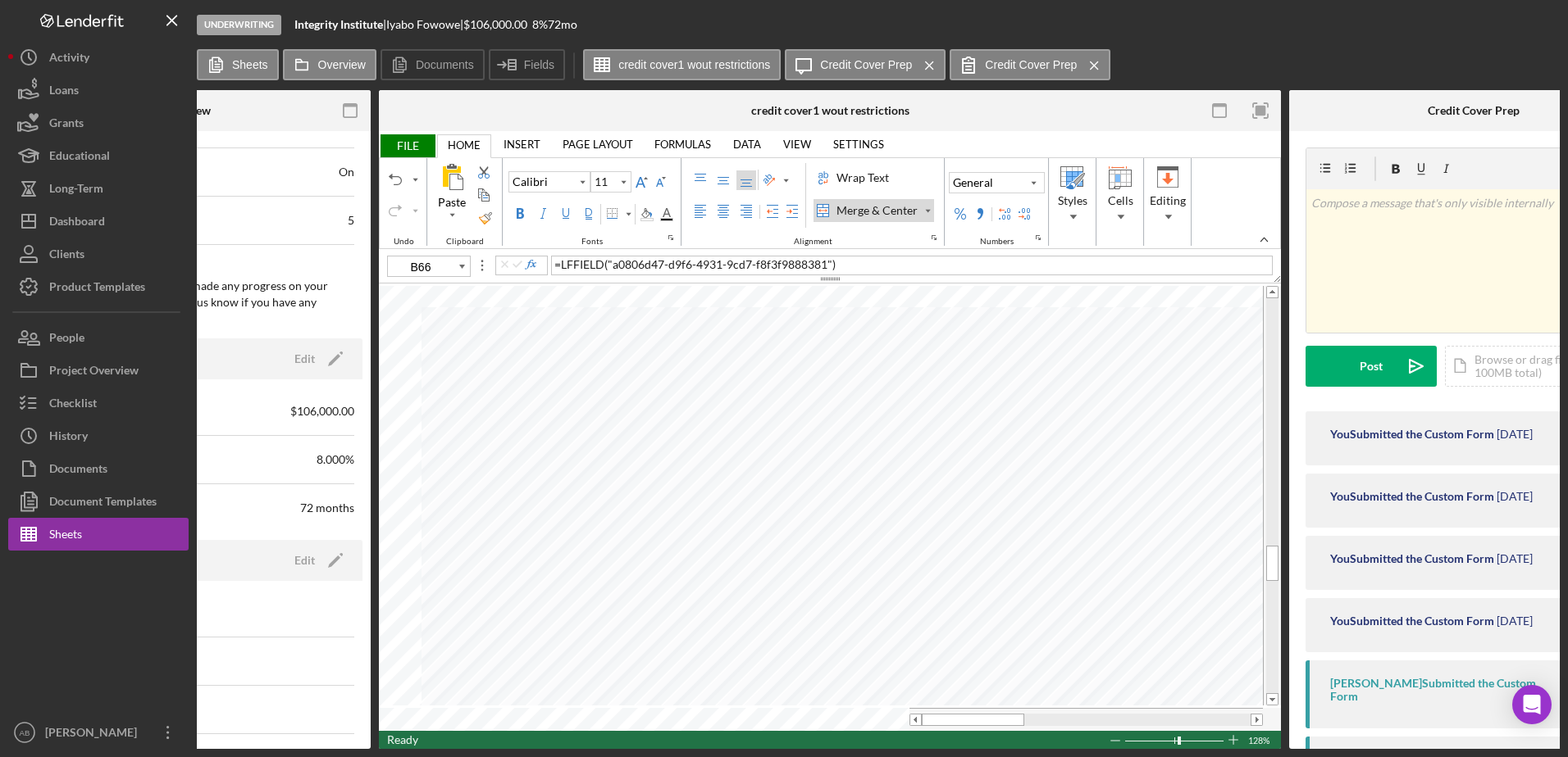
type input "10"
type input "A72"
type input "9"
type input "A71"
type input "10"
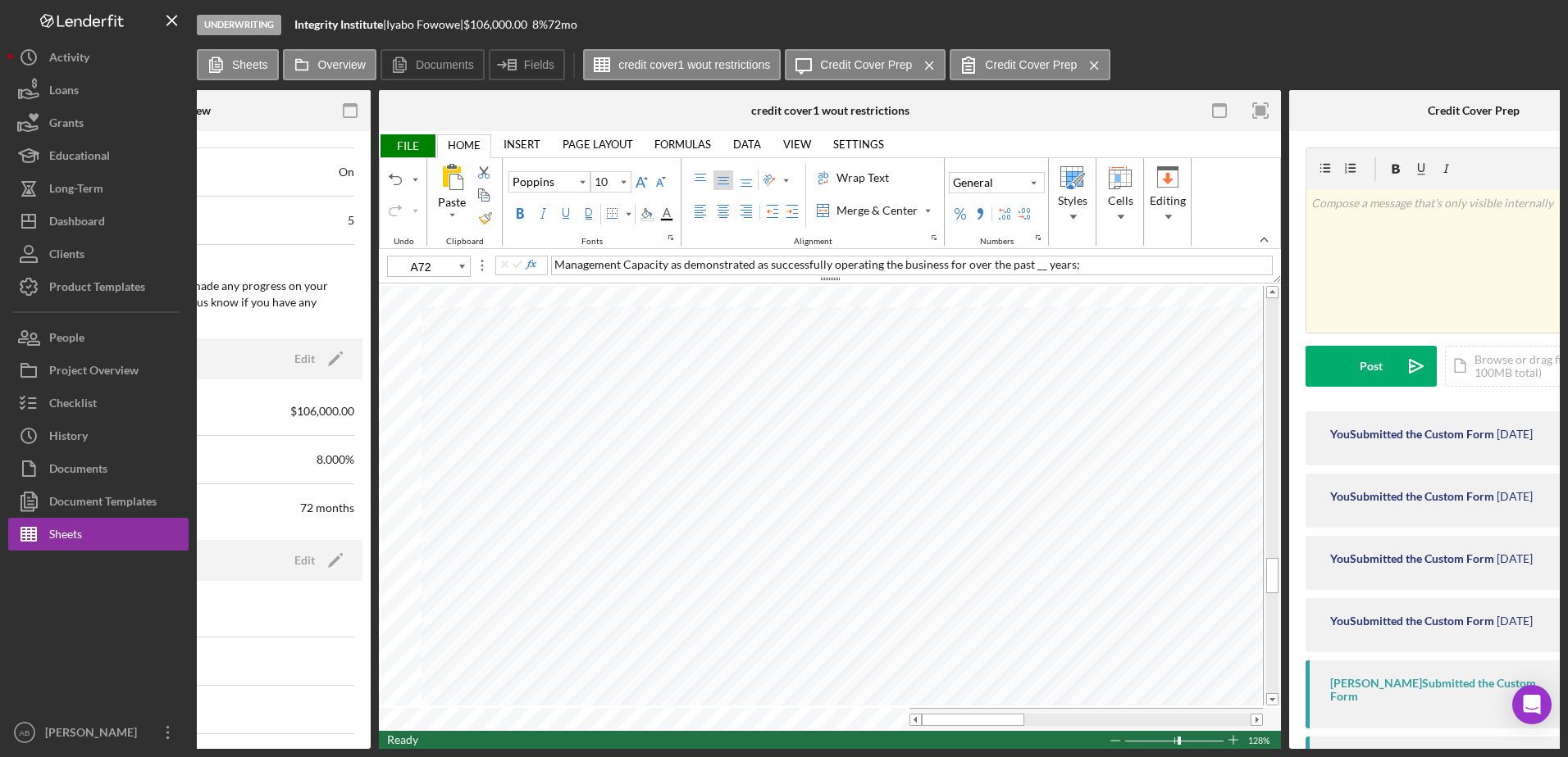
type input "F72"
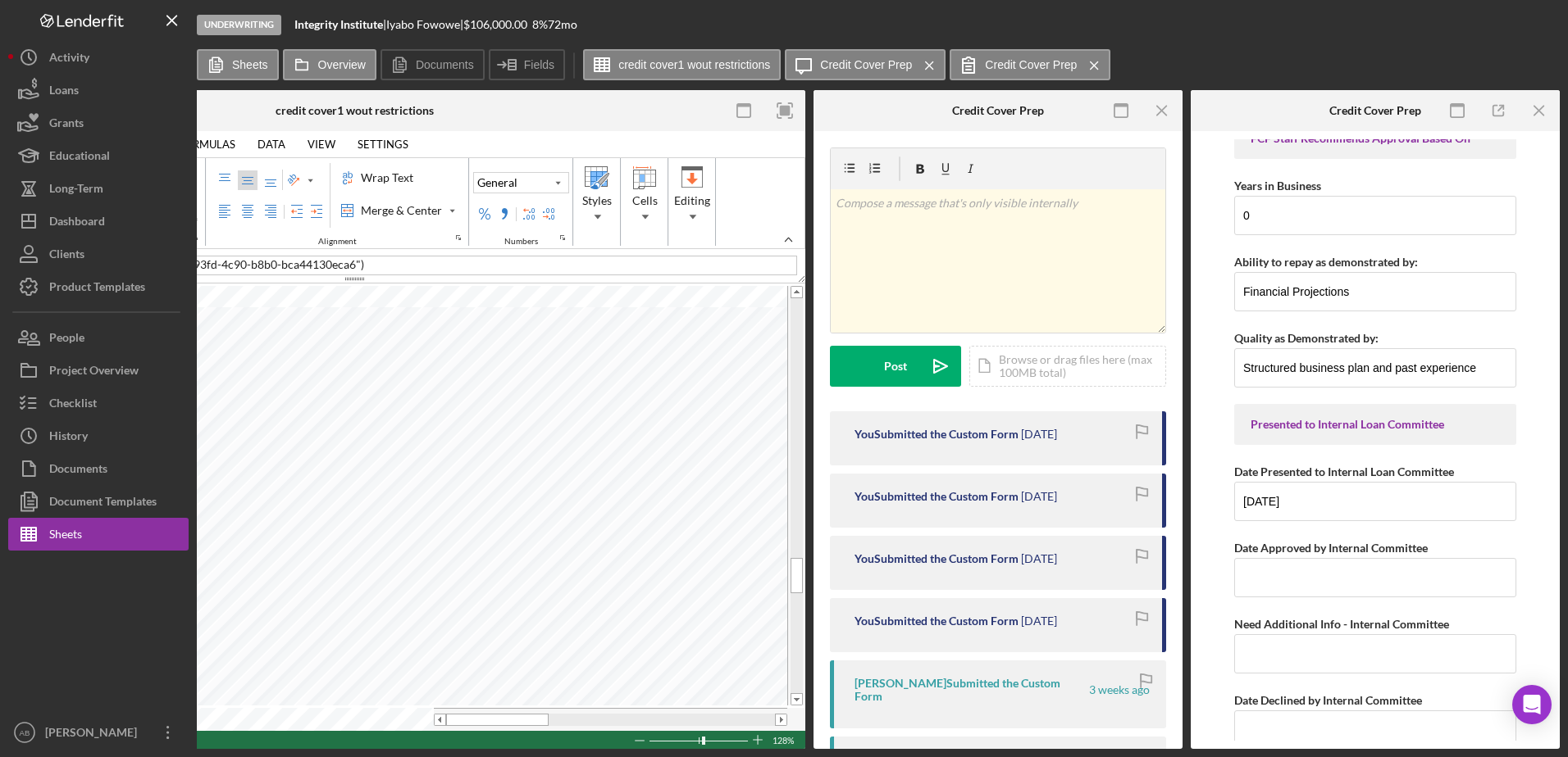
scroll to position [6391, 0]
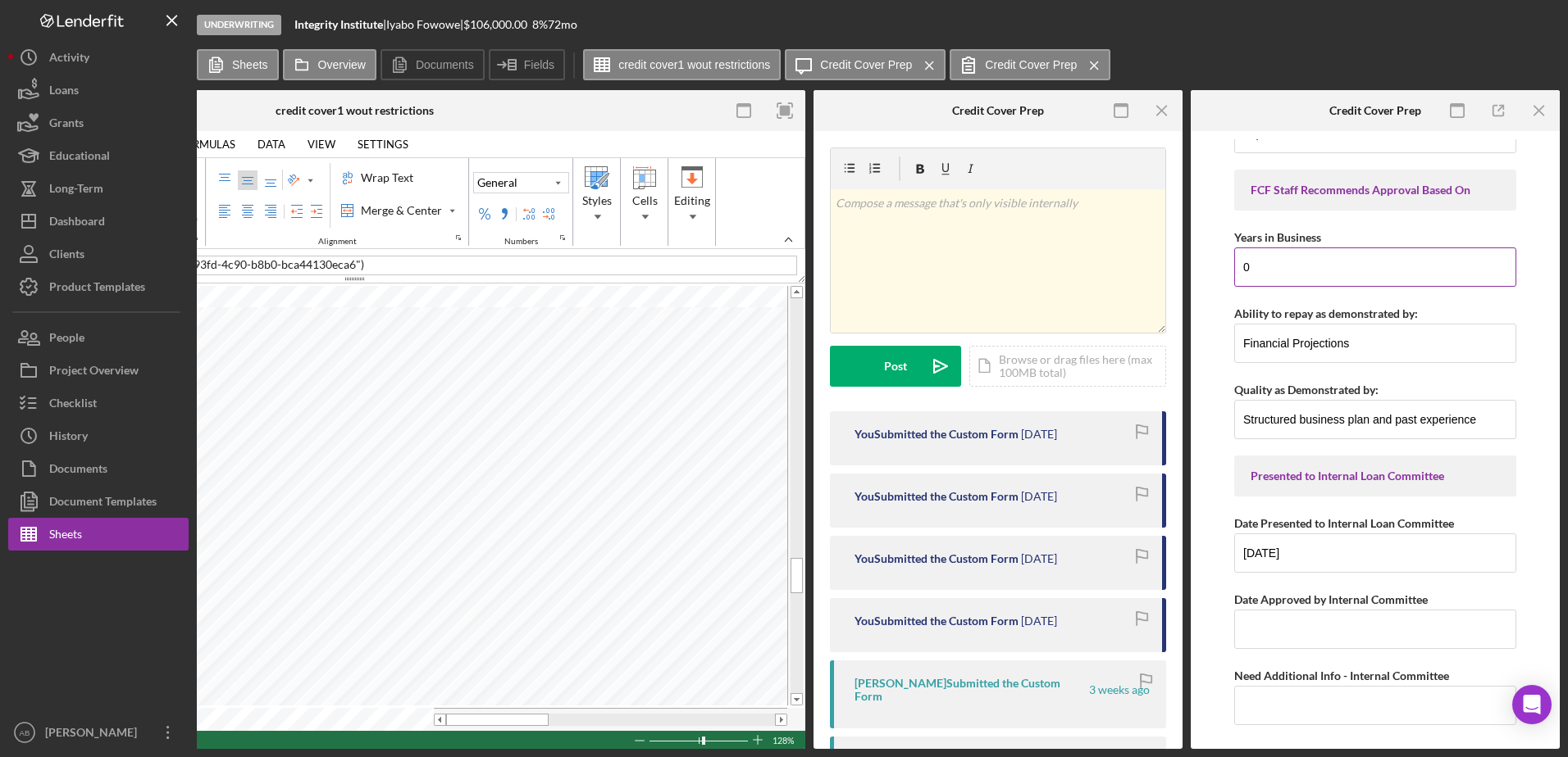
click at [1268, 269] on input "0" at bounding box center [1374, 267] width 282 height 40
type input "9"
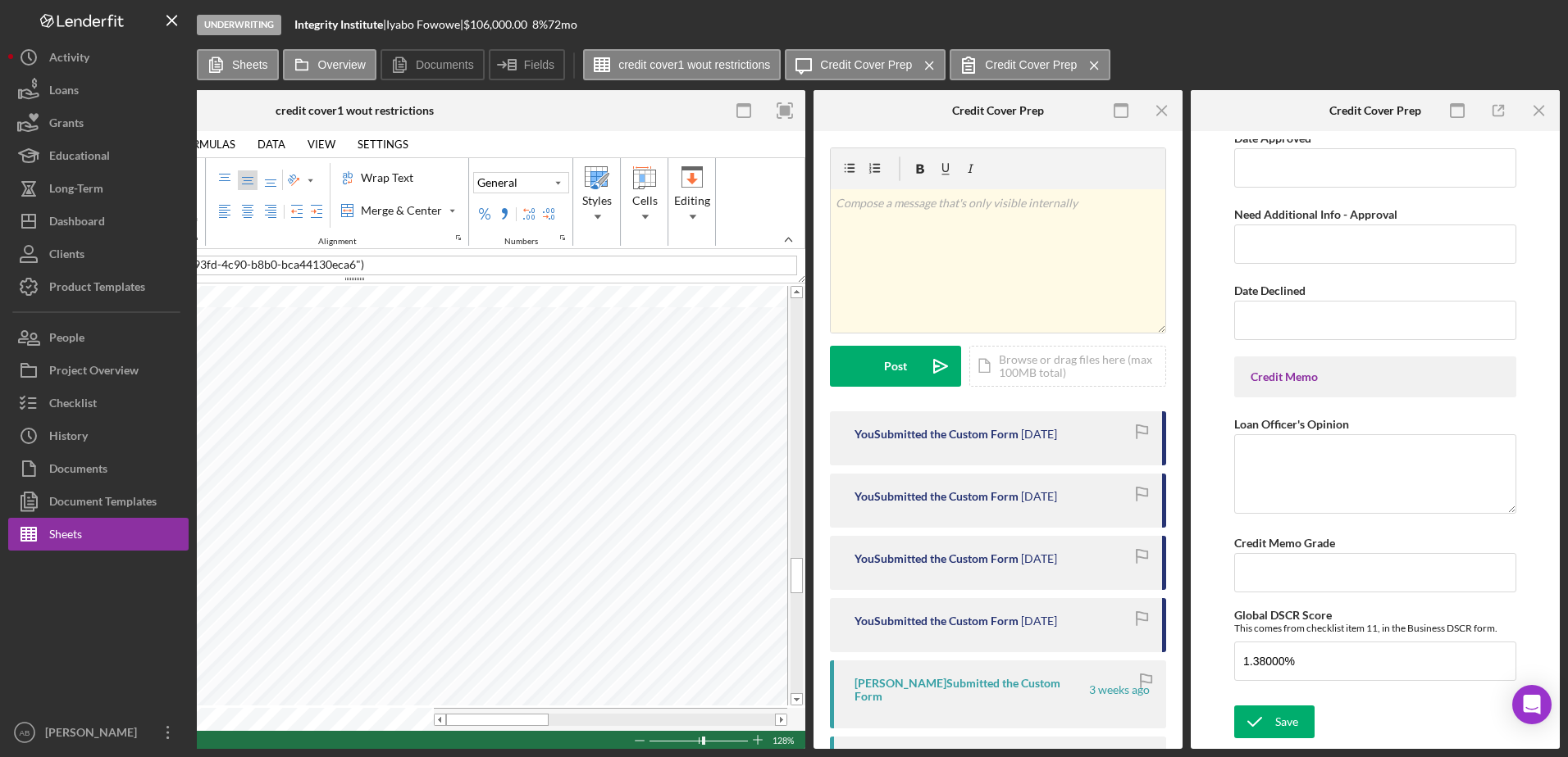
scroll to position [7583, 0]
click at [1284, 720] on div "Save" at bounding box center [1286, 722] width 23 height 33
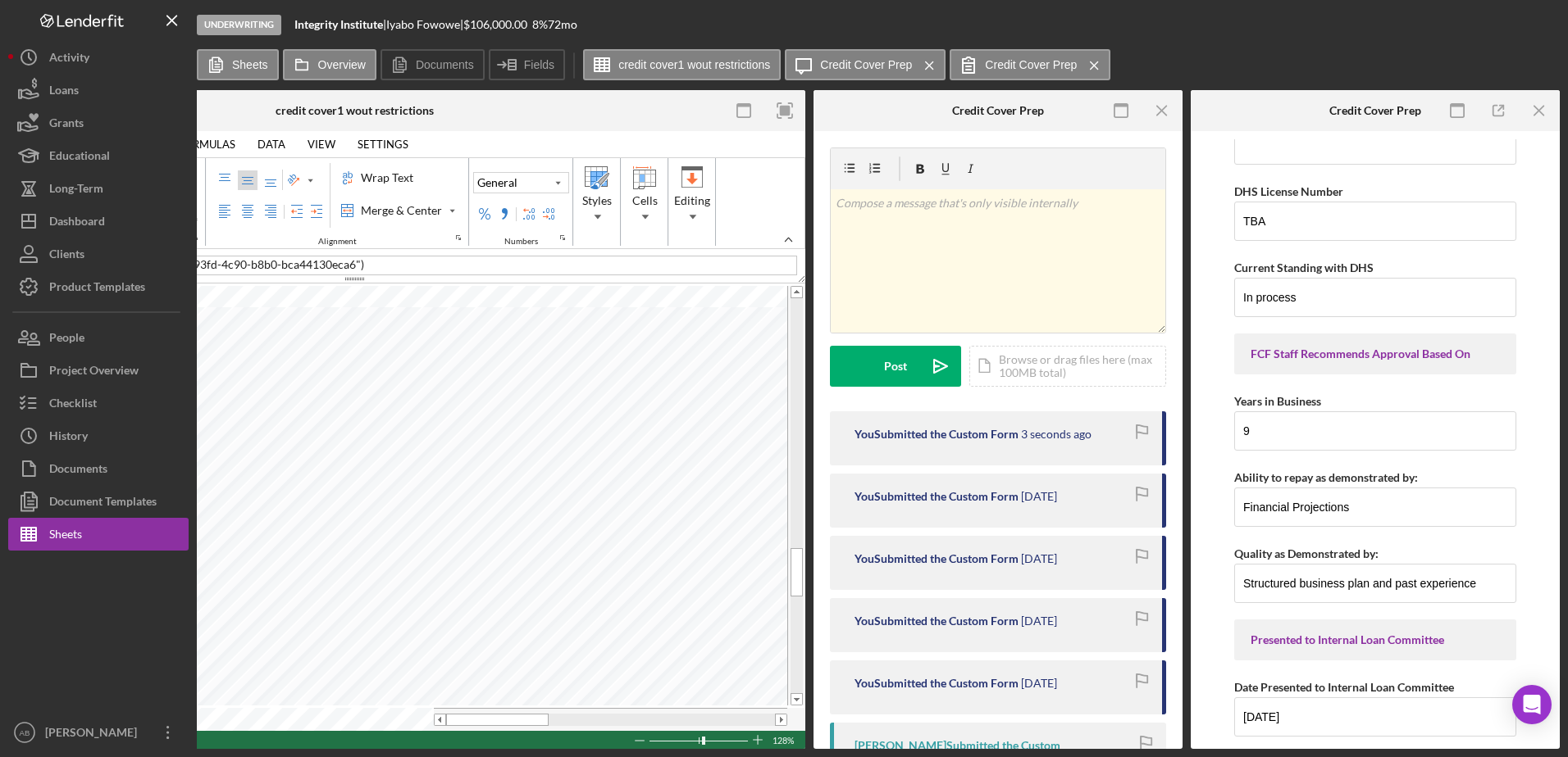
scroll to position [6190, 0]
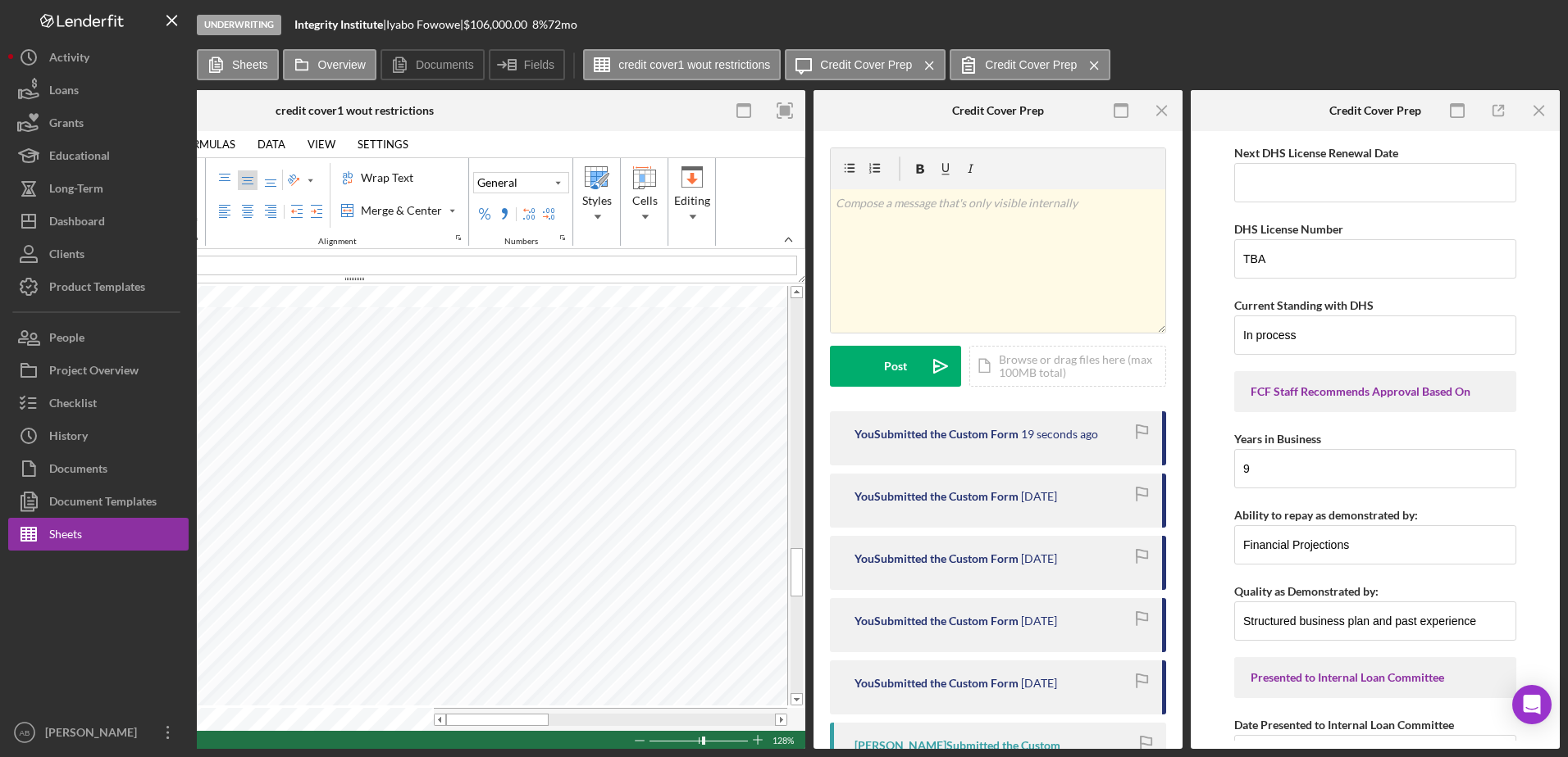
drag, startPoint x: 805, startPoint y: 751, endPoint x: 763, endPoint y: 756, distance: 42.3
click at [765, 756] on div "Underwriting Integrity Institute | [PERSON_NAME] | $106,000.00 8 % 72 mo Sheets…" at bounding box center [784, 378] width 1568 height 757
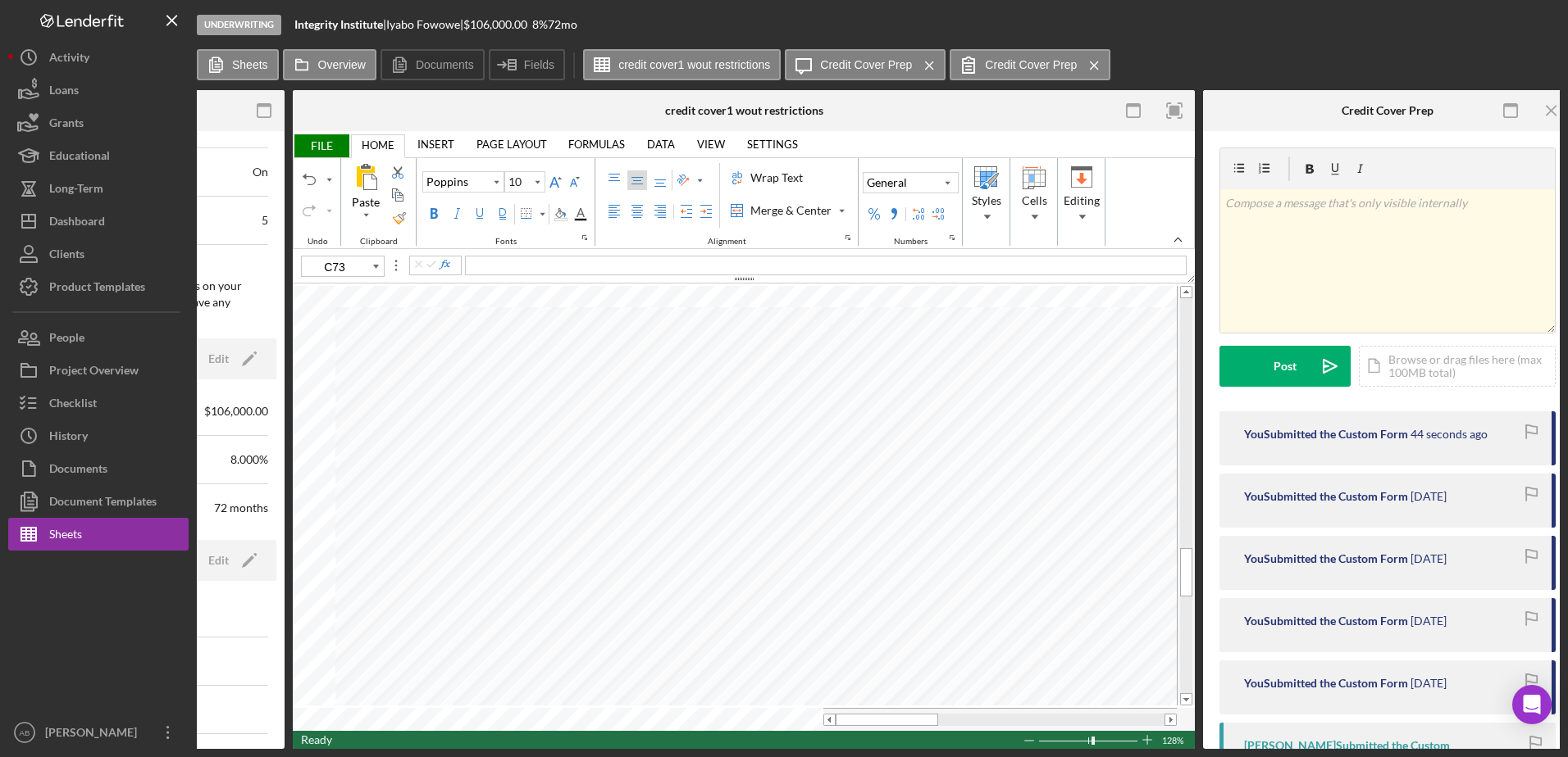
scroll to position [0, 486]
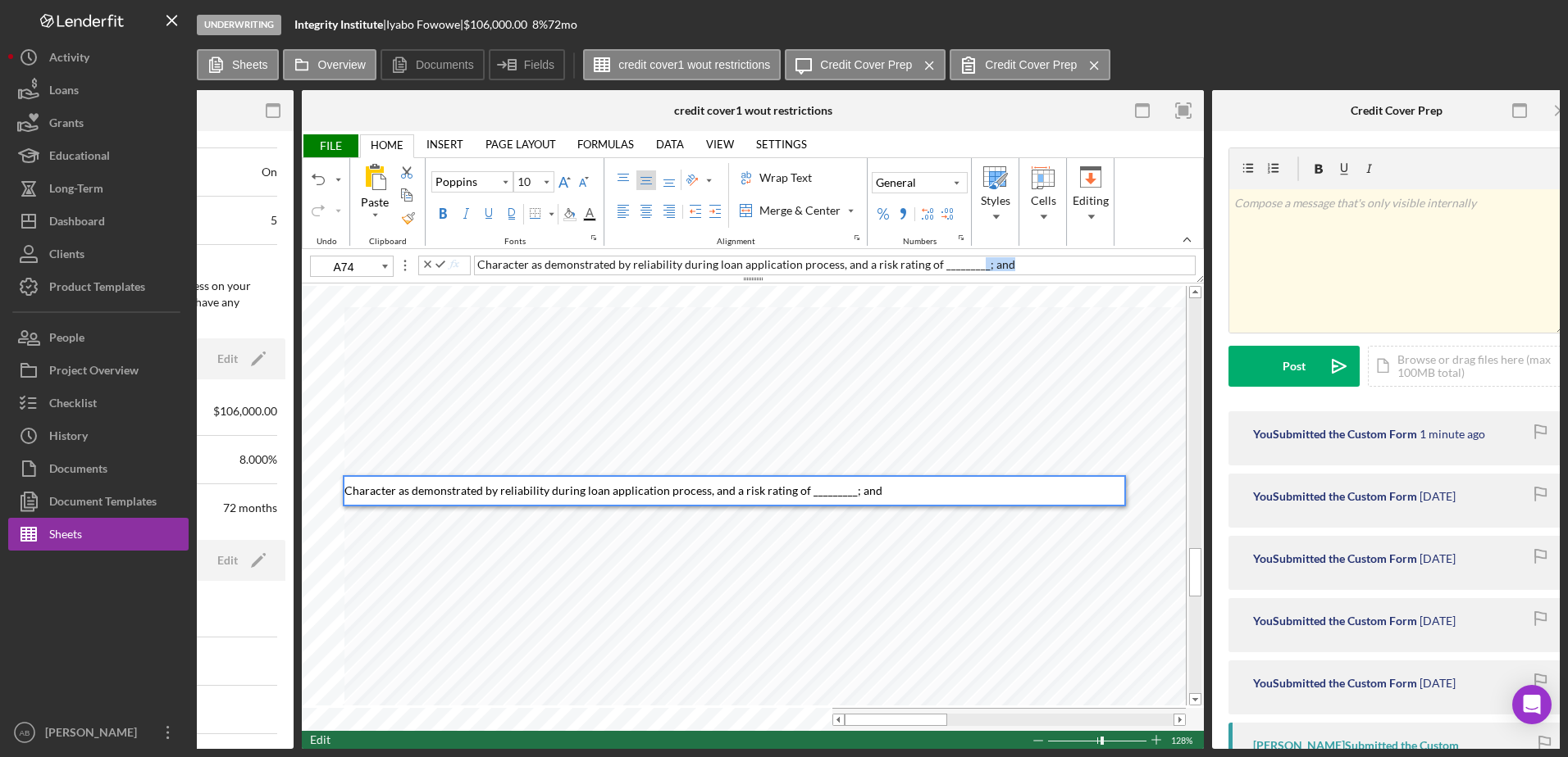
drag, startPoint x: 1008, startPoint y: 262, endPoint x: 969, endPoint y: 261, distance: 39.0
click at [969, 261] on div "Character as demonstrated by reliability during loan application process, and a…" at bounding box center [834, 265] width 721 height 19
drag, startPoint x: 999, startPoint y: 267, endPoint x: 933, endPoint y: 262, distance: 66.2
click at [933, 262] on div "Character as demonstrated by reliability during loan application process, and a…" at bounding box center [834, 265] width 721 height 19
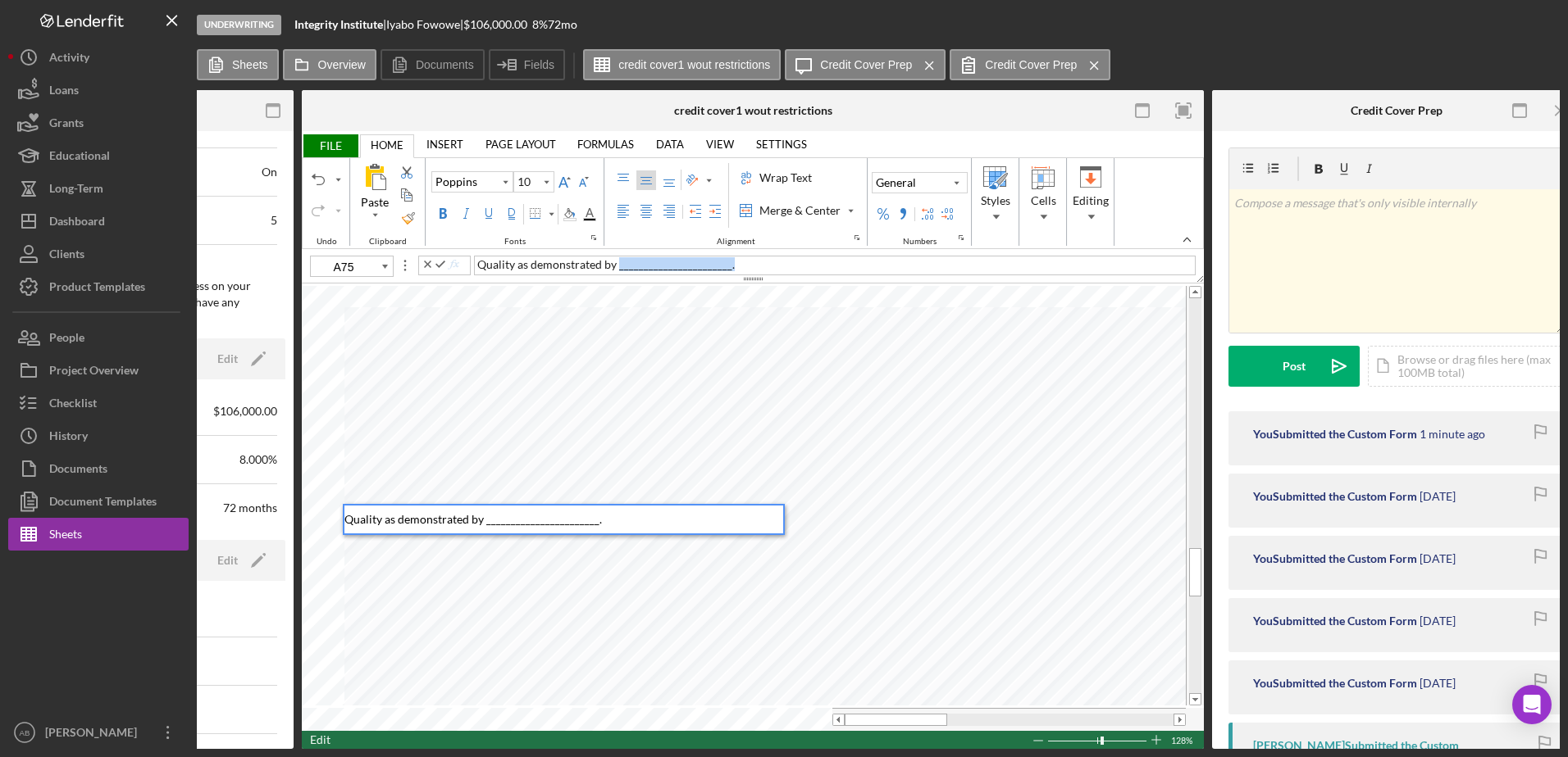
drag, startPoint x: 730, startPoint y: 258, endPoint x: 619, endPoint y: 269, distance: 111.5
click at [619, 269] on div "Quality as demonstrated by _______________________." at bounding box center [834, 265] width 721 height 19
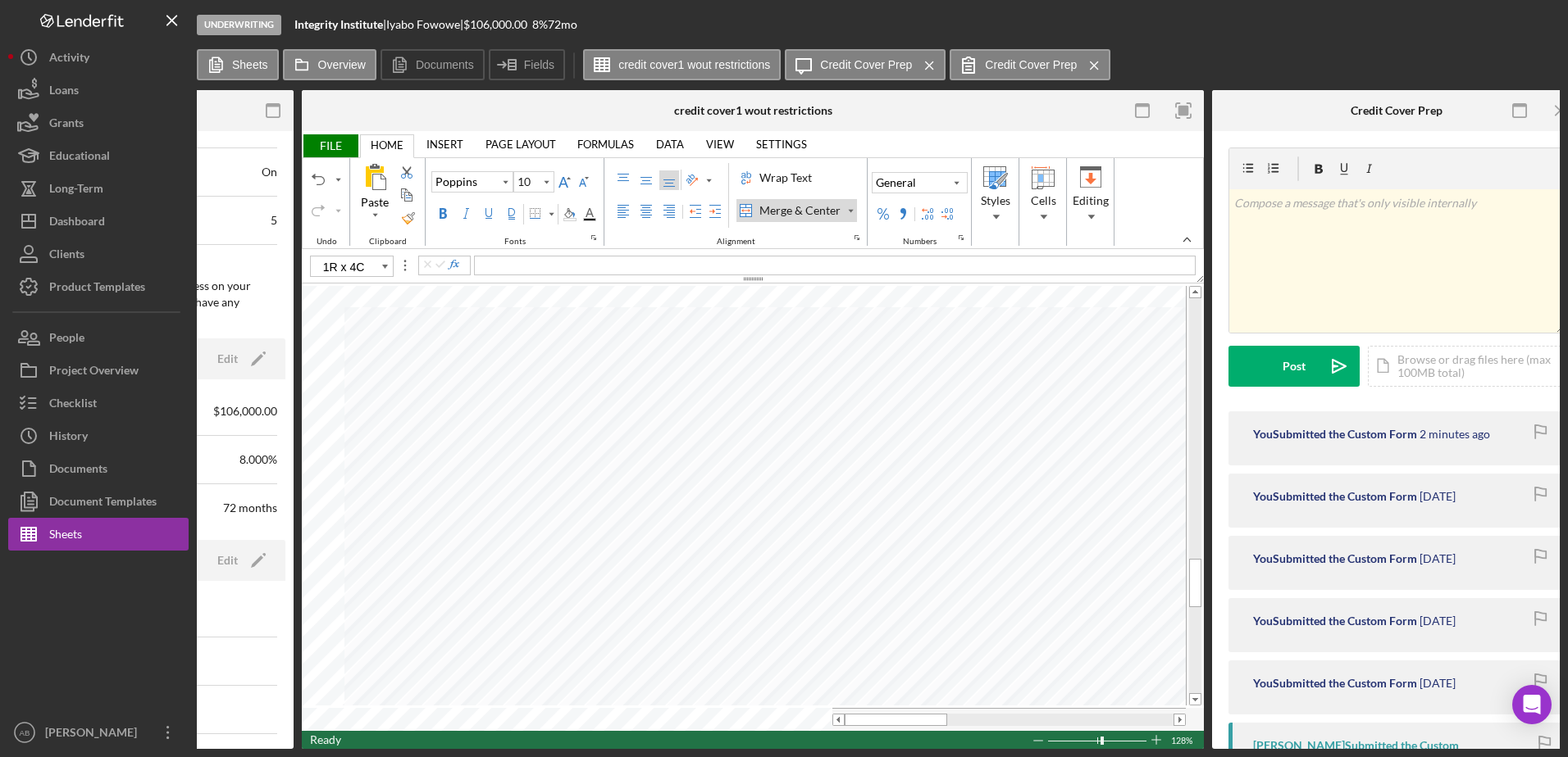
type input "C79"
type input "9"
type input "A77"
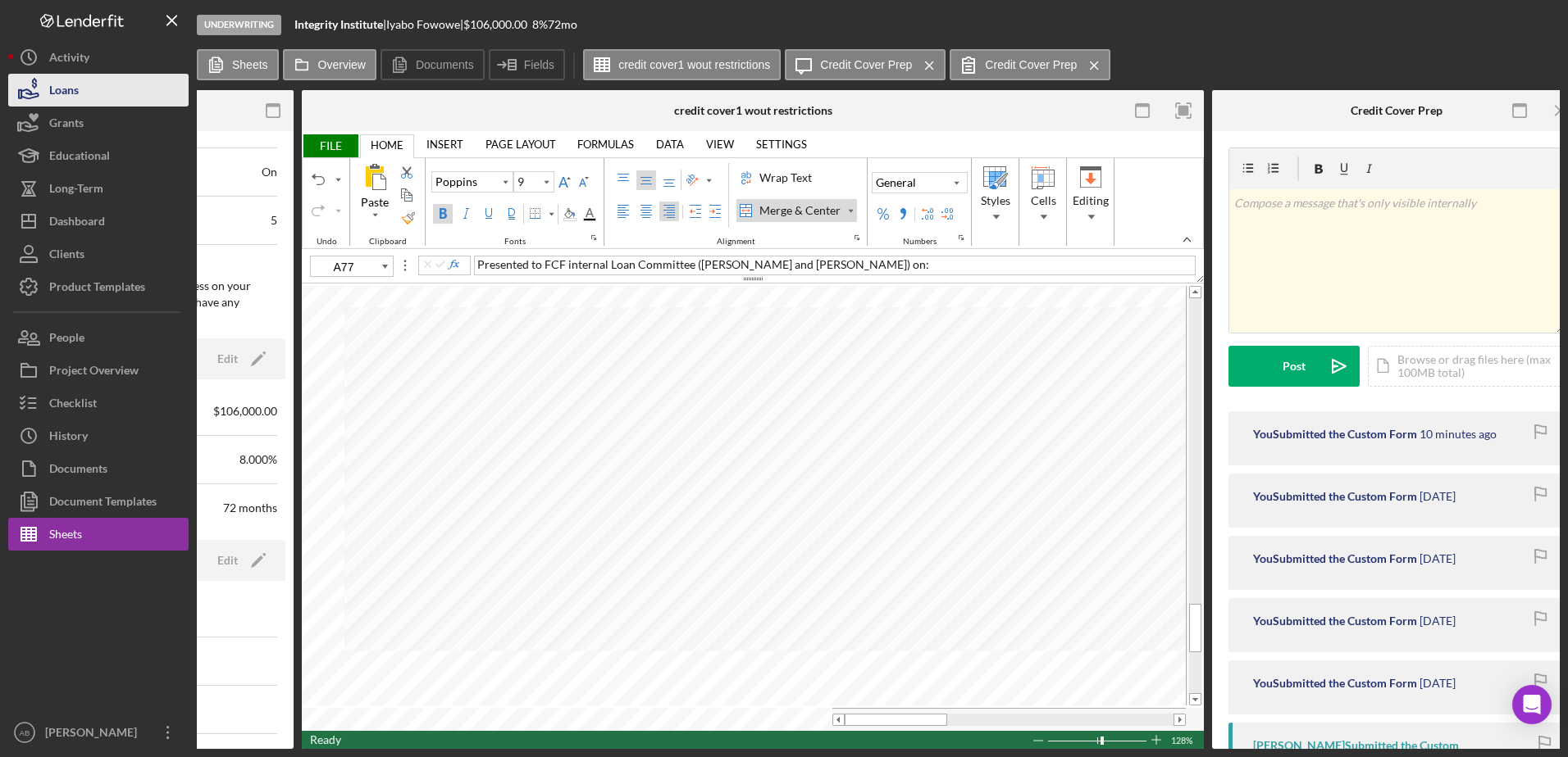
click at [53, 82] on div "Loans" at bounding box center [63, 93] width 29 height 37
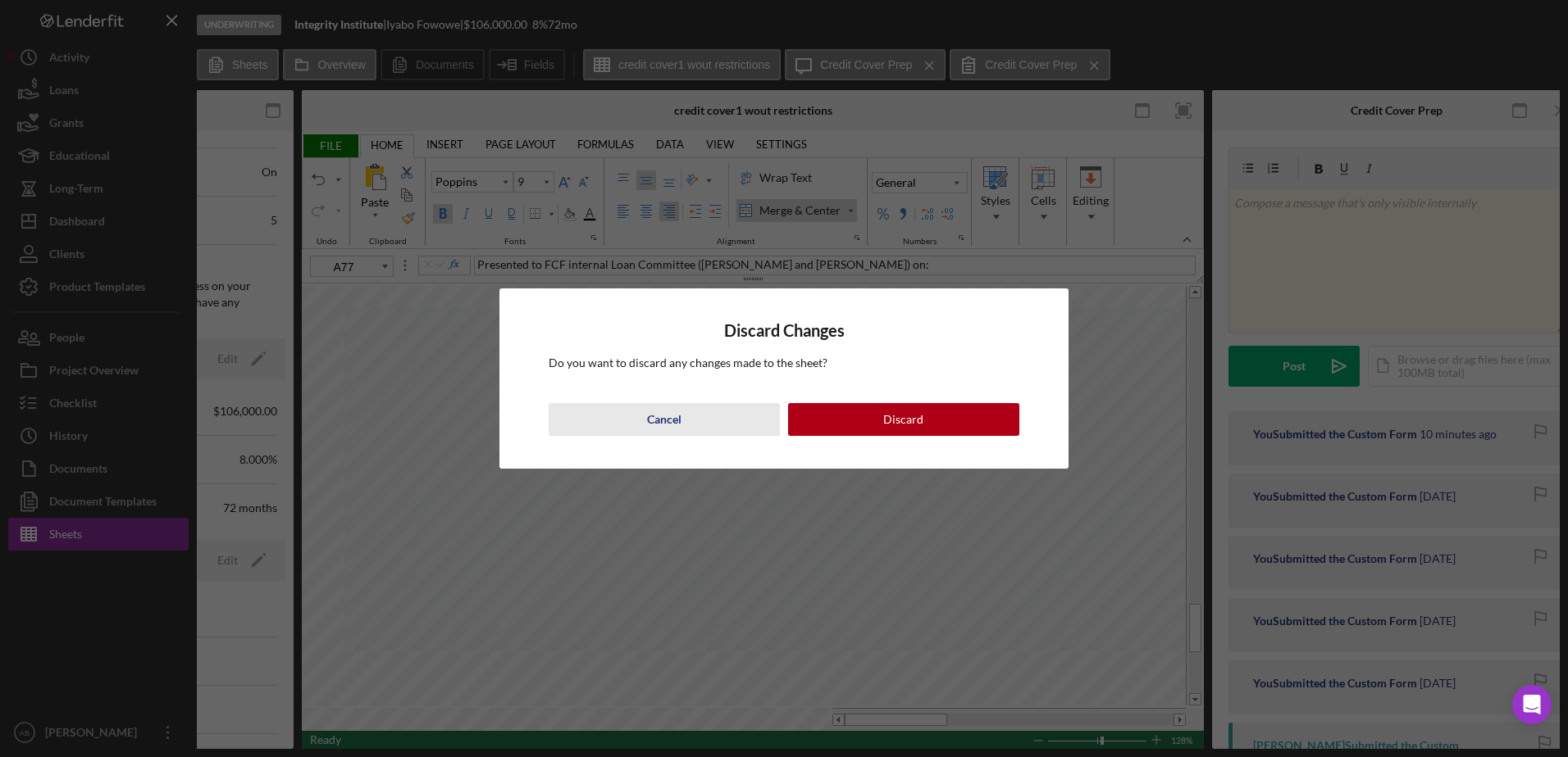
click at [704, 425] on button "Cancel" at bounding box center [664, 419] width 231 height 33
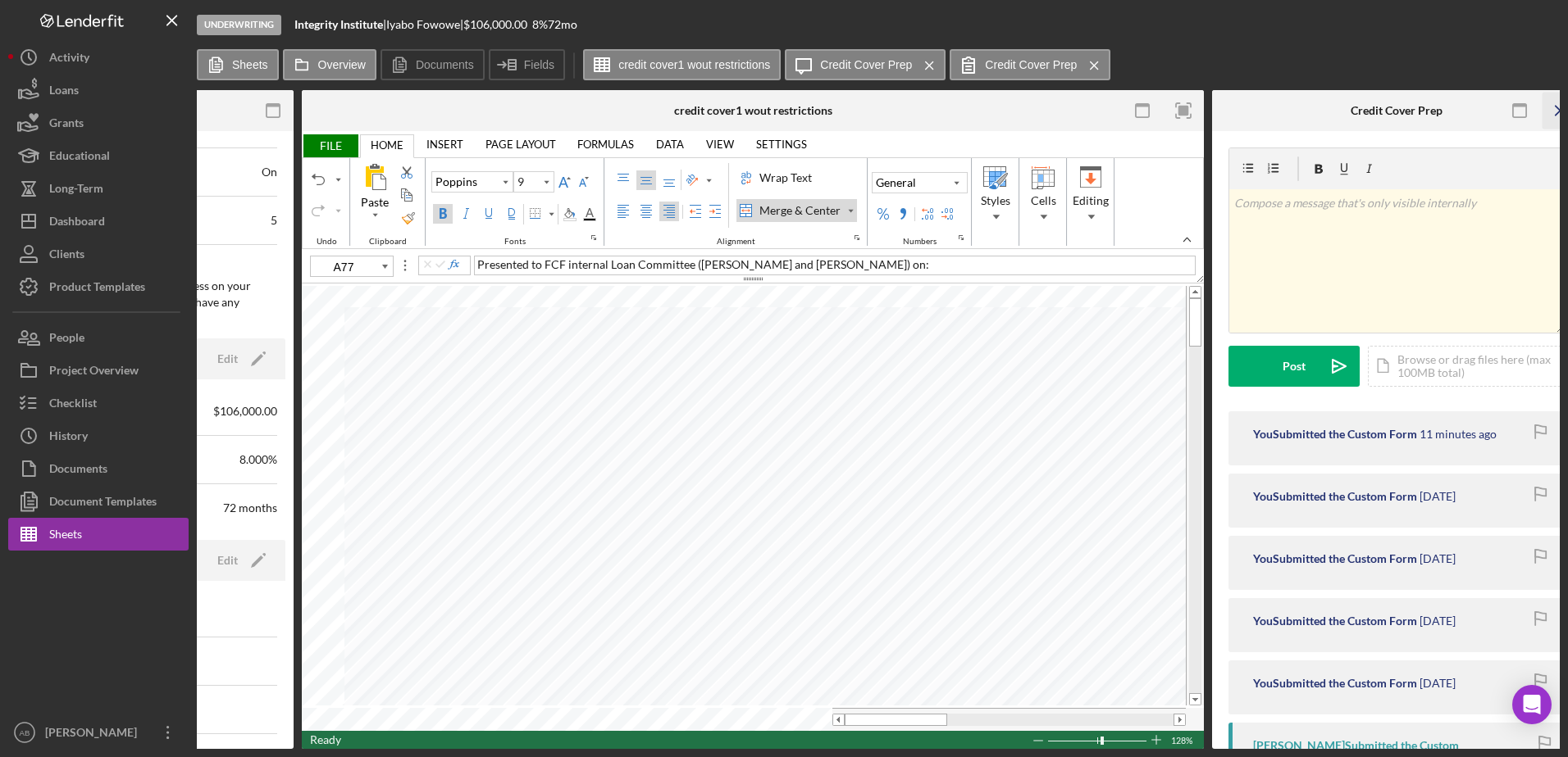
click at [1559, 111] on line "button" at bounding box center [1560, 110] width 9 height 9
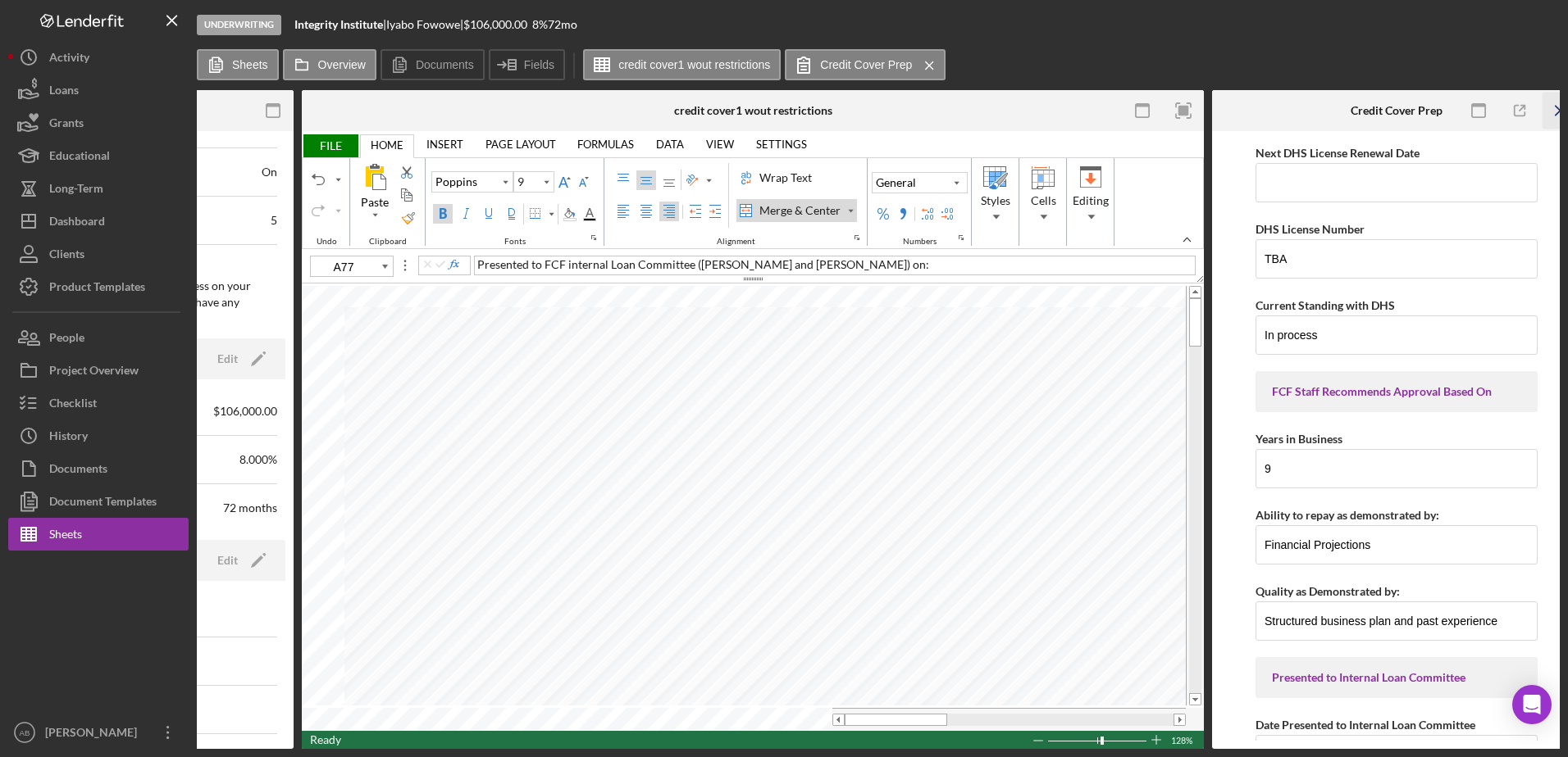
click at [1554, 111] on icon "Icon/Menu Close" at bounding box center [1560, 111] width 37 height 37
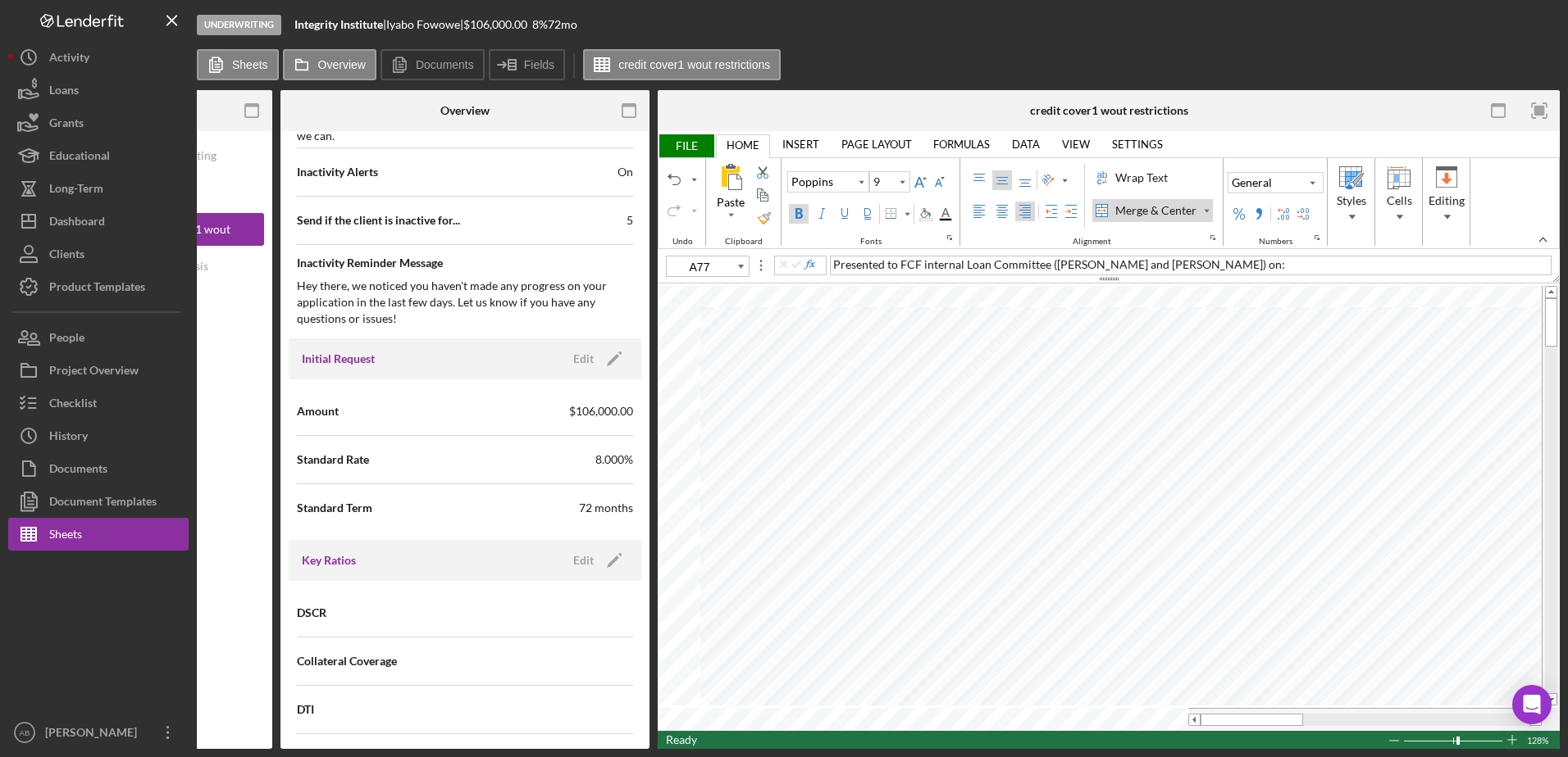
scroll to position [0, 130]
click at [679, 136] on span "FILE" at bounding box center [685, 146] width 56 height 23
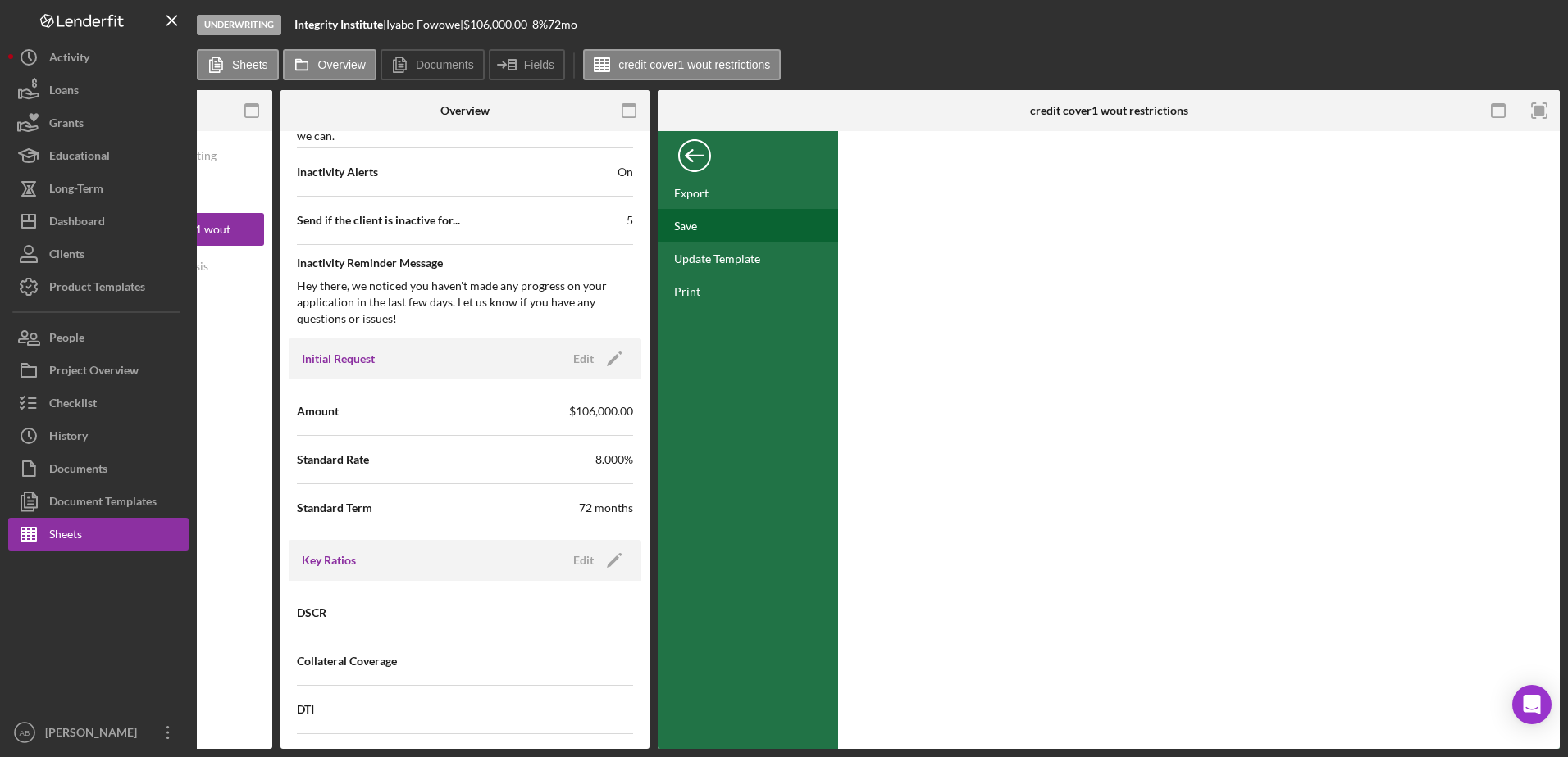
click at [686, 230] on div "Save" at bounding box center [685, 225] width 23 height 14
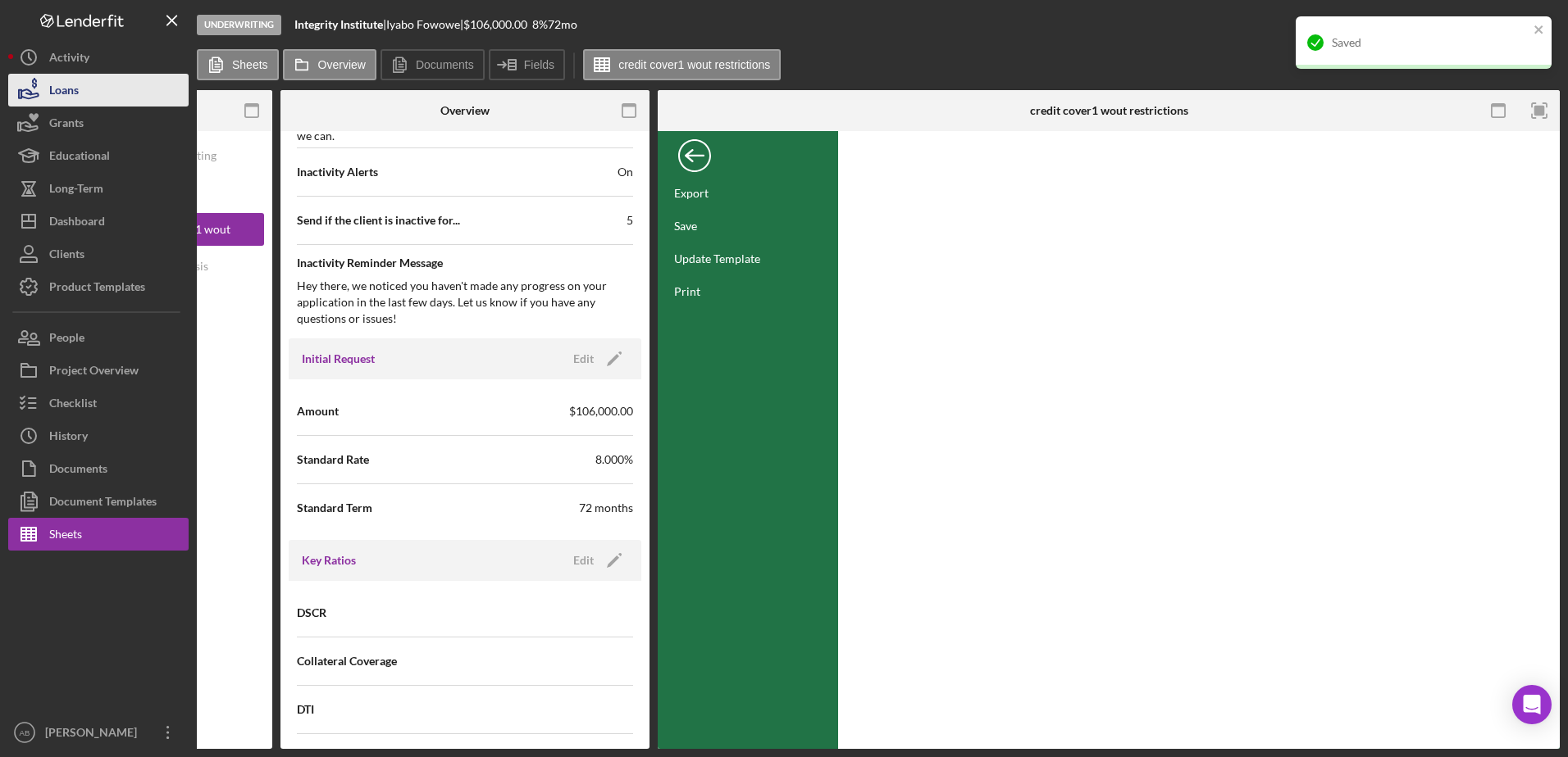
click at [54, 83] on div "Loans" at bounding box center [63, 93] width 29 height 37
